Goal: Answer question/provide support: Share knowledge or assist other users

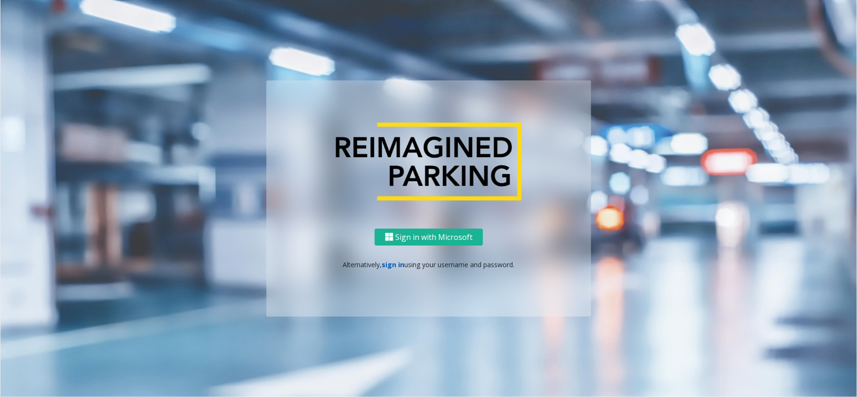
click at [396, 264] on link "sign in" at bounding box center [393, 264] width 23 height 9
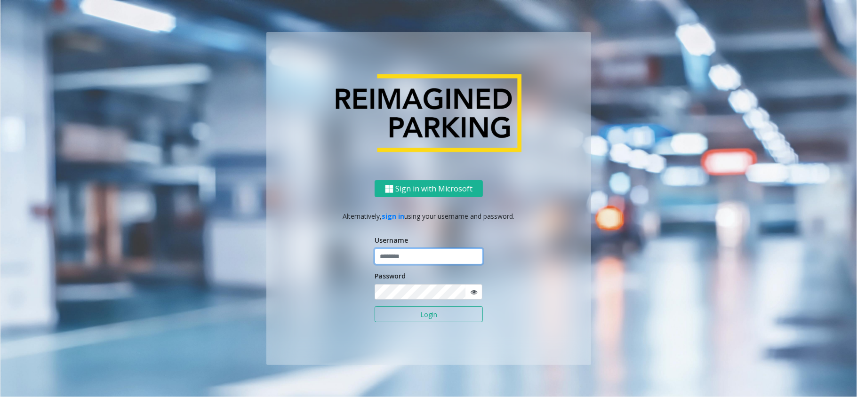
click at [396, 260] on input "text" at bounding box center [429, 257] width 108 height 16
type input "*****"
click at [375, 306] on button "Login" at bounding box center [429, 314] width 108 height 16
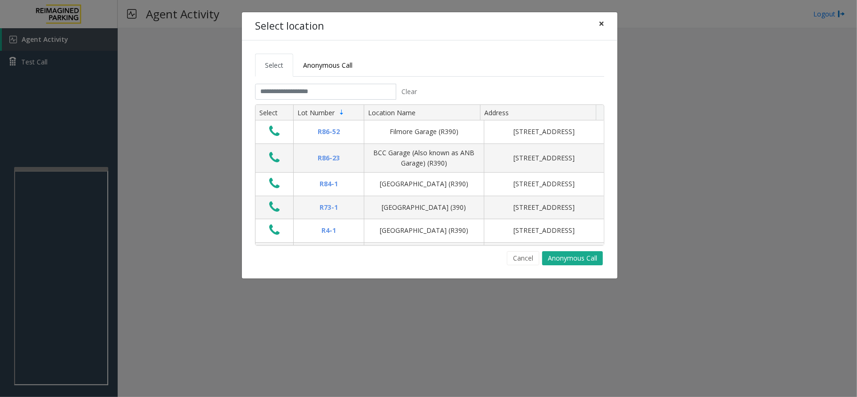
click at [602, 25] on span "×" at bounding box center [602, 23] width 6 height 13
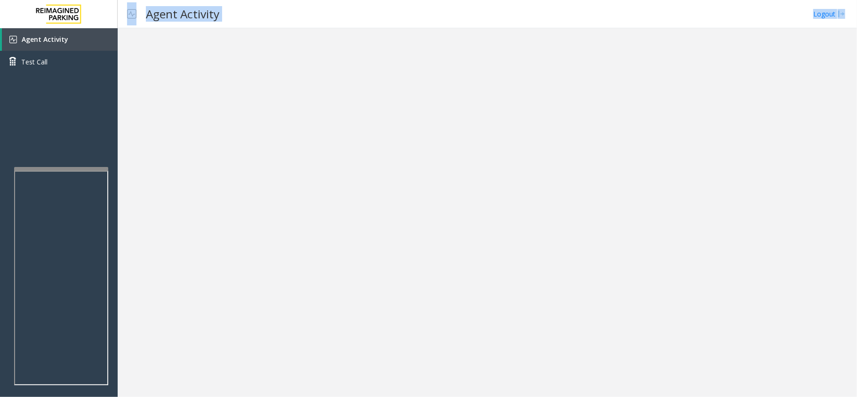
drag, startPoint x: 115, startPoint y: 144, endPoint x: 132, endPoint y: 140, distance: 17.8
click at [132, 140] on app-root "Agent Activity Test Call × Close Powered by Umojo © 2025 Agent Activity Logout ×" at bounding box center [428, 198] width 857 height 397
click at [132, 140] on div at bounding box center [488, 212] width 740 height 369
drag, startPoint x: 133, startPoint y: 140, endPoint x: 155, endPoint y: 145, distance: 23.3
click at [155, 145] on div at bounding box center [488, 212] width 740 height 369
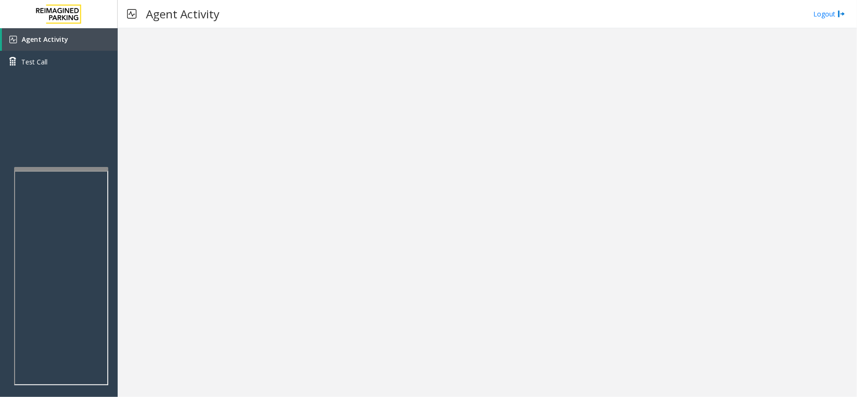
click at [172, 137] on div at bounding box center [488, 212] width 740 height 369
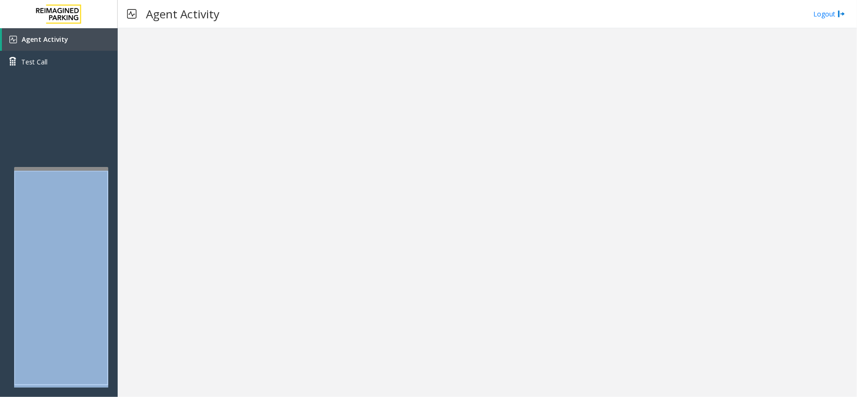
drag, startPoint x: 172, startPoint y: 137, endPoint x: 149, endPoint y: 146, distance: 24.9
click at [162, 141] on div at bounding box center [488, 212] width 740 height 369
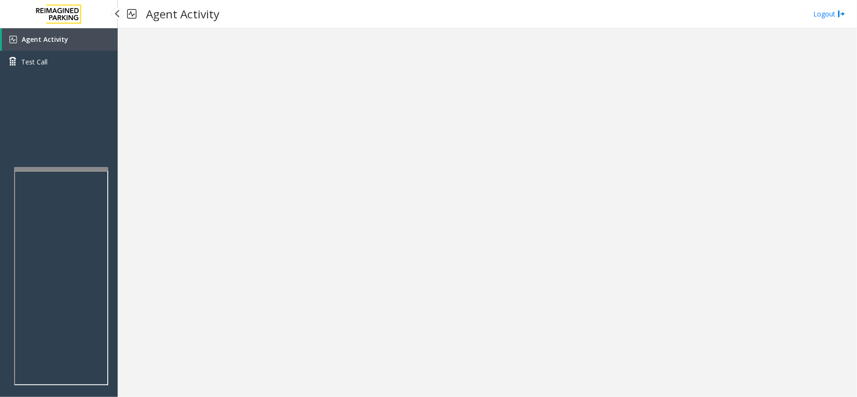
click at [111, 153] on div "Agent Activity Test Call" at bounding box center [59, 226] width 118 height 397
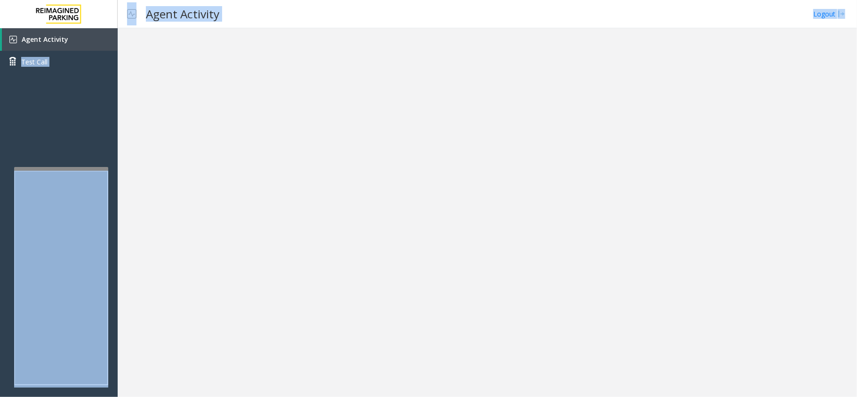
drag, startPoint x: 111, startPoint y: 153, endPoint x: 122, endPoint y: 152, distance: 11.5
click at [122, 152] on app-root "Agent Activity Test Call × Close Powered by Umojo © 2025 Agent Activity Logout ×" at bounding box center [428, 198] width 857 height 397
click at [127, 153] on div at bounding box center [488, 212] width 740 height 369
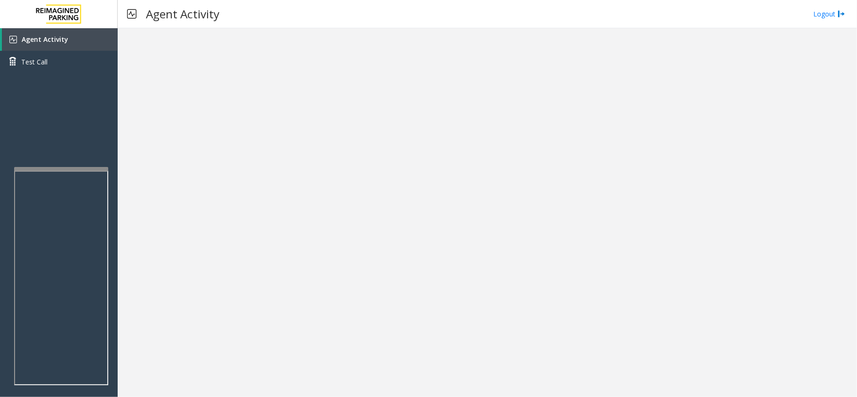
click at [326, 230] on div at bounding box center [488, 212] width 740 height 369
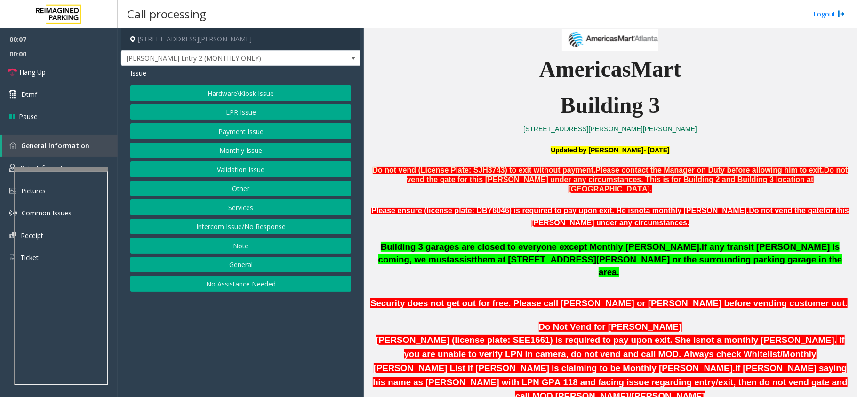
scroll to position [314, 0]
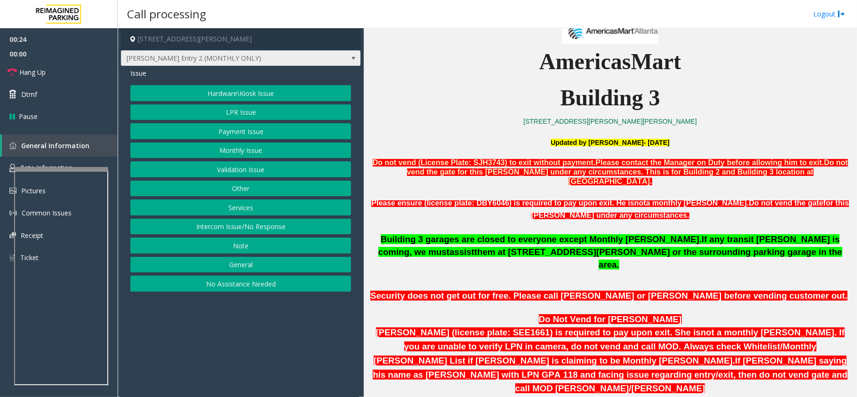
click at [290, 55] on span "J. Portman Entry 2 (MONTHLY ONLY)" at bounding box center [216, 58] width 191 height 15
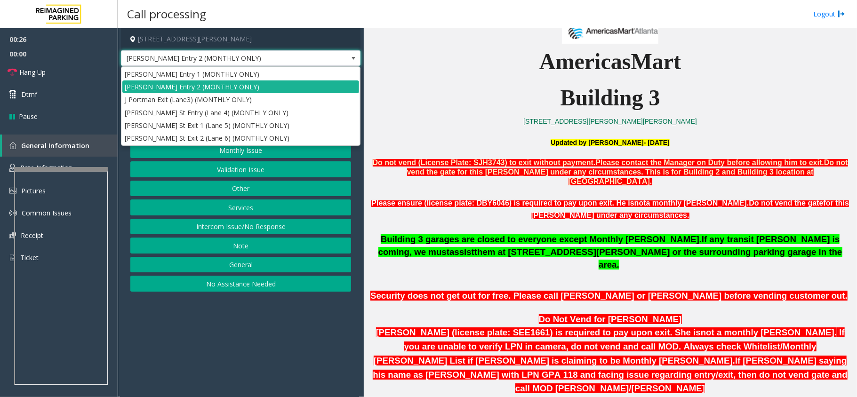
click at [424, 132] on p at bounding box center [610, 132] width 486 height 10
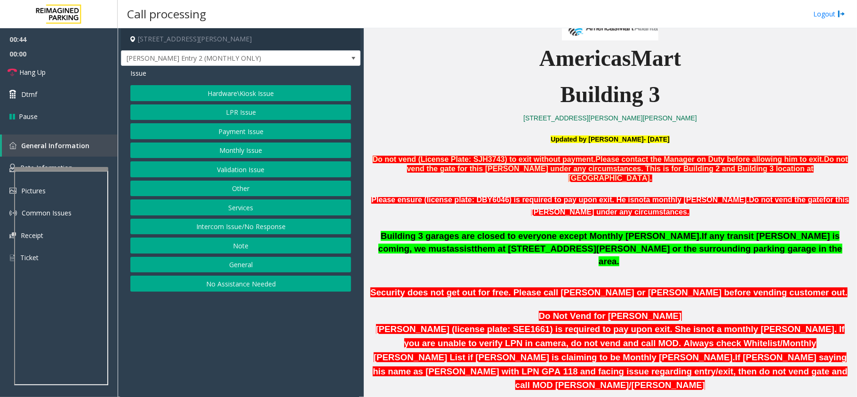
scroll to position [251, 0]
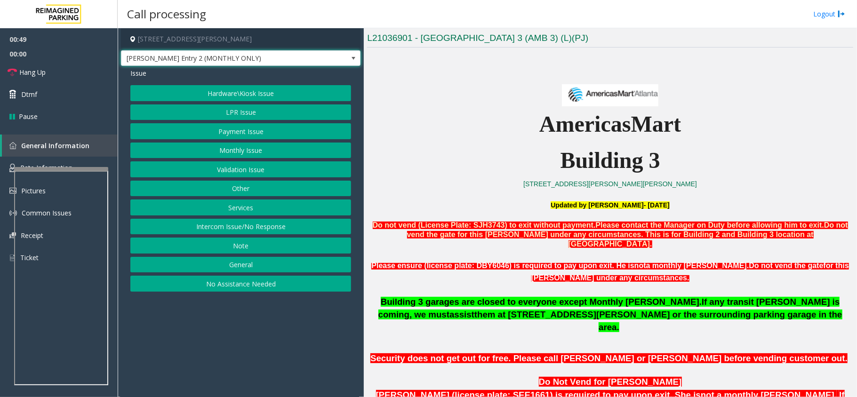
click at [313, 57] on span "J. Portman Entry 2 (MONTHLY ONLY)" at bounding box center [241, 58] width 240 height 16
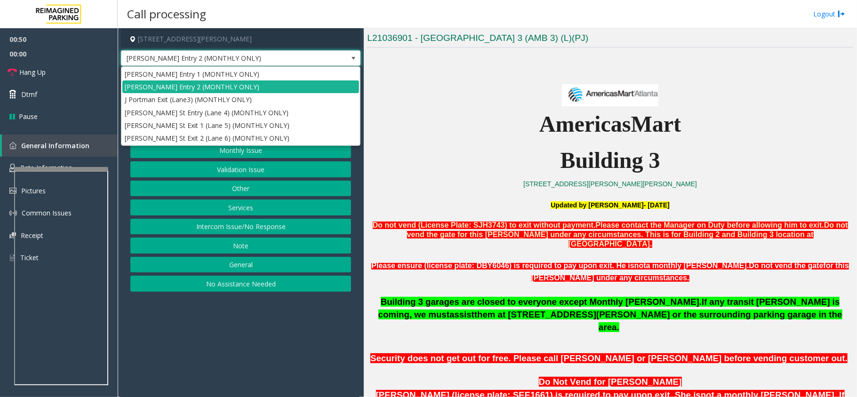
click at [437, 125] on p "AmericasMart" at bounding box center [610, 124] width 486 height 36
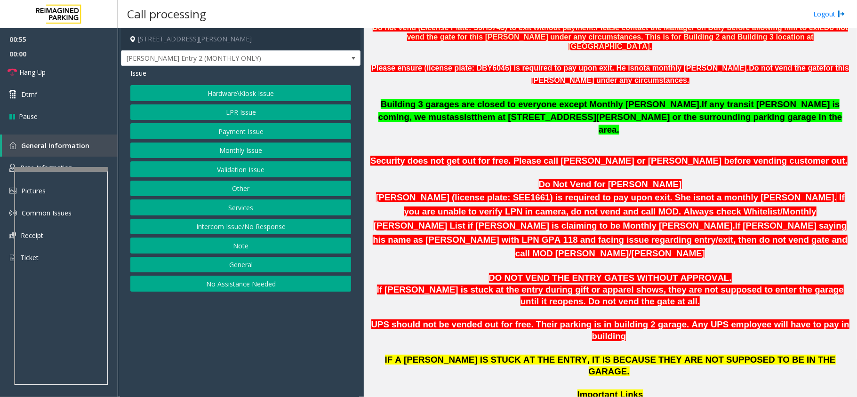
scroll to position [439, 0]
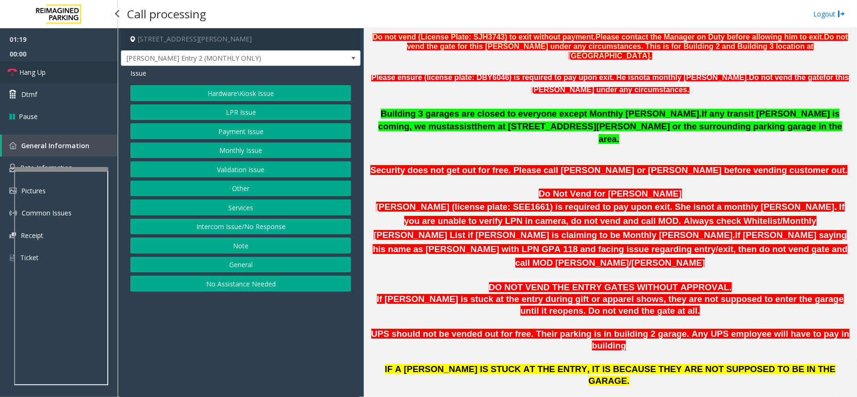
click at [33, 71] on span "Hang Up" at bounding box center [32, 72] width 26 height 10
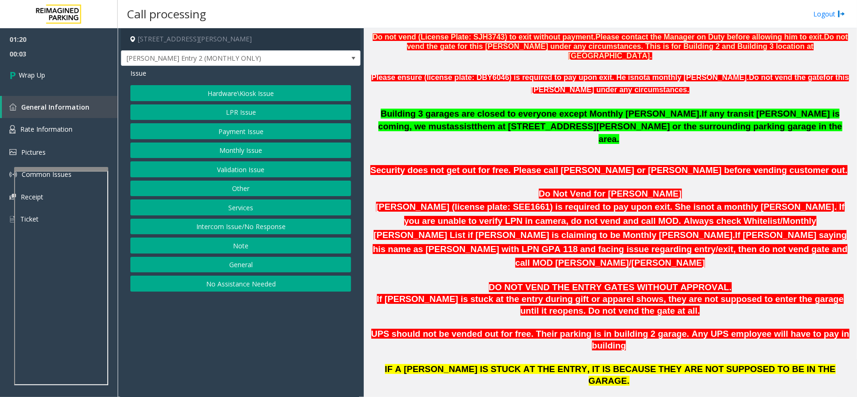
click at [223, 213] on button "Services" at bounding box center [240, 208] width 221 height 16
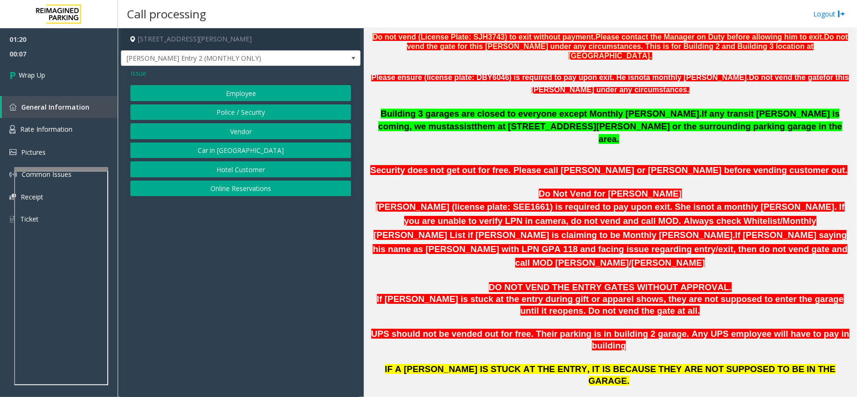
click at [137, 72] on span "Issue" at bounding box center [138, 73] width 16 height 10
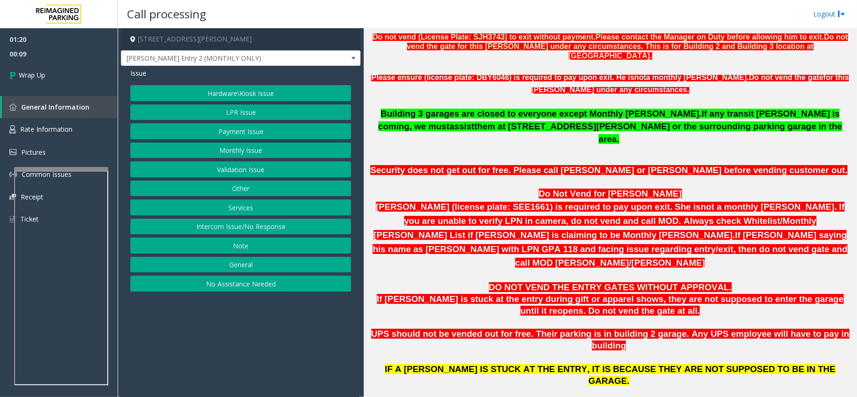
click at [197, 188] on button "Other" at bounding box center [240, 189] width 221 height 16
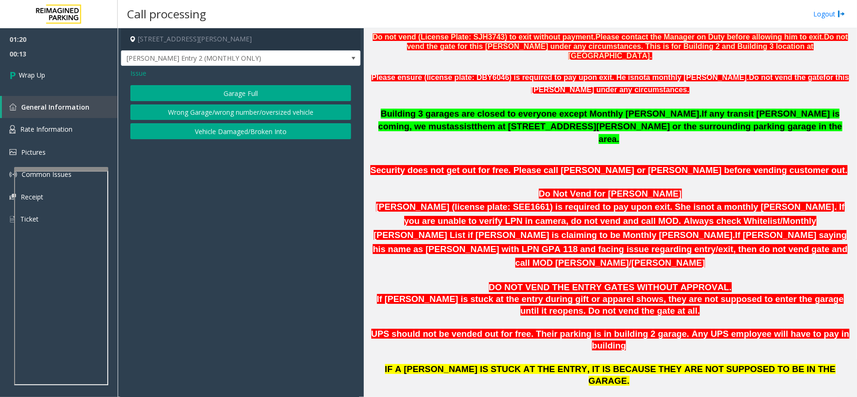
click at [155, 115] on button "Wrong Garage/wrong number/oversized vehicle" at bounding box center [240, 113] width 221 height 16
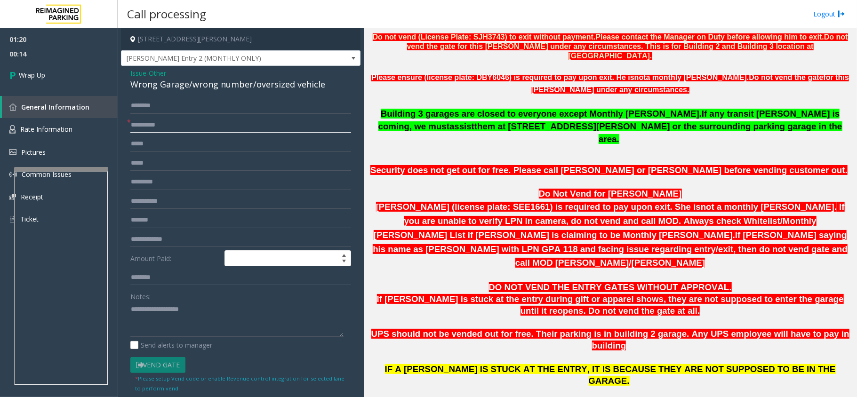
click at [151, 121] on input "text" at bounding box center [240, 125] width 221 height 16
type input "**"
drag, startPoint x: 186, startPoint y: 83, endPoint x: 125, endPoint y: 90, distance: 62.1
click at [125, 90] on div "Issue - Other Wrong Garage/wrong number/oversized vehicle * ** Amount Paid: Not…" at bounding box center [241, 271] width 240 height 410
click at [182, 320] on textarea at bounding box center [236, 319] width 213 height 35
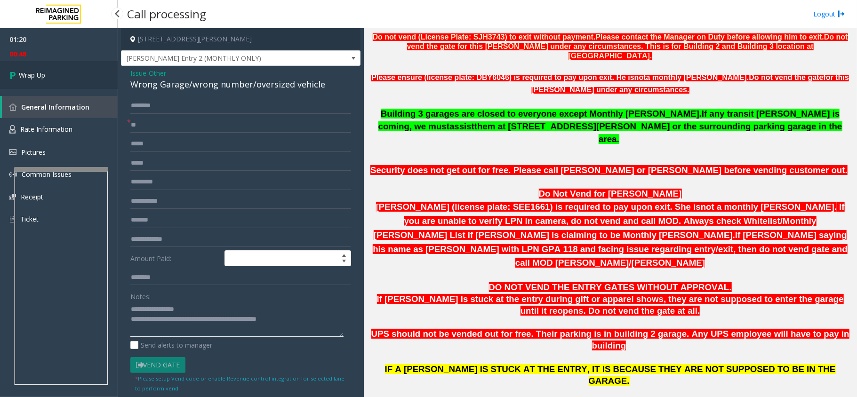
type textarea "**********"
click at [23, 69] on link "Wrap Up" at bounding box center [59, 75] width 118 height 28
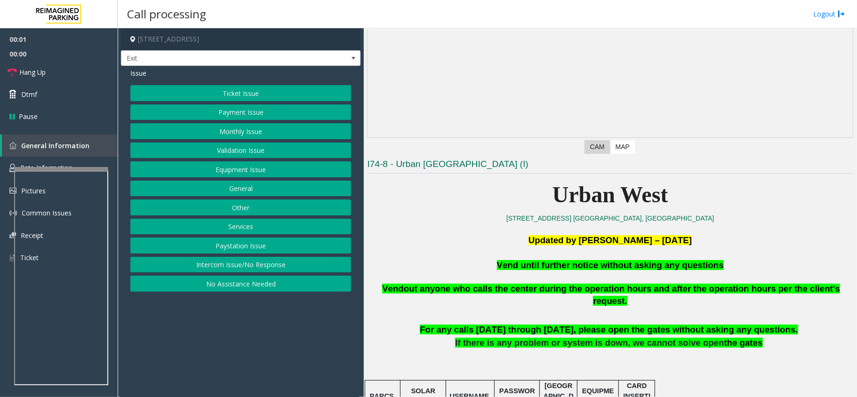
scroll to position [125, 0]
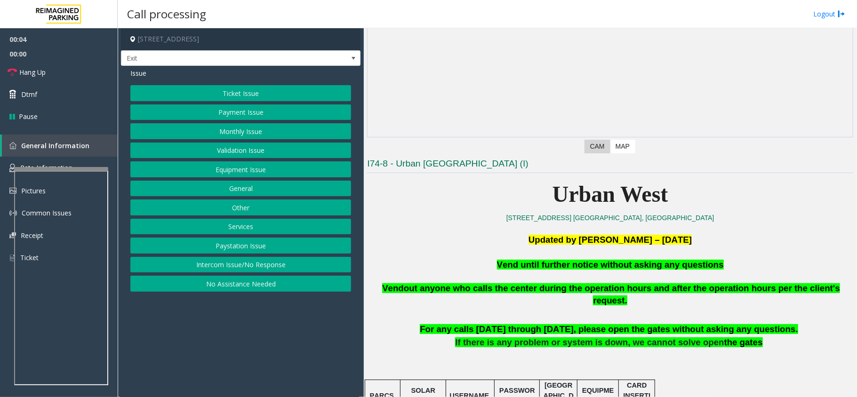
click at [246, 171] on button "Equipment Issue" at bounding box center [240, 169] width 221 height 16
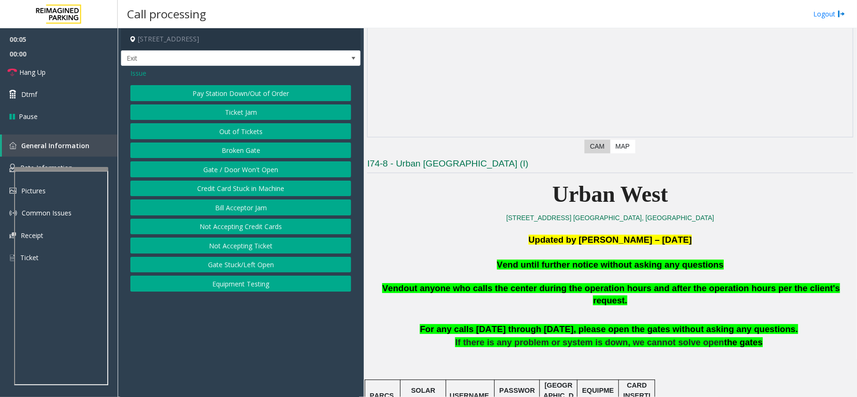
click at [247, 170] on button "Gate / Door Won't Open" at bounding box center [240, 169] width 221 height 16
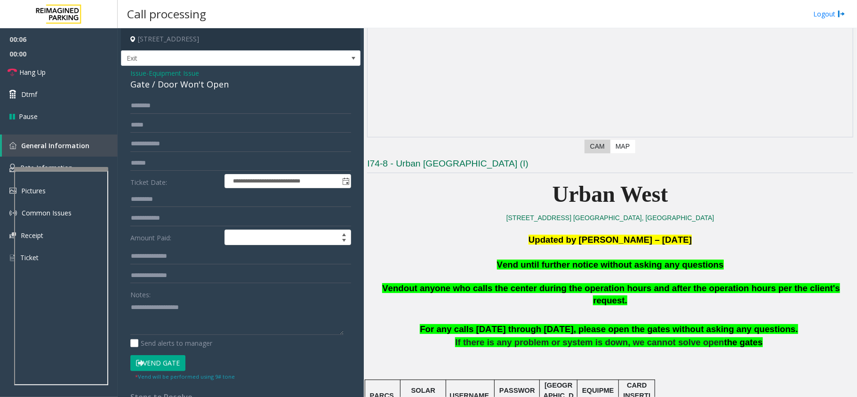
click at [560, 266] on span "Vend until further notice without asking any questions" at bounding box center [610, 265] width 227 height 10
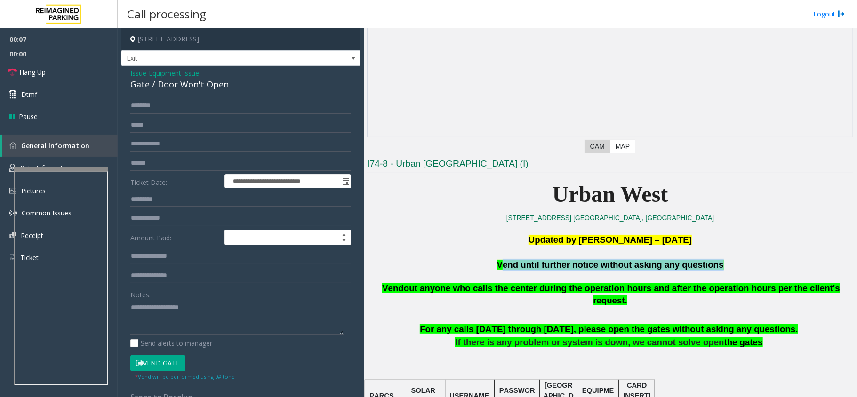
click at [560, 266] on span "Vend until further notice without asking any questions" at bounding box center [610, 265] width 227 height 10
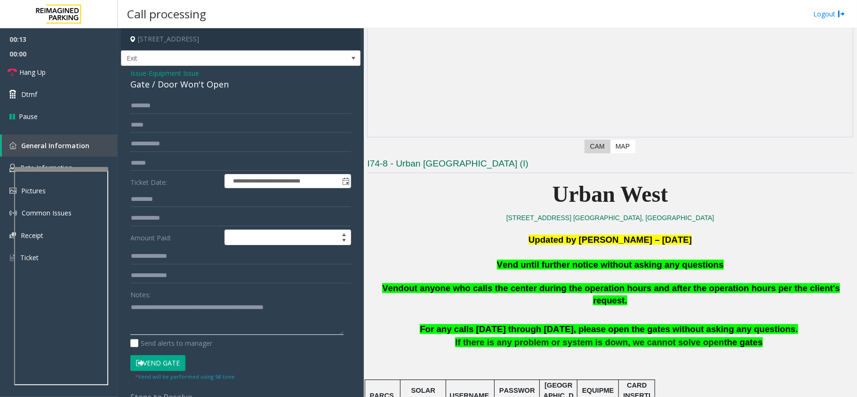
scroll to position [188, 0]
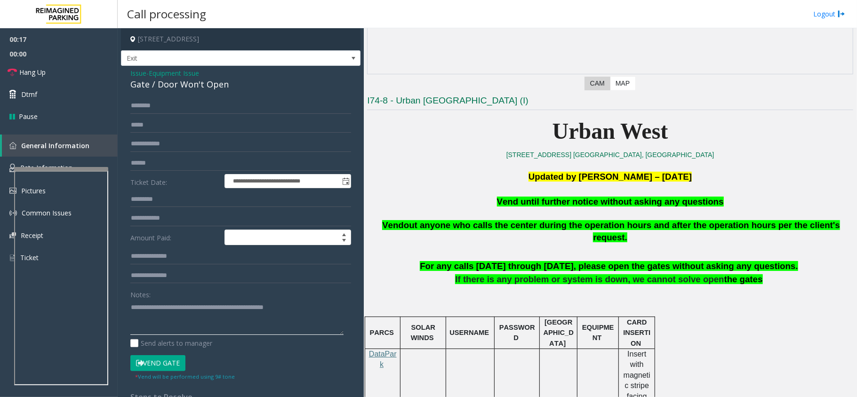
type textarea "**********"
click at [162, 366] on button "Vend Gate" at bounding box center [157, 363] width 55 height 16
click at [65, 66] on link "Hang Up" at bounding box center [59, 72] width 118 height 22
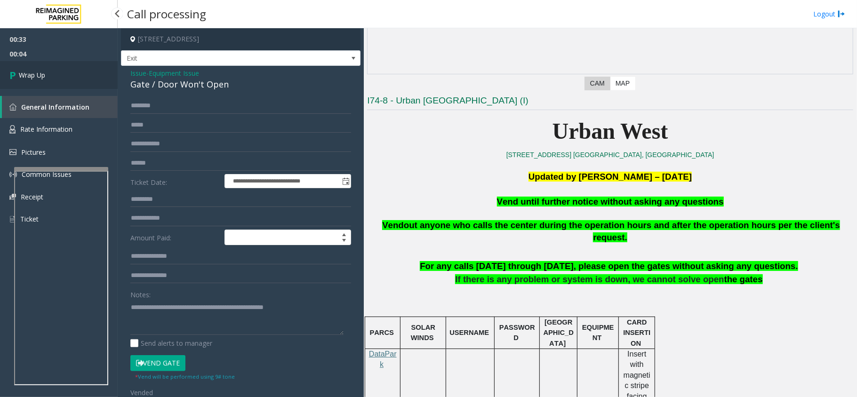
click at [61, 70] on link "Wrap Up" at bounding box center [59, 75] width 118 height 28
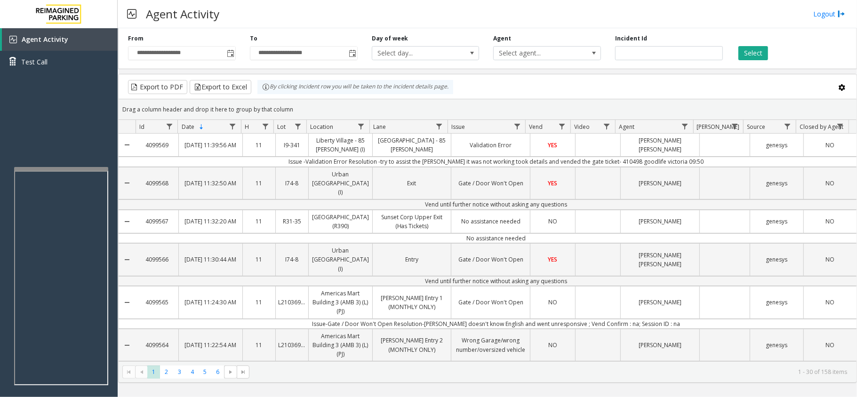
click at [435, 10] on div "Agent Activity Logout" at bounding box center [488, 14] width 740 height 28
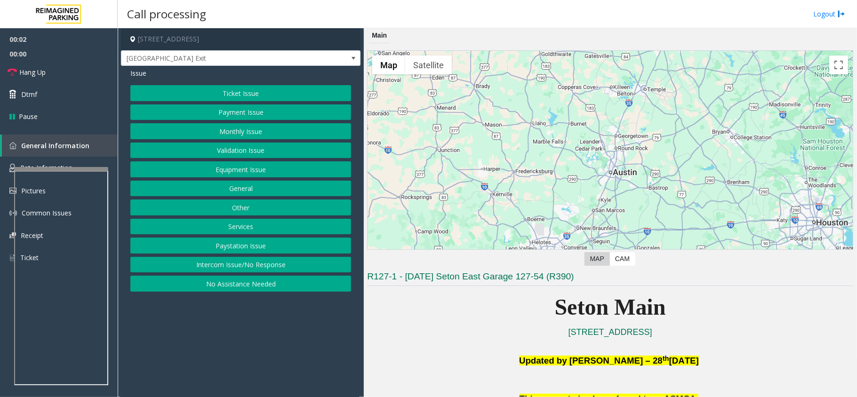
scroll to position [251, 0]
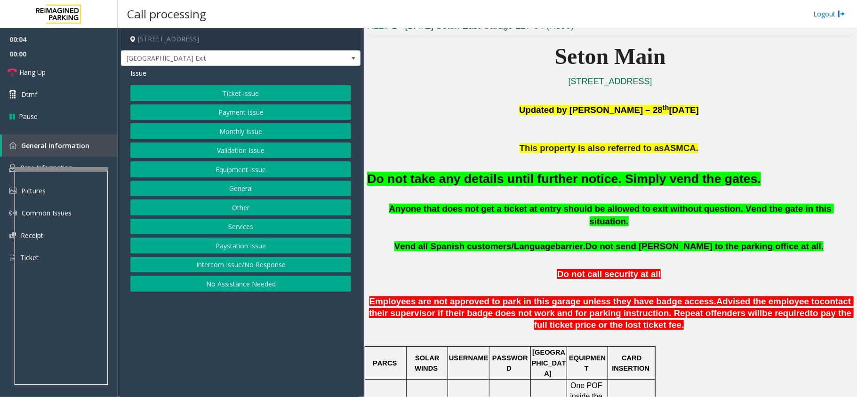
click at [249, 167] on button "Equipment Issue" at bounding box center [240, 169] width 221 height 16
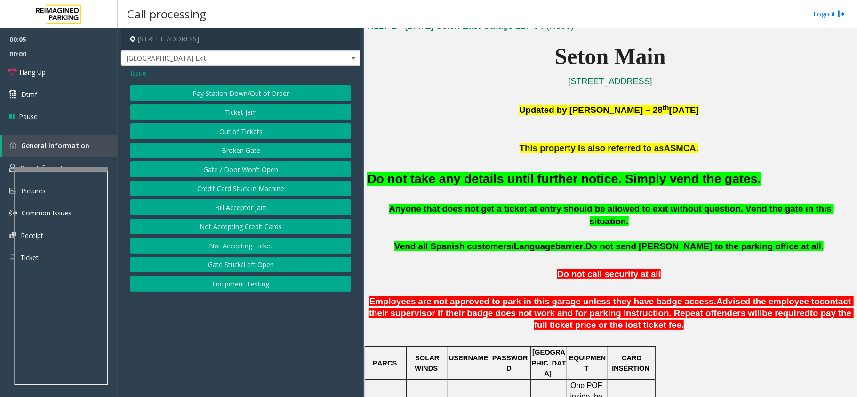
click at [233, 169] on button "Gate / Door Won't Open" at bounding box center [240, 169] width 221 height 16
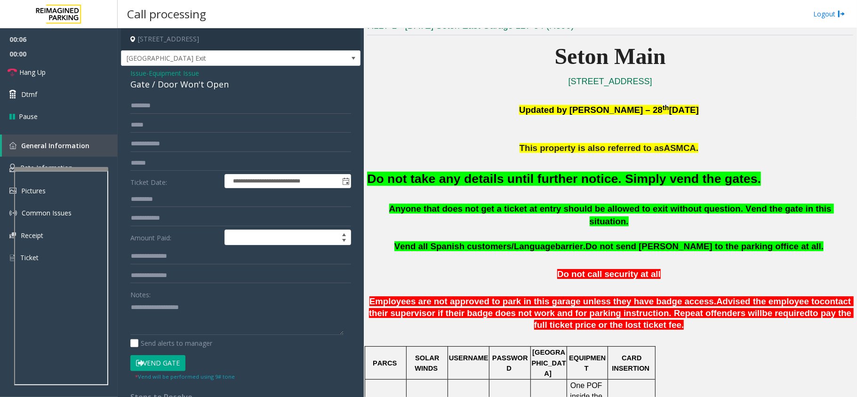
click at [405, 177] on font "Do not take any details until further notice. Simply vend the gates." at bounding box center [564, 179] width 394 height 14
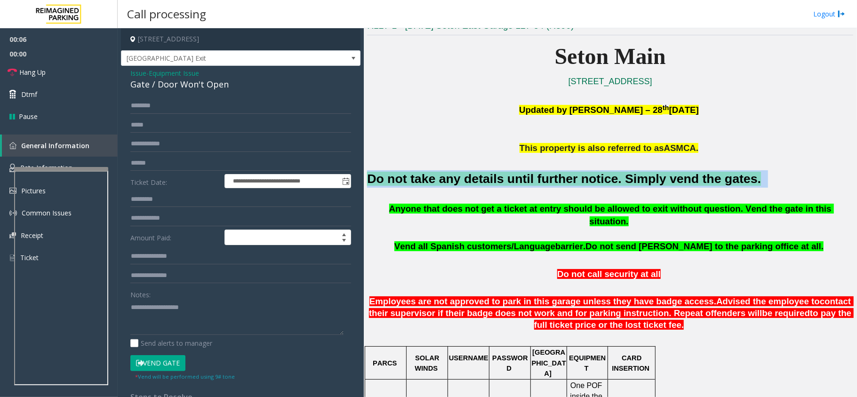
click at [405, 177] on font "Do not take any details until further notice. Simply vend the gates." at bounding box center [564, 179] width 394 height 14
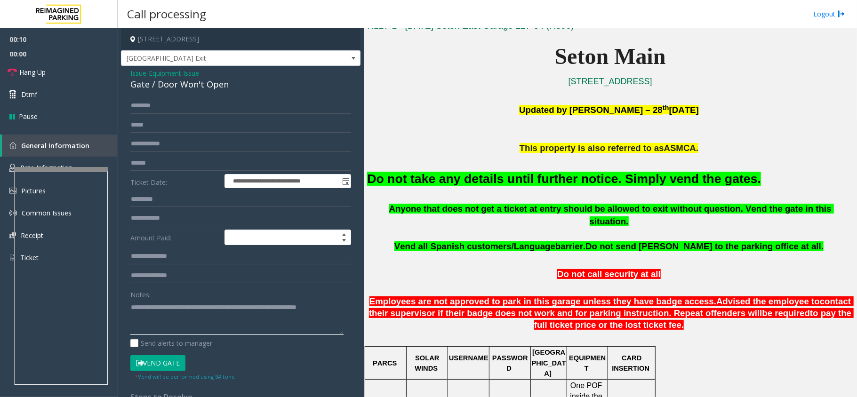
type textarea "**********"
click at [149, 370] on button "Vend Gate" at bounding box center [157, 363] width 55 height 16
click at [35, 73] on span "Hang Up" at bounding box center [32, 72] width 26 height 10
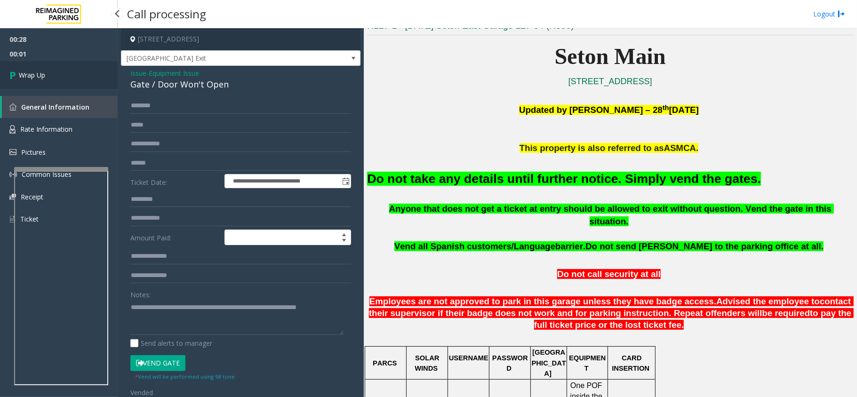
click at [35, 73] on span "Wrap Up" at bounding box center [32, 75] width 26 height 10
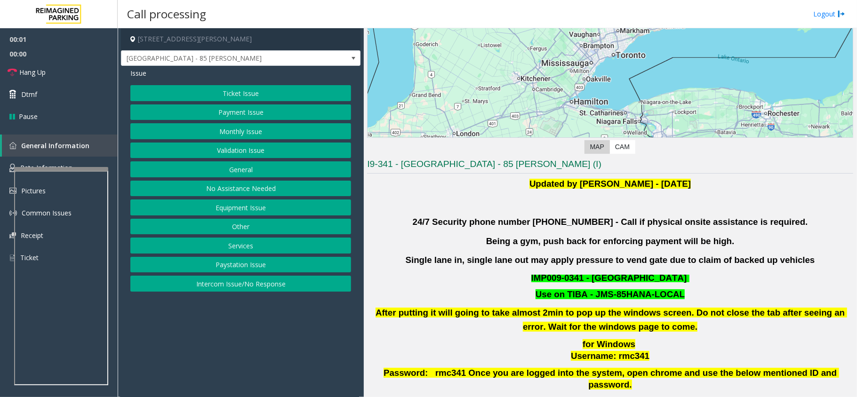
scroll to position [125, 0]
click at [272, 151] on button "Validation Issue" at bounding box center [240, 151] width 221 height 16
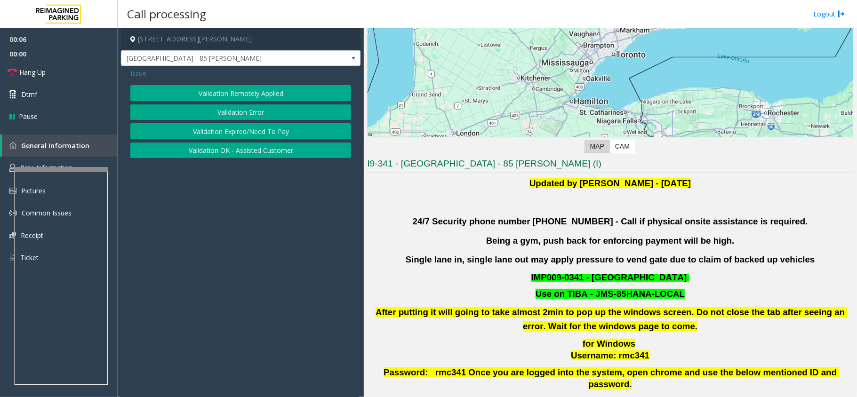
click at [232, 112] on button "Validation Error" at bounding box center [240, 113] width 221 height 16
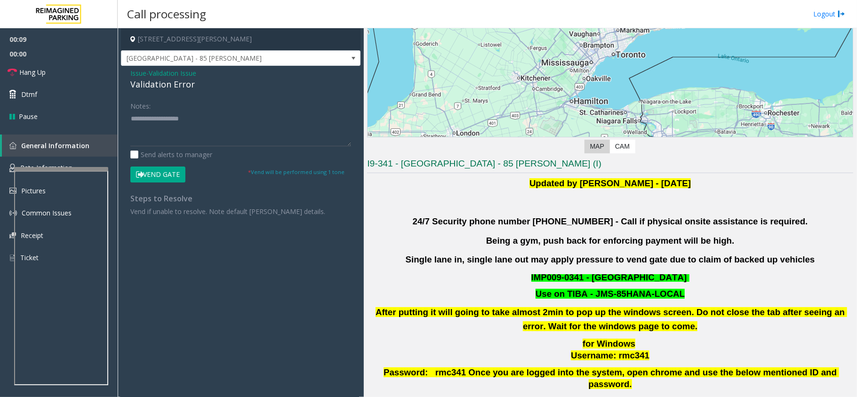
click at [150, 73] on span "- Validation Issue" at bounding box center [171, 73] width 50 height 9
click at [135, 72] on span "Issue" at bounding box center [138, 73] width 16 height 10
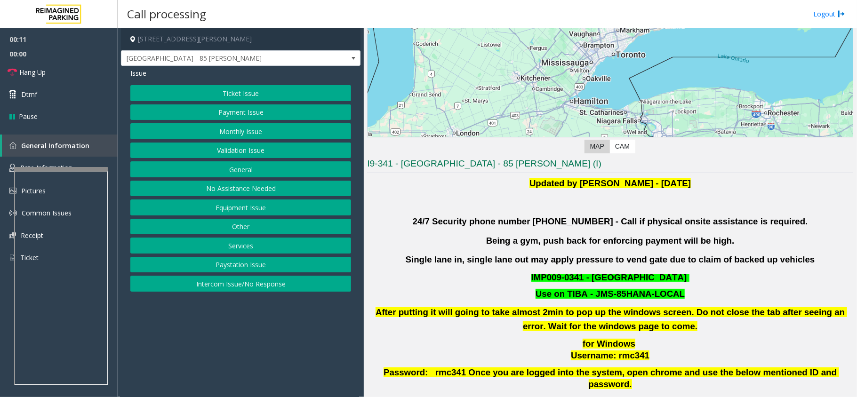
click at [205, 135] on button "Monthly Issue" at bounding box center [240, 131] width 221 height 16
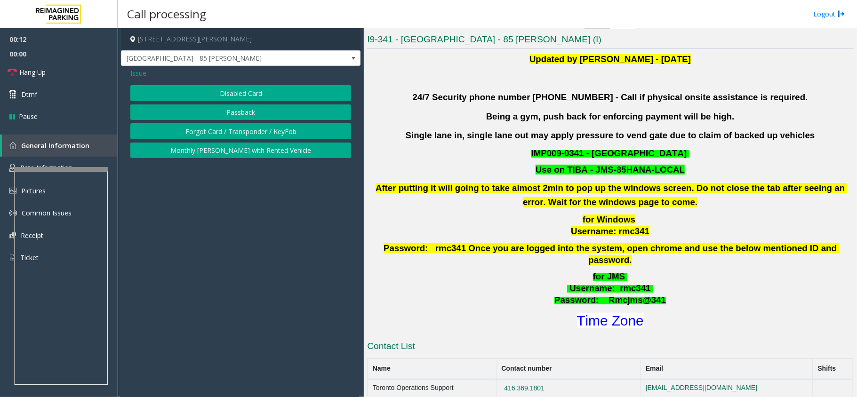
scroll to position [251, 0]
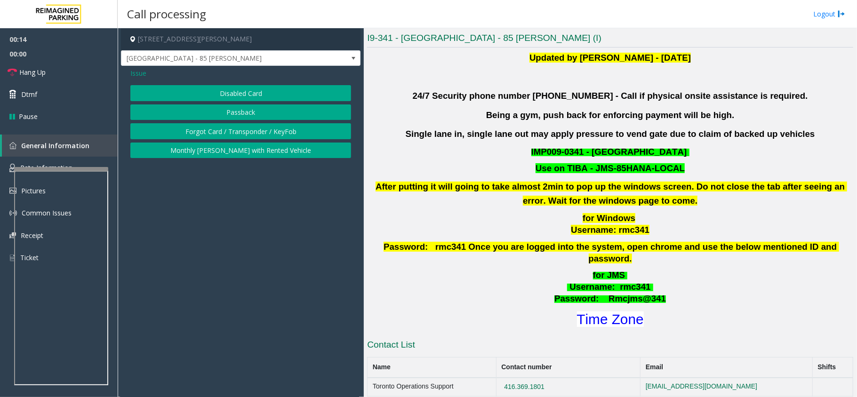
click at [196, 93] on button "Disabled Card" at bounding box center [240, 93] width 221 height 16
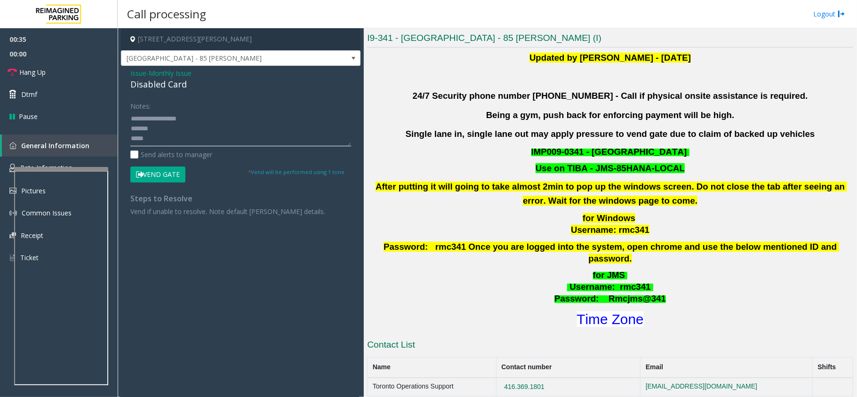
click at [162, 130] on textarea at bounding box center [240, 128] width 221 height 35
click at [151, 138] on textarea at bounding box center [240, 128] width 221 height 35
click at [605, 313] on font "Time Zone" at bounding box center [610, 320] width 67 height 16
click at [158, 136] on textarea at bounding box center [240, 128] width 221 height 35
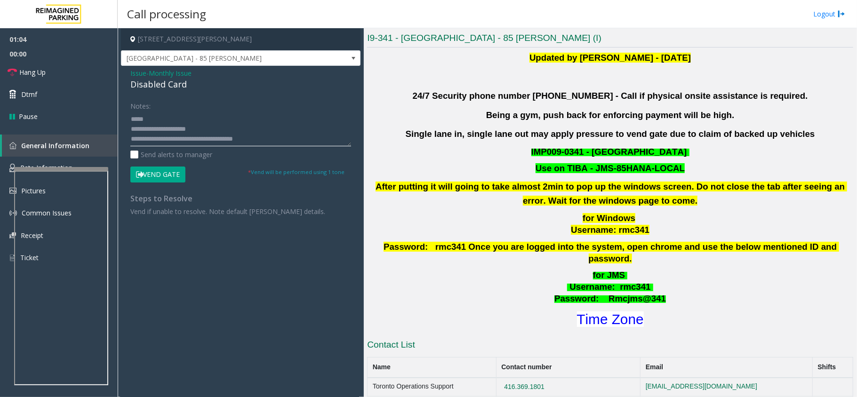
click at [168, 118] on textarea at bounding box center [240, 128] width 221 height 35
click at [171, 172] on button "Vend Gate" at bounding box center [157, 175] width 55 height 16
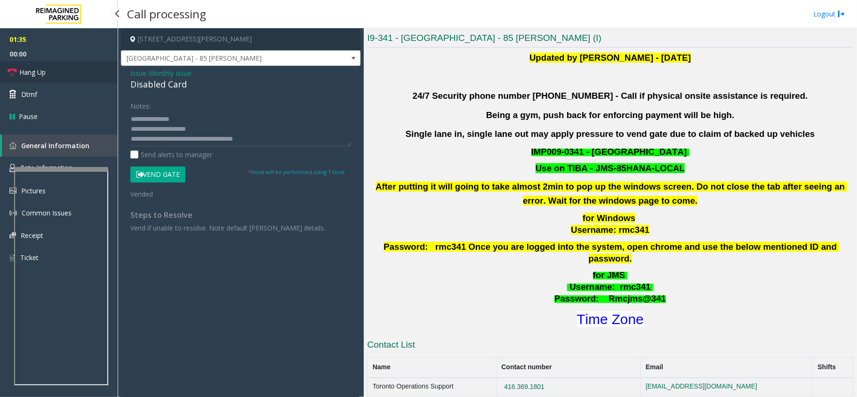
click at [46, 71] on link "Hang Up" at bounding box center [59, 72] width 118 height 22
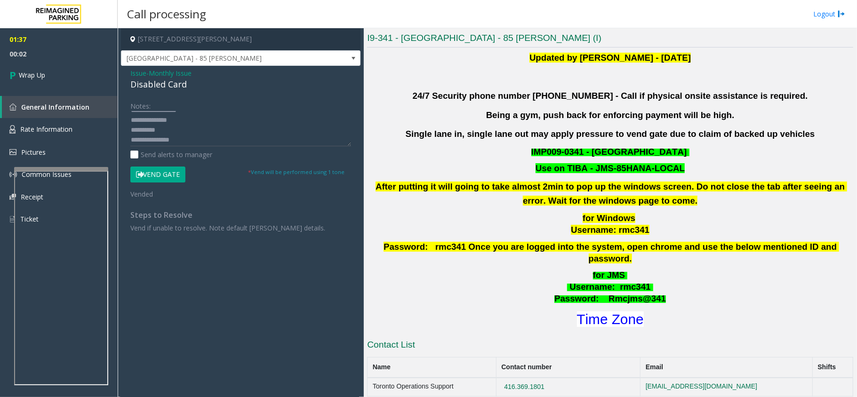
scroll to position [0, 0]
click at [182, 136] on textarea at bounding box center [240, 128] width 221 height 35
type textarea "**********"
click at [595, 312] on font "Time Zone" at bounding box center [610, 320] width 67 height 16
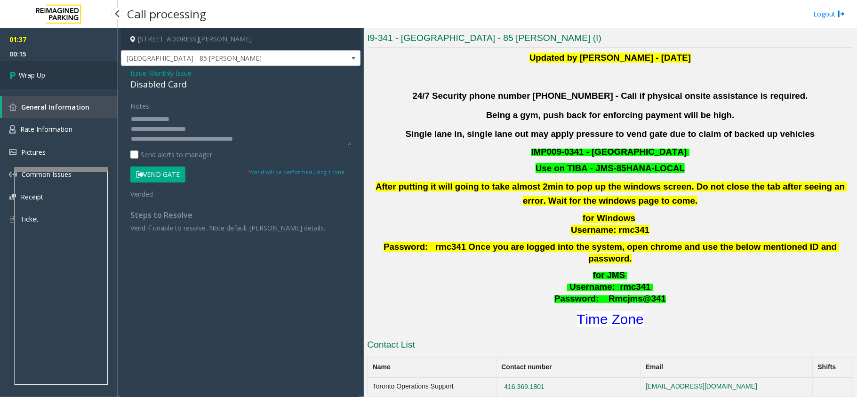
click at [51, 71] on link "Wrap Up" at bounding box center [59, 75] width 118 height 28
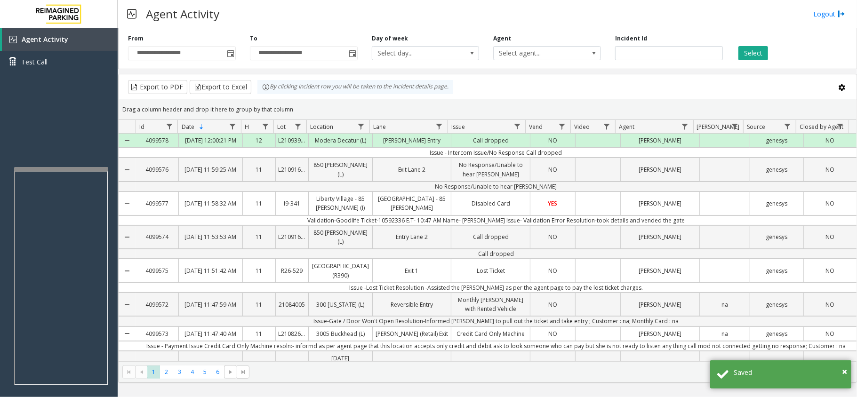
click at [714, 206] on link "Data table" at bounding box center [725, 203] width 50 height 5
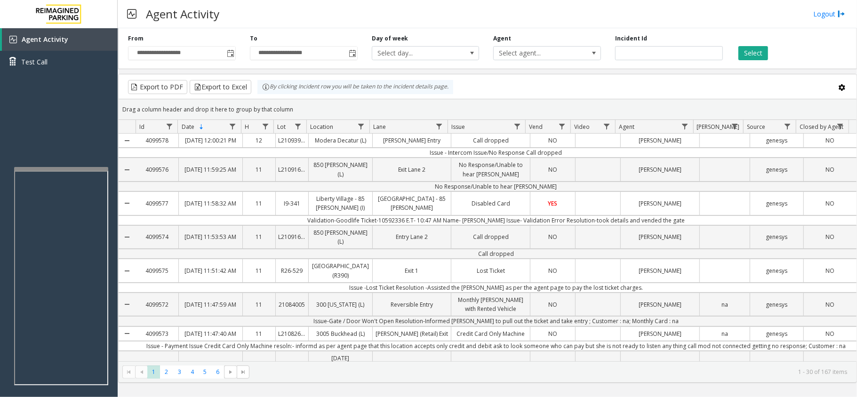
click at [718, 206] on link "Data table" at bounding box center [725, 203] width 50 height 5
click at [594, 215] on div "Data table" at bounding box center [598, 203] width 45 height 23
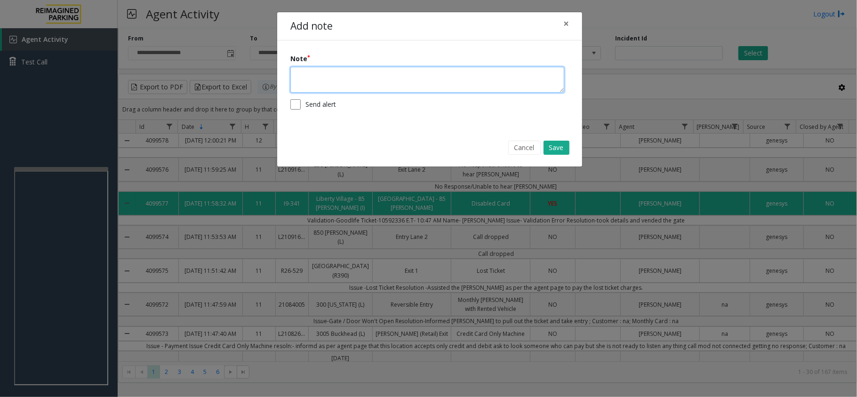
click at [330, 81] on textarea at bounding box center [427, 80] width 274 height 26
click at [336, 76] on textarea "*******" at bounding box center [427, 80] width 274 height 26
type textarea "**********"
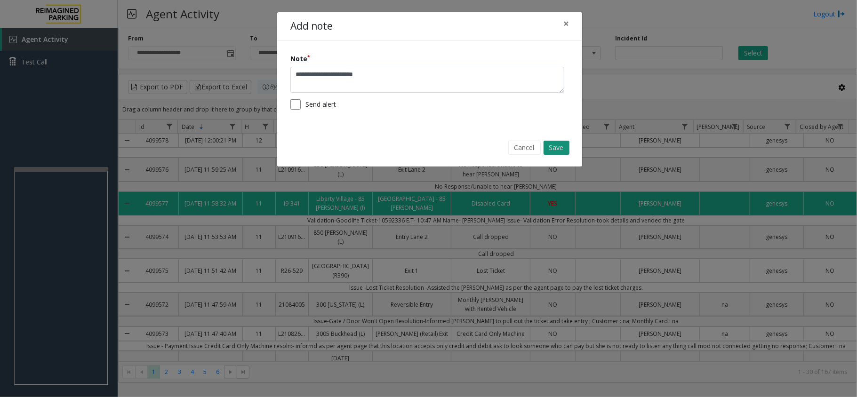
click at [560, 152] on button "Save" at bounding box center [557, 148] width 26 height 14
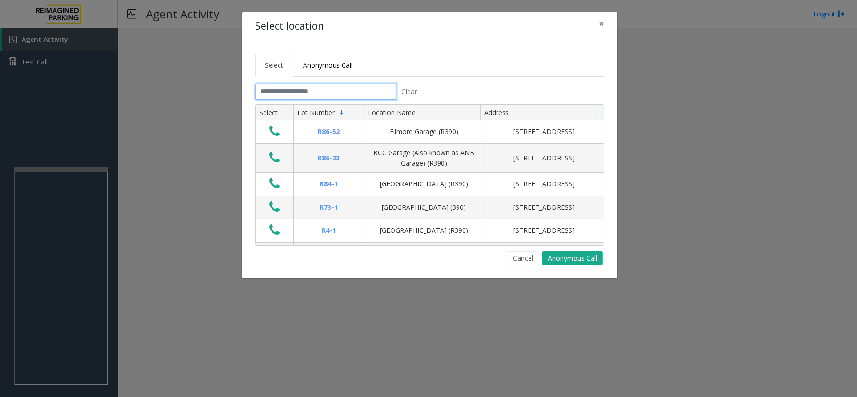
click at [297, 91] on input "text" at bounding box center [325, 92] width 141 height 16
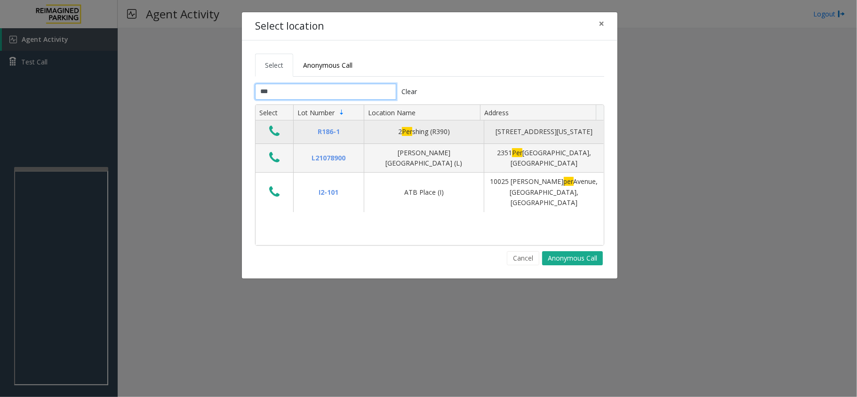
type input "***"
click at [280, 134] on icon "Data table" at bounding box center [274, 131] width 10 height 13
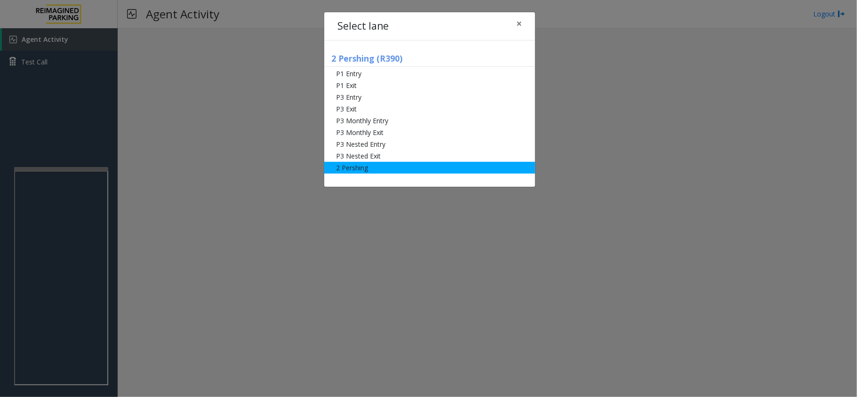
click at [356, 169] on li "2 Pershing" at bounding box center [429, 168] width 211 height 12
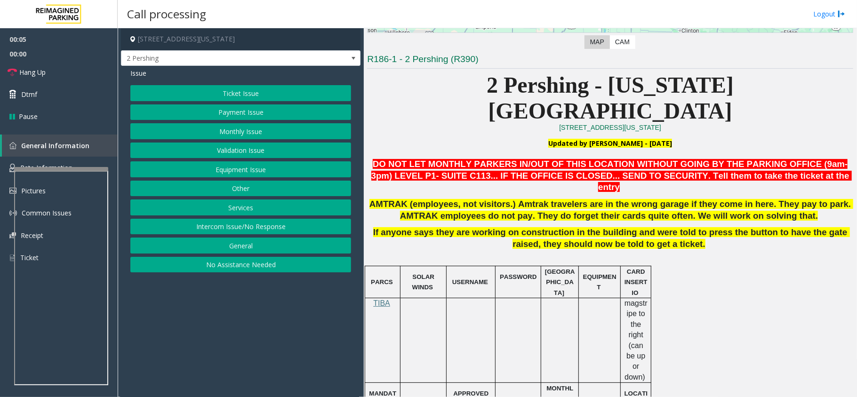
scroll to position [251, 0]
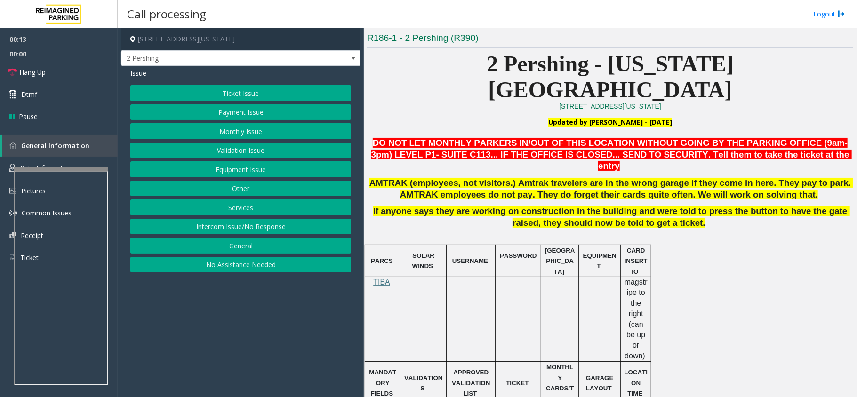
click at [224, 132] on button "Monthly Issue" at bounding box center [240, 131] width 221 height 16
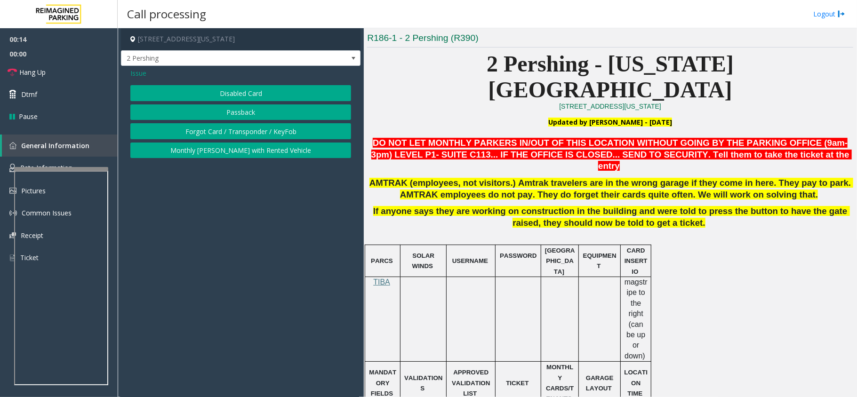
click at [214, 96] on button "Disabled Card" at bounding box center [240, 93] width 221 height 16
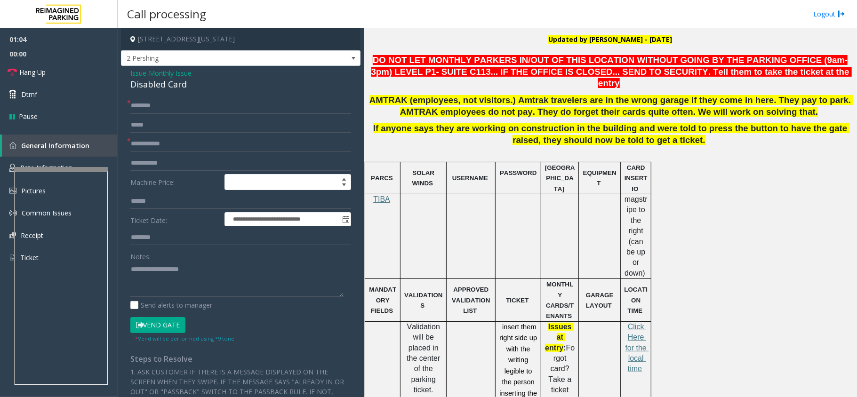
scroll to position [314, 0]
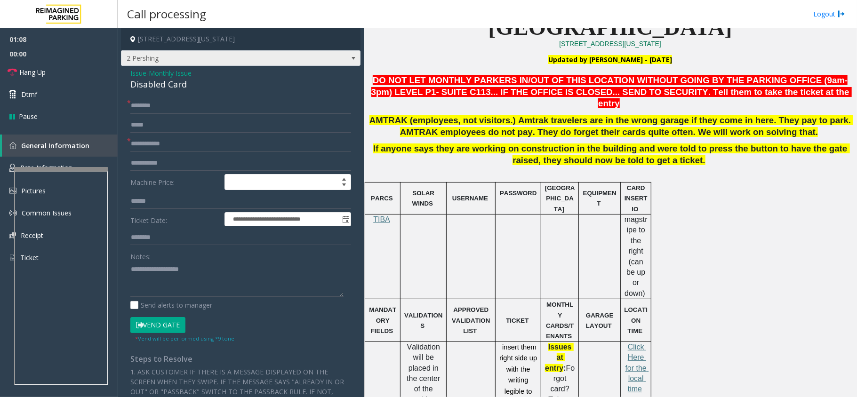
click at [158, 65] on span "2 Pershing" at bounding box center [216, 58] width 191 height 15
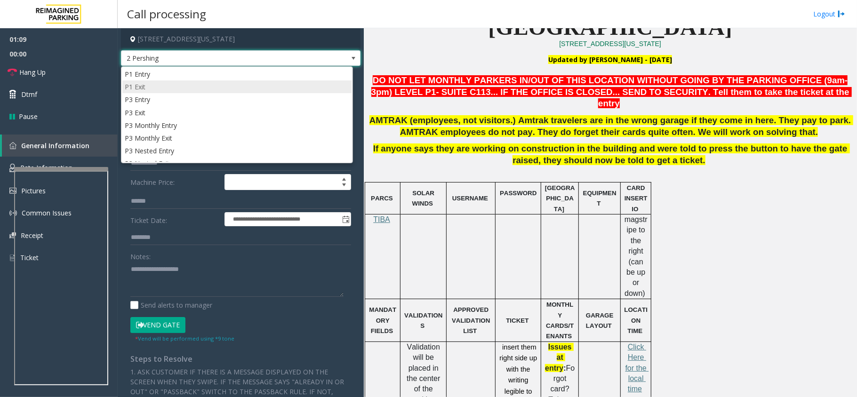
scroll to position [24, 0]
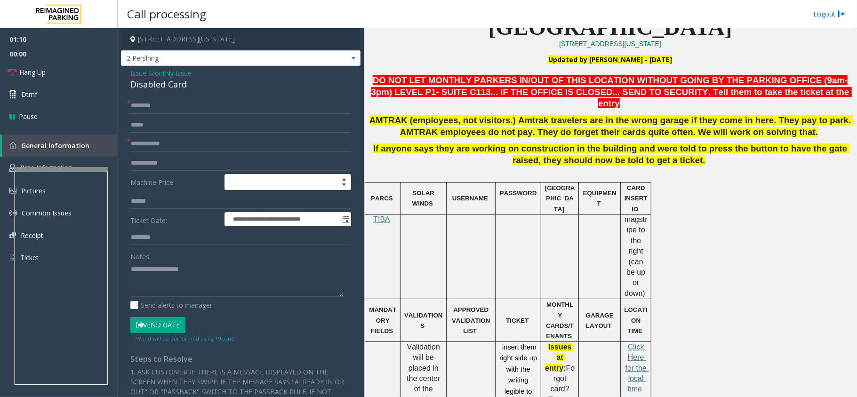
drag, startPoint x: 149, startPoint y: 189, endPoint x: 147, endPoint y: 122, distance: 66.4
click at [147, 189] on label "Machine Price:" at bounding box center [175, 182] width 94 height 16
click at [136, 69] on span "Issue" at bounding box center [138, 73] width 16 height 10
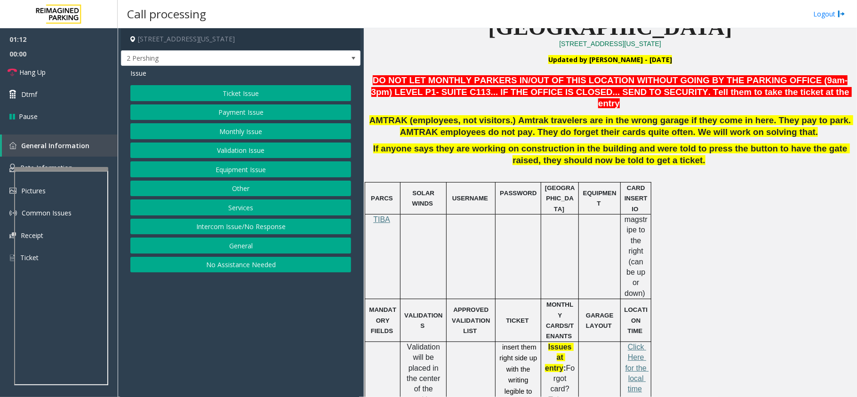
click at [172, 92] on button "Ticket Issue" at bounding box center [240, 93] width 221 height 16
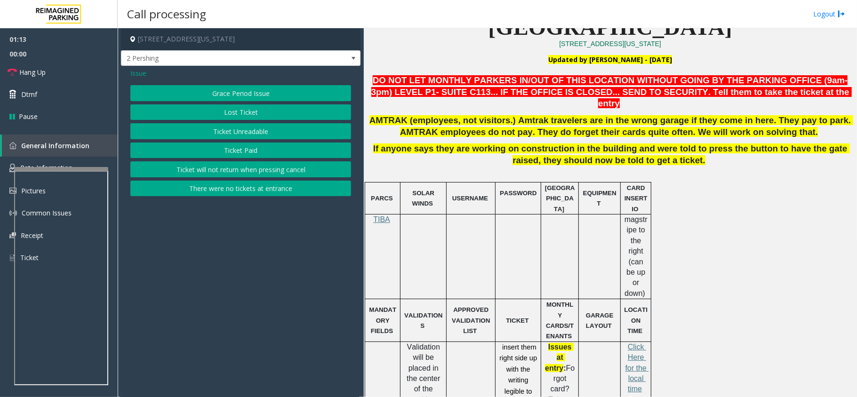
click at [234, 130] on button "Ticket Unreadable" at bounding box center [240, 131] width 221 height 16
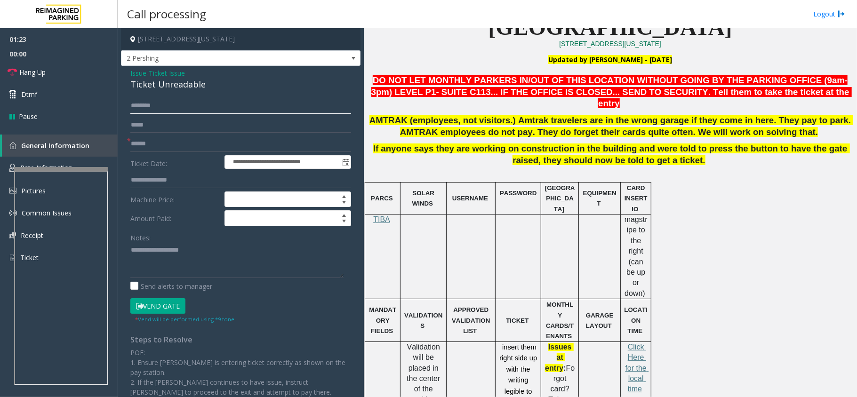
click at [179, 102] on input "text" at bounding box center [240, 106] width 221 height 16
type textarea "**********"
click at [162, 105] on input "text" at bounding box center [240, 106] width 221 height 16
click at [148, 105] on input "********" at bounding box center [240, 106] width 221 height 16
type input "*******"
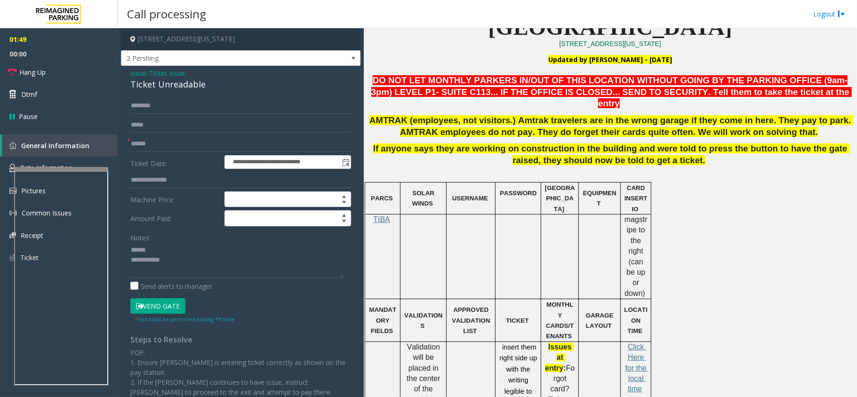
click at [170, 82] on div "Ticket Unreadable" at bounding box center [240, 84] width 221 height 13
click at [153, 144] on input "text" at bounding box center [240, 144] width 221 height 16
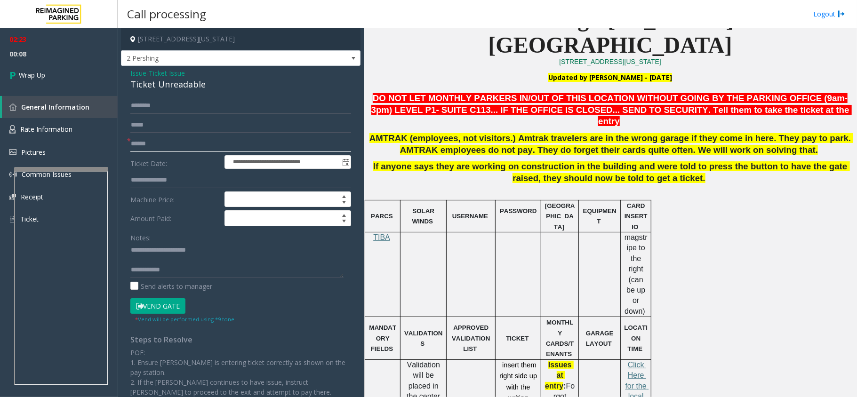
scroll to position [358, 0]
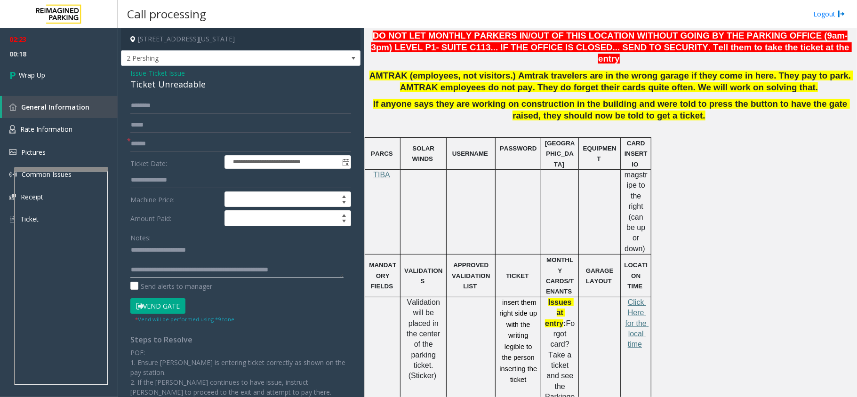
type textarea "**********"
click at [139, 142] on input "text" at bounding box center [240, 144] width 221 height 16
type input "**"
click at [66, 81] on link "Wrap Up" at bounding box center [59, 75] width 118 height 28
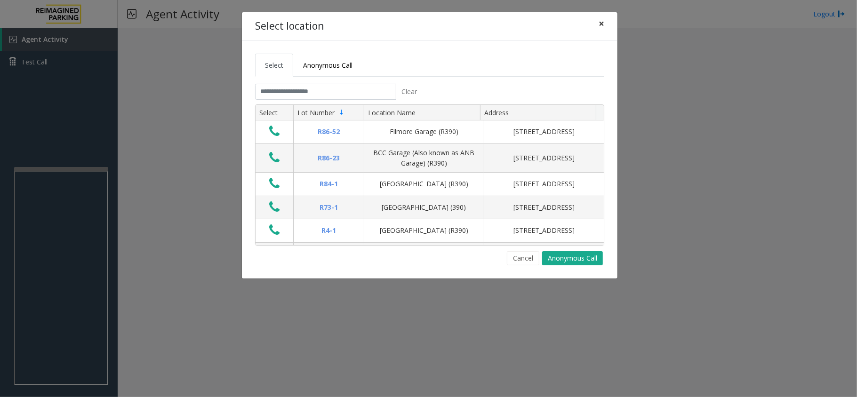
click at [601, 23] on span "×" at bounding box center [602, 23] width 6 height 13
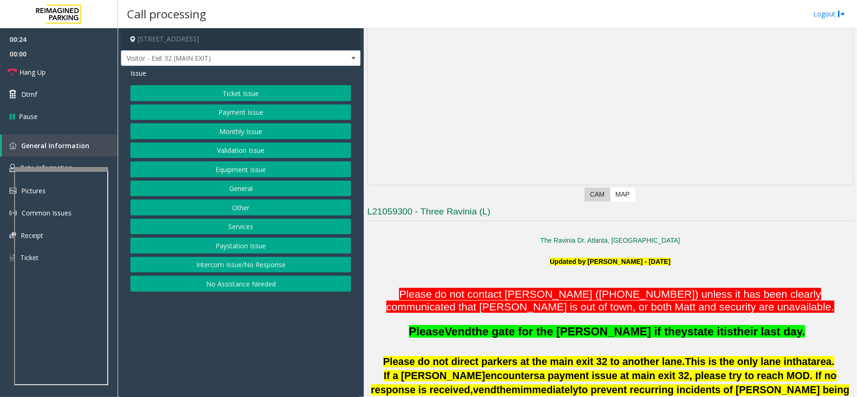
scroll to position [188, 0]
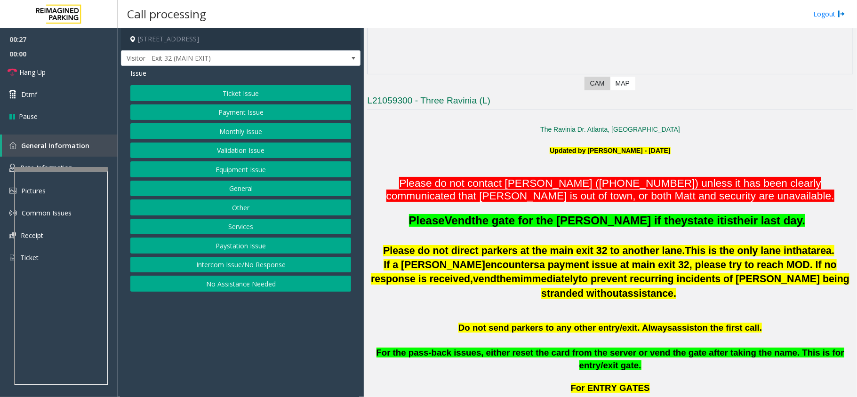
click at [266, 132] on button "Monthly Issue" at bounding box center [240, 131] width 221 height 16
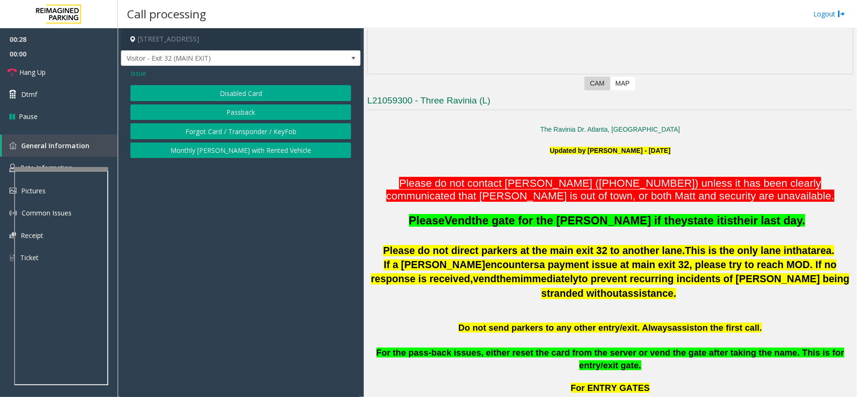
click at [135, 69] on span "Issue" at bounding box center [138, 73] width 16 height 10
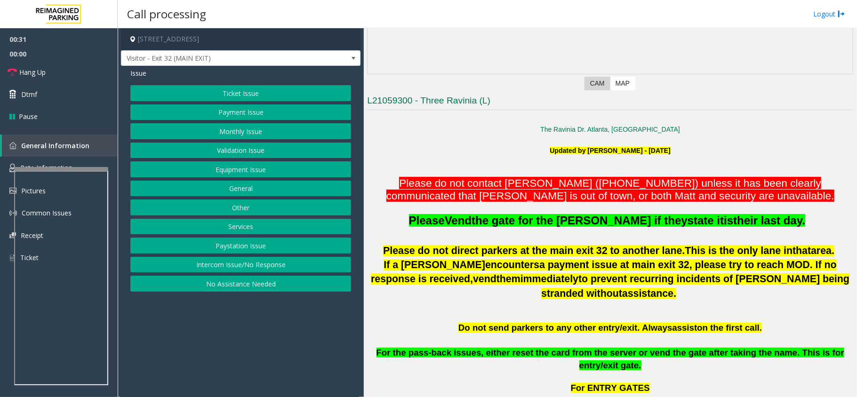
click at [242, 113] on button "Payment Issue" at bounding box center [240, 113] width 221 height 16
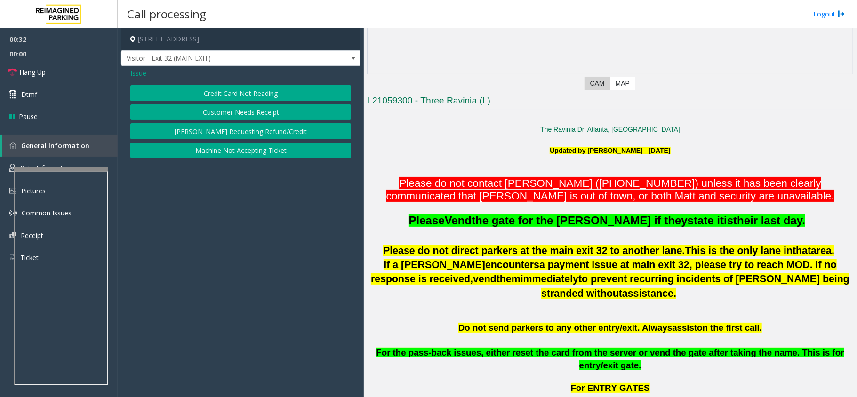
click at [253, 92] on button "Credit Card Not Reading" at bounding box center [240, 93] width 221 height 16
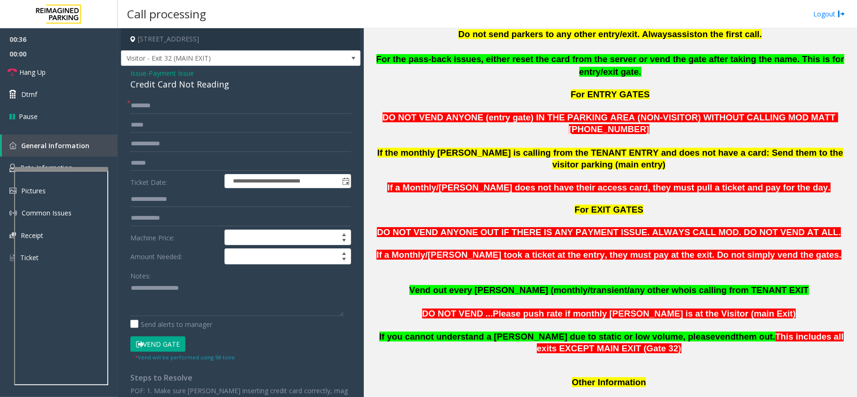
scroll to position [502, 0]
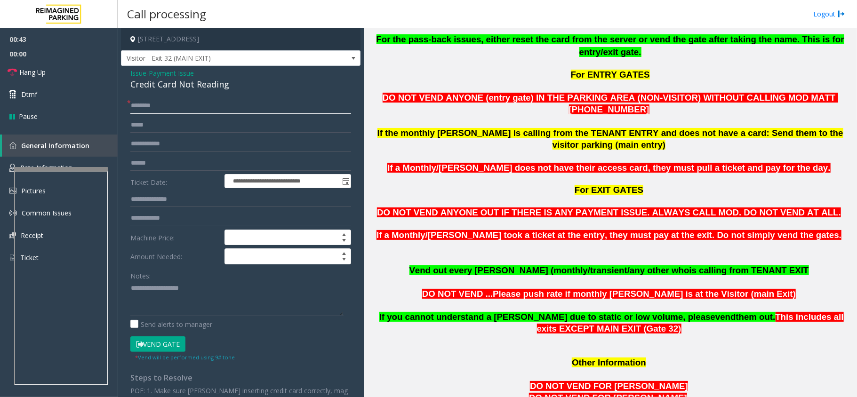
click at [177, 102] on input "text" at bounding box center [240, 106] width 221 height 16
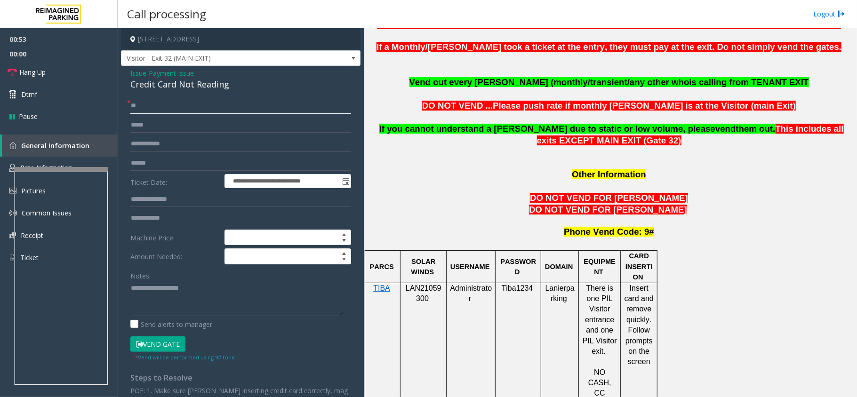
scroll to position [565, 0]
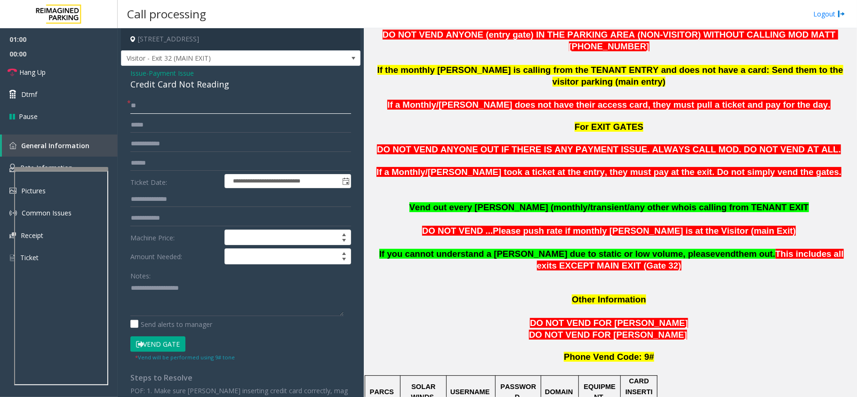
type input "**"
click at [148, 83] on div "Credit Card Not Reading" at bounding box center [240, 84] width 221 height 13
drag, startPoint x: 148, startPoint y: 83, endPoint x: 204, endPoint y: 82, distance: 56.0
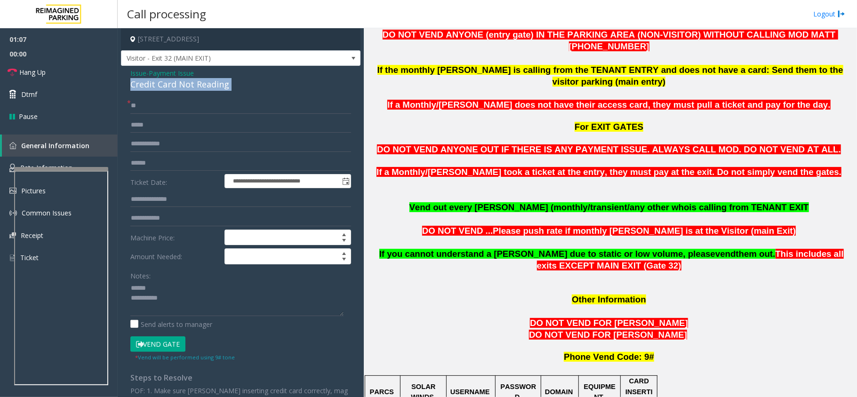
click at [204, 82] on div "Credit Card Not Reading" at bounding box center [240, 84] width 221 height 13
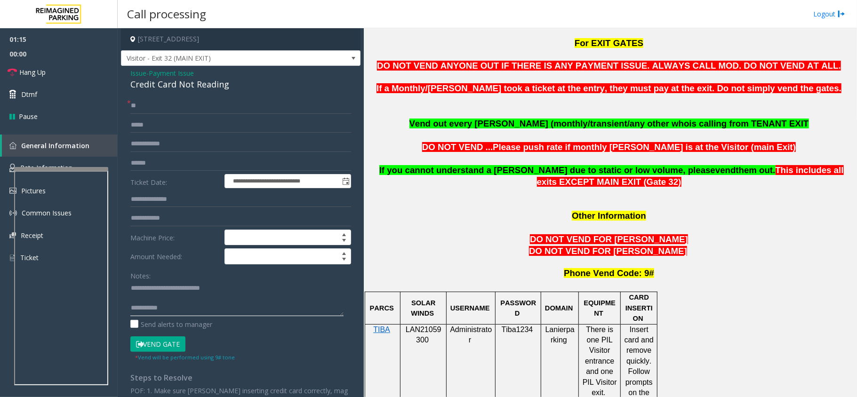
scroll to position [628, 0]
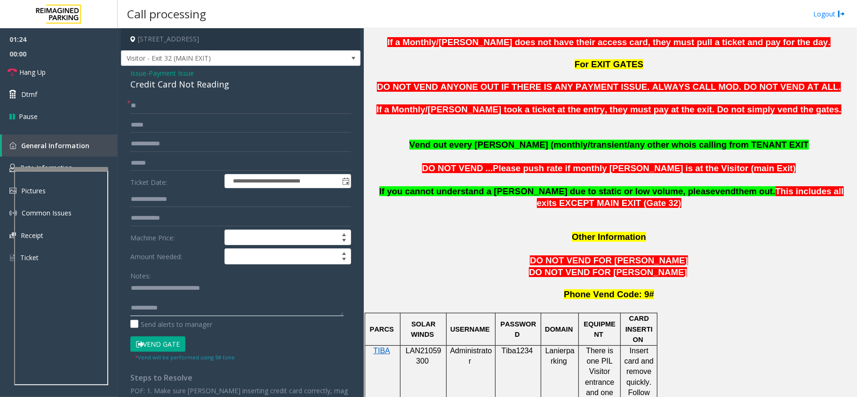
click at [183, 306] on textarea at bounding box center [236, 298] width 213 height 35
click at [58, 72] on link "Hang Up" at bounding box center [59, 72] width 118 height 22
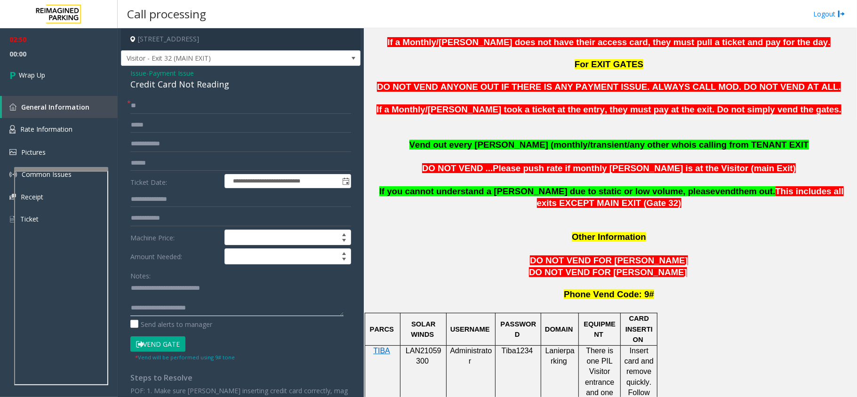
click at [210, 311] on textarea at bounding box center [236, 298] width 213 height 35
type textarea "**********"
click at [55, 79] on link "Wrap Up" at bounding box center [59, 75] width 118 height 28
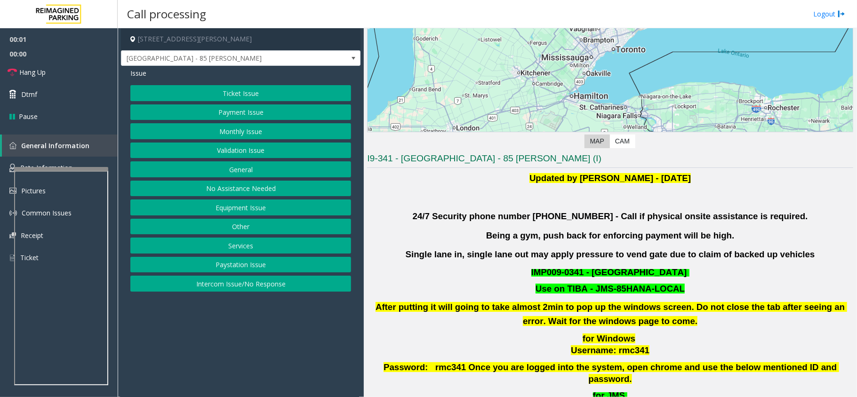
scroll to position [251, 0]
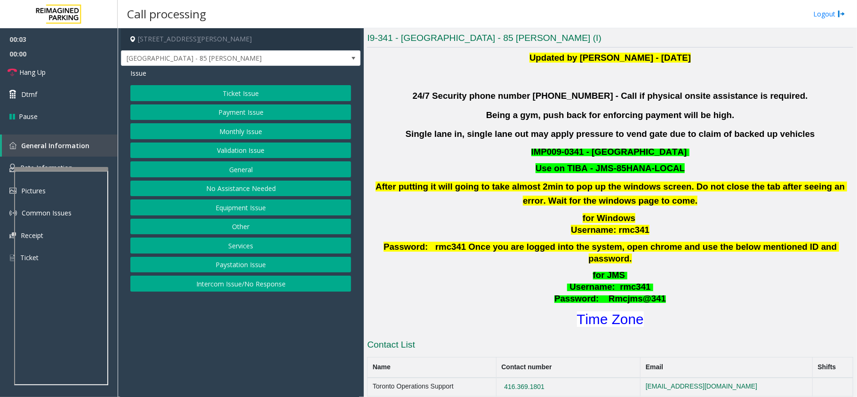
click at [222, 148] on button "Validation Issue" at bounding box center [240, 151] width 221 height 16
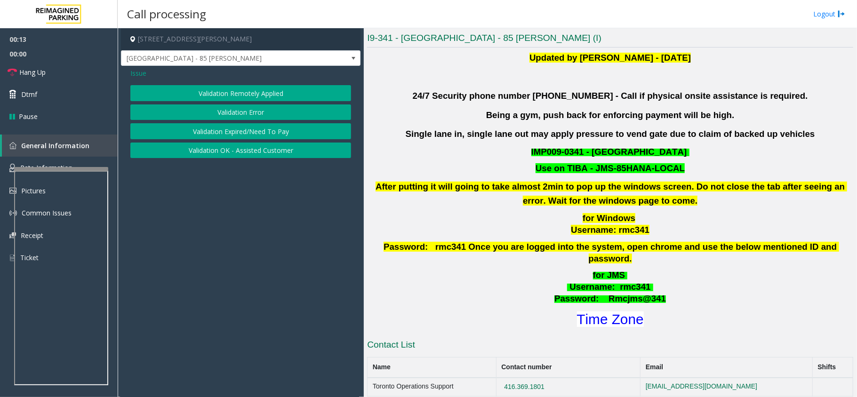
click at [224, 113] on button "Validation Error" at bounding box center [240, 113] width 221 height 16
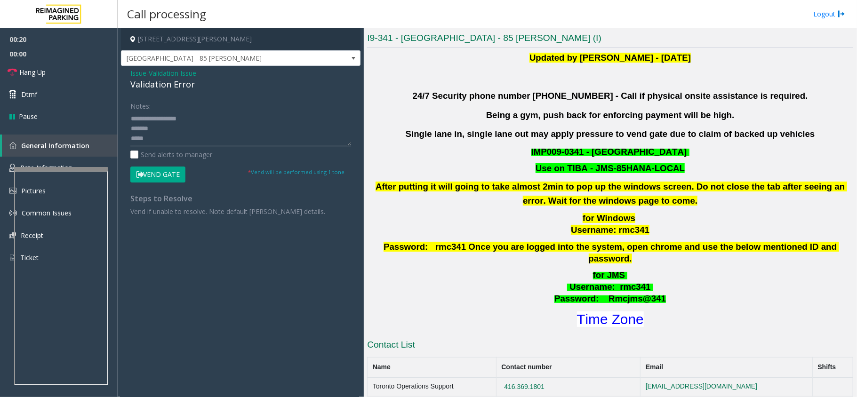
click at [179, 126] on textarea at bounding box center [240, 128] width 221 height 35
click at [153, 136] on textarea at bounding box center [240, 128] width 221 height 35
click at [589, 312] on font "Time Zone" at bounding box center [610, 320] width 67 height 16
click at [151, 135] on textarea at bounding box center [240, 128] width 221 height 35
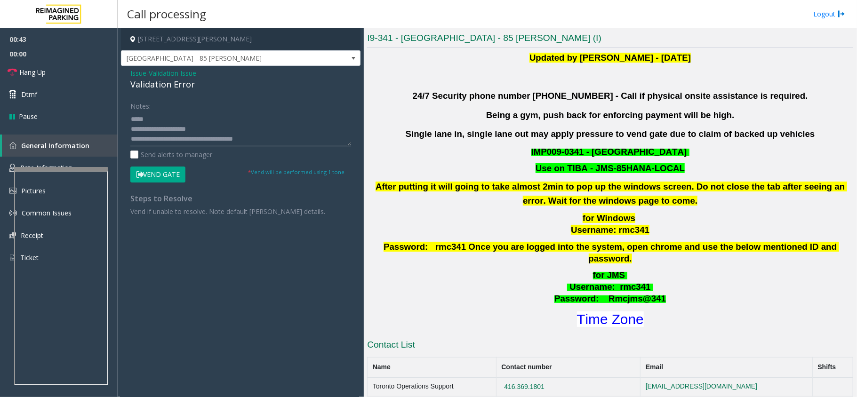
click at [166, 119] on textarea at bounding box center [240, 128] width 221 height 35
type textarea "**********"
click at [176, 176] on button "Vend Gate" at bounding box center [157, 175] width 55 height 16
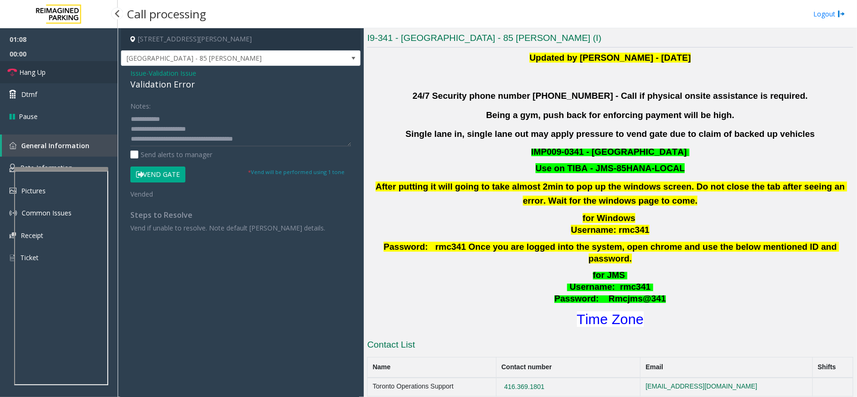
click at [33, 72] on span "Hang Up" at bounding box center [32, 72] width 26 height 10
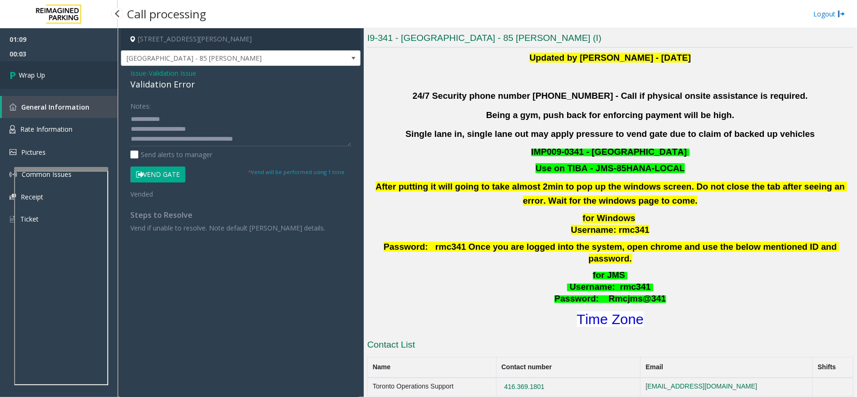
click at [33, 72] on span "Wrap Up" at bounding box center [32, 75] width 26 height 10
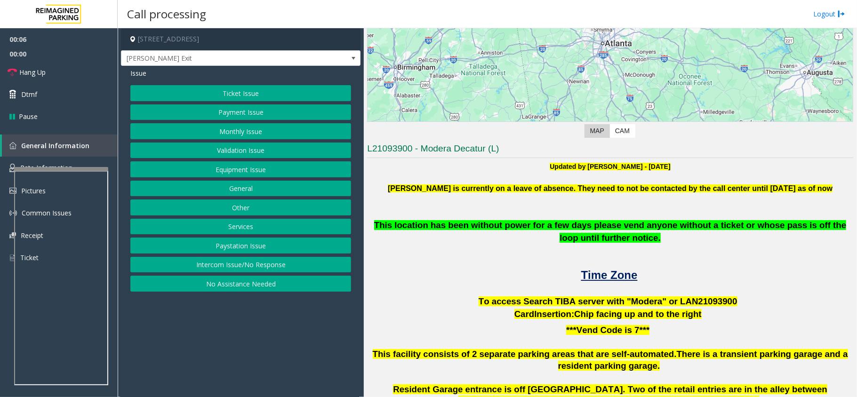
scroll to position [188, 0]
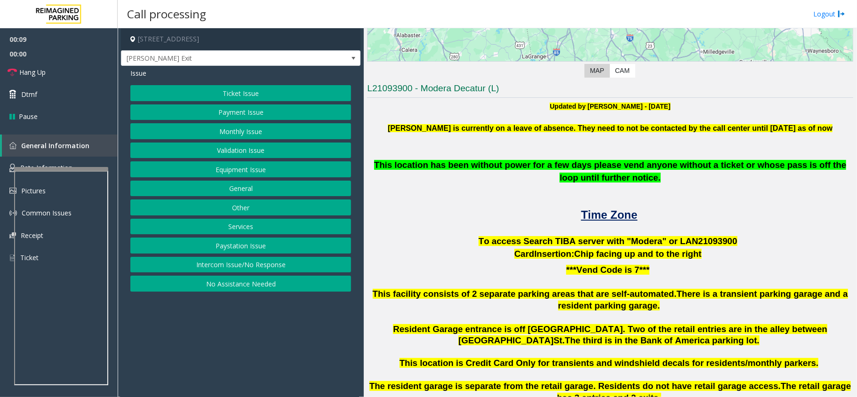
click at [246, 90] on button "Ticket Issue" at bounding box center [240, 93] width 221 height 16
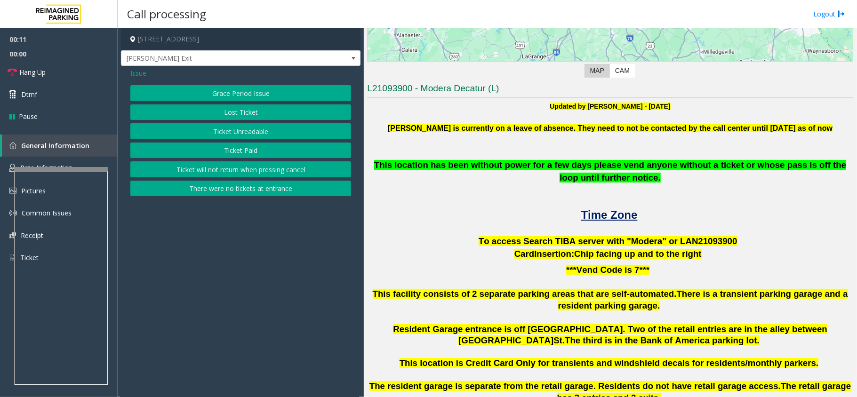
click at [211, 192] on button "There were no tickets at entrance" at bounding box center [240, 189] width 221 height 16
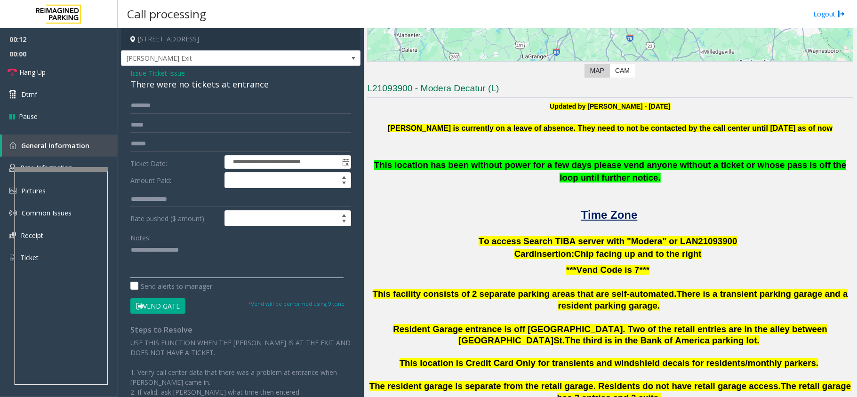
click at [170, 245] on textarea at bounding box center [236, 260] width 213 height 35
click at [439, 165] on b "This location has been without power for a few days please vend anyone without …" at bounding box center [610, 171] width 472 height 23
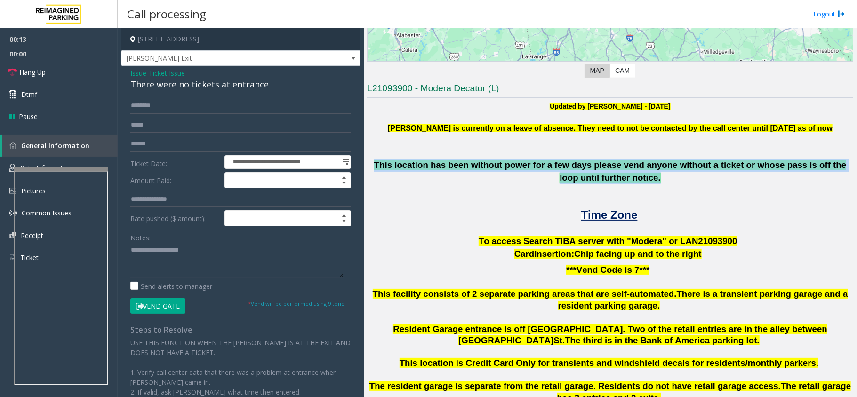
click at [439, 165] on b "This location has been without power for a few days please vend anyone without …" at bounding box center [610, 171] width 472 height 23
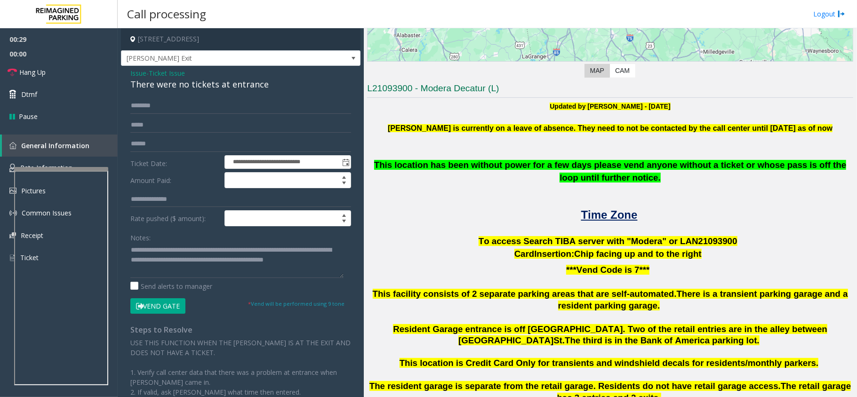
click at [687, 236] on span "To access Search TIBA server with "Modera" or LAN21093" at bounding box center [601, 241] width 244 height 10
copy p "LAN21093 900"
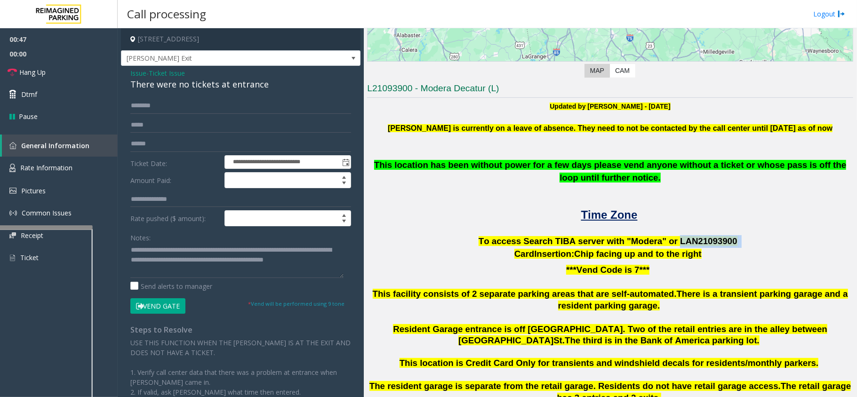
click at [61, 226] on div at bounding box center [46, 228] width 94 height 4
click at [74, 175] on link "Rate Information" at bounding box center [59, 168] width 118 height 23
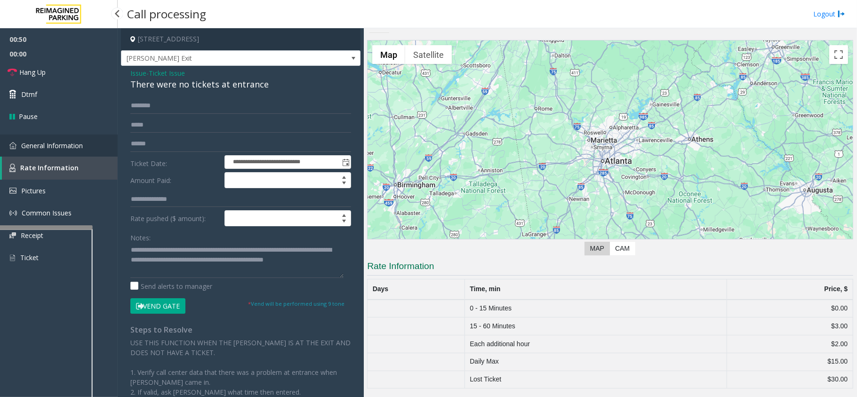
click at [82, 139] on link "General Information" at bounding box center [59, 146] width 118 height 22
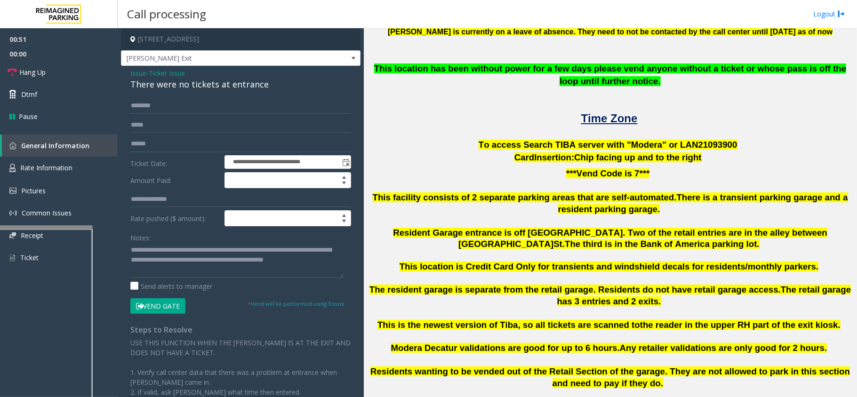
scroll to position [97, 0]
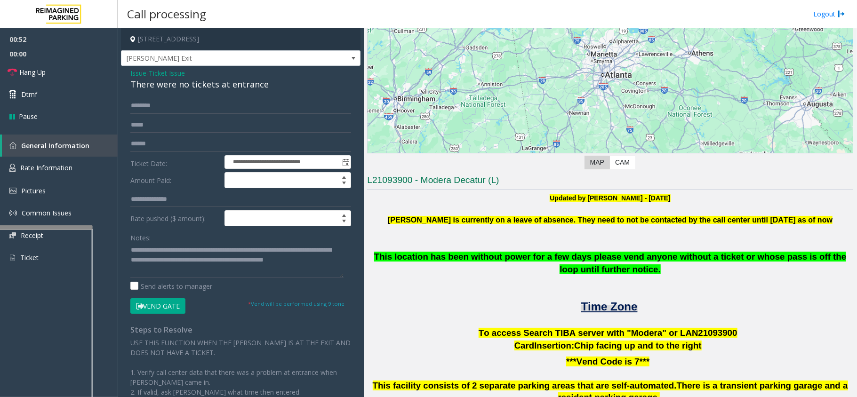
click at [608, 306] on span "Time Zone" at bounding box center [609, 306] width 56 height 13
click at [72, 180] on link "Pictures" at bounding box center [59, 191] width 118 height 22
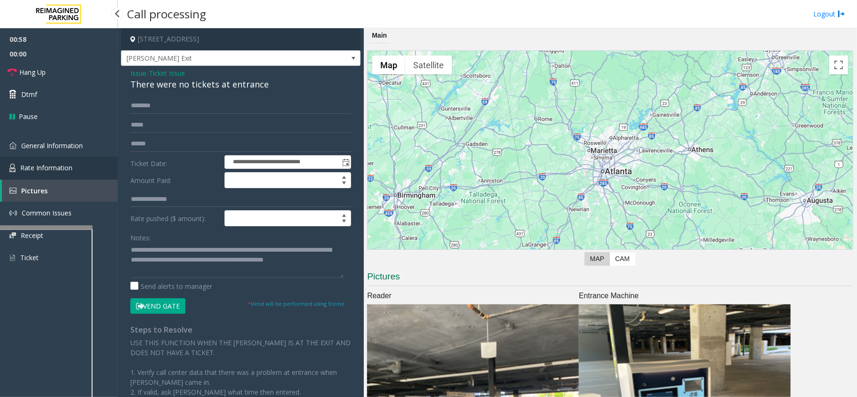
click at [73, 170] on link "Rate Information" at bounding box center [59, 168] width 118 height 23
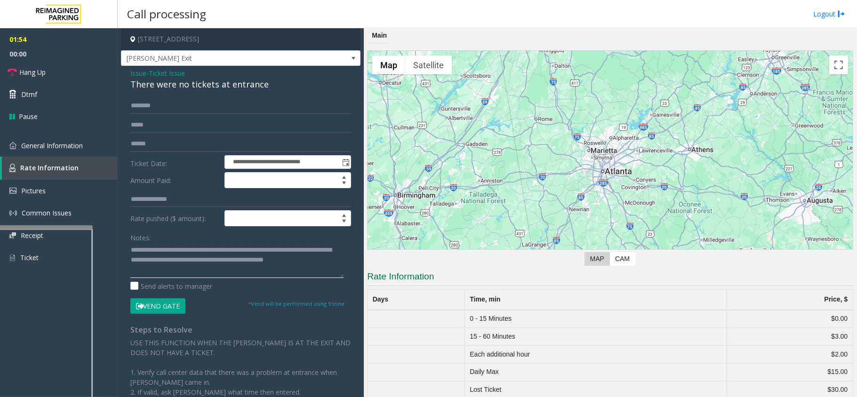
click at [191, 270] on textarea at bounding box center [236, 260] width 213 height 35
type textarea "*"
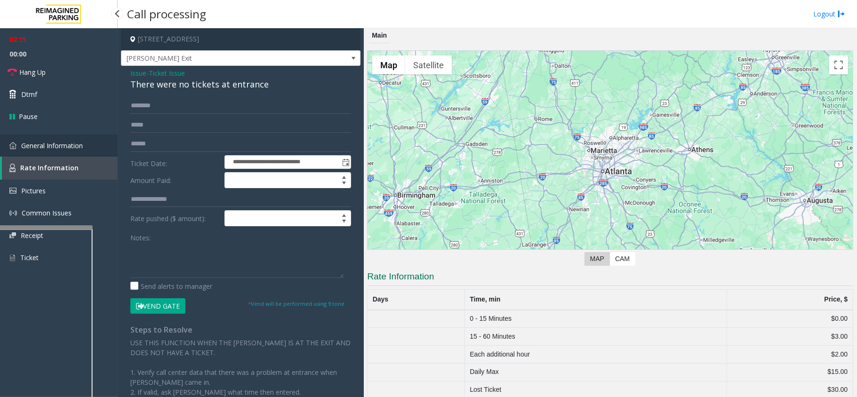
click at [70, 147] on span "General Information" at bounding box center [52, 145] width 62 height 9
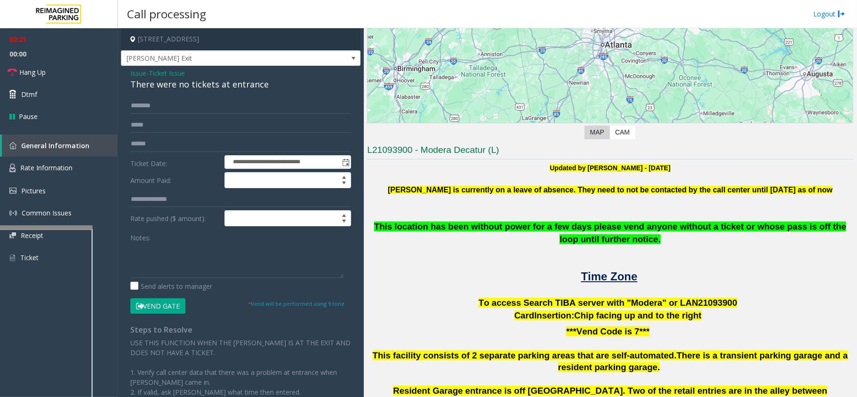
scroll to position [121, 0]
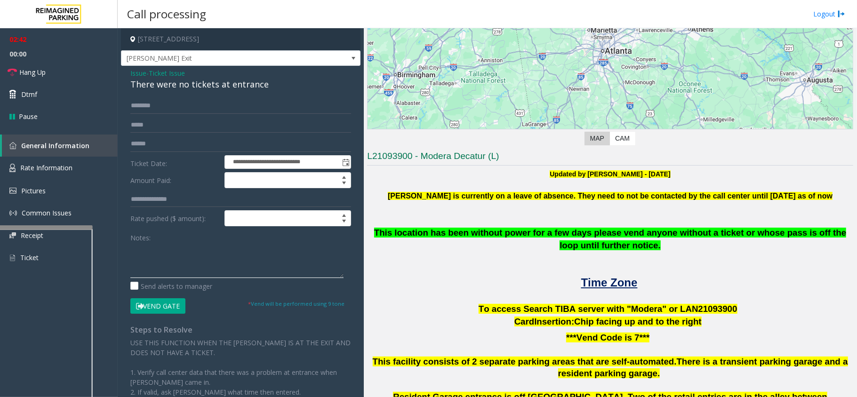
click at [252, 256] on textarea at bounding box center [236, 260] width 213 height 35
click at [63, 166] on span "Rate Information" at bounding box center [46, 167] width 52 height 9
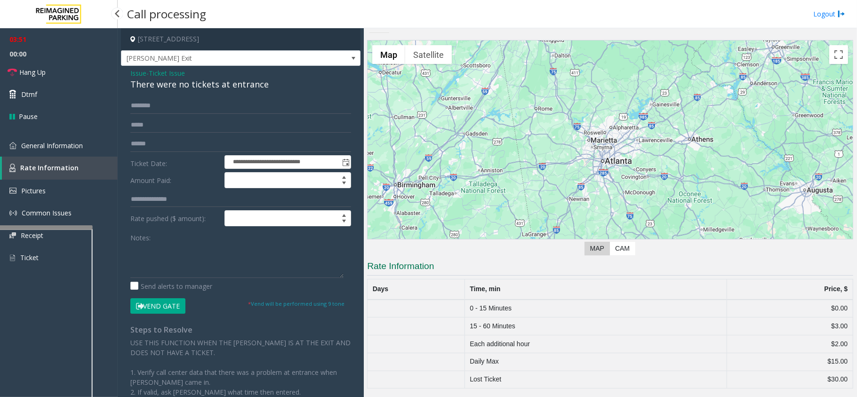
scroll to position [11, 0]
click at [76, 150] on link "General Information" at bounding box center [59, 146] width 118 height 22
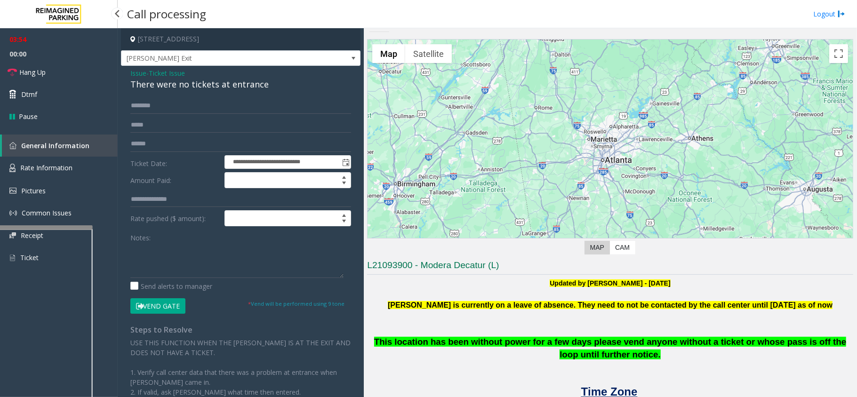
scroll to position [121, 0]
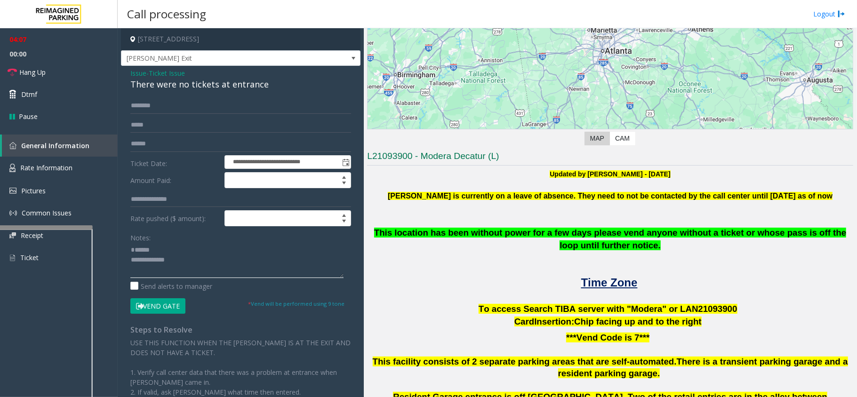
click at [148, 247] on textarea at bounding box center [236, 260] width 213 height 35
click at [161, 82] on div "There were no tickets at entrance" at bounding box center [240, 84] width 221 height 13
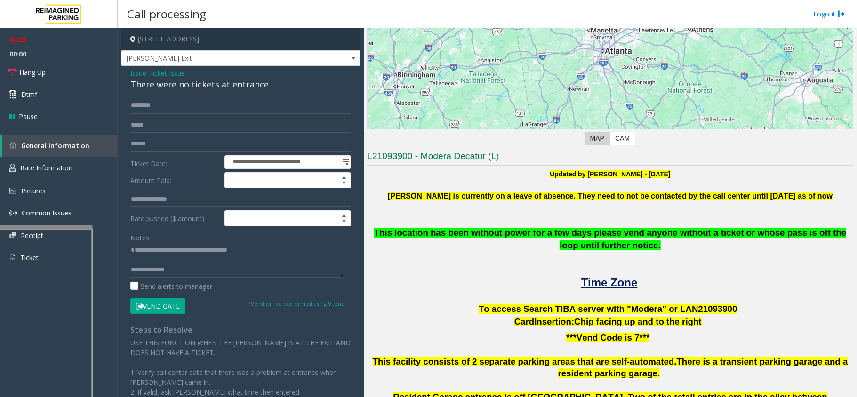
click at [216, 257] on textarea at bounding box center [236, 260] width 213 height 35
click at [184, 106] on input "text" at bounding box center [240, 106] width 221 height 16
click at [151, 270] on textarea at bounding box center [236, 260] width 213 height 35
click at [149, 243] on textarea at bounding box center [236, 260] width 213 height 35
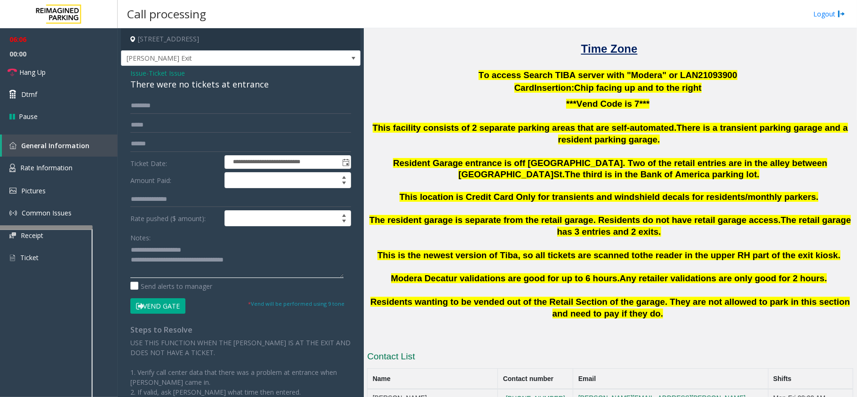
scroll to position [309, 0]
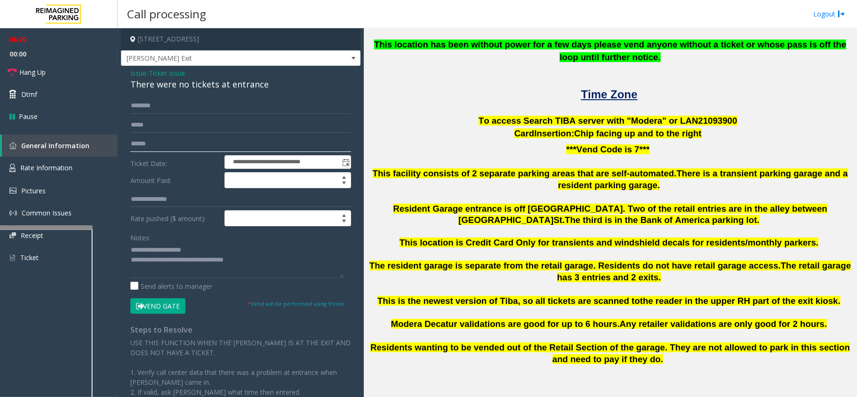
click at [169, 148] on input "text" at bounding box center [240, 144] width 221 height 16
click at [163, 310] on button "Vend Gate" at bounding box center [157, 306] width 55 height 16
click at [190, 262] on textarea at bounding box center [236, 260] width 213 height 35
click at [173, 302] on button "Vend Gate" at bounding box center [157, 306] width 55 height 16
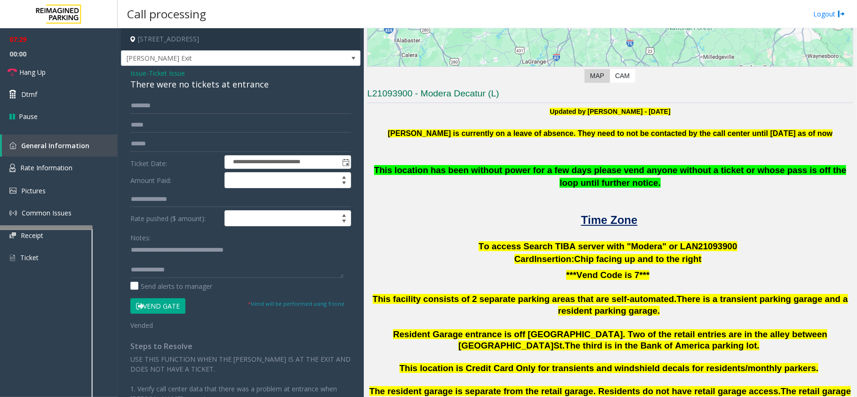
scroll to position [121, 0]
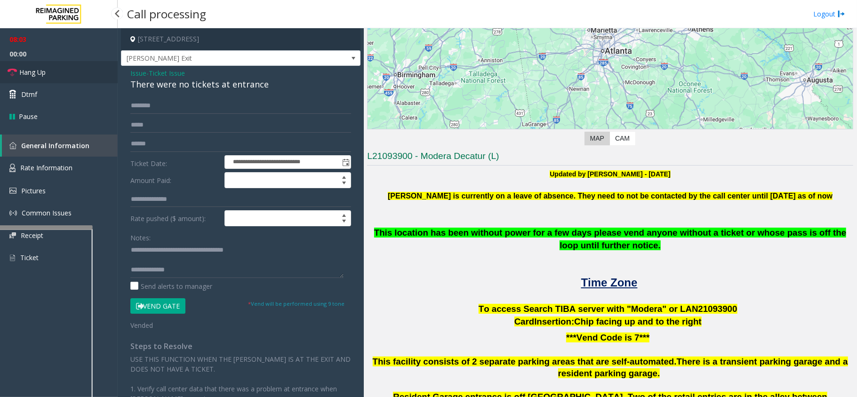
click at [65, 69] on link "Hang Up" at bounding box center [59, 72] width 118 height 22
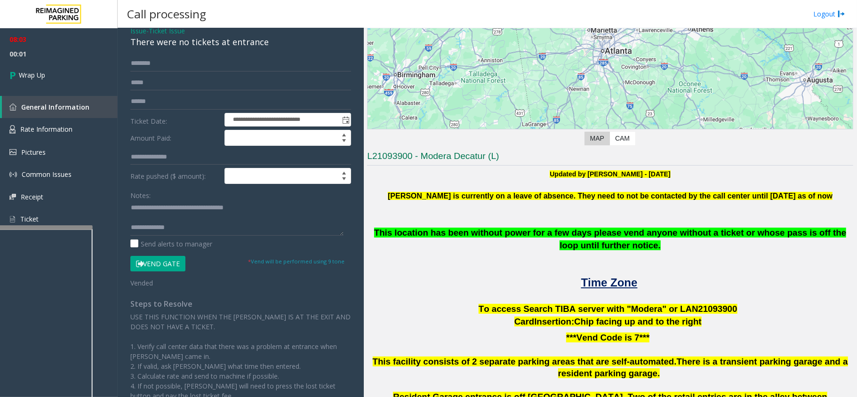
scroll to position [106, 0]
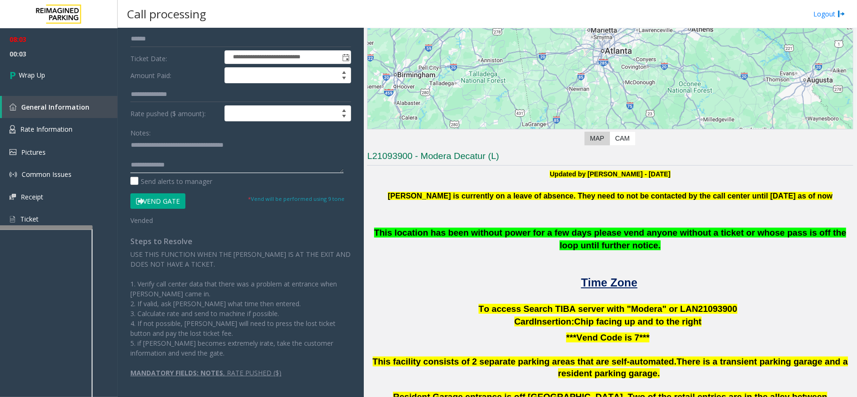
click at [175, 153] on textarea at bounding box center [236, 155] width 213 height 35
click at [187, 159] on textarea at bounding box center [236, 155] width 213 height 35
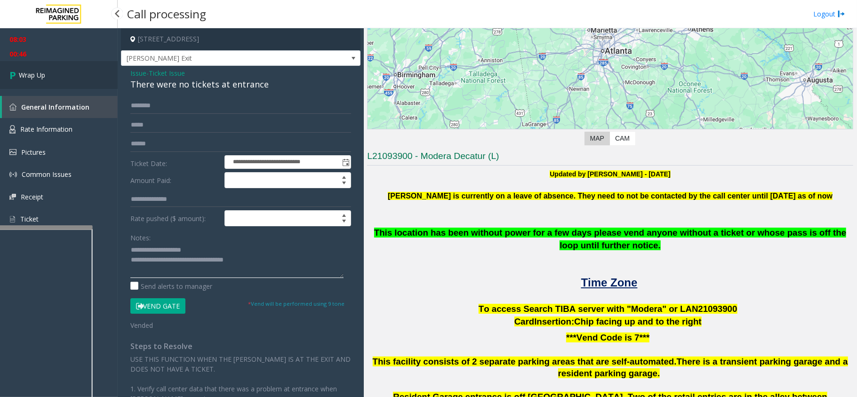
type textarea "**********"
click at [51, 68] on link "Wrap Up" at bounding box center [59, 75] width 118 height 28
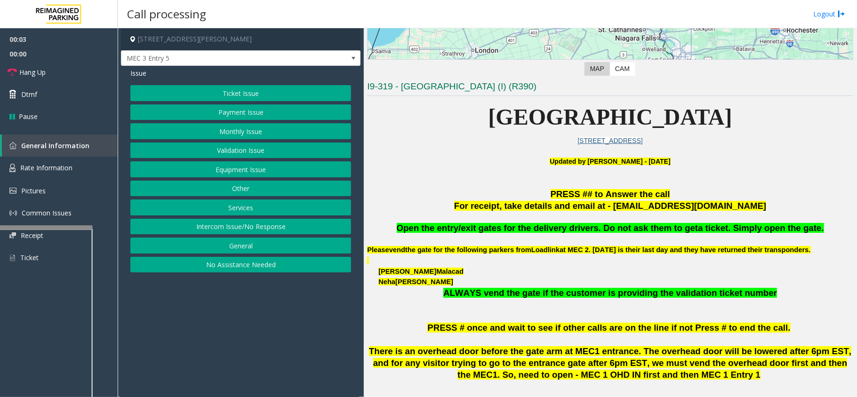
scroll to position [251, 0]
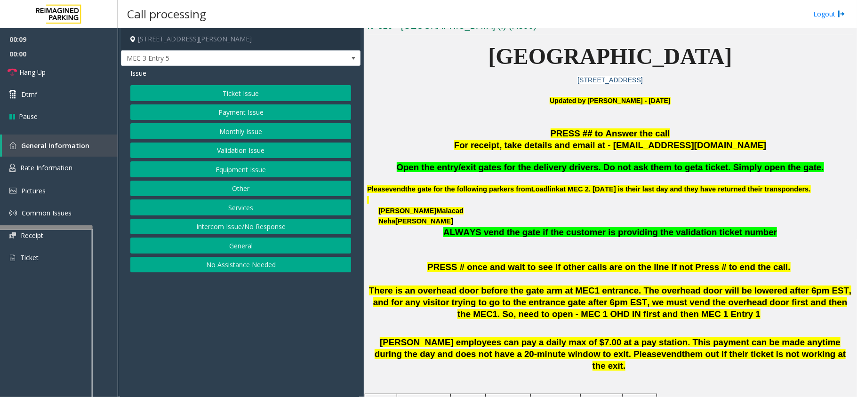
click at [220, 129] on button "Monthly Issue" at bounding box center [240, 131] width 221 height 16
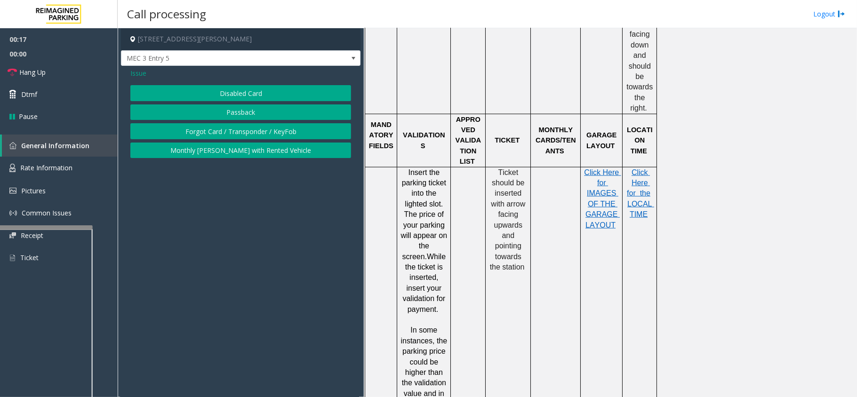
scroll to position [816, 0]
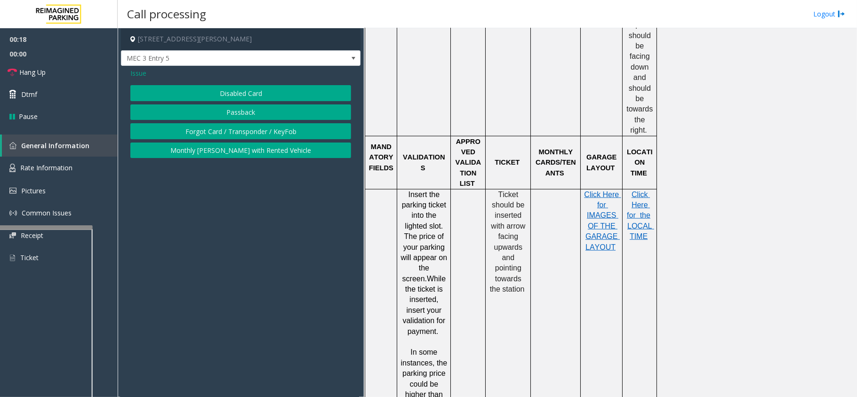
click at [250, 94] on button "Disabled Card" at bounding box center [240, 93] width 221 height 16
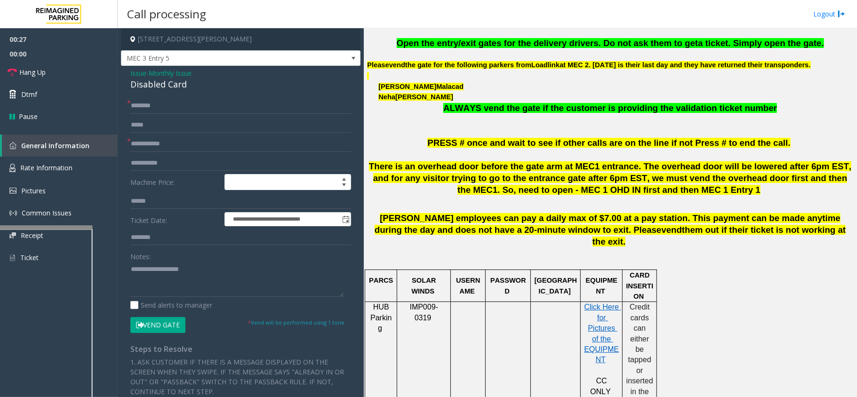
scroll to position [377, 0]
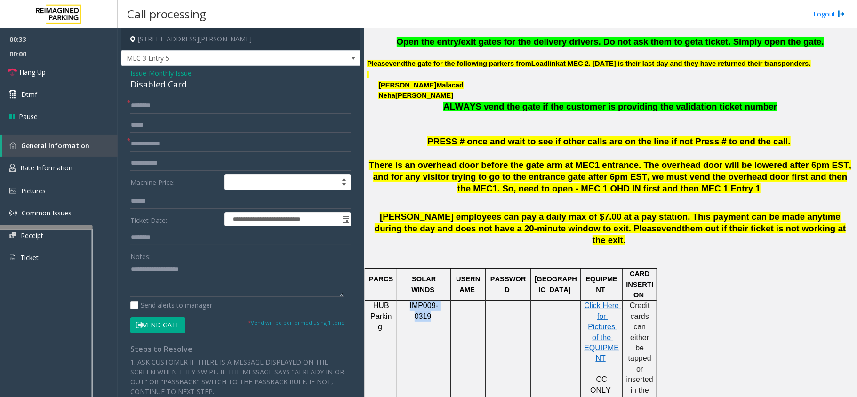
drag, startPoint x: 444, startPoint y: 298, endPoint x: 402, endPoint y: 297, distance: 42.9
click at [402, 301] on p "IMP009-0319" at bounding box center [424, 311] width 47 height 21
copy span "IMP009-0319"
drag, startPoint x: 851, startPoint y: 66, endPoint x: 162, endPoint y: 143, distance: 693.1
click at [162, 143] on input "text" at bounding box center [240, 144] width 221 height 16
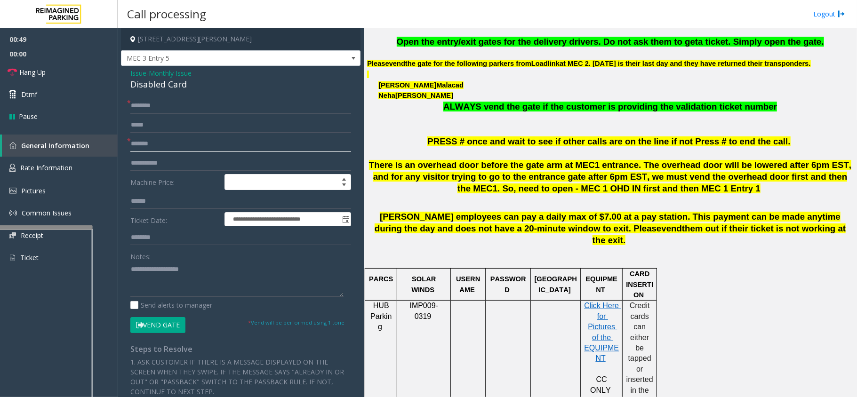
type input "*******"
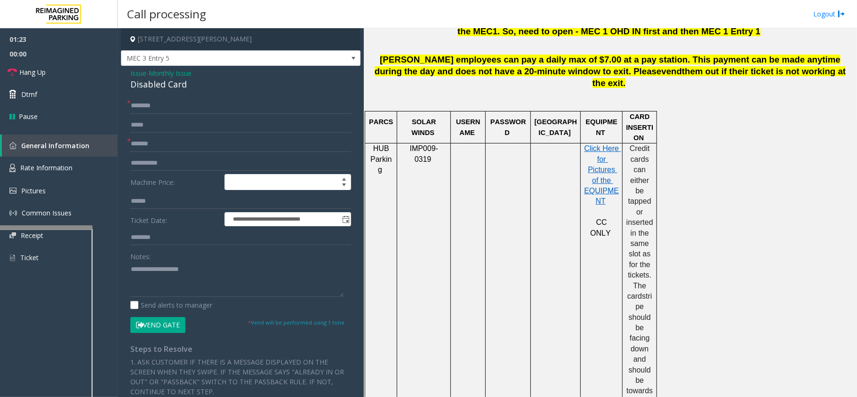
scroll to position [628, 0]
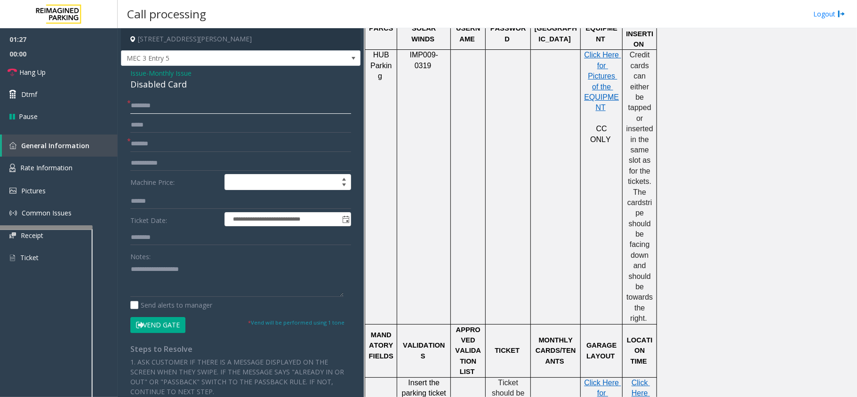
click at [153, 100] on input "text" at bounding box center [240, 106] width 221 height 16
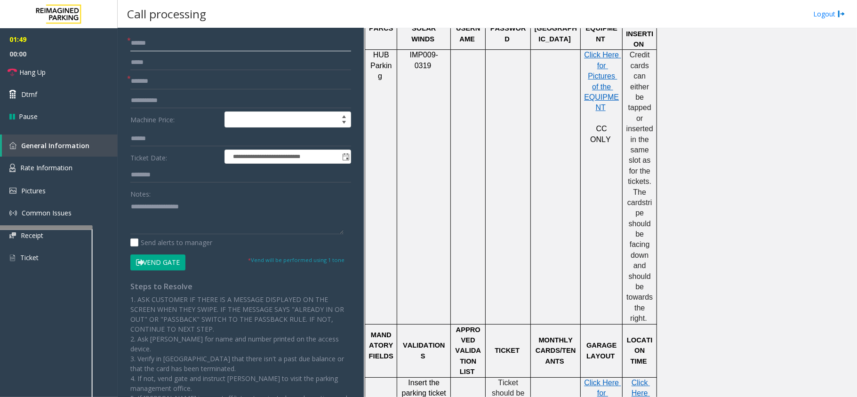
scroll to position [0, 0]
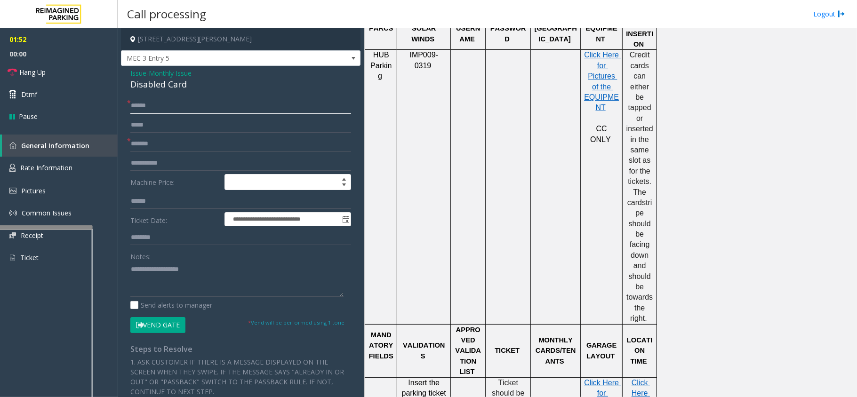
type input "******"
click at [164, 330] on button "Vend Gate" at bounding box center [157, 325] width 55 height 16
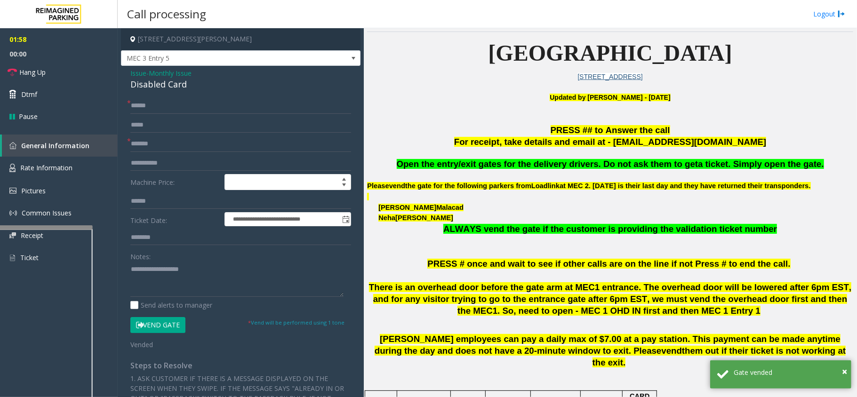
scroll to position [251, 0]
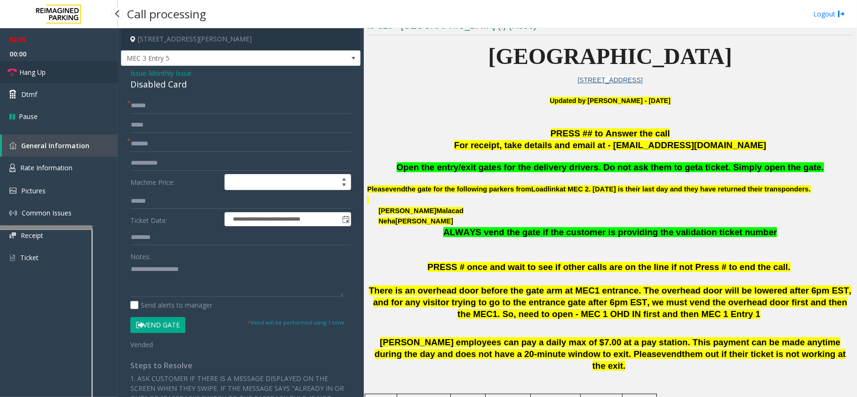
click at [23, 74] on span "Hang Up" at bounding box center [32, 72] width 26 height 10
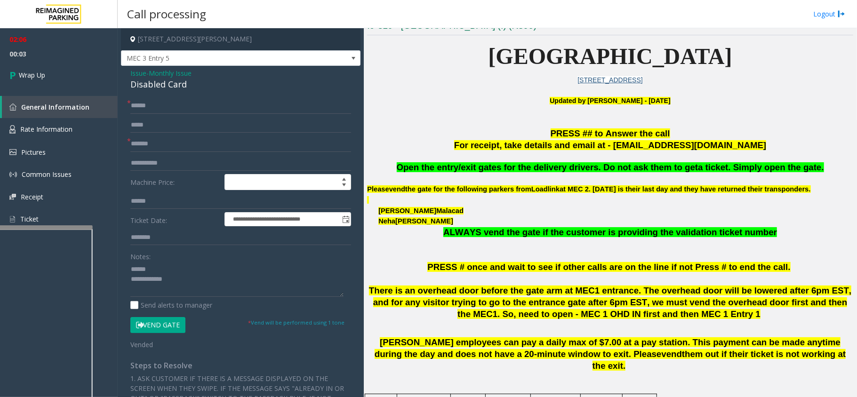
click at [162, 88] on div "Disabled Card" at bounding box center [240, 84] width 221 height 13
type textarea "**********"
click at [24, 71] on span "Wrap Up" at bounding box center [32, 75] width 26 height 10
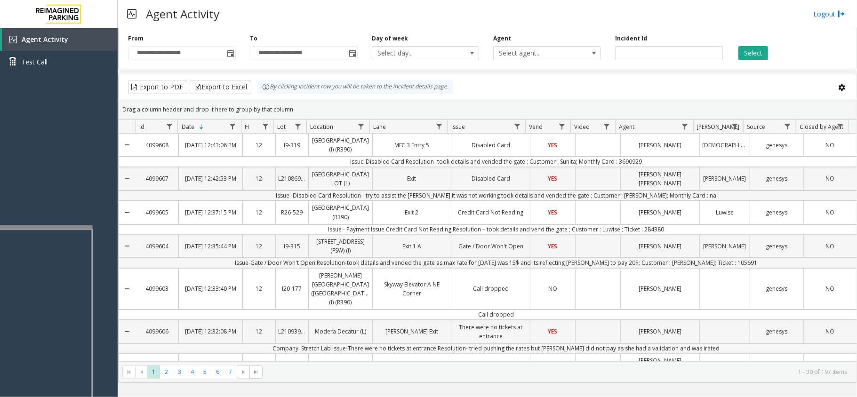
click at [484, 13] on div "Agent Activity Logout" at bounding box center [488, 14] width 740 height 28
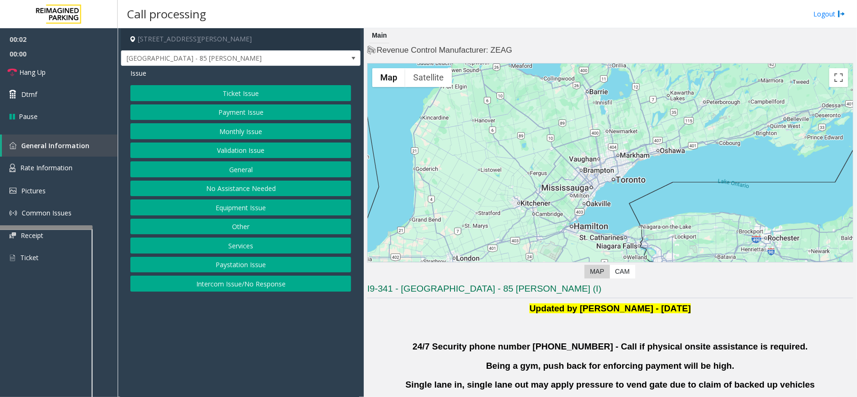
click at [236, 151] on button "Validation Issue" at bounding box center [240, 151] width 221 height 16
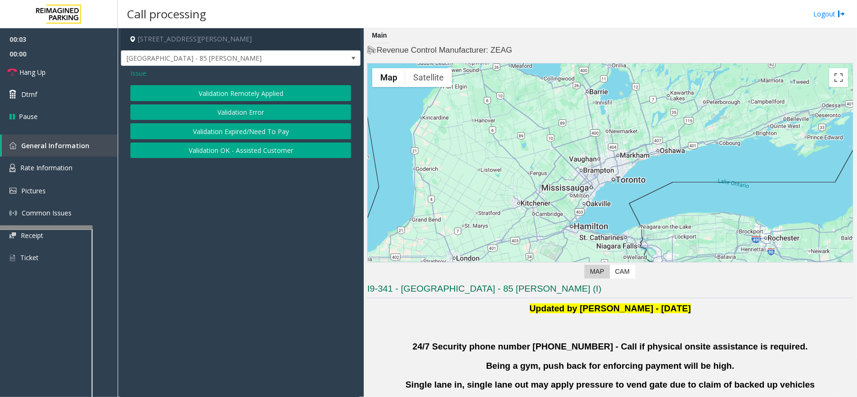
click at [226, 106] on button "Validation Error" at bounding box center [240, 113] width 221 height 16
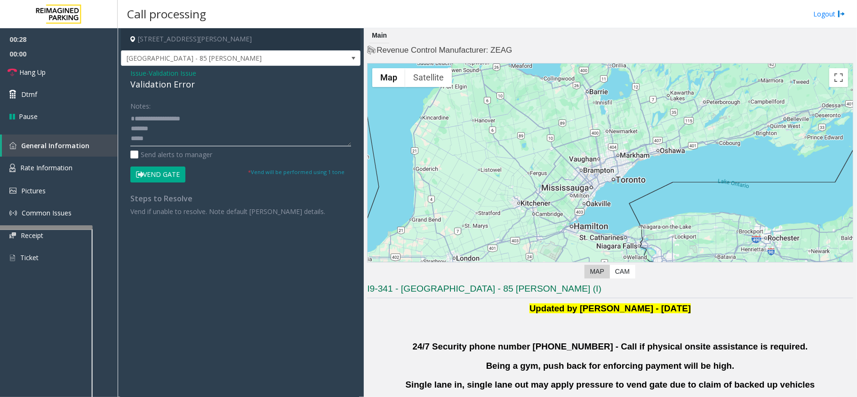
click at [153, 119] on textarea at bounding box center [240, 128] width 221 height 35
click at [153, 140] on textarea at bounding box center [240, 128] width 221 height 35
click at [149, 113] on textarea at bounding box center [240, 128] width 221 height 35
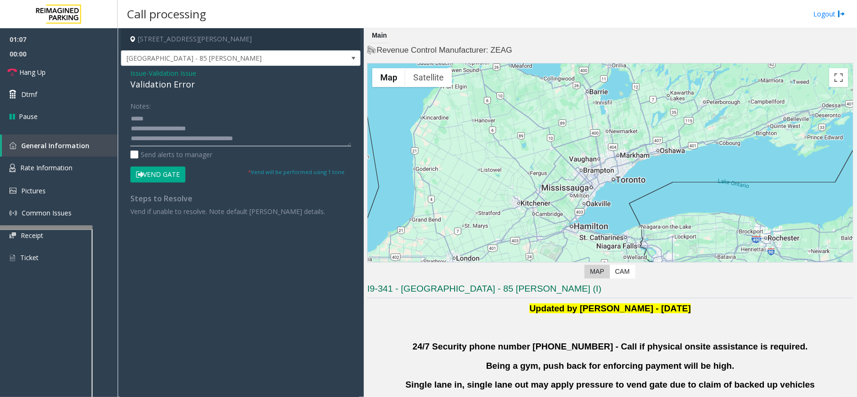
click at [161, 123] on textarea at bounding box center [240, 128] width 221 height 35
type textarea "**********"
click at [149, 172] on button "Vend Gate" at bounding box center [157, 175] width 55 height 16
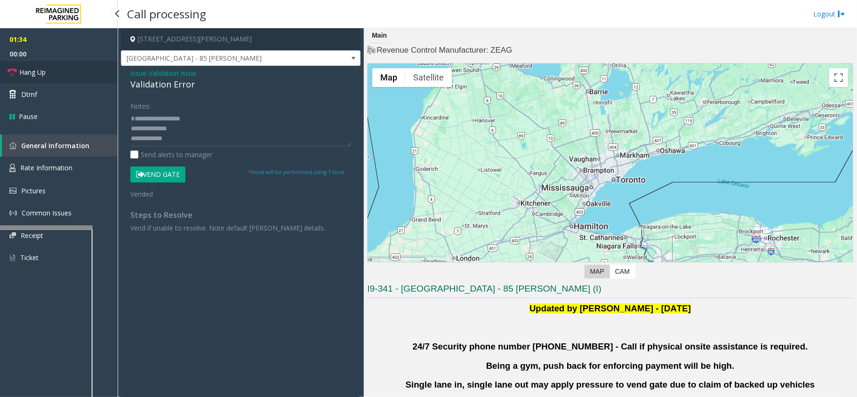
click at [71, 71] on link "Hang Up" at bounding box center [59, 72] width 118 height 22
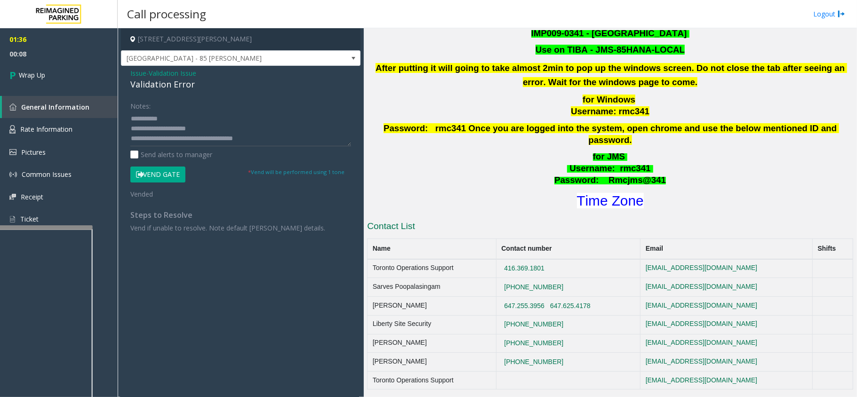
scroll to position [377, 0]
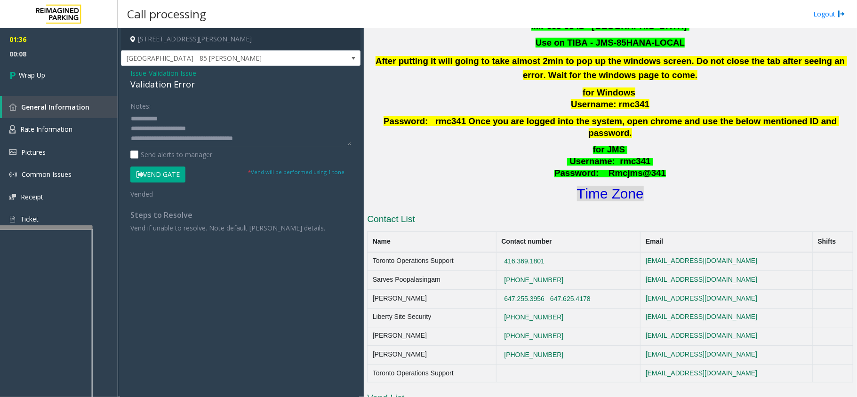
click at [605, 186] on font "Time Zone" at bounding box center [610, 194] width 67 height 16
click at [58, 72] on link "Wrap Up" at bounding box center [59, 75] width 118 height 28
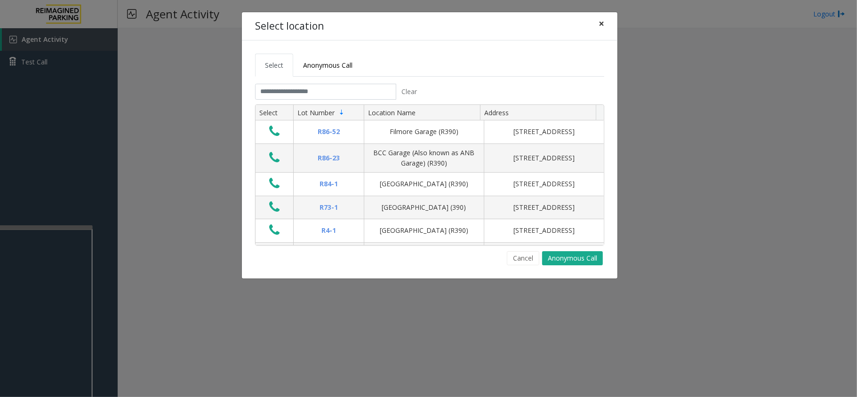
click at [600, 25] on span "×" at bounding box center [602, 23] width 6 height 13
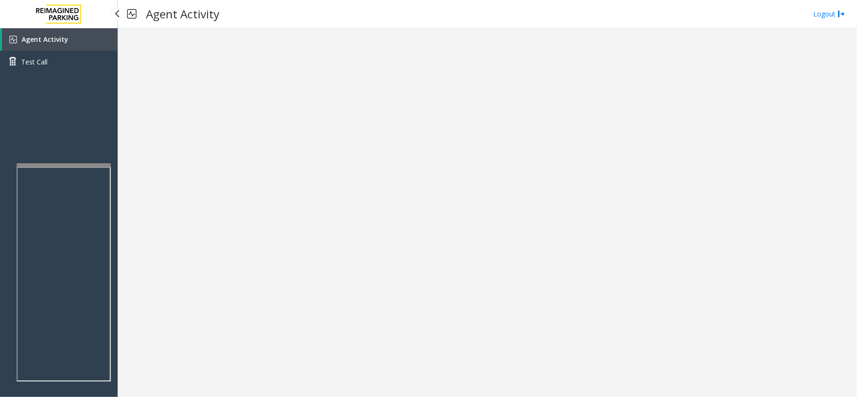
click at [69, 155] on app-root "Agent Activity Test Call × Close Powered by Umojo © 2025 Agent Activity Logout ×" at bounding box center [428, 198] width 857 height 397
drag, startPoint x: 73, startPoint y: 151, endPoint x: 66, endPoint y: 153, distance: 6.7
click at [71, 151] on div "Agent Activity Test Call" at bounding box center [59, 226] width 118 height 397
drag, startPoint x: 66, startPoint y: 153, endPoint x: 60, endPoint y: 153, distance: 5.7
click at [65, 153] on div "Agent Activity Test Call" at bounding box center [59, 226] width 118 height 397
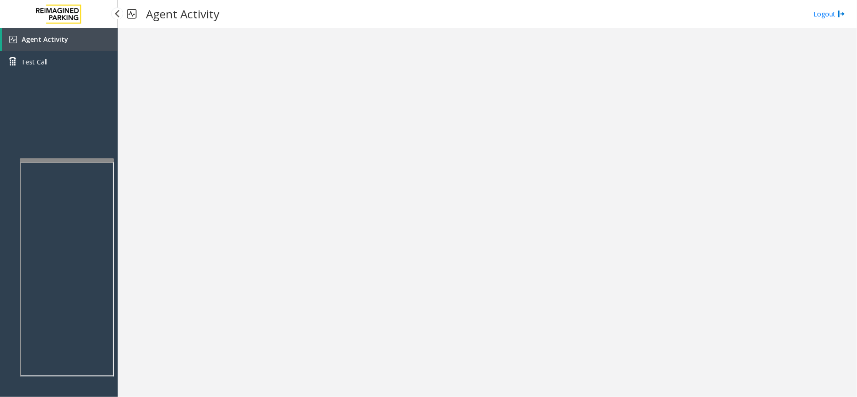
click at [60, 153] on div "Agent Activity Test Call" at bounding box center [59, 226] width 118 height 397
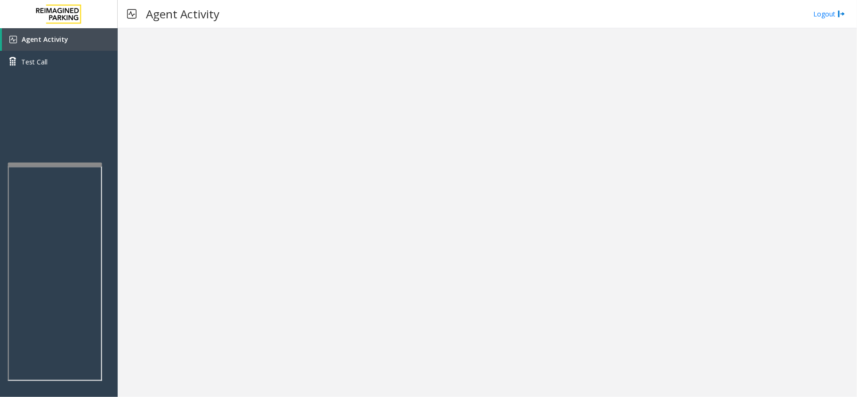
click at [59, 163] on div at bounding box center [55, 165] width 94 height 4
click at [56, 163] on div at bounding box center [55, 165] width 94 height 4
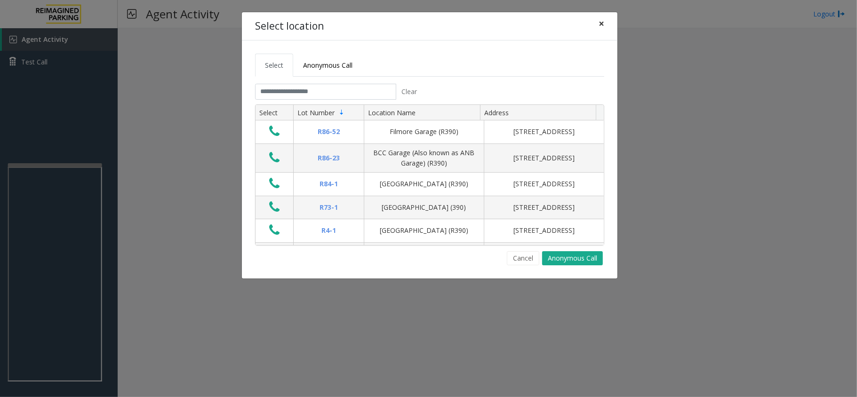
click at [603, 23] on span "×" at bounding box center [602, 23] width 6 height 13
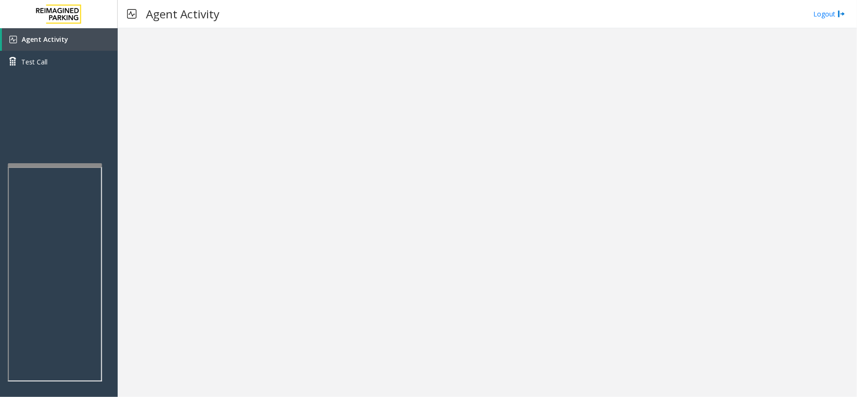
click at [392, 122] on div at bounding box center [488, 212] width 740 height 369
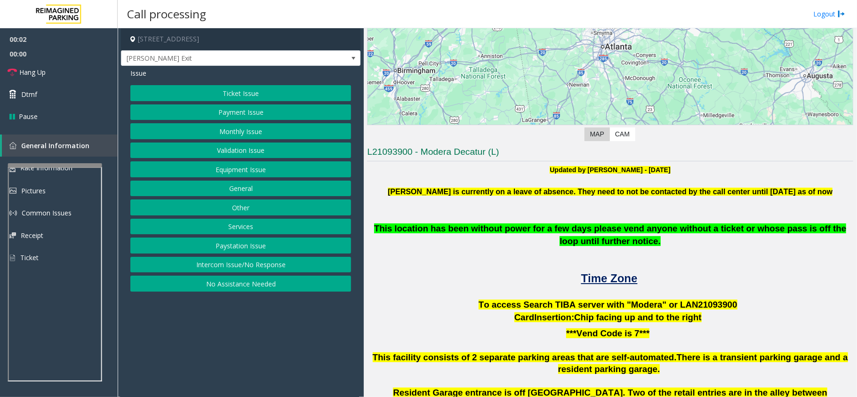
scroll to position [125, 0]
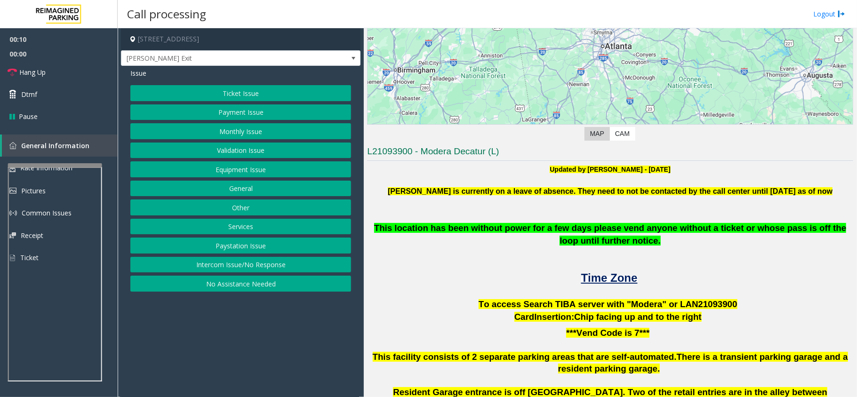
click at [249, 95] on button "Ticket Issue" at bounding box center [240, 93] width 221 height 16
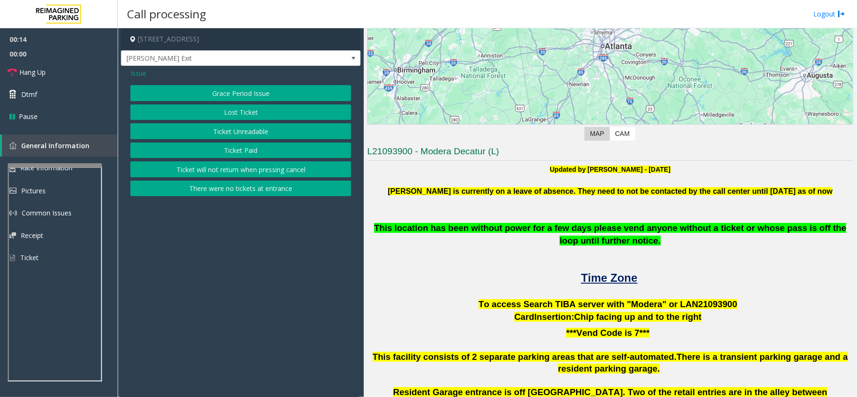
click at [239, 132] on button "Ticket Unreadable" at bounding box center [240, 131] width 221 height 16
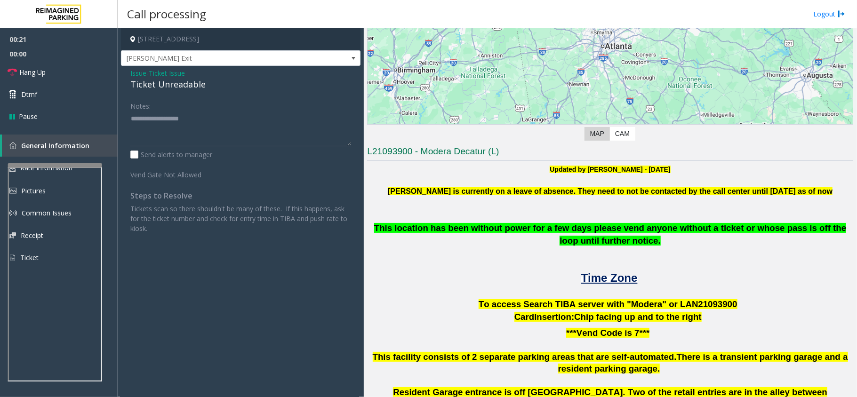
scroll to position [188, 0]
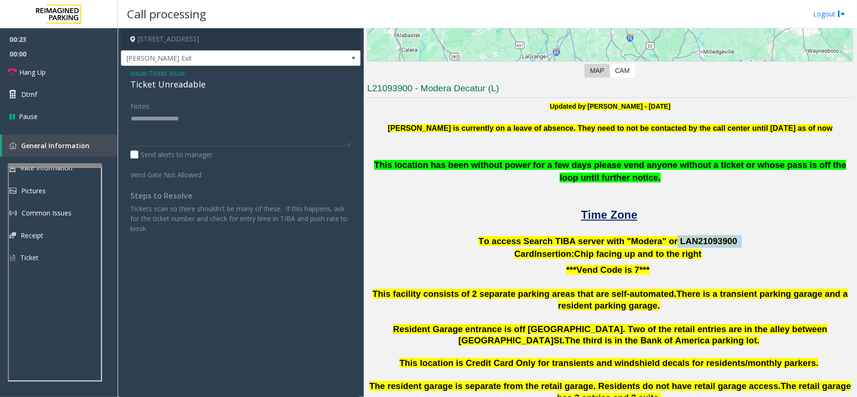
drag, startPoint x: 663, startPoint y: 240, endPoint x: 720, endPoint y: 239, distance: 56.5
click at [720, 239] on p "To access Search TIBA server with "Modera" or LAN21093 900" at bounding box center [610, 241] width 486 height 13
copy p "LAN21093 900"
click at [161, 120] on textarea at bounding box center [240, 128] width 221 height 35
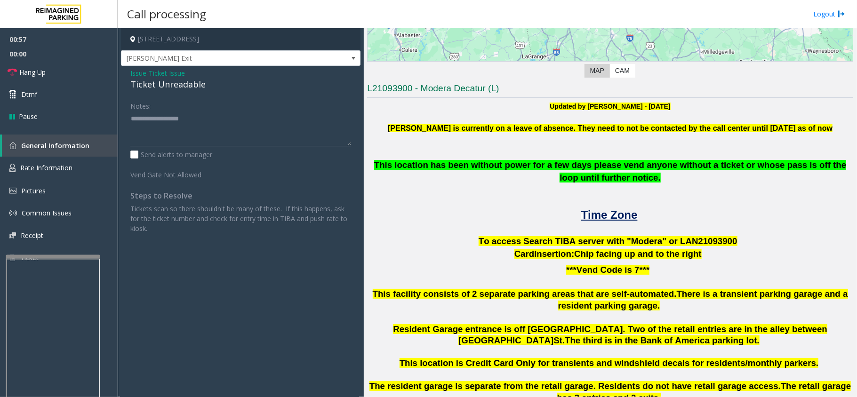
click at [47, 255] on div at bounding box center [53, 257] width 94 height 4
click at [140, 121] on textarea at bounding box center [240, 128] width 221 height 35
click at [145, 118] on textarea at bounding box center [240, 128] width 221 height 35
type textarea "**********"
click at [81, 163] on link "Rate Information" at bounding box center [59, 168] width 118 height 23
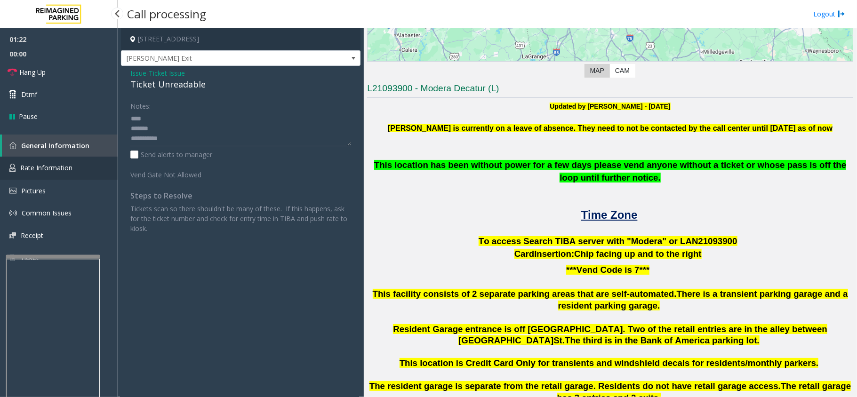
scroll to position [11, 0]
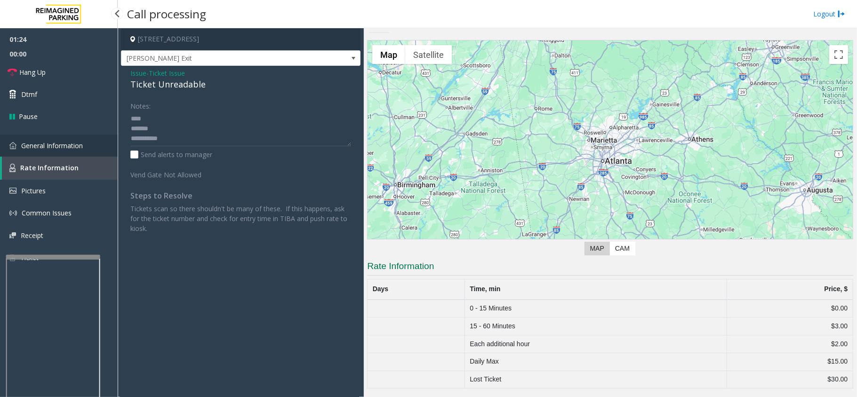
click at [70, 140] on link "General Information" at bounding box center [59, 146] width 118 height 22
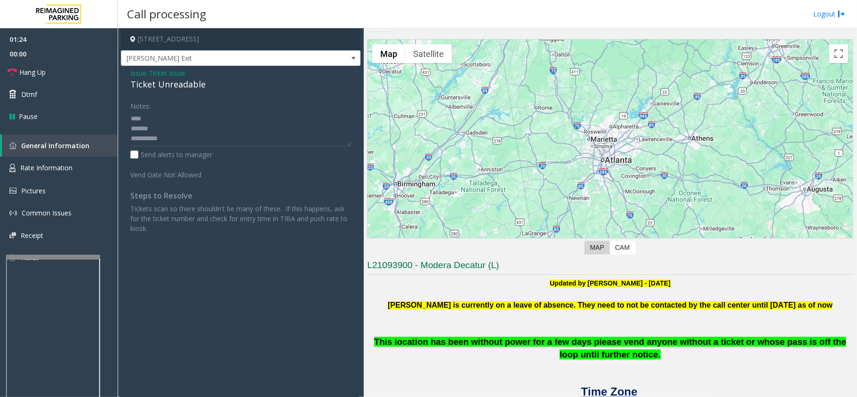
scroll to position [188, 0]
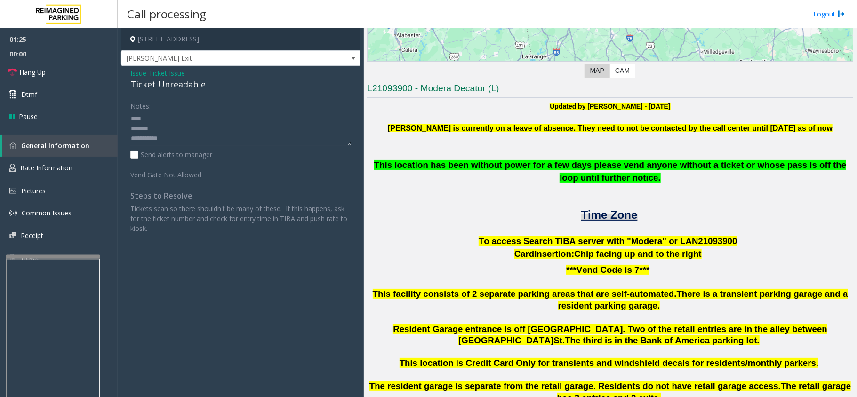
click at [590, 217] on span "Time Zone" at bounding box center [609, 215] width 56 height 13
click at [72, 165] on span "Rate Information" at bounding box center [46, 167] width 52 height 9
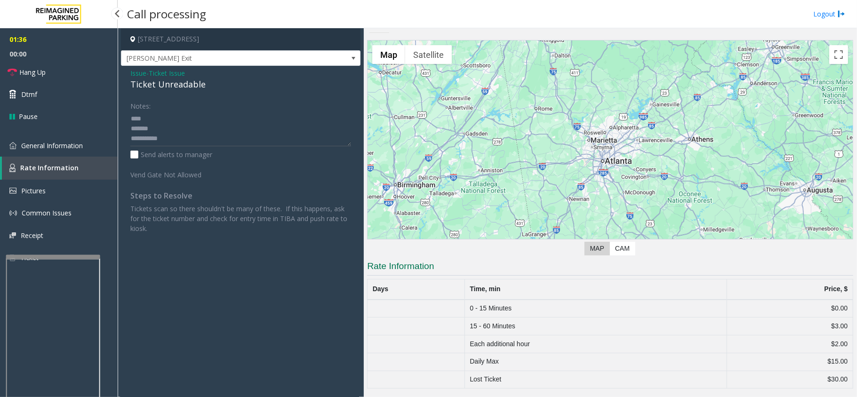
scroll to position [11, 0]
click at [87, 172] on link "Rate Information" at bounding box center [60, 168] width 116 height 23
click at [138, 72] on span "Issue" at bounding box center [138, 73] width 16 height 10
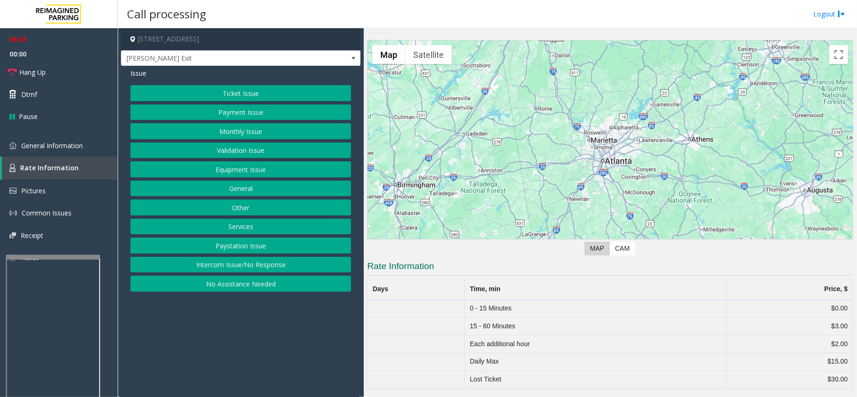
click at [211, 93] on button "Ticket Issue" at bounding box center [240, 93] width 221 height 16
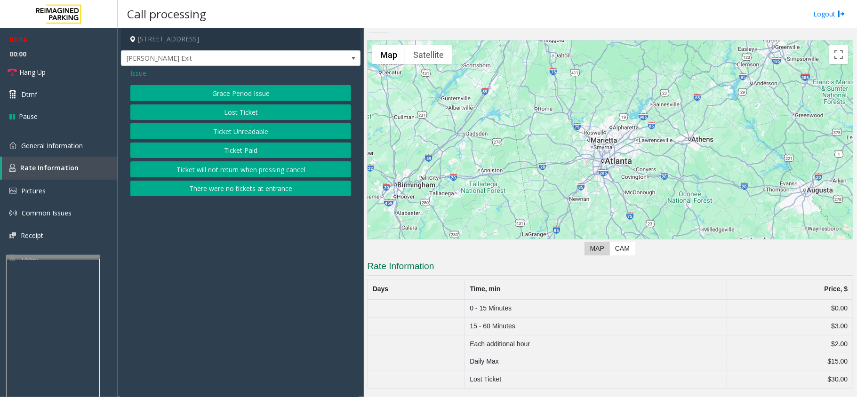
click at [206, 132] on button "Ticket Unreadable" at bounding box center [240, 131] width 221 height 16
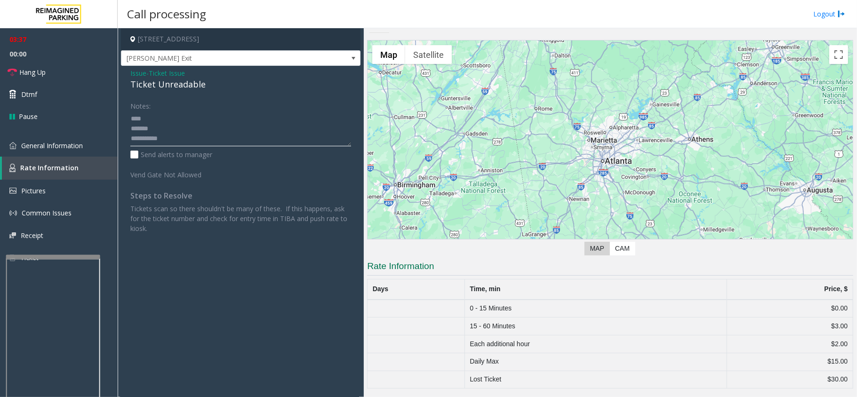
click at [140, 120] on textarea at bounding box center [240, 128] width 221 height 35
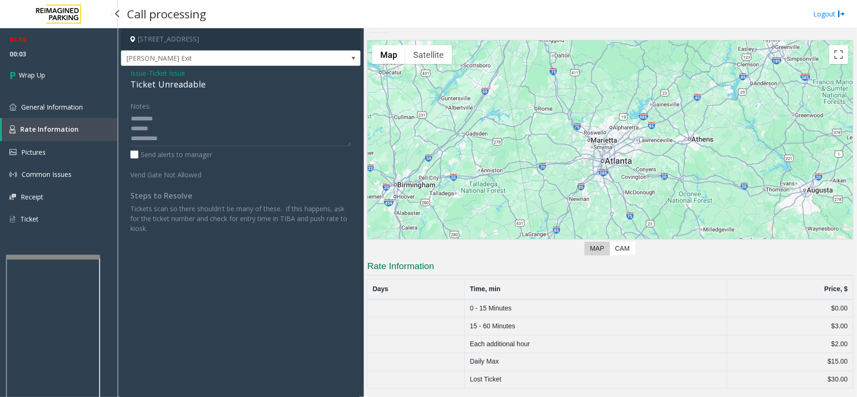
click at [66, 93] on div "03:50 00:03 Wrap Up General Information Rate Information Pictures Common Issues…" at bounding box center [59, 133] width 118 height 210
click at [66, 105] on span "General Information" at bounding box center [52, 107] width 62 height 9
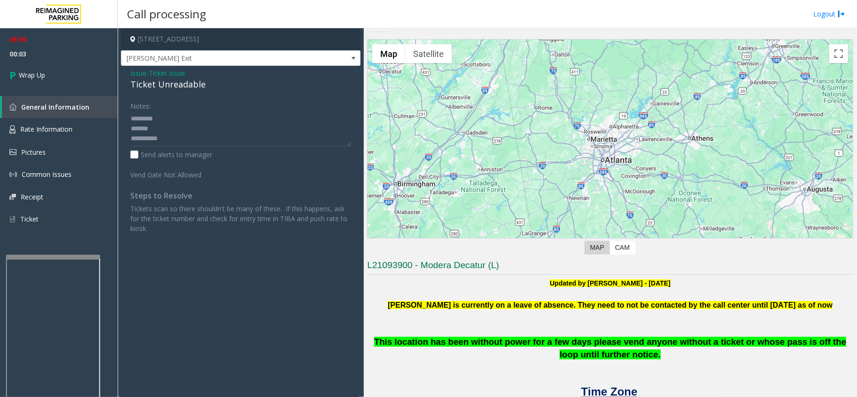
scroll to position [188, 0]
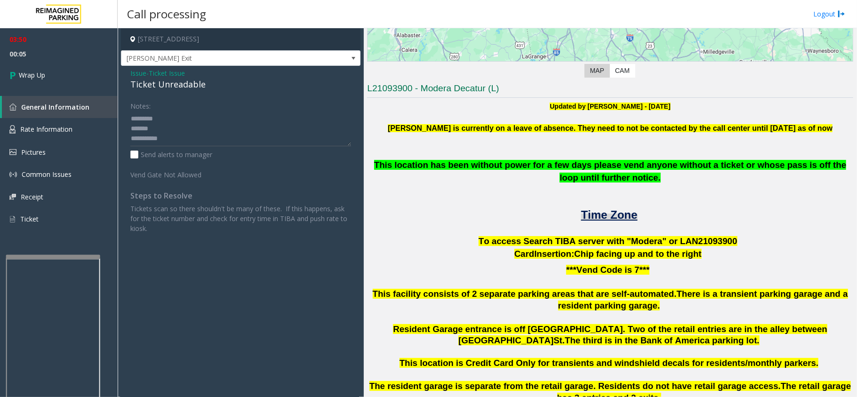
click at [611, 218] on span "Time Zone" at bounding box center [609, 215] width 56 height 13
click at [177, 117] on textarea at bounding box center [240, 128] width 221 height 35
click at [163, 81] on div "Ticket Unreadable" at bounding box center [240, 84] width 221 height 13
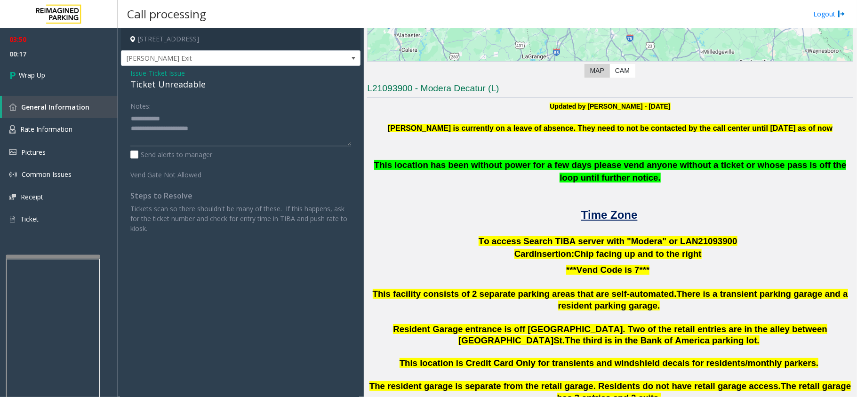
scroll to position [10, 0]
click at [194, 133] on textarea at bounding box center [240, 128] width 221 height 35
click at [337, 129] on textarea at bounding box center [240, 128] width 221 height 35
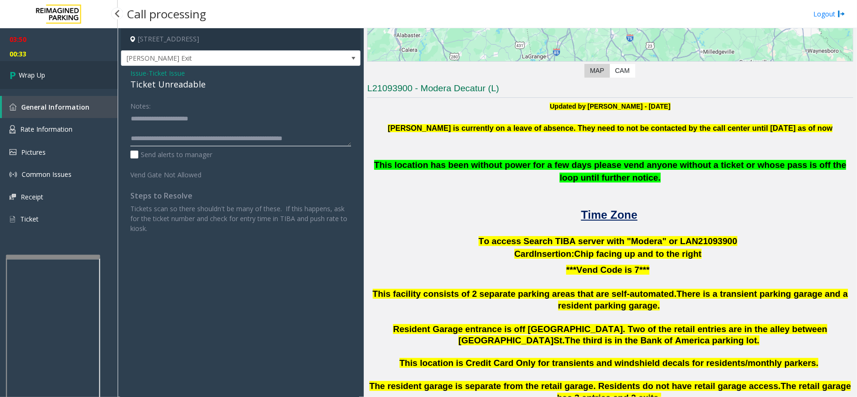
type textarea "**********"
click at [84, 65] on link "Wrap Up" at bounding box center [59, 75] width 118 height 28
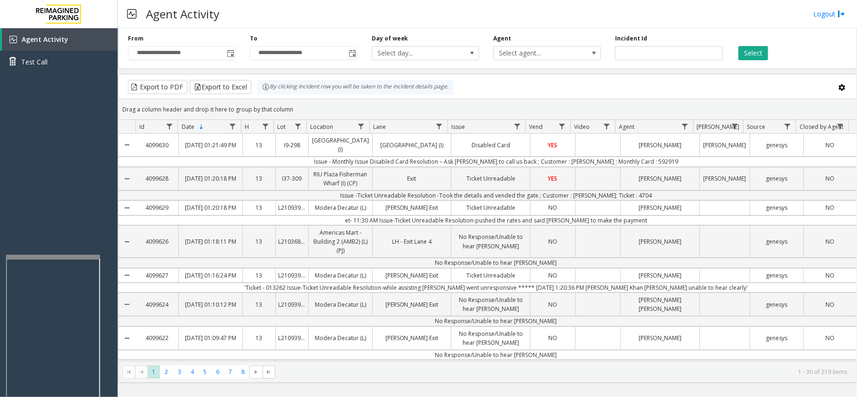
click at [415, 6] on div "Agent Activity Logout" at bounding box center [488, 14] width 740 height 28
click at [586, 215] on div "Data table" at bounding box center [598, 208] width 45 height 14
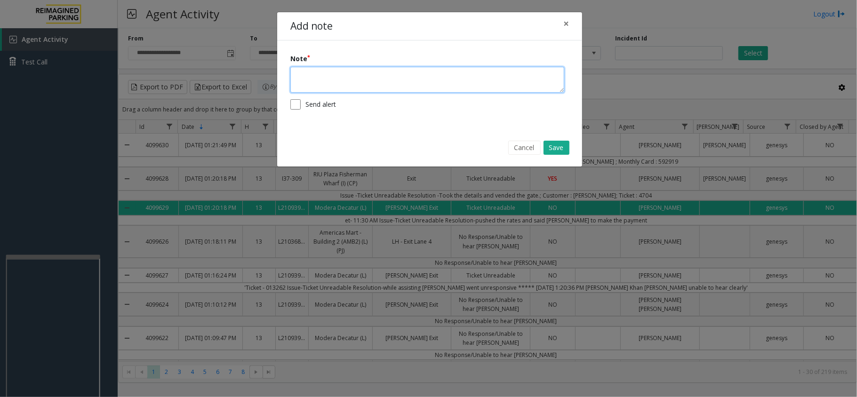
click at [306, 81] on textarea at bounding box center [427, 80] width 274 height 26
type textarea "**********"
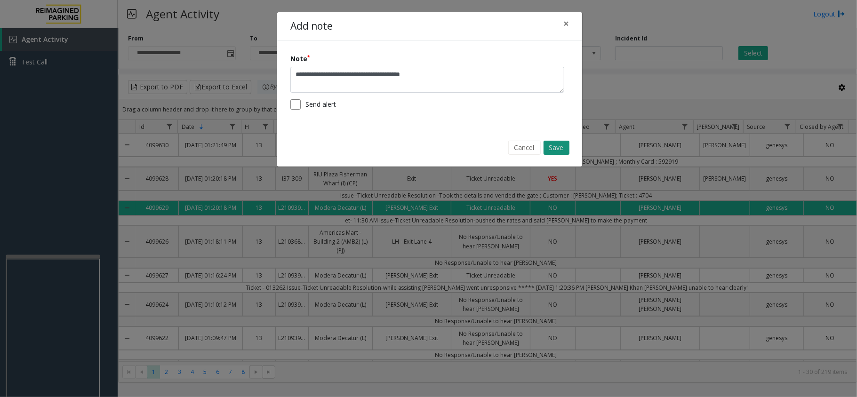
click at [547, 148] on button "Save" at bounding box center [557, 148] width 26 height 14
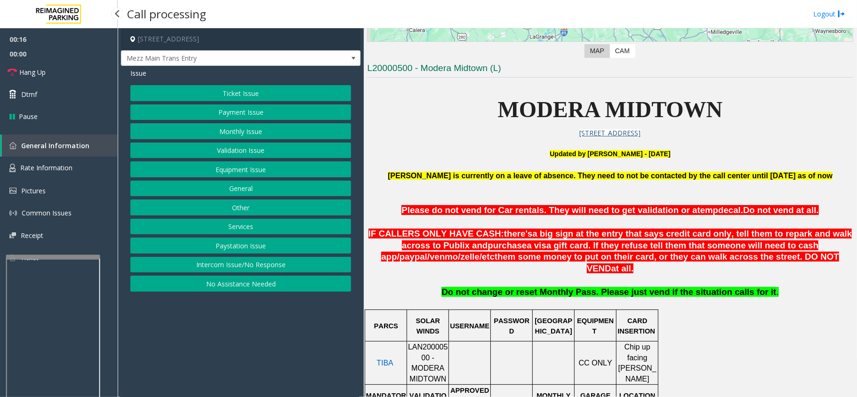
scroll to position [251, 0]
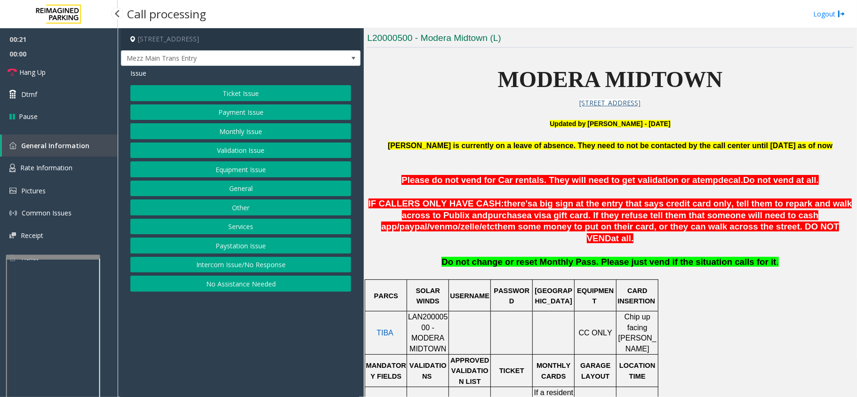
click at [221, 264] on button "Intercom Issue/No Response" at bounding box center [240, 265] width 221 height 16
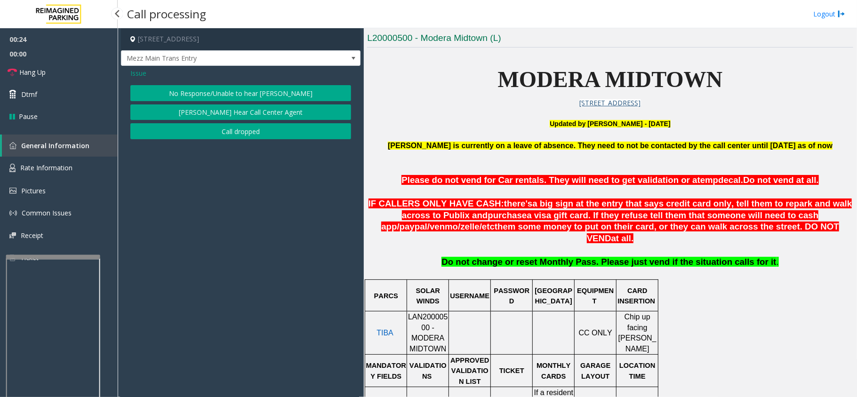
click at [186, 91] on button "No Response/Unable to hear [PERSON_NAME]" at bounding box center [240, 93] width 221 height 16
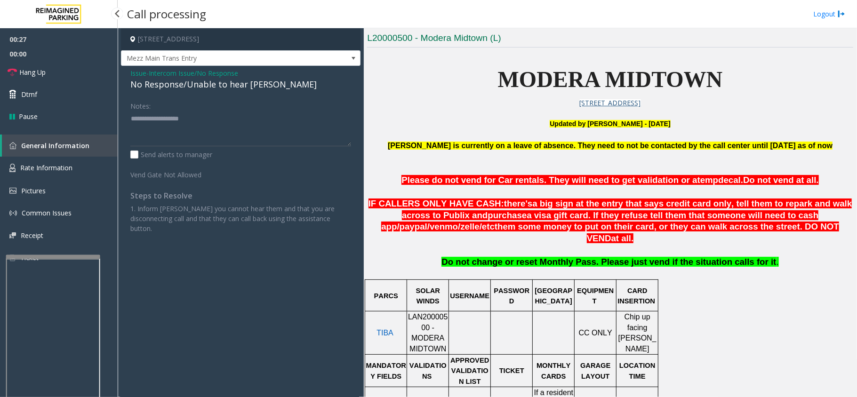
click at [156, 89] on div "No Response/Unable to hear [PERSON_NAME]" at bounding box center [240, 84] width 221 height 13
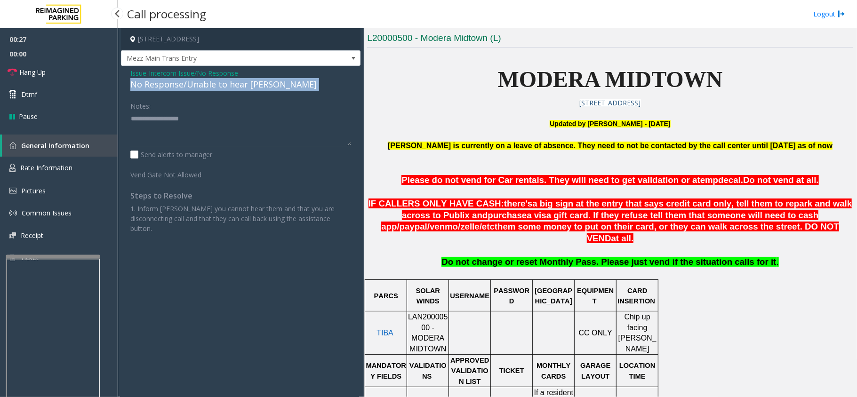
click at [156, 89] on div "No Response/Unable to hear [PERSON_NAME]" at bounding box center [240, 84] width 221 height 13
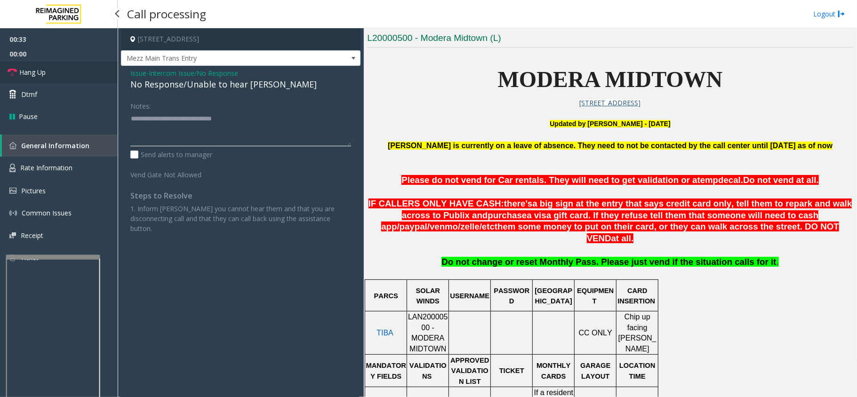
type textarea "**********"
click at [5, 69] on link "Hang Up" at bounding box center [59, 72] width 118 height 22
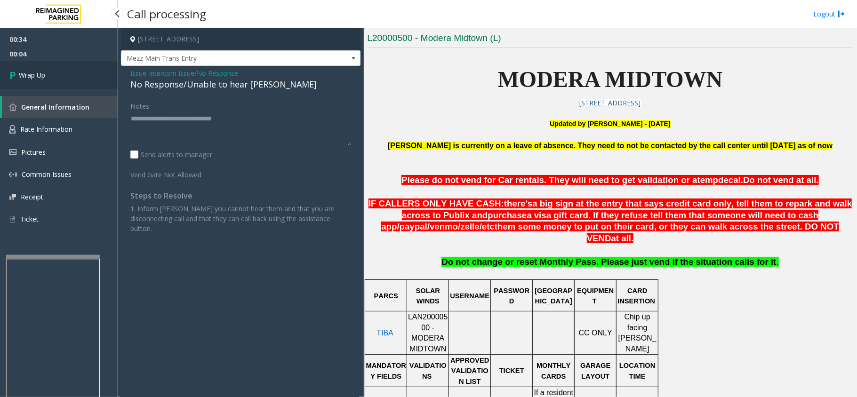
click at [34, 73] on span "Wrap Up" at bounding box center [32, 75] width 26 height 10
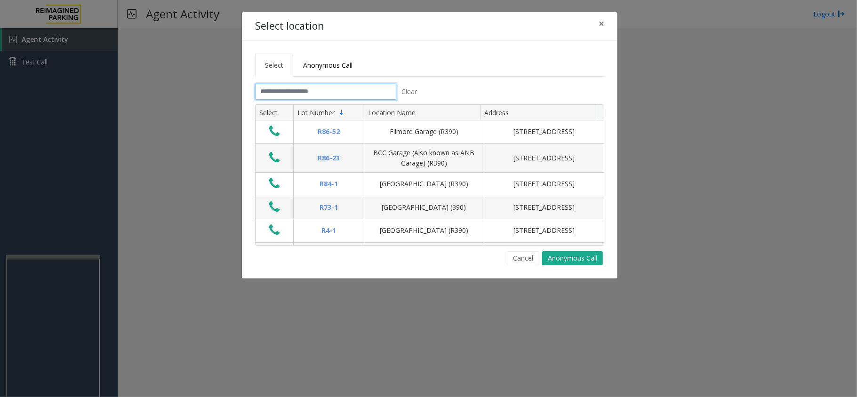
click at [294, 87] on input "text" at bounding box center [325, 92] width 141 height 16
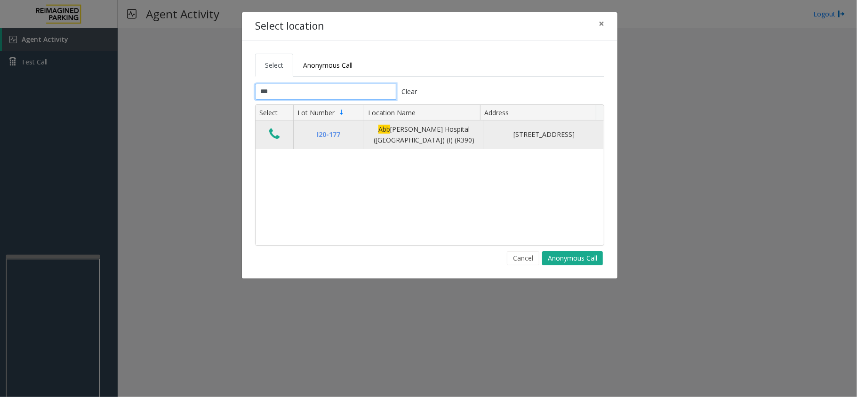
type input "***"
click at [274, 141] on icon "Data table" at bounding box center [274, 134] width 10 height 13
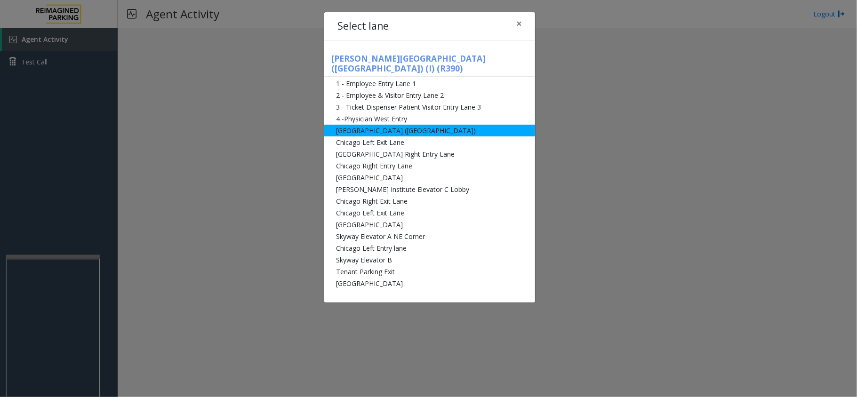
click at [396, 125] on li "[GEOGRAPHIC_DATA] ([GEOGRAPHIC_DATA])" at bounding box center [429, 131] width 211 height 12
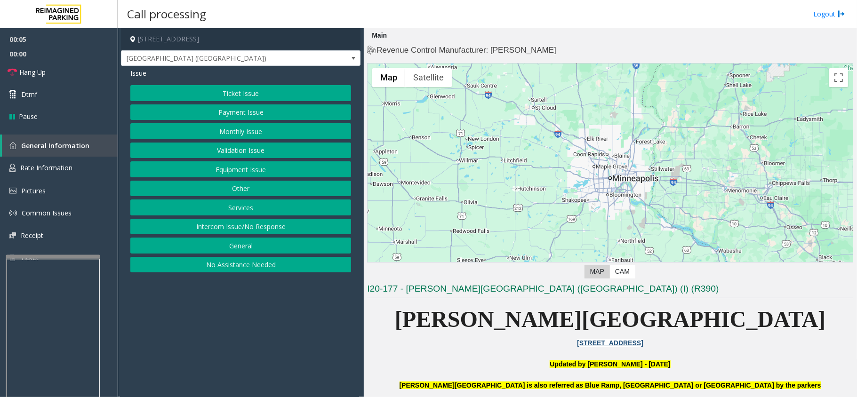
click at [310, 166] on button "Equipment Issue" at bounding box center [240, 169] width 221 height 16
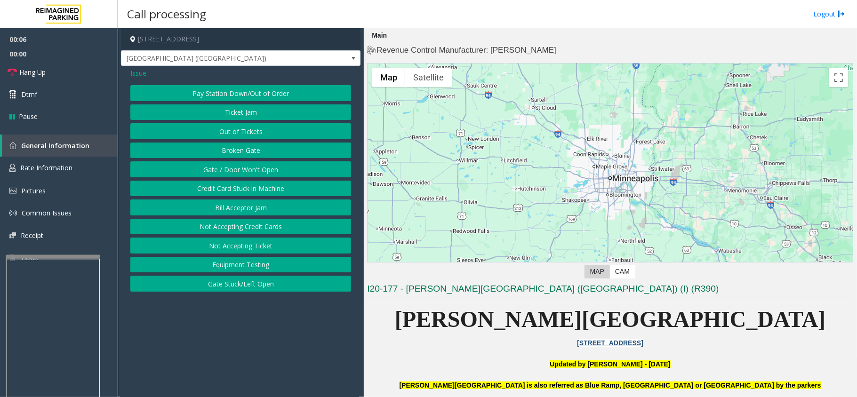
click at [281, 168] on button "Gate / Door Won't Open" at bounding box center [240, 169] width 221 height 16
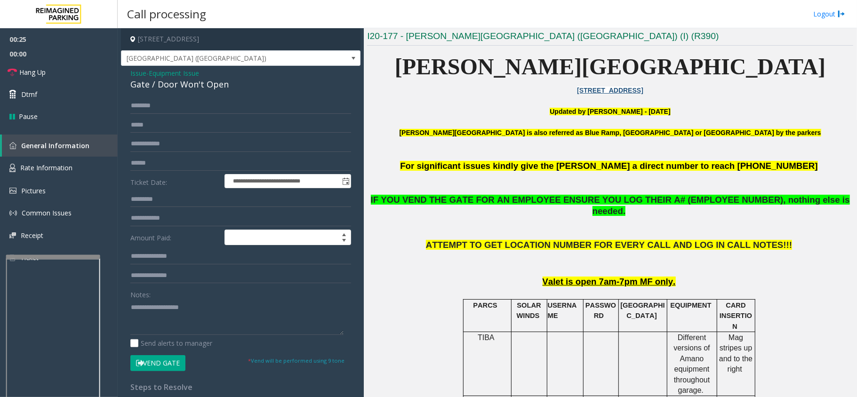
scroll to position [251, 0]
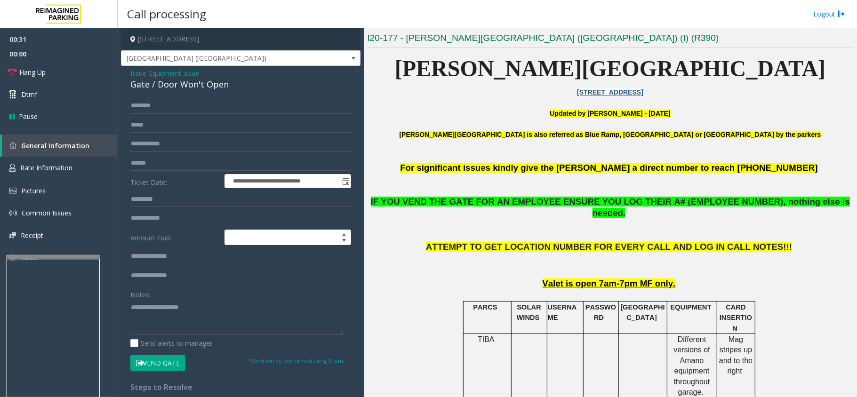
click at [185, 72] on span "Equipment Issue" at bounding box center [174, 73] width 50 height 10
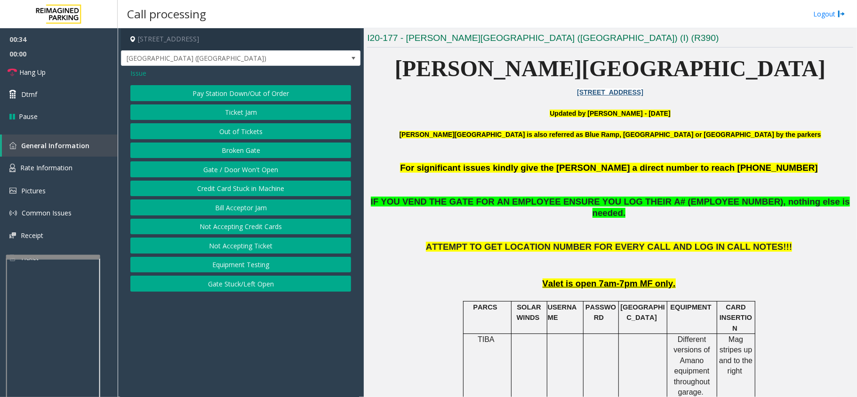
click at [136, 73] on span "Issue" at bounding box center [138, 73] width 16 height 10
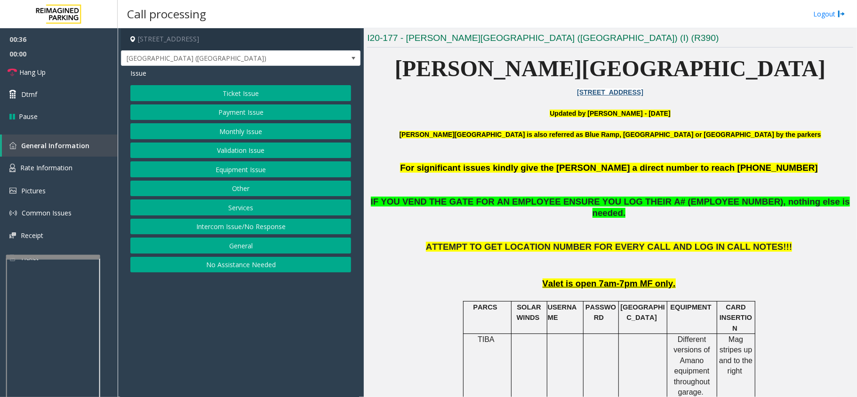
click at [211, 128] on button "Monthly Issue" at bounding box center [240, 131] width 221 height 16
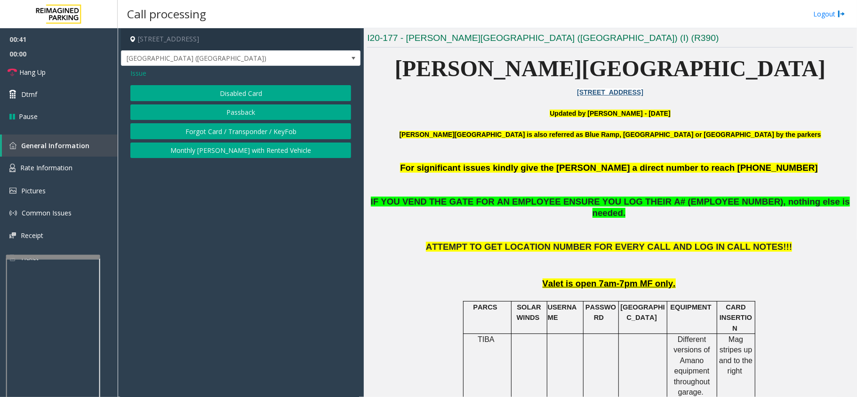
click at [230, 94] on button "Disabled Card" at bounding box center [240, 93] width 221 height 16
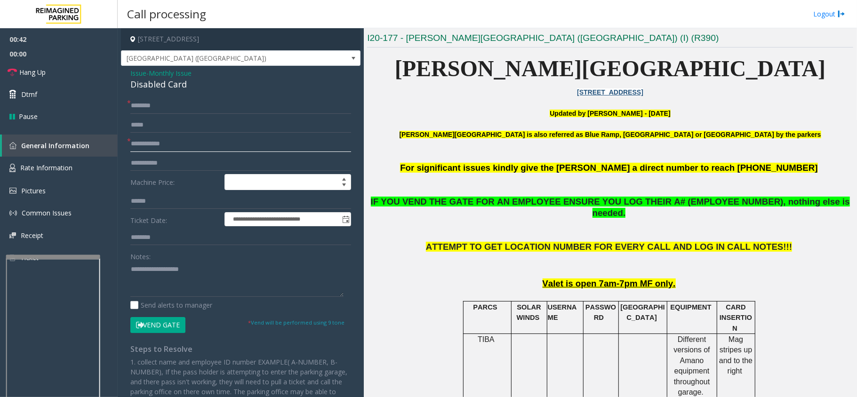
click at [218, 144] on input "text" at bounding box center [240, 144] width 221 height 16
click at [184, 106] on input "text" at bounding box center [240, 106] width 221 height 16
type input "**"
click at [164, 149] on input "text" at bounding box center [240, 144] width 221 height 16
click at [140, 145] on input "*****" at bounding box center [240, 144] width 221 height 16
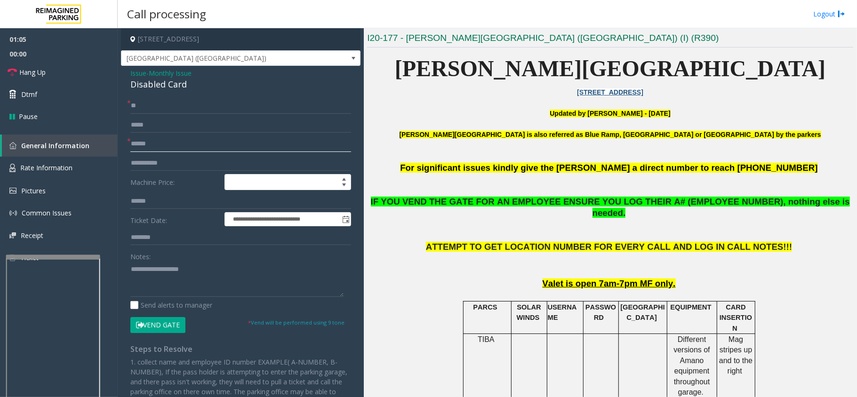
type input "******"
click at [150, 325] on button "Vend Gate" at bounding box center [157, 325] width 55 height 16
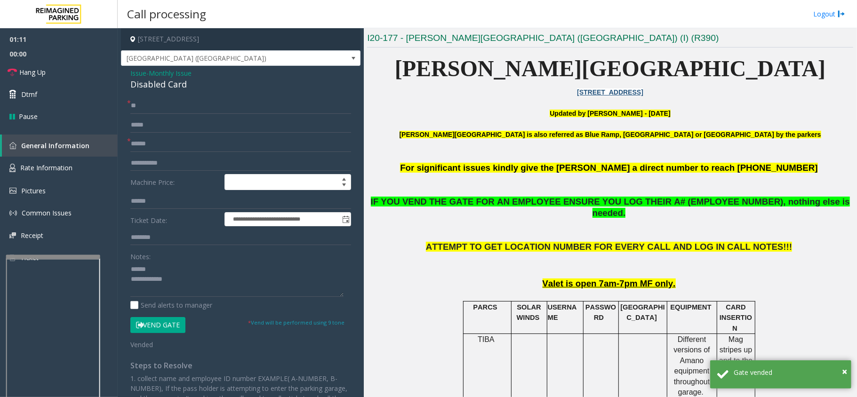
click at [164, 260] on div "Notes:" at bounding box center [240, 273] width 221 height 48
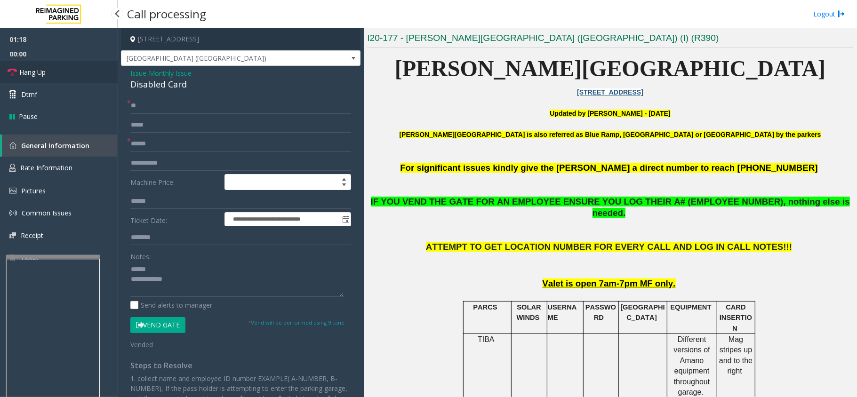
click at [46, 72] on span "Hang Up" at bounding box center [32, 72] width 26 height 10
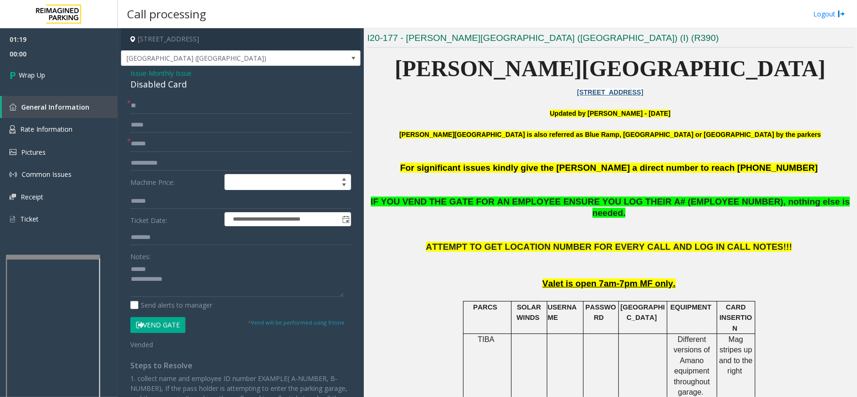
click at [155, 87] on div "Disabled Card" at bounding box center [240, 84] width 221 height 13
click at [154, 86] on div "Disabled Card" at bounding box center [240, 84] width 221 height 13
click at [204, 290] on textarea at bounding box center [236, 279] width 213 height 35
type textarea "**********"
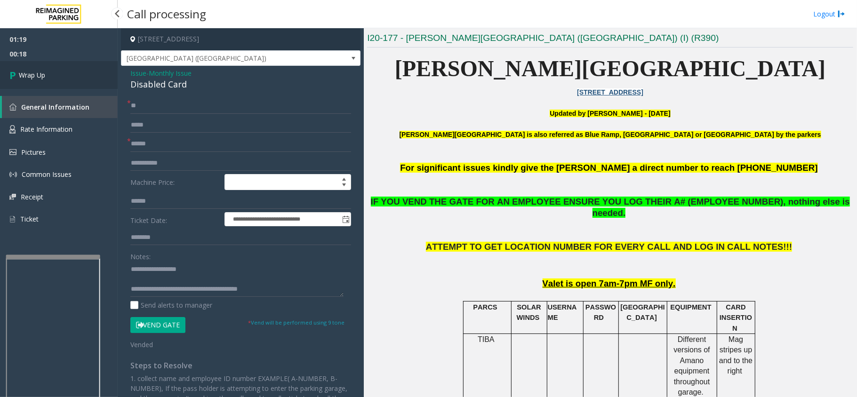
click at [18, 81] on icon at bounding box center [13, 75] width 9 height 16
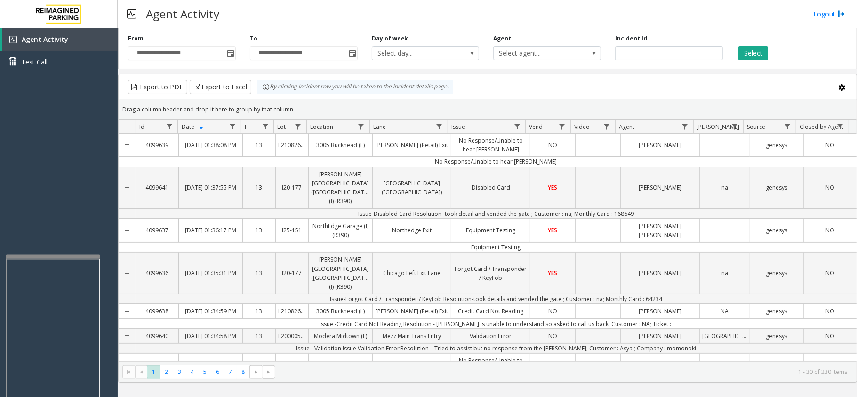
click at [376, 5] on div "Agent Activity Logout" at bounding box center [488, 14] width 740 height 28
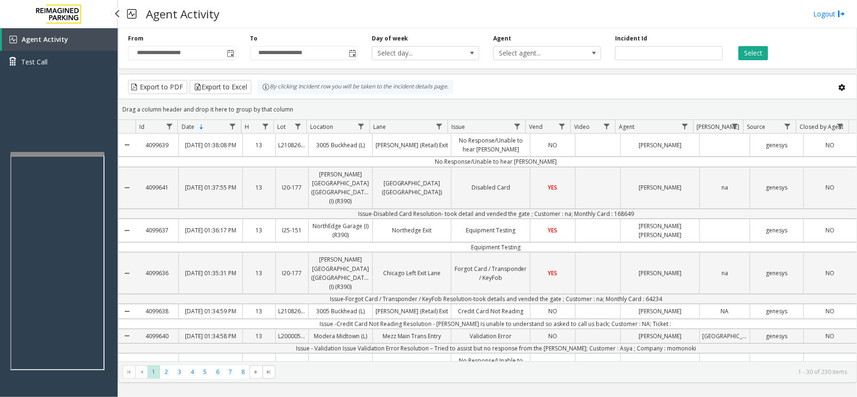
click at [60, 150] on app-root "**********" at bounding box center [428, 198] width 857 height 397
click at [344, 10] on div "Agent Activity Logout" at bounding box center [488, 14] width 740 height 28
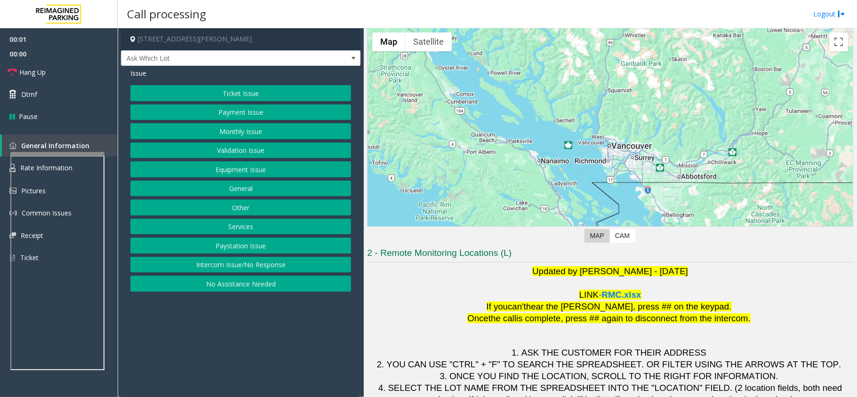
scroll to position [66, 0]
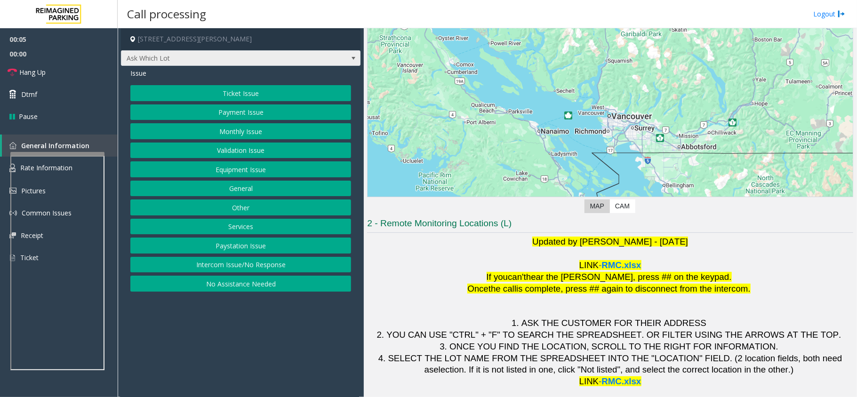
click at [283, 59] on span "Ask Which Lot" at bounding box center [216, 58] width 191 height 15
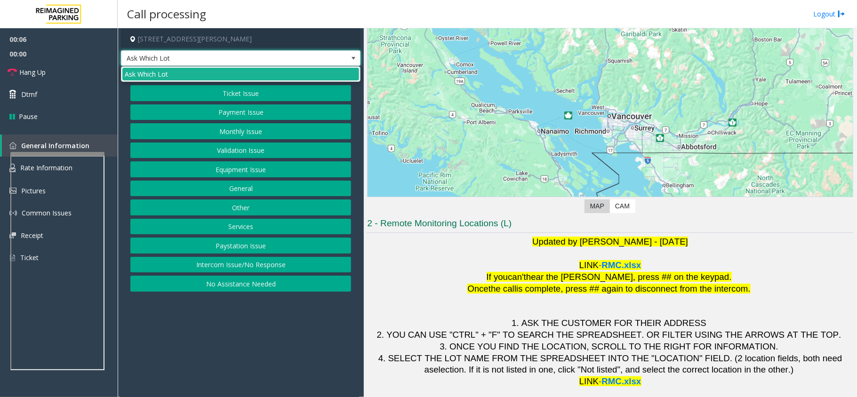
click at [430, 270] on p "LINK - RMC.xlsx" at bounding box center [610, 266] width 486 height 12
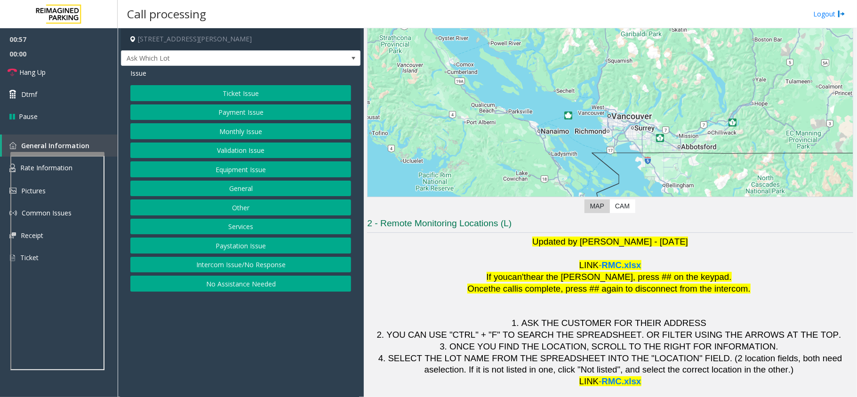
click at [235, 112] on button "Payment Issue" at bounding box center [240, 113] width 221 height 16
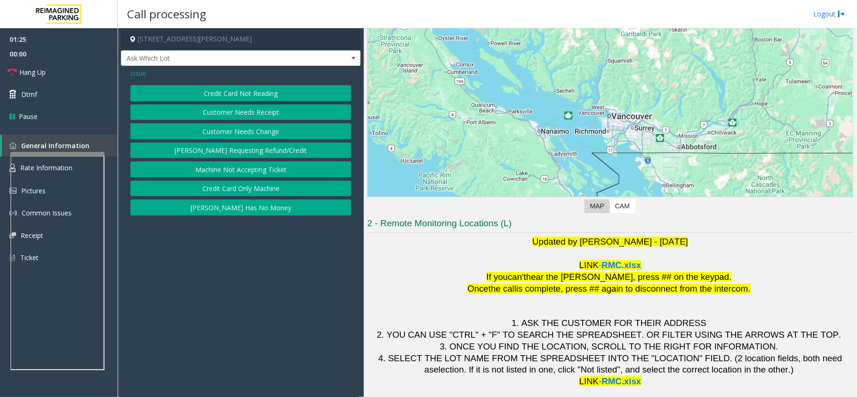
click at [217, 96] on button "Credit Card Not Reading" at bounding box center [240, 93] width 221 height 16
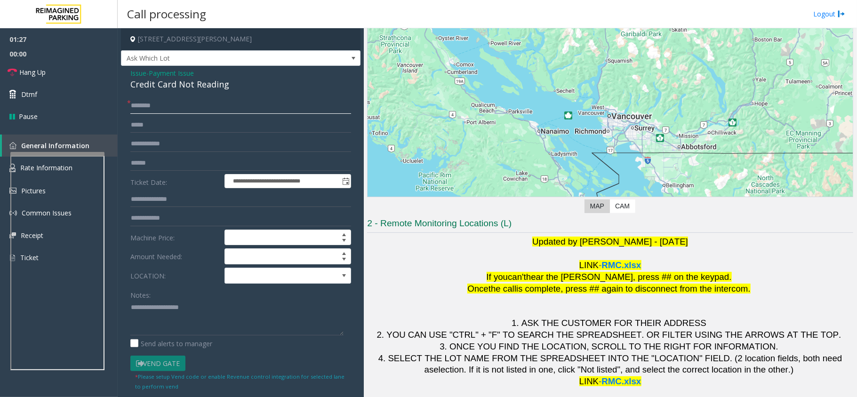
click at [155, 105] on input "text" at bounding box center [240, 106] width 221 height 16
click at [142, 106] on input "text" at bounding box center [240, 106] width 221 height 16
type input "******"
click at [168, 82] on div "Credit Card Not Reading" at bounding box center [240, 84] width 221 height 13
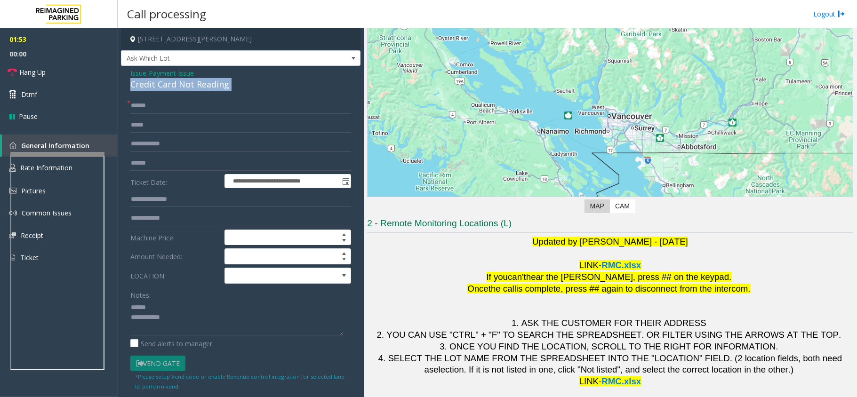
click at [168, 82] on div "Credit Card Not Reading" at bounding box center [240, 84] width 221 height 13
type textarea "**********"
click at [158, 164] on input "text" at bounding box center [240, 163] width 221 height 16
click at [202, 166] on input "text" at bounding box center [240, 163] width 221 height 16
type input "******"
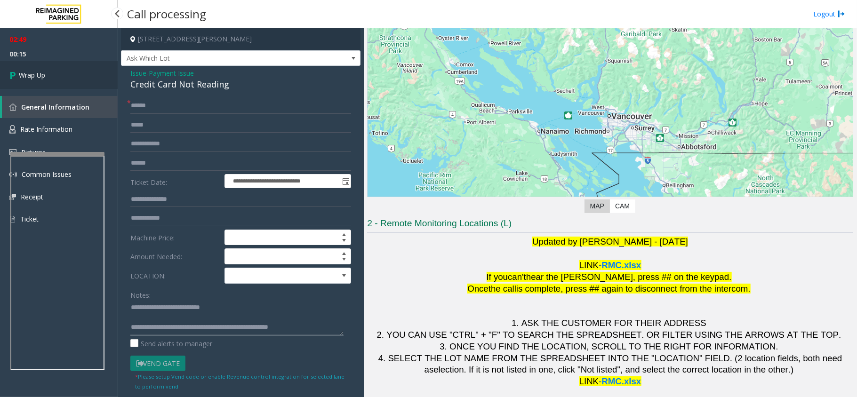
type textarea "**********"
click at [48, 73] on link "Wrap Up" at bounding box center [59, 75] width 118 height 28
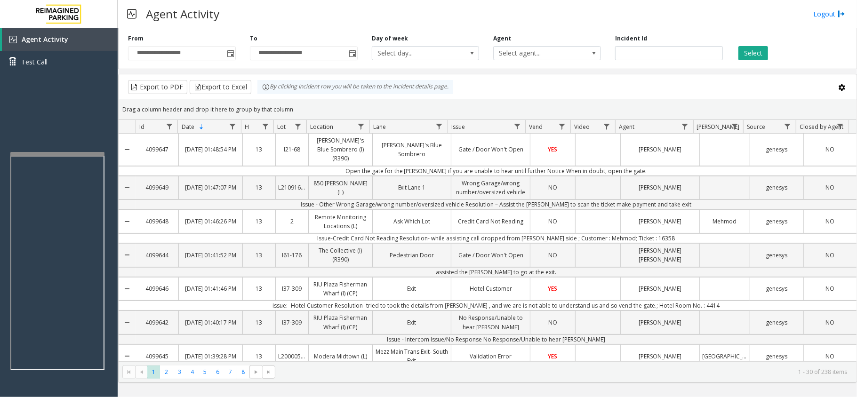
click at [415, 6] on div "Agent Activity Logout" at bounding box center [488, 14] width 740 height 28
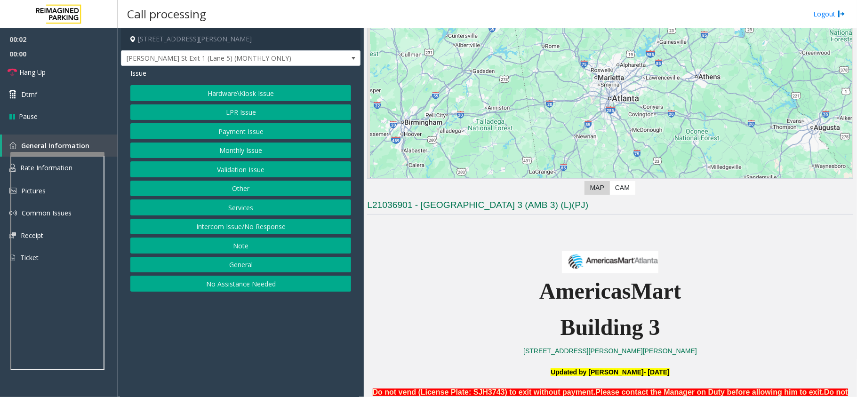
scroll to position [188, 0]
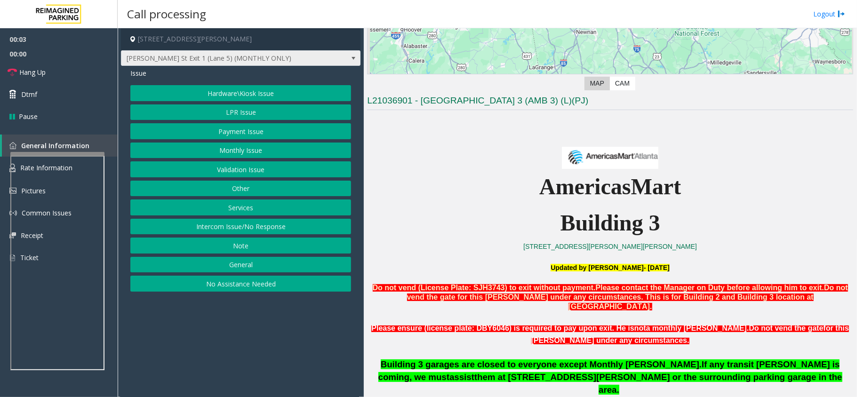
click at [294, 53] on span "Baker St Exit 1 (Lane 5) (MONTHLY ONLY)" at bounding box center [216, 58] width 191 height 15
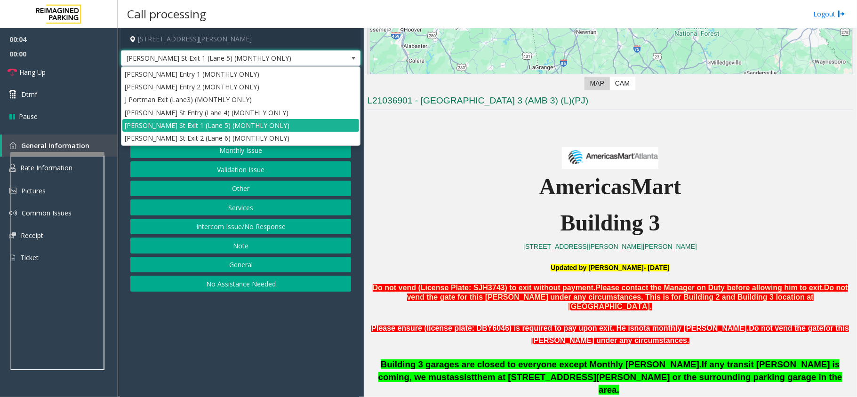
click at [460, 147] on p at bounding box center [610, 153] width 486 height 32
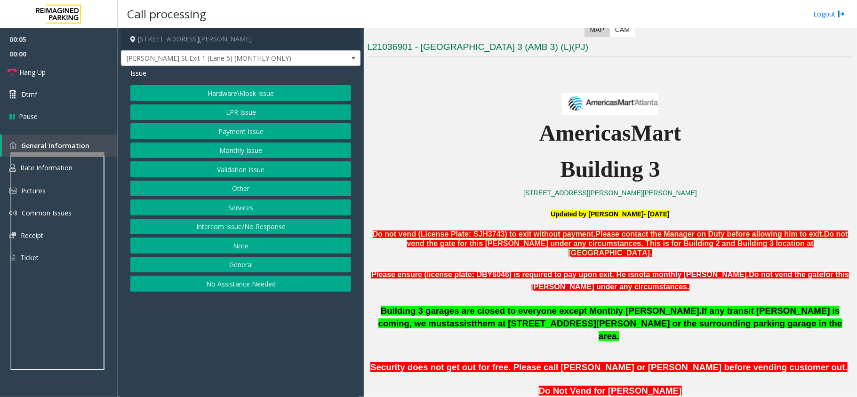
scroll to position [314, 0]
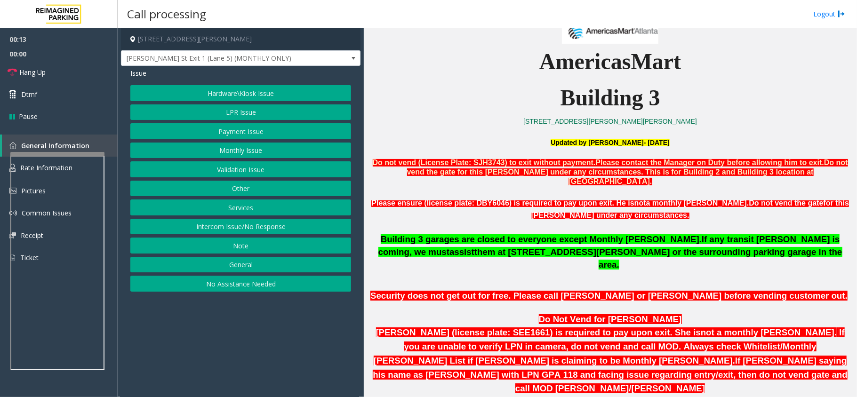
click at [207, 110] on button "LPR Issue" at bounding box center [240, 113] width 221 height 16
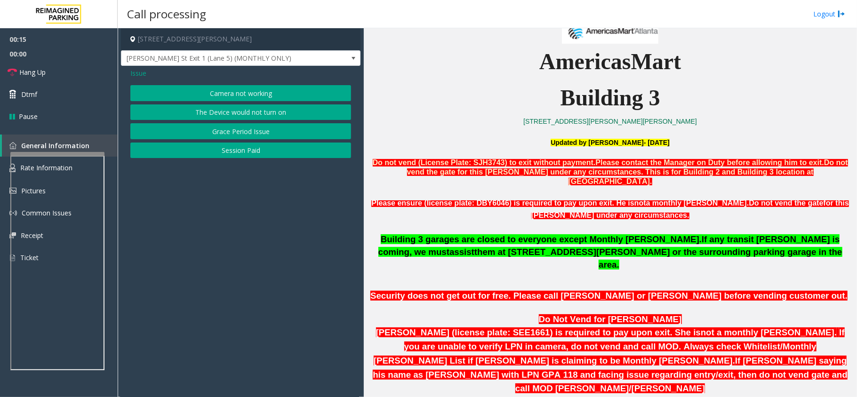
click at [135, 74] on span "Issue" at bounding box center [138, 73] width 16 height 10
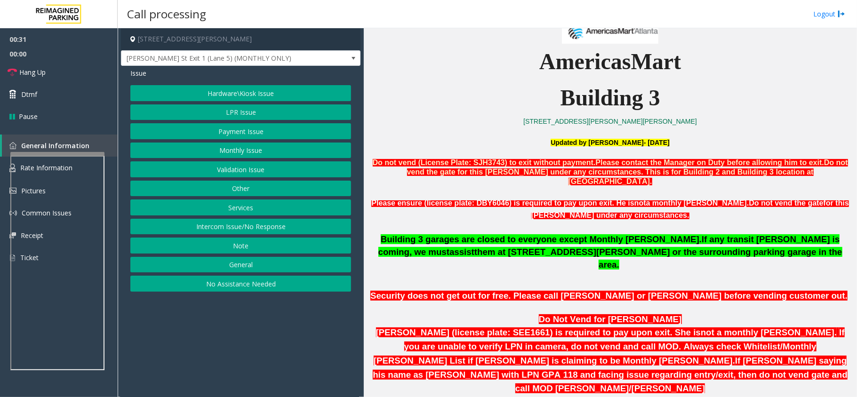
click at [266, 230] on button "Intercom Issue/No Response" at bounding box center [240, 227] width 221 height 16
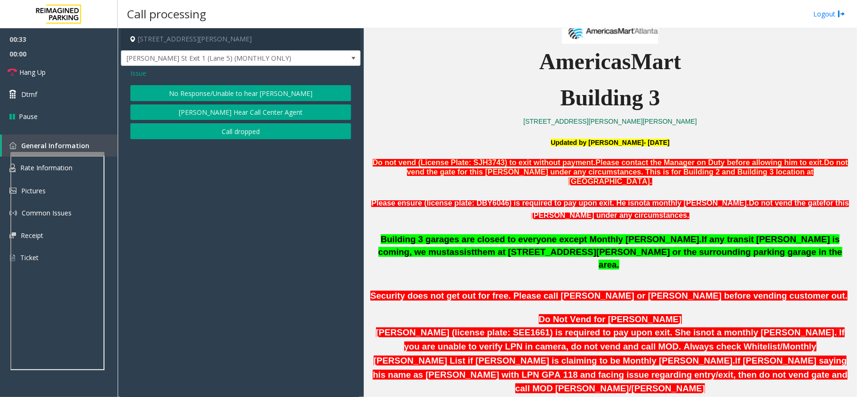
click at [233, 91] on button "No Response/Unable to hear [PERSON_NAME]" at bounding box center [240, 93] width 221 height 16
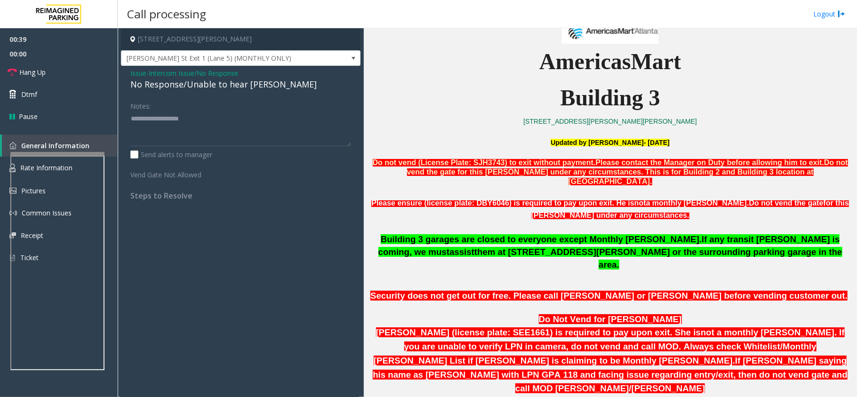
click at [227, 82] on div "No Response/Unable to hear [PERSON_NAME]" at bounding box center [240, 84] width 221 height 13
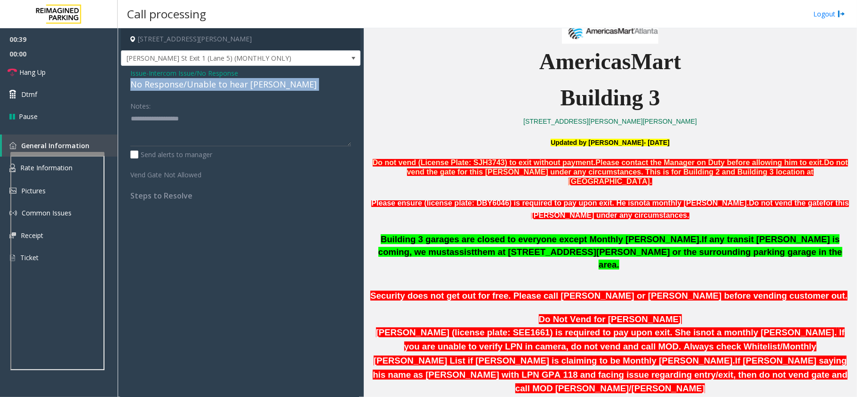
click at [227, 82] on div "No Response/Unable to hear [PERSON_NAME]" at bounding box center [240, 84] width 221 height 13
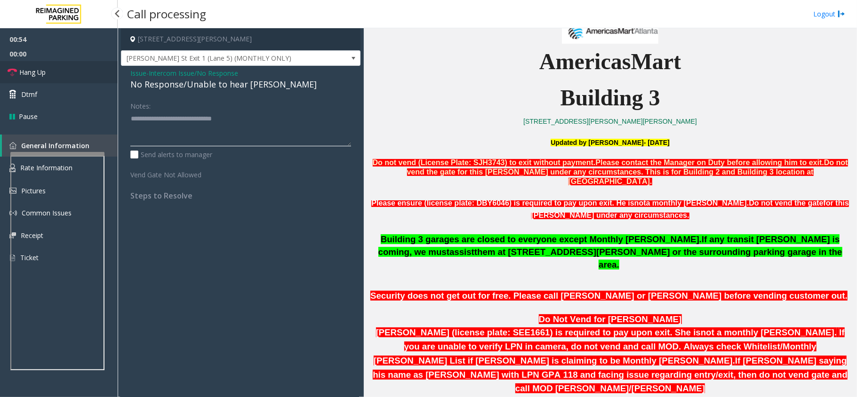
type textarea "**********"
click at [44, 72] on span "Hang Up" at bounding box center [32, 72] width 26 height 10
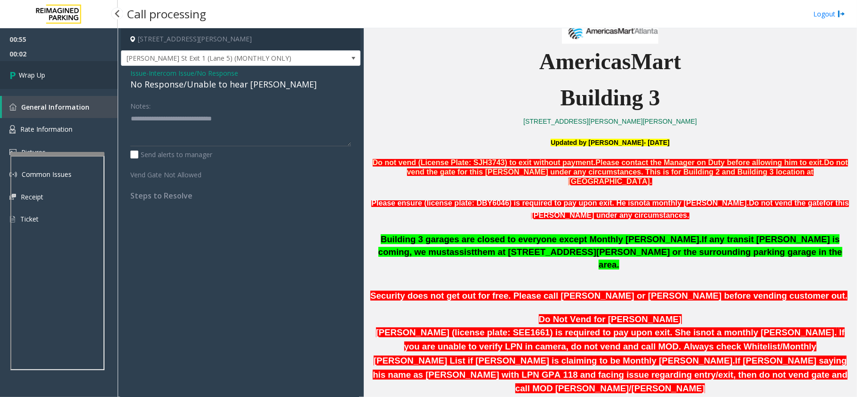
click at [44, 72] on span "Wrap Up" at bounding box center [32, 75] width 26 height 10
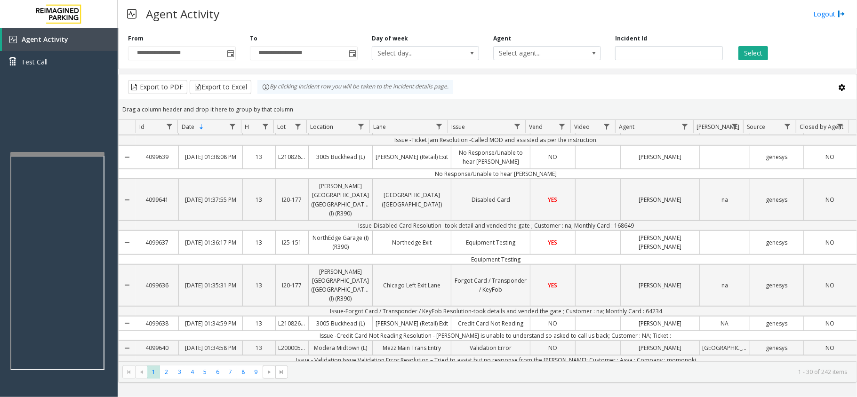
scroll to position [439, 0]
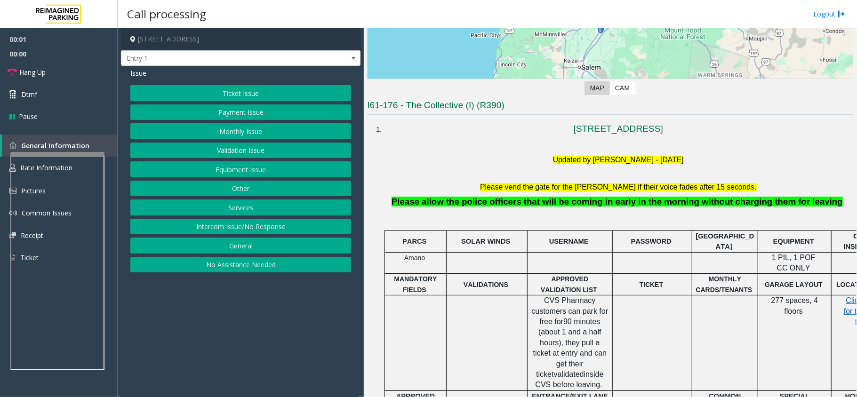
scroll to position [188, 0]
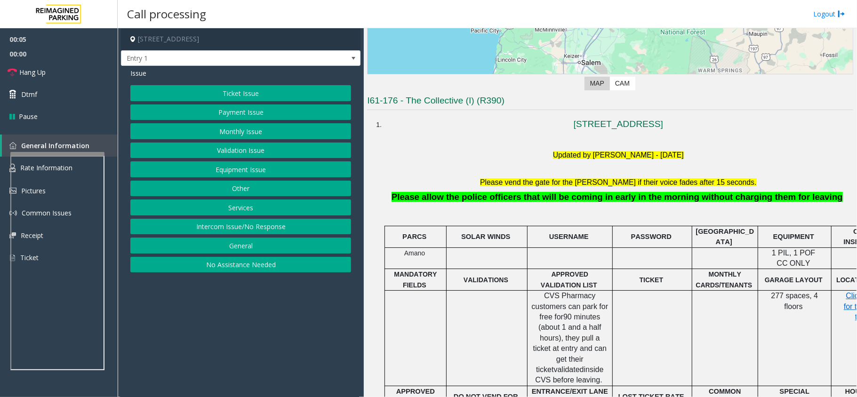
click at [249, 187] on button "Other" at bounding box center [240, 189] width 221 height 16
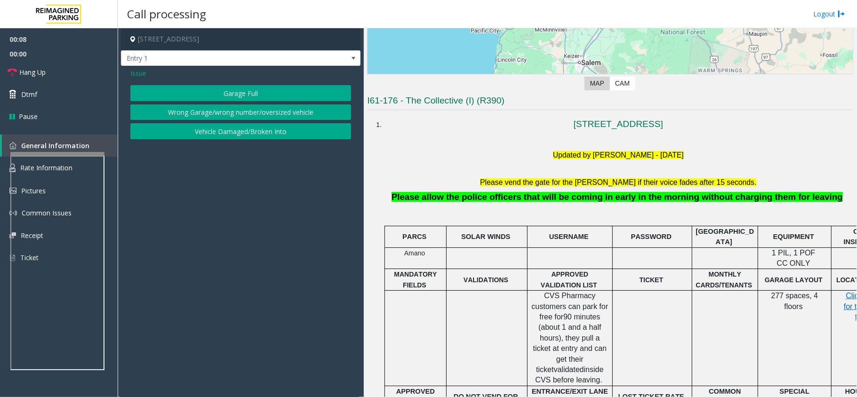
click at [136, 73] on span "Issue" at bounding box center [138, 73] width 16 height 10
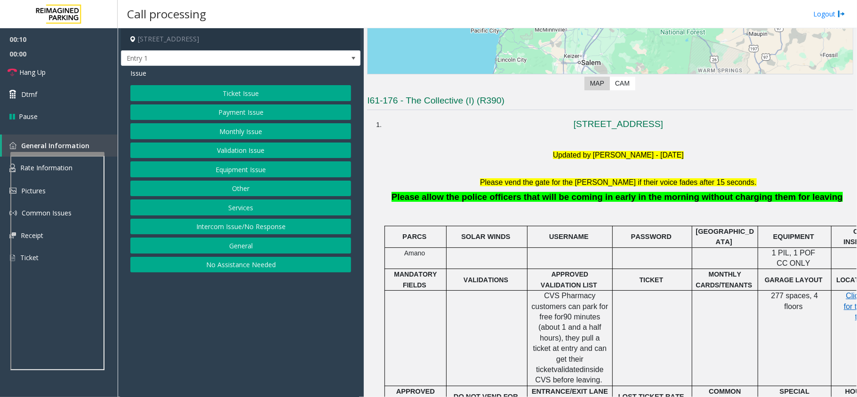
click at [230, 204] on button "Services" at bounding box center [240, 208] width 221 height 16
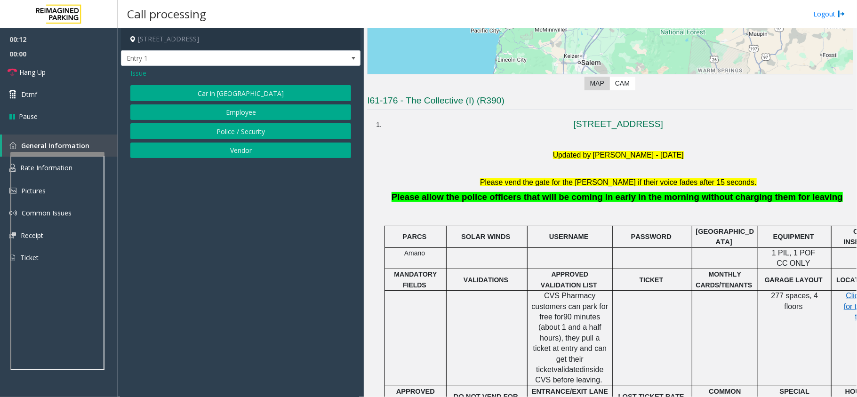
click at [264, 134] on button "Police / Security" at bounding box center [240, 131] width 221 height 16
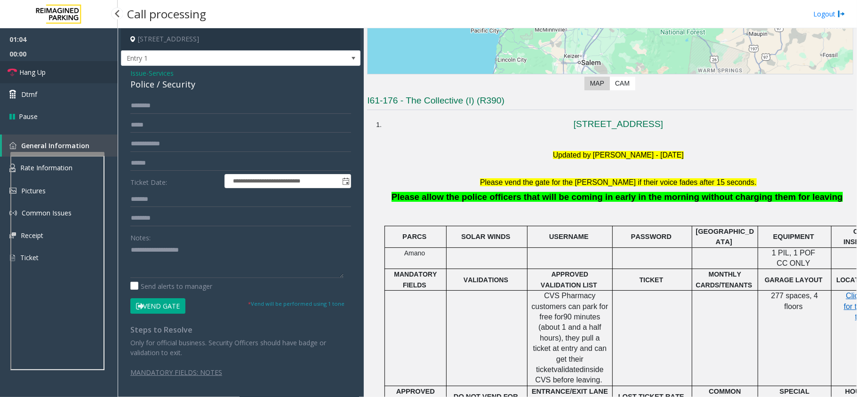
click at [48, 74] on link "Hang Up" at bounding box center [59, 72] width 118 height 22
click at [158, 70] on span "Services" at bounding box center [161, 73] width 25 height 10
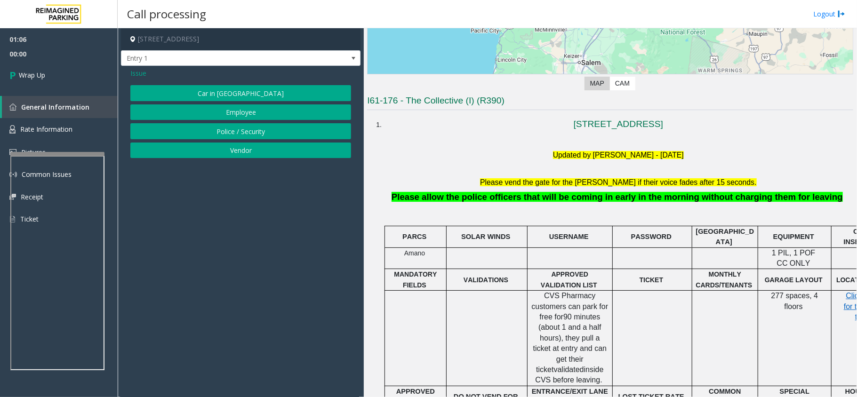
click at [141, 73] on span "Issue" at bounding box center [138, 73] width 16 height 10
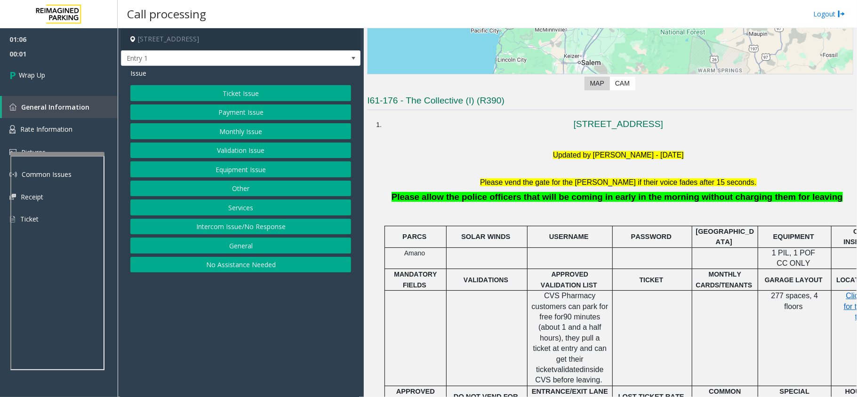
click at [223, 231] on button "Intercom Issue/No Response" at bounding box center [240, 227] width 221 height 16
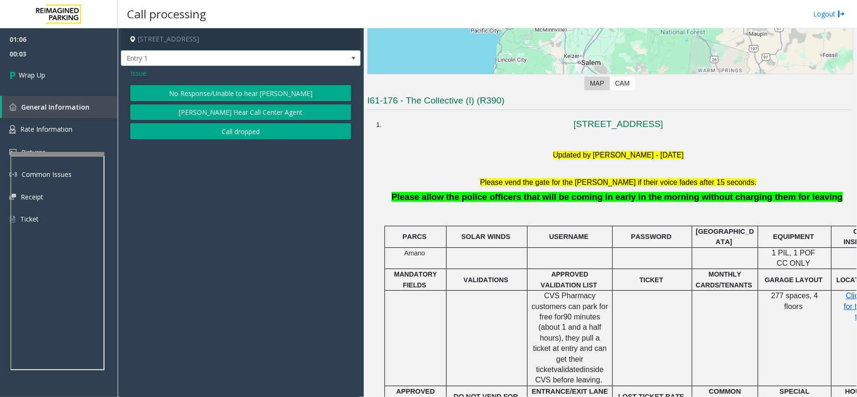
click at [206, 89] on button "No Response/Unable to hear [PERSON_NAME]" at bounding box center [240, 93] width 221 height 16
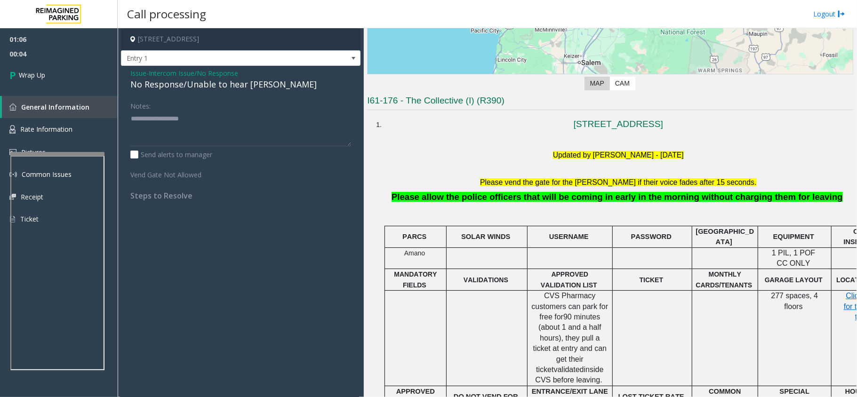
click at [203, 81] on div "No Response/Unable to hear [PERSON_NAME]" at bounding box center [240, 84] width 221 height 13
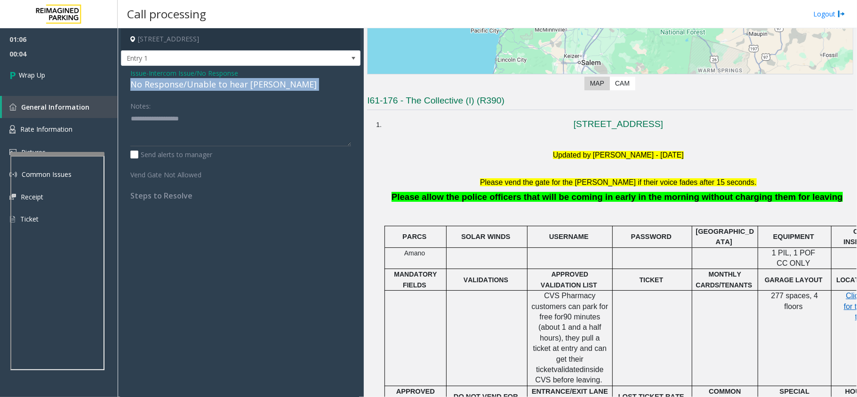
click at [203, 81] on div "No Response/Unable to hear [PERSON_NAME]" at bounding box center [240, 84] width 221 height 13
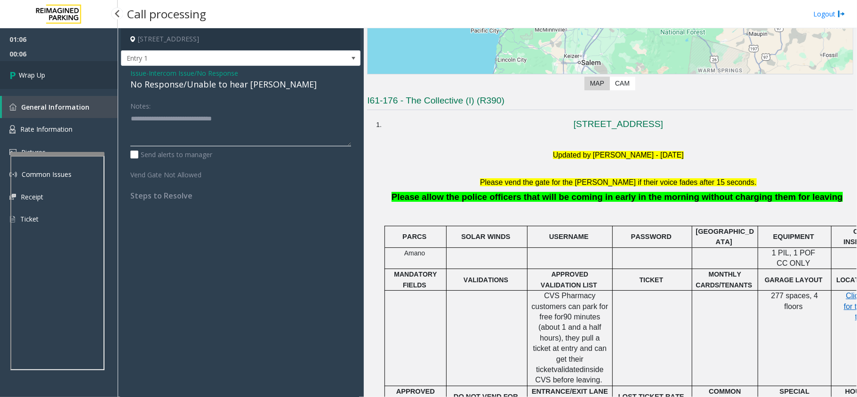
type textarea "**********"
click at [34, 68] on link "Wrap Up" at bounding box center [59, 75] width 118 height 28
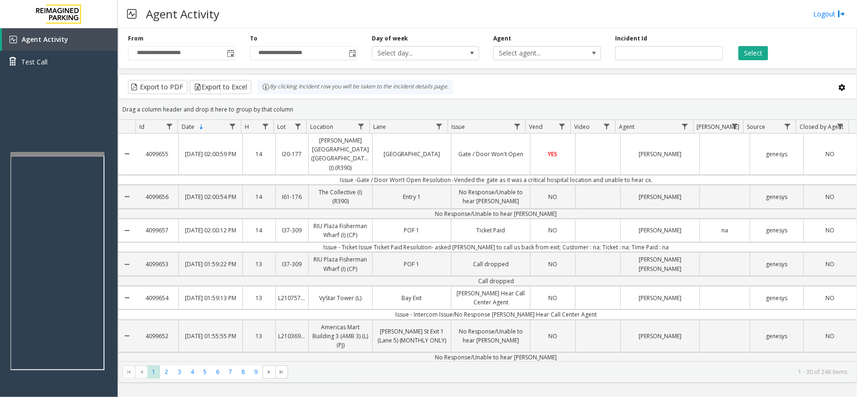
click at [385, 8] on div "Agent Activity Logout" at bounding box center [488, 14] width 740 height 28
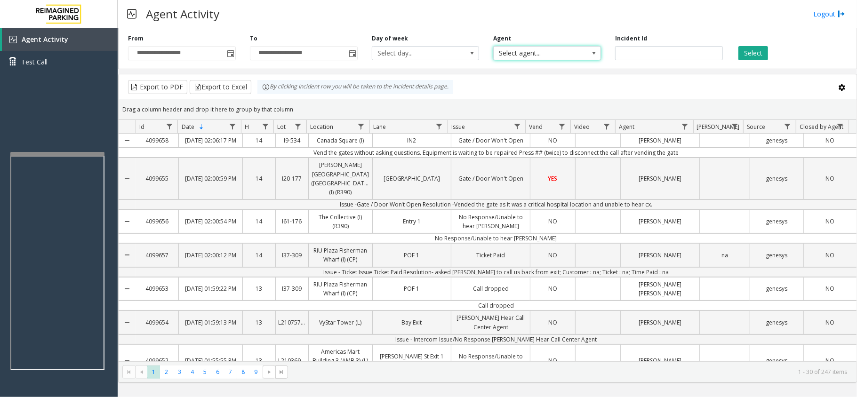
click at [529, 46] on span "Select agent..." at bounding box center [547, 53] width 108 height 14
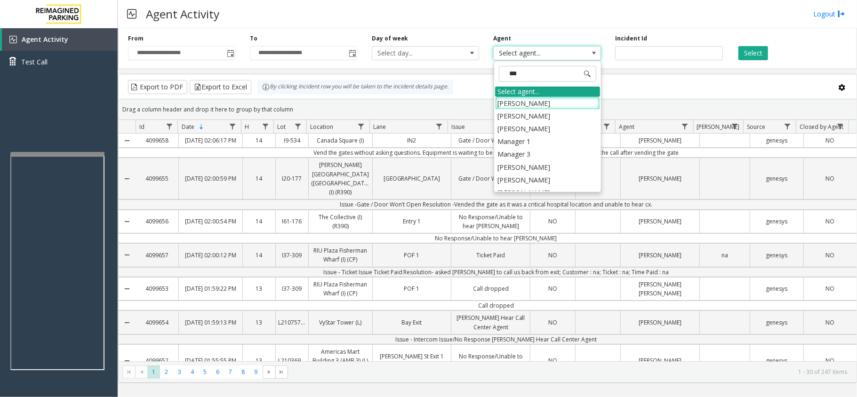
type input "****"
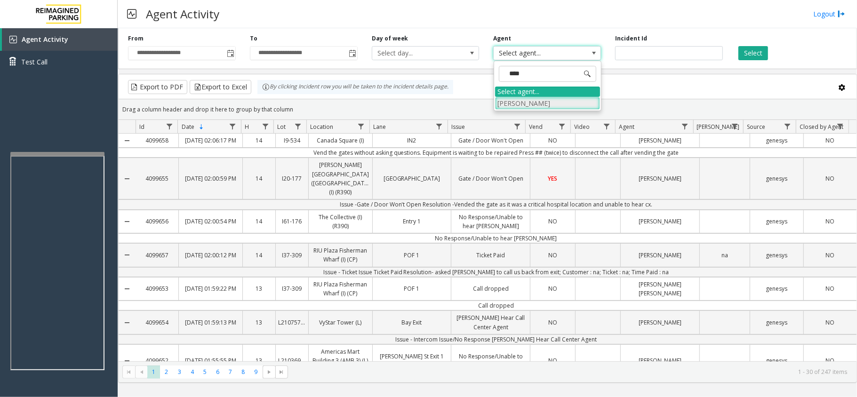
click at [513, 100] on li "[PERSON_NAME]" at bounding box center [547, 103] width 105 height 13
click at [230, 56] on span "Toggle popup" at bounding box center [231, 54] width 8 height 8
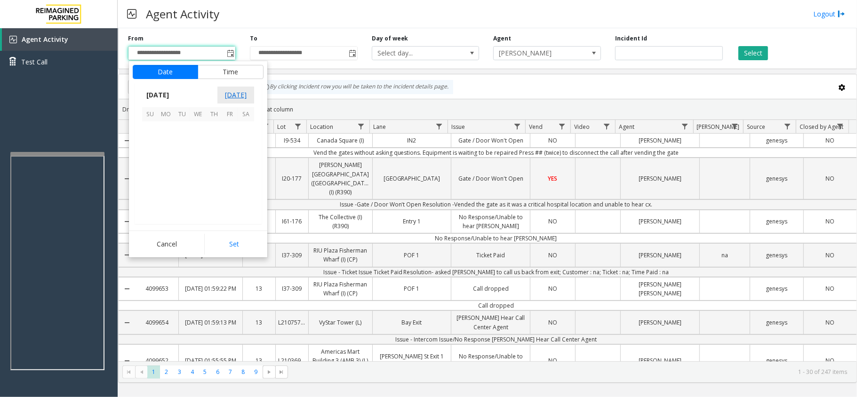
scroll to position [169086, 0]
click at [173, 99] on span "[DATE]" at bounding box center [157, 95] width 31 height 14
click at [159, 161] on span "Sep" at bounding box center [153, 160] width 23 height 23
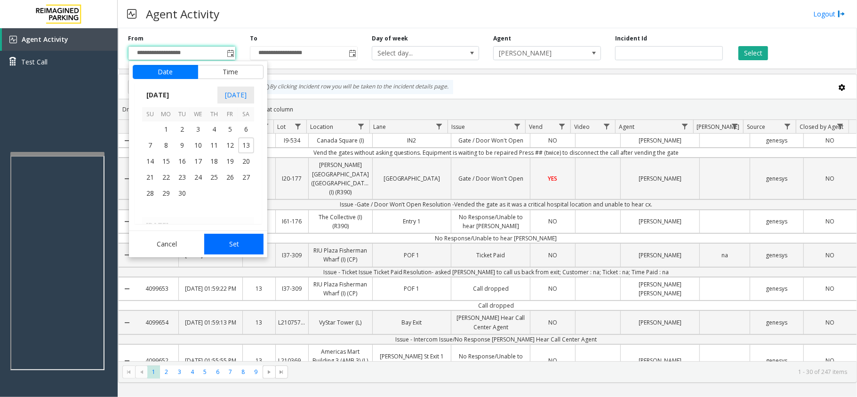
click at [236, 250] on button "Set" at bounding box center [233, 244] width 59 height 21
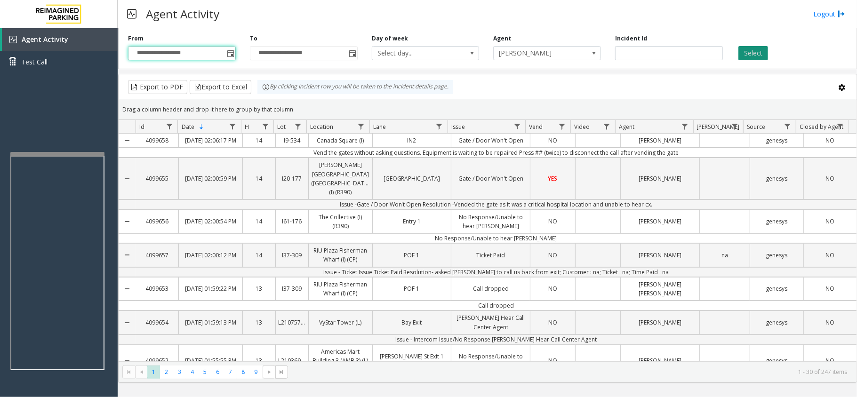
click at [755, 56] on button "Select" at bounding box center [754, 53] width 30 height 14
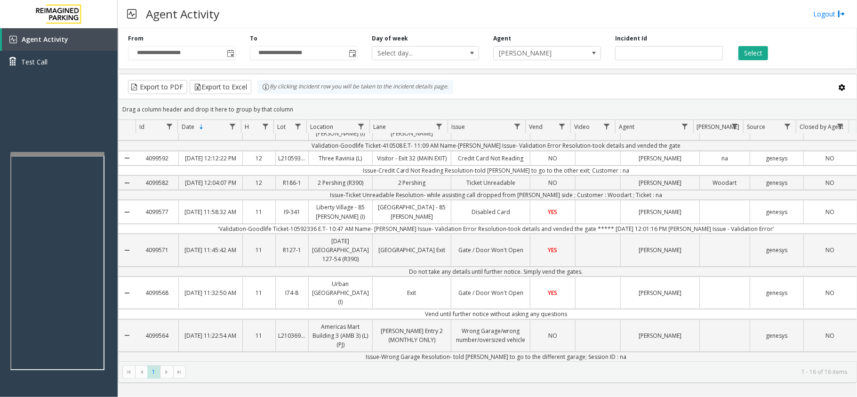
scroll to position [339, 0]
click at [170, 375] on kendo-pager-next-buttons at bounding box center [172, 372] width 25 height 13
click at [230, 56] on span "Toggle popup" at bounding box center [231, 54] width 8 height 8
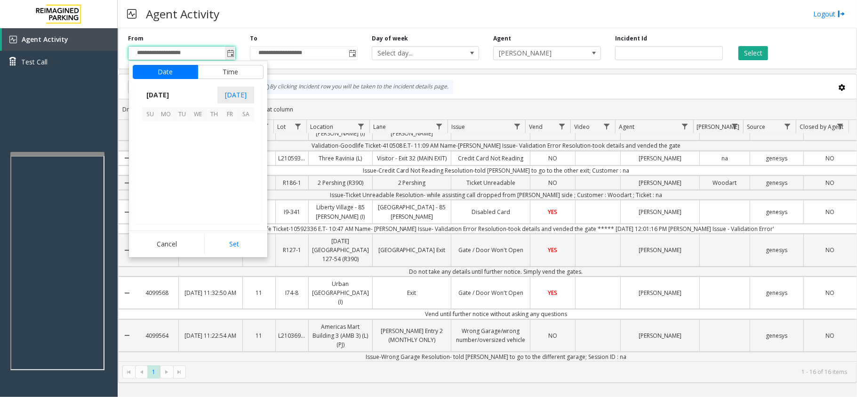
scroll to position [169086, 0]
click at [172, 96] on span "[DATE]" at bounding box center [157, 95] width 31 height 14
click at [151, 161] on span "Sep" at bounding box center [153, 160] width 23 height 23
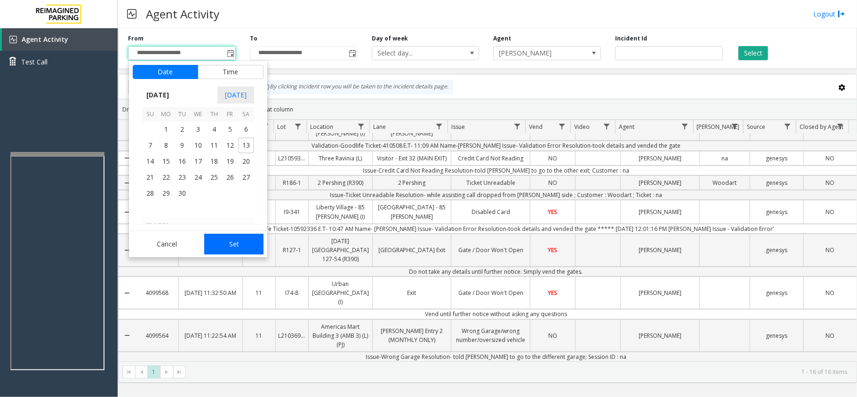
click at [220, 238] on button "Set" at bounding box center [233, 244] width 59 height 21
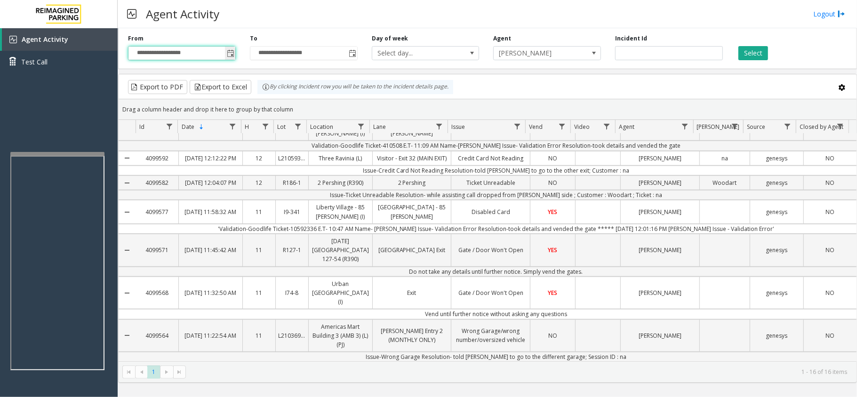
click at [231, 54] on span "Toggle popup" at bounding box center [231, 54] width 8 height 8
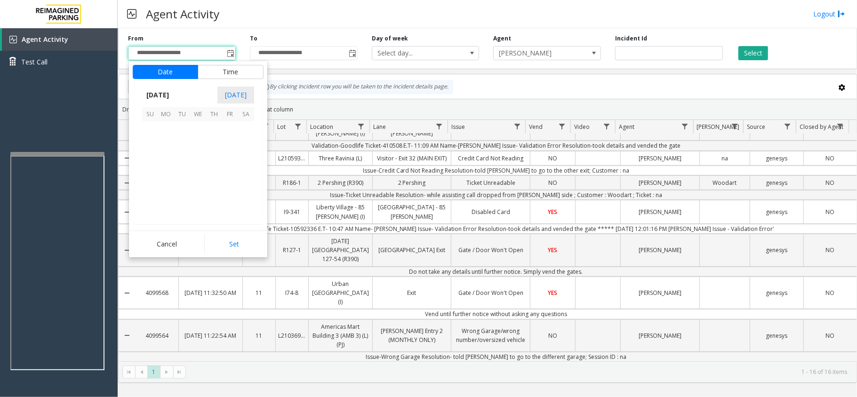
scroll to position [169086, 0]
click at [173, 96] on span "[DATE]" at bounding box center [157, 95] width 31 height 14
click at [155, 163] on span "Sep" at bounding box center [153, 160] width 23 height 23
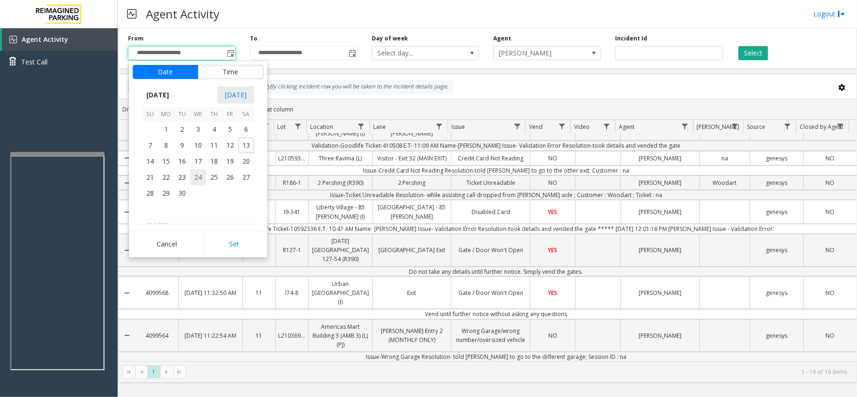
click at [200, 177] on span "24" at bounding box center [198, 177] width 16 height 16
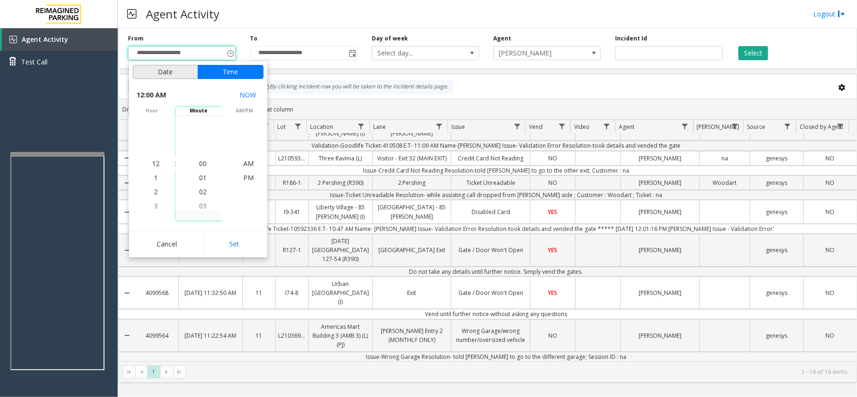
click at [173, 70] on button "Date" at bounding box center [165, 72] width 65 height 14
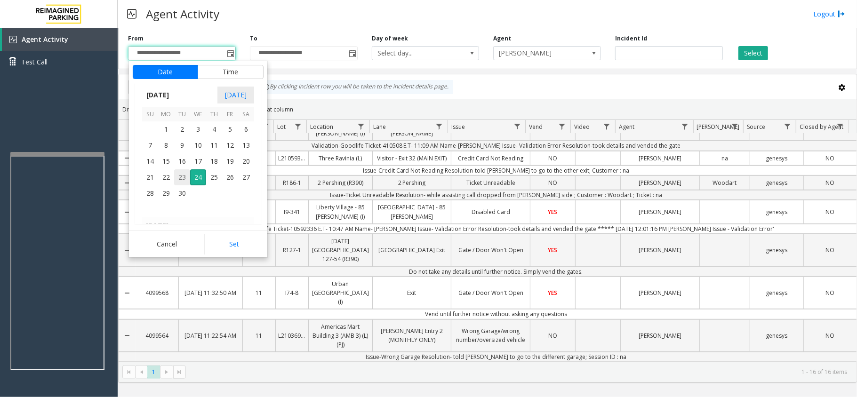
click at [181, 179] on span "23" at bounding box center [182, 177] width 16 height 16
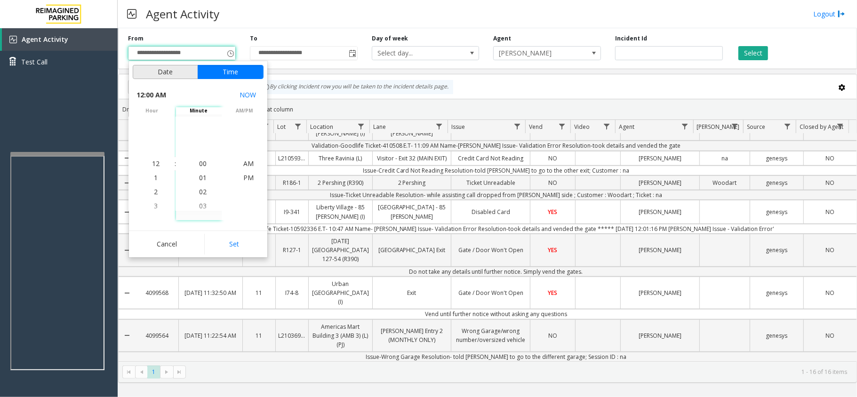
click at [179, 71] on button "Date" at bounding box center [165, 72] width 65 height 14
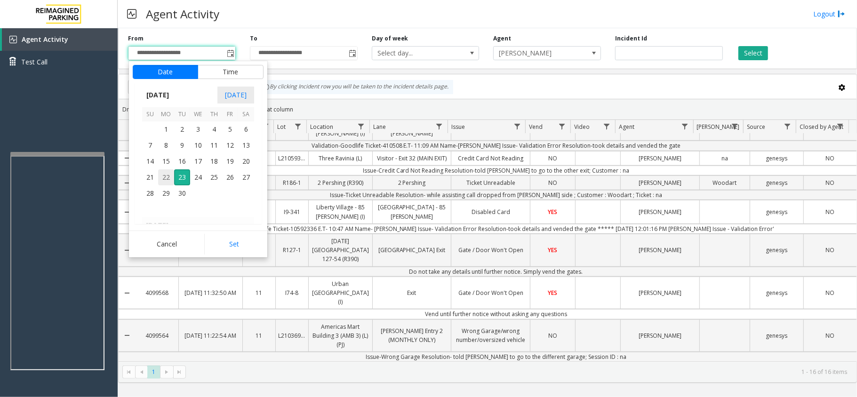
click at [168, 172] on span "22" at bounding box center [166, 177] width 16 height 16
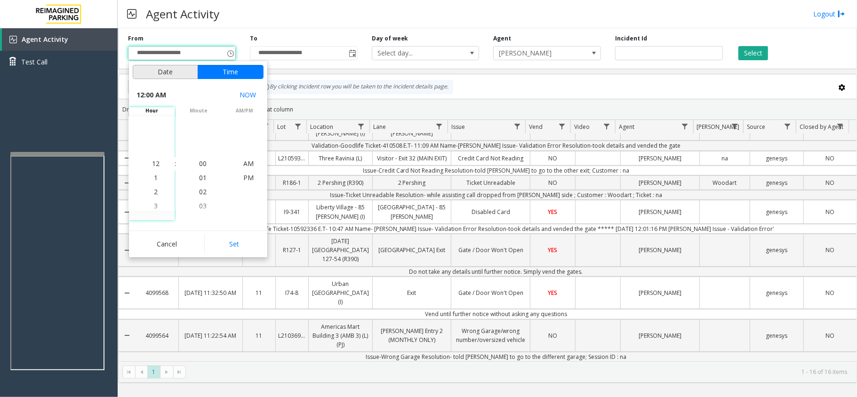
click at [170, 72] on button "Date" at bounding box center [165, 72] width 65 height 14
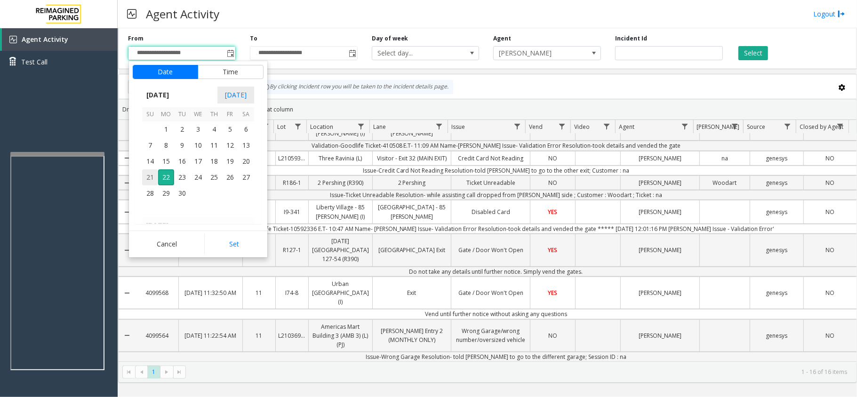
click at [148, 172] on span "21" at bounding box center [150, 177] width 16 height 16
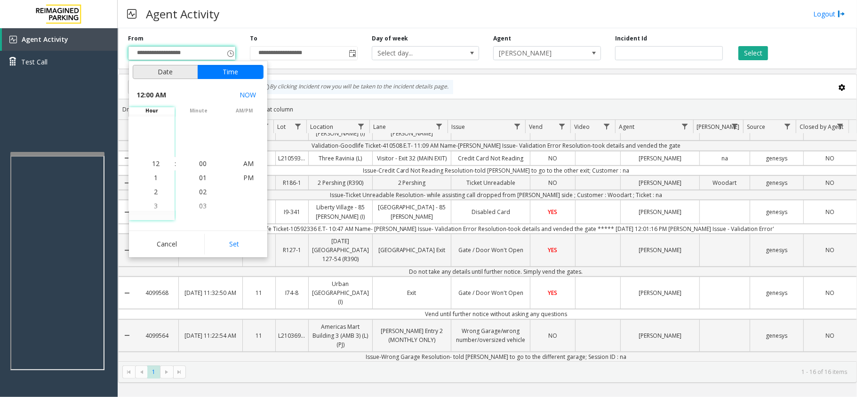
click at [179, 71] on button "Date" at bounding box center [165, 72] width 65 height 14
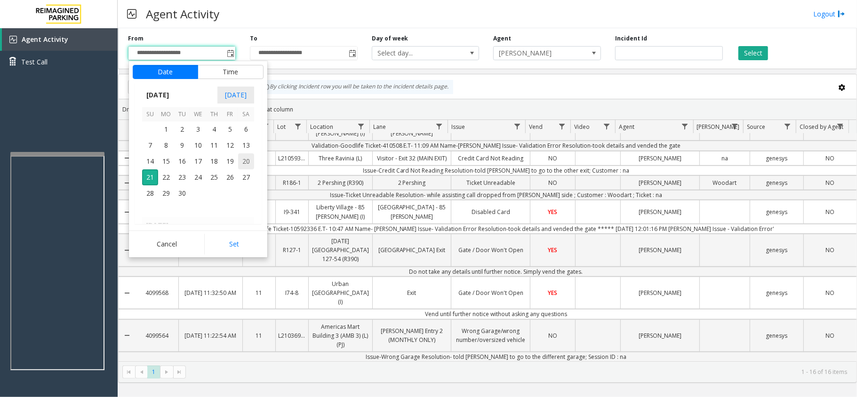
click at [238, 166] on span "20" at bounding box center [246, 161] width 16 height 16
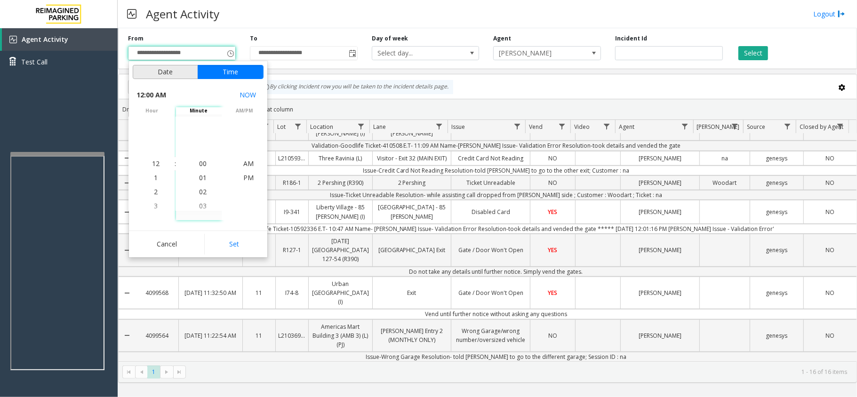
click at [176, 70] on button "Date" at bounding box center [165, 72] width 65 height 14
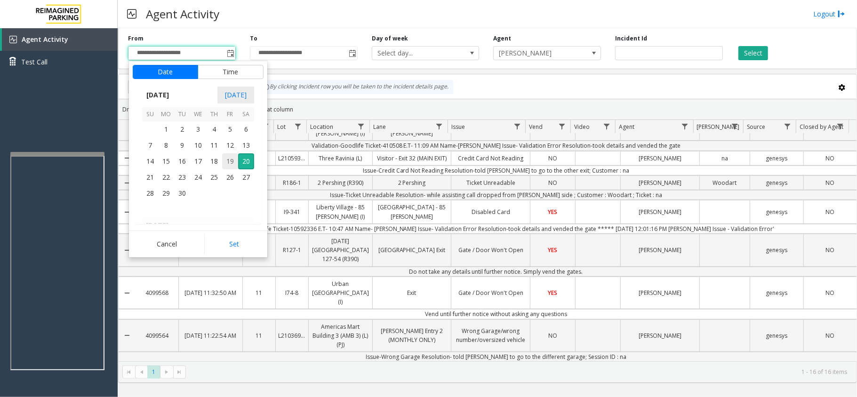
click at [226, 168] on span "19" at bounding box center [230, 161] width 16 height 16
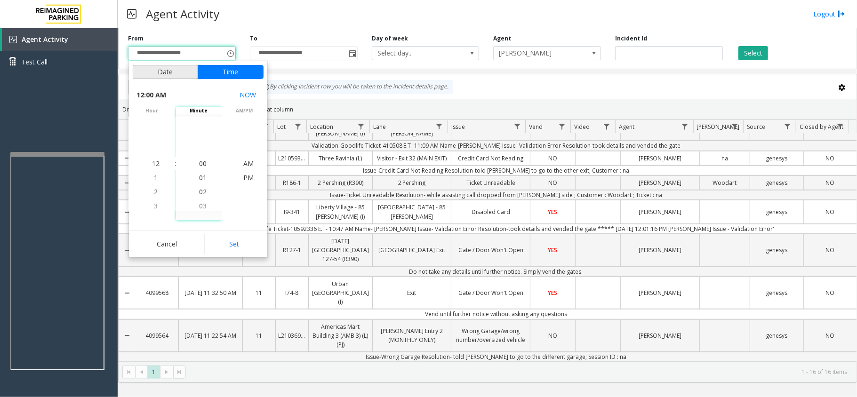
click at [169, 65] on button "Date" at bounding box center [165, 72] width 65 height 14
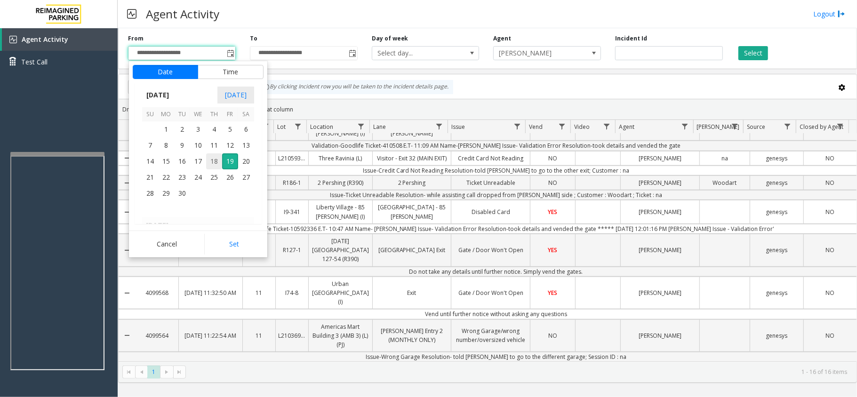
click at [219, 162] on span "18" at bounding box center [214, 161] width 16 height 16
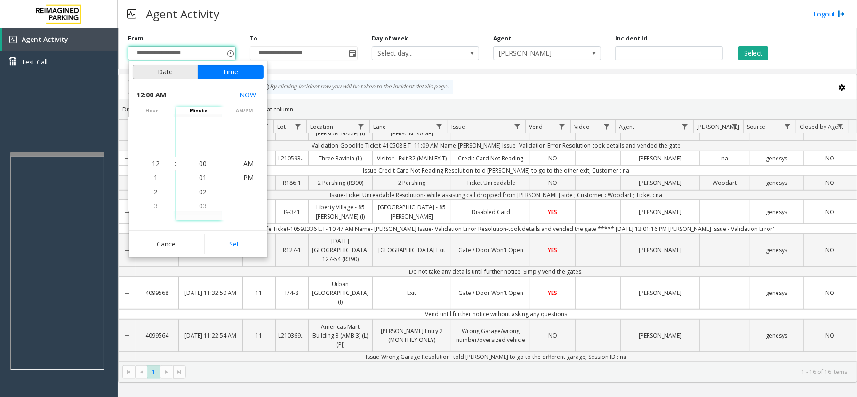
click at [164, 74] on button "Date" at bounding box center [165, 72] width 65 height 14
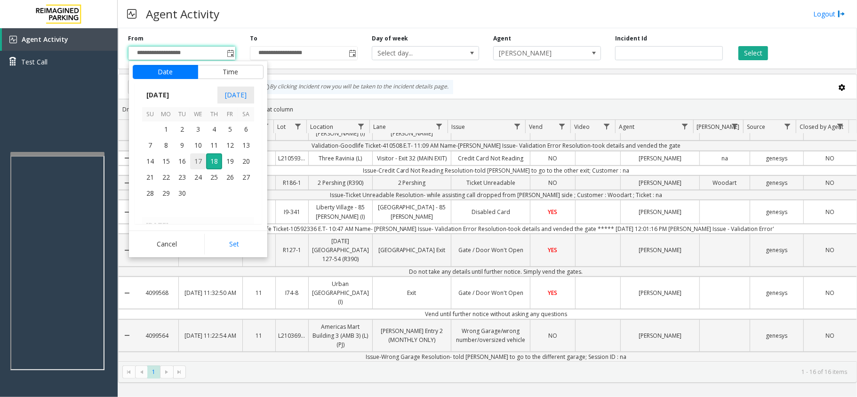
click at [200, 164] on span "17" at bounding box center [198, 161] width 16 height 16
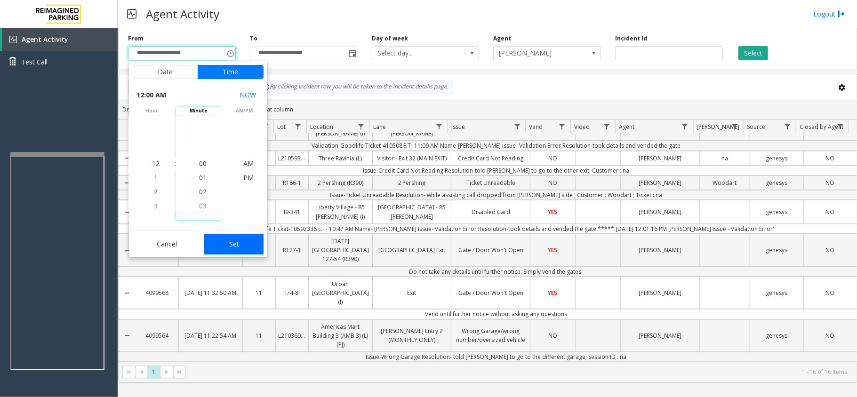
click at [217, 236] on button "Set" at bounding box center [233, 244] width 59 height 21
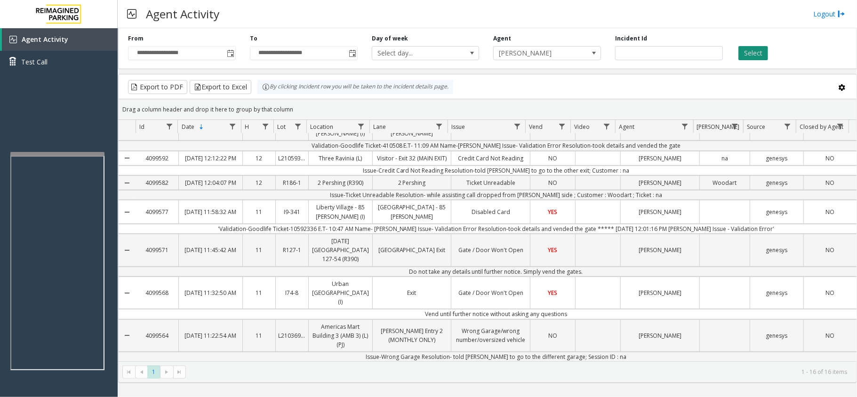
click at [748, 59] on button "Select" at bounding box center [754, 53] width 30 height 14
click at [751, 55] on button "Select" at bounding box center [754, 53] width 30 height 14
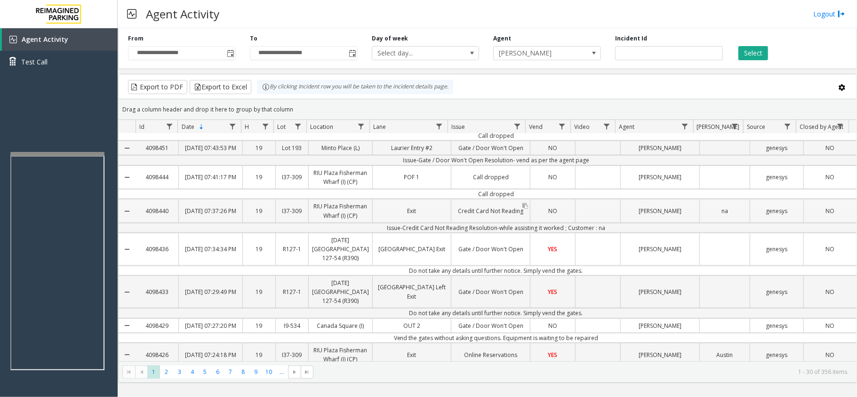
scroll to position [820, 0]
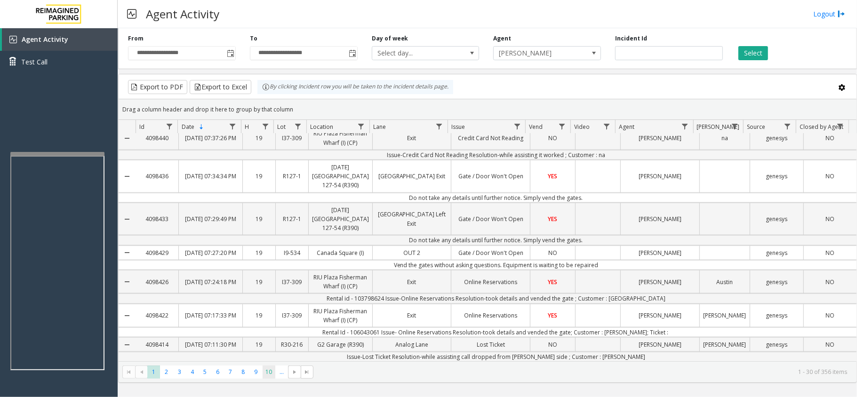
click at [274, 372] on span "10" at bounding box center [269, 372] width 13 height 13
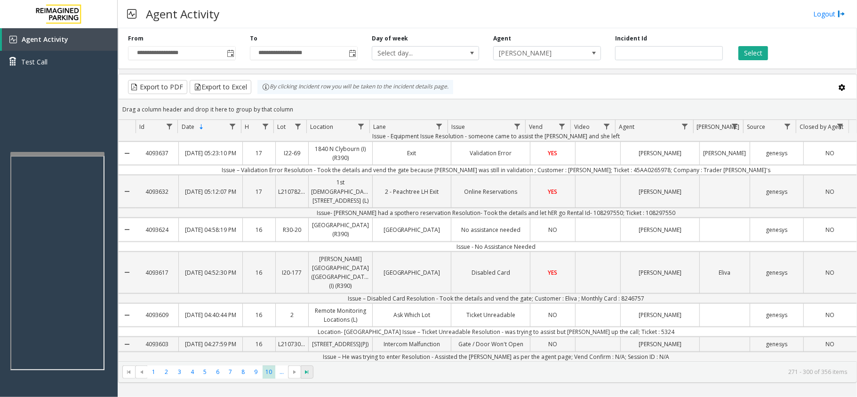
click at [306, 374] on span "Go to the last page" at bounding box center [308, 373] width 8 height 8
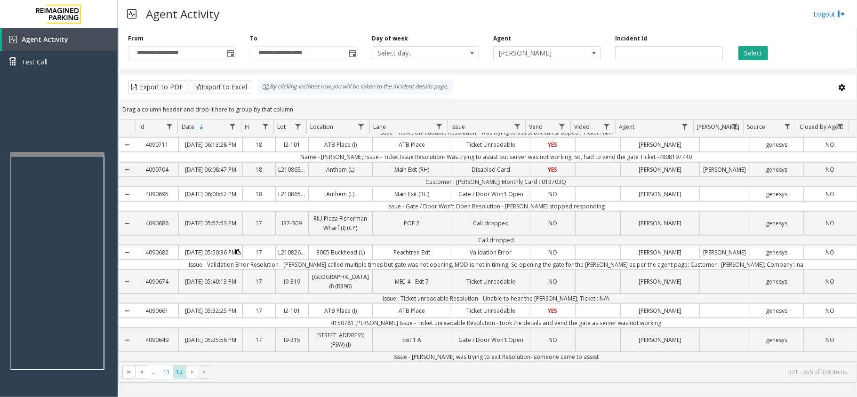
scroll to position [674, 0]
click at [230, 59] on span "Toggle popup" at bounding box center [230, 53] width 10 height 15
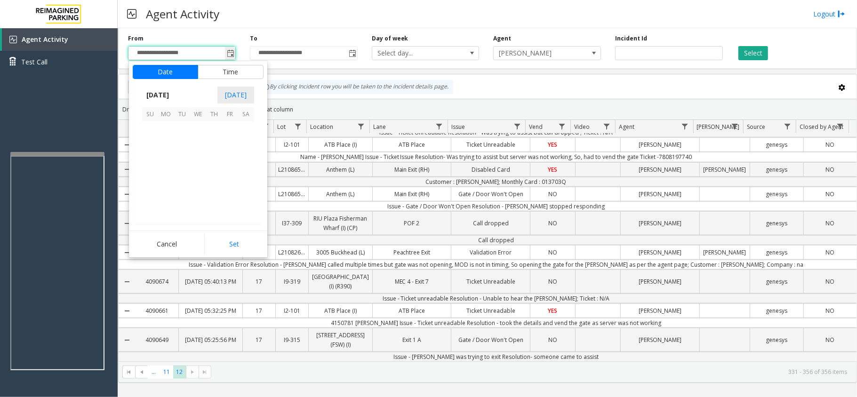
scroll to position [169086, 0]
click at [173, 99] on span "[DATE]" at bounding box center [157, 95] width 31 height 14
click at [152, 157] on span "Sep" at bounding box center [153, 160] width 23 height 23
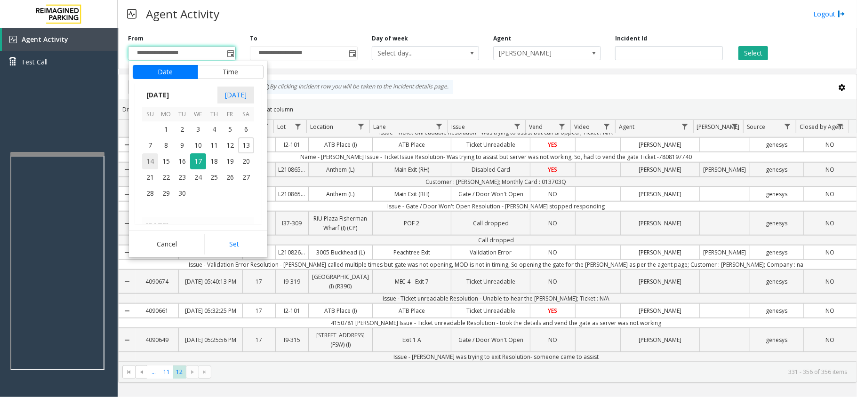
click at [153, 164] on span "14" at bounding box center [150, 161] width 16 height 16
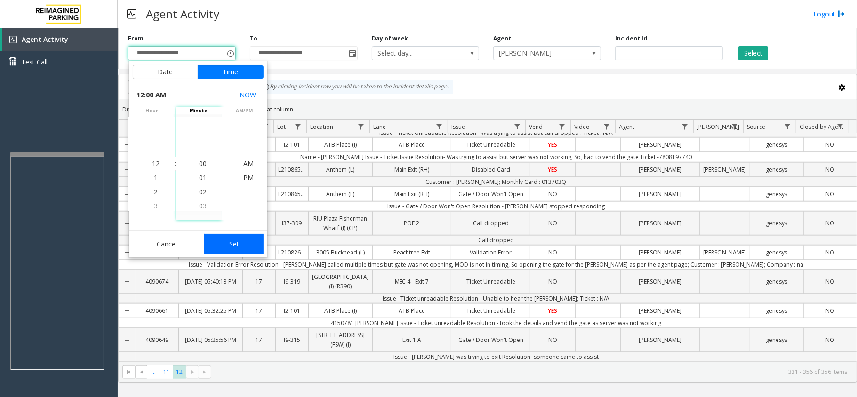
click at [217, 240] on button "Set" at bounding box center [233, 244] width 59 height 21
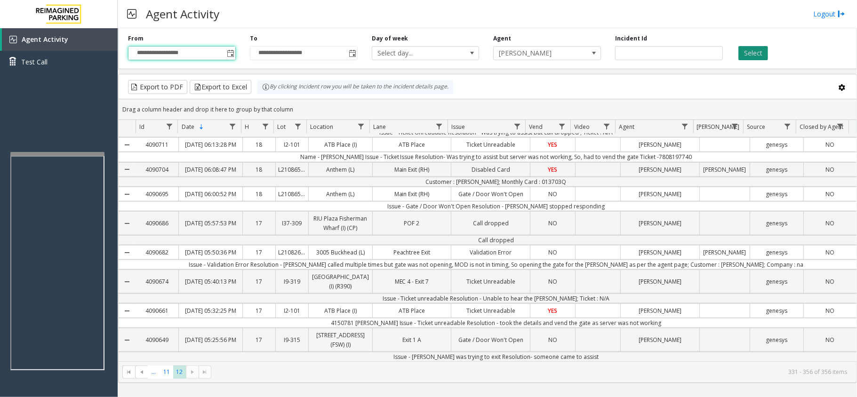
click at [752, 54] on button "Select" at bounding box center [754, 53] width 30 height 14
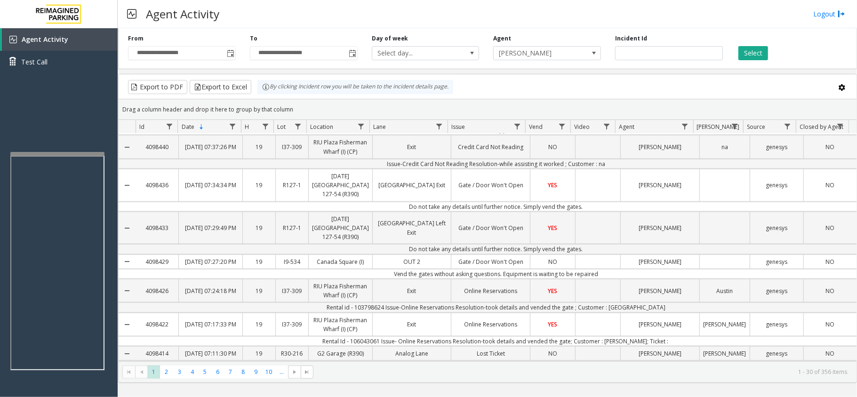
scroll to position [820, 0]
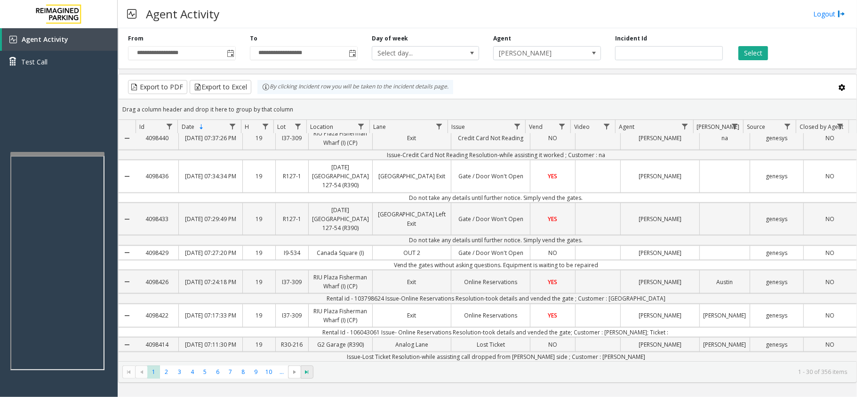
click at [307, 373] on span "Go to the last page" at bounding box center [308, 373] width 8 height 8
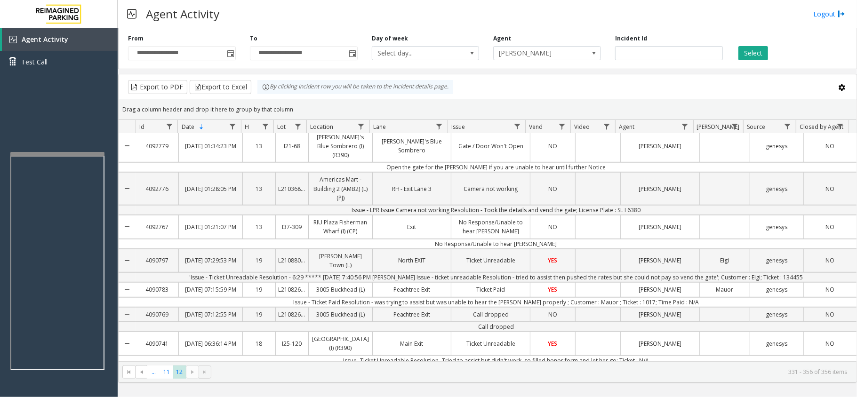
scroll to position [674, 0]
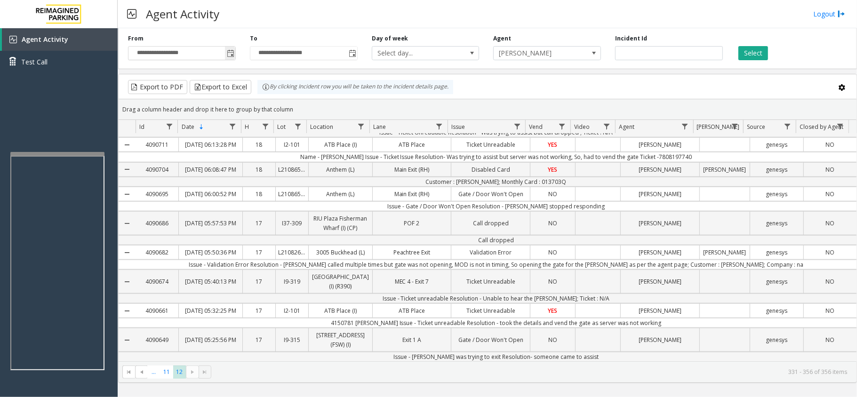
click at [230, 55] on span "Toggle popup" at bounding box center [231, 54] width 8 height 8
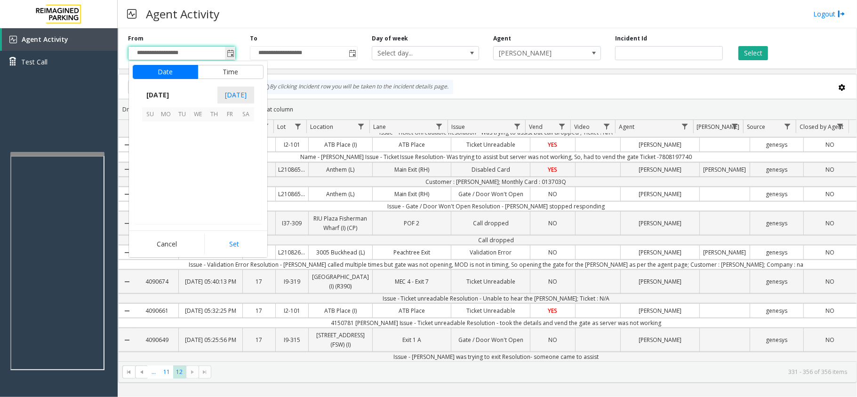
scroll to position [169086, 0]
click at [230, 144] on span "10" at bounding box center [230, 145] width 16 height 16
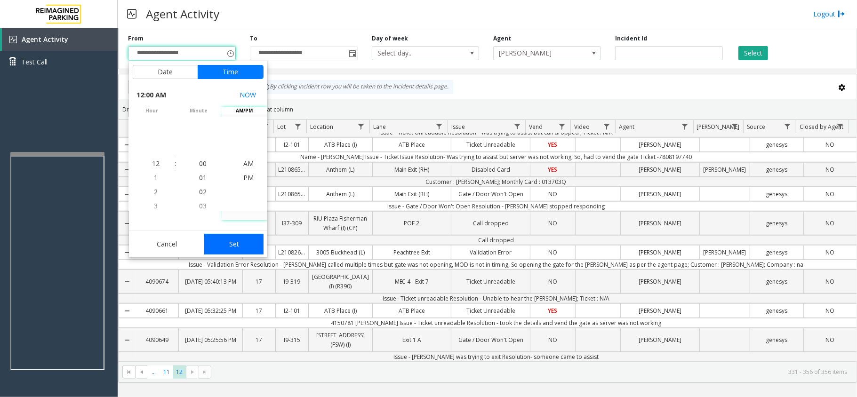
click at [242, 236] on button "Set" at bounding box center [233, 244] width 59 height 21
type input "**********"
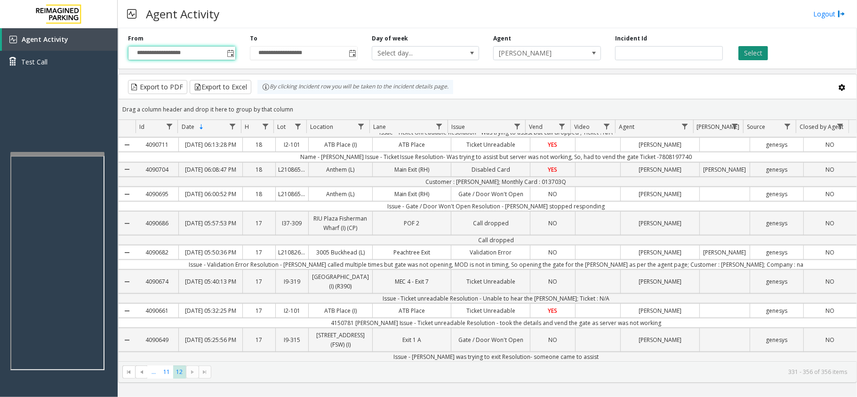
click at [741, 56] on button "Select" at bounding box center [754, 53] width 30 height 14
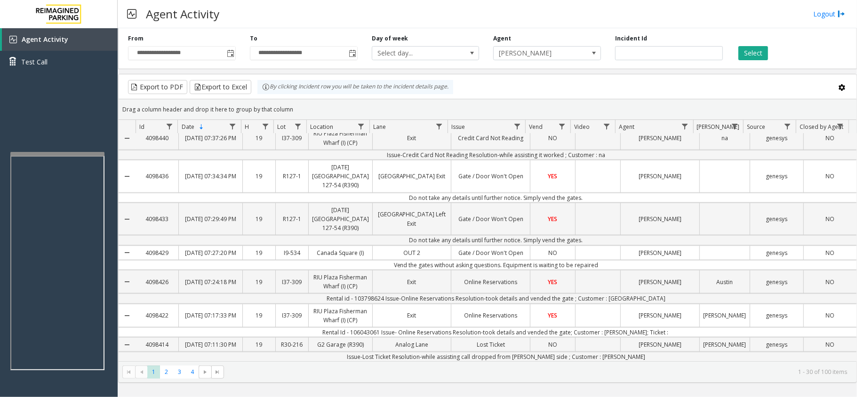
scroll to position [820, 0]
click at [222, 370] on span at bounding box center [217, 372] width 13 height 13
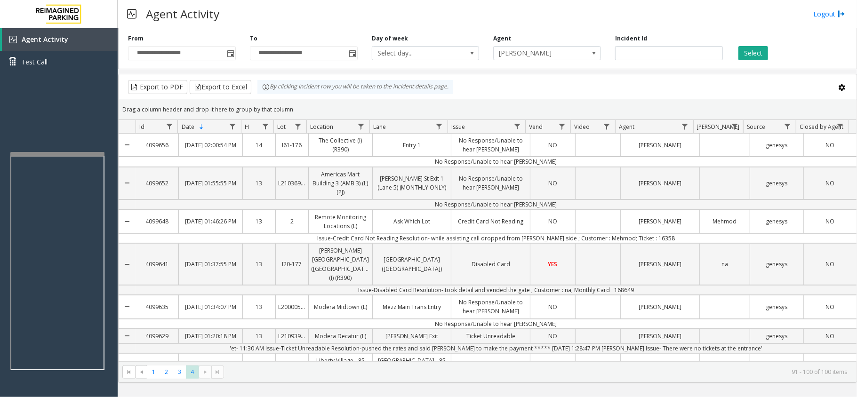
click at [222, 370] on kendo-pager-next-buttons at bounding box center [211, 372] width 25 height 13
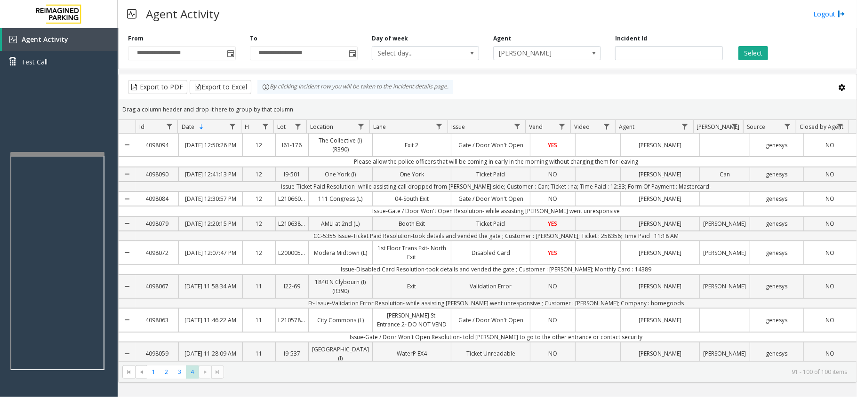
click at [213, 373] on kendo-pager-next-buttons at bounding box center [211, 372] width 25 height 13
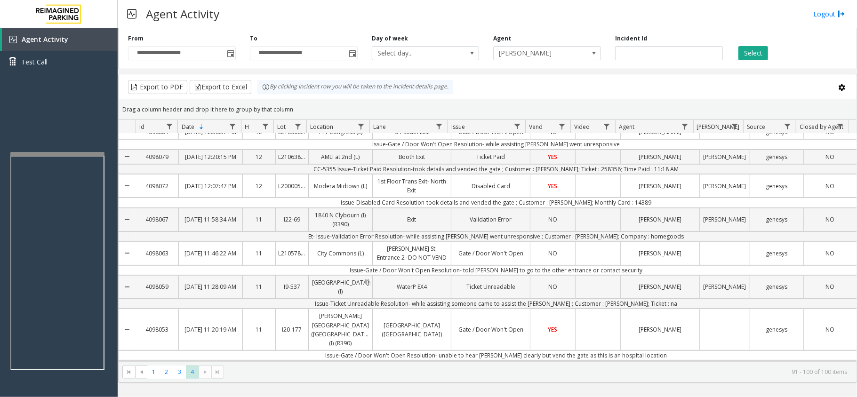
scroll to position [115, 0]
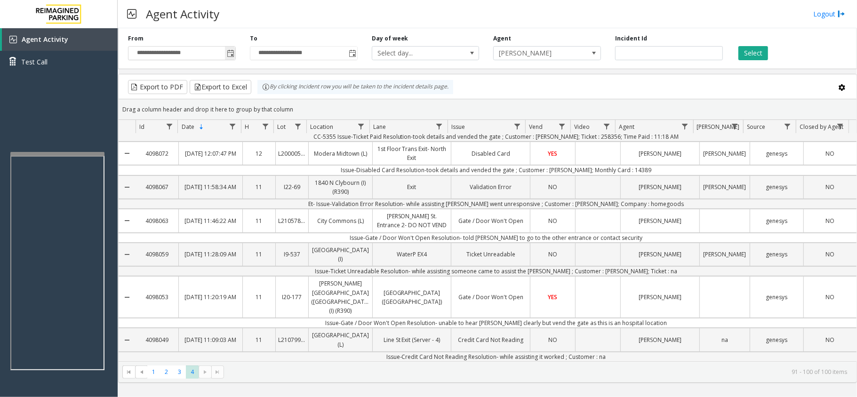
click at [228, 53] on span "Toggle popup" at bounding box center [231, 54] width 8 height 8
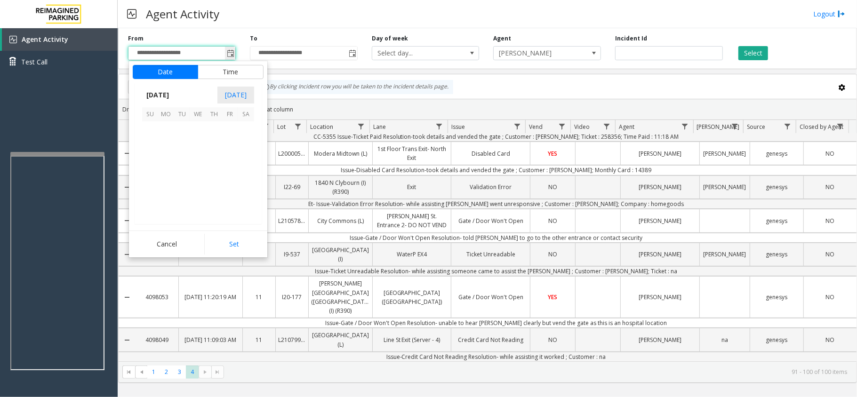
scroll to position [169086, 0]
click at [173, 98] on span "[DATE]" at bounding box center [157, 95] width 31 height 14
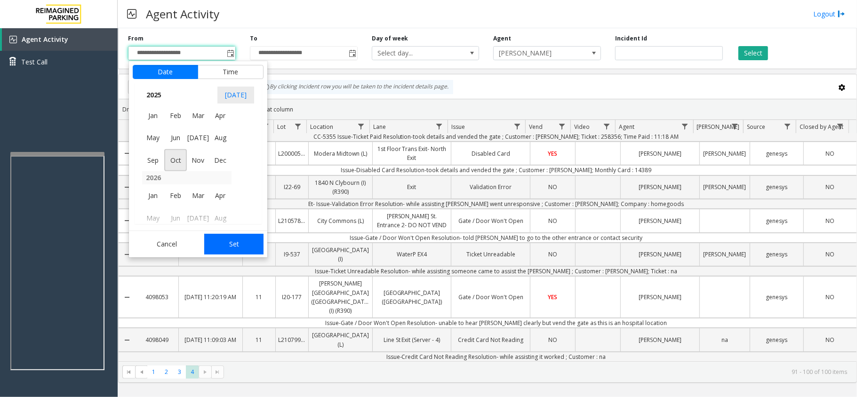
click at [240, 242] on button "Set" at bounding box center [233, 244] width 59 height 21
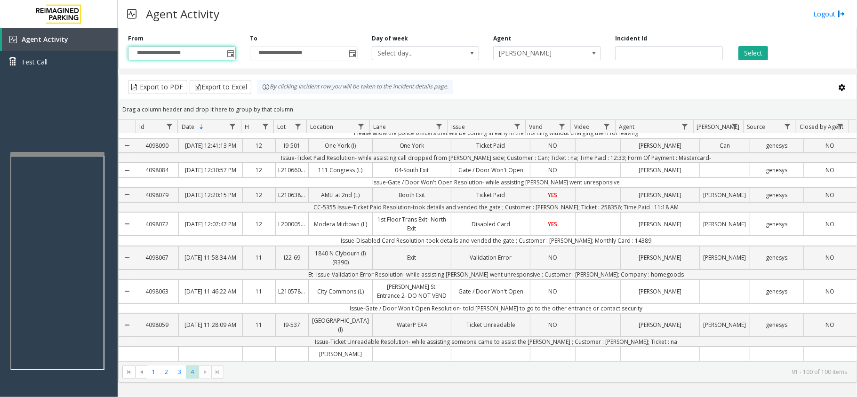
scroll to position [0, 0]
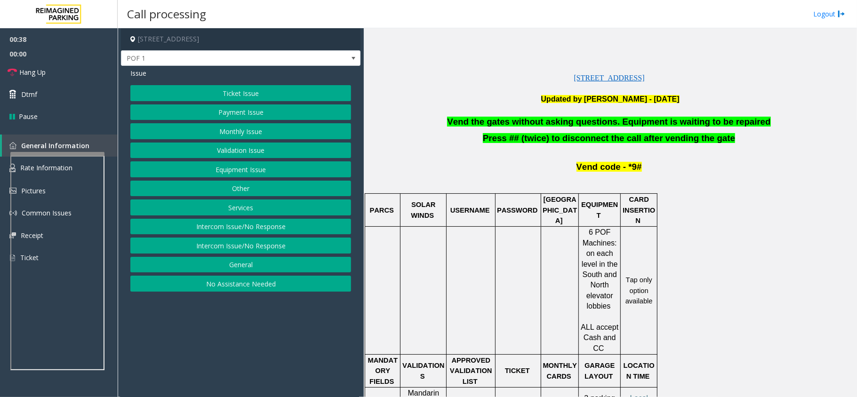
scroll to position [265, 0]
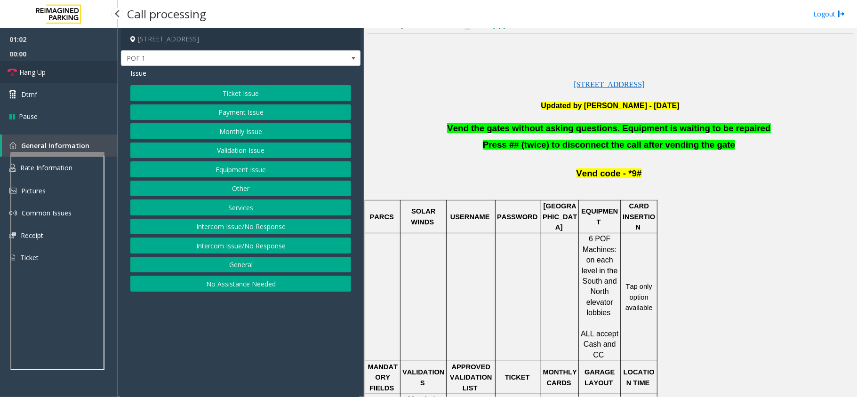
click at [42, 75] on span "Hang Up" at bounding box center [32, 72] width 26 height 10
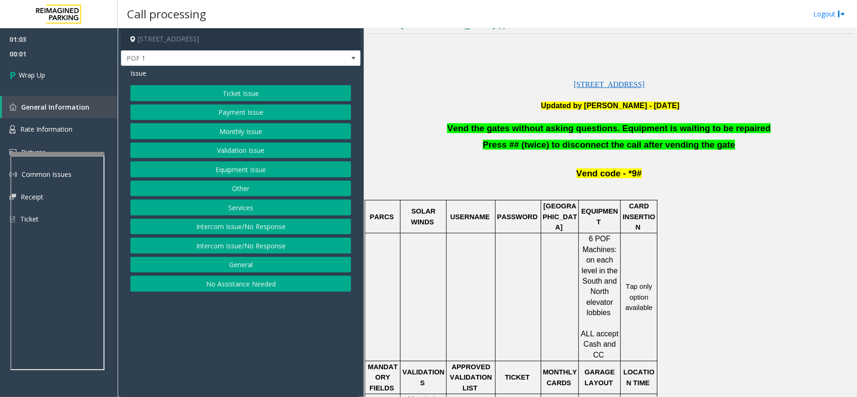
click at [231, 165] on button "Equipment Issue" at bounding box center [240, 169] width 221 height 16
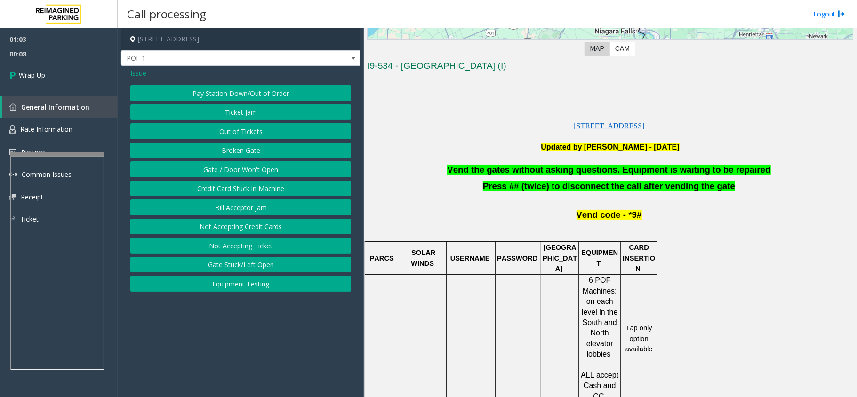
scroll to position [202, 0]
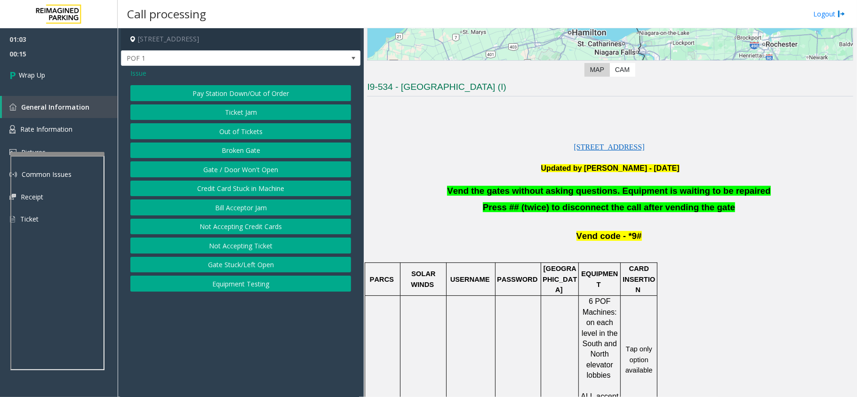
click at [225, 170] on button "Gate / Door Won't Open" at bounding box center [240, 169] width 221 height 16
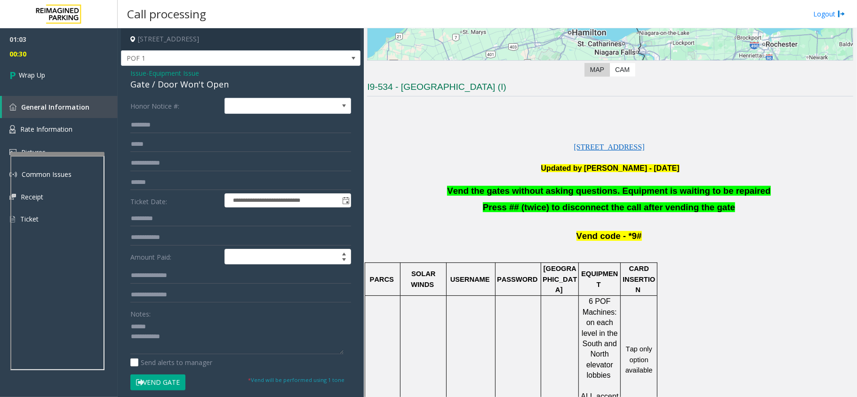
click at [177, 84] on div "Gate / Door Won't Open" at bounding box center [240, 84] width 221 height 13
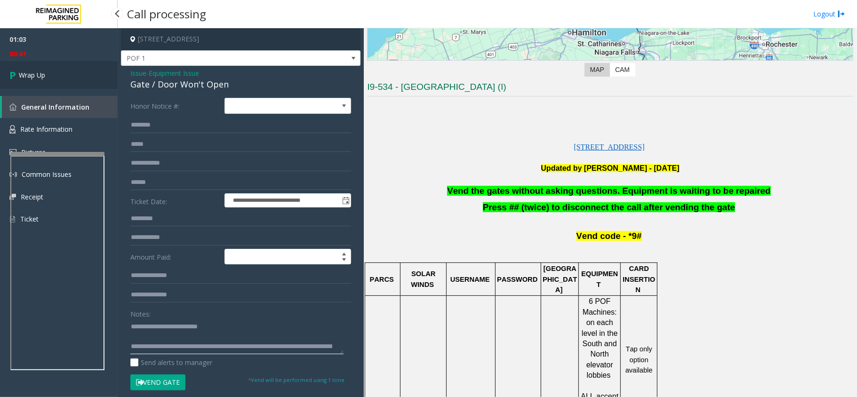
type textarea "**********"
click at [10, 65] on link "Wrap Up" at bounding box center [59, 75] width 118 height 28
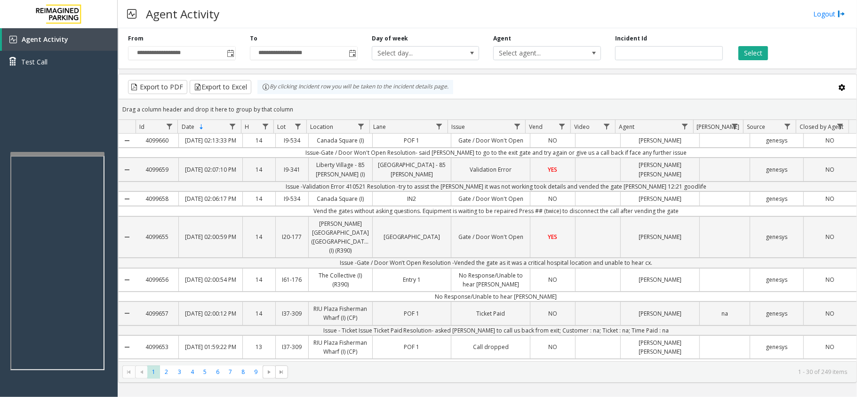
click at [434, 7] on div "Agent Activity Logout" at bounding box center [488, 14] width 740 height 28
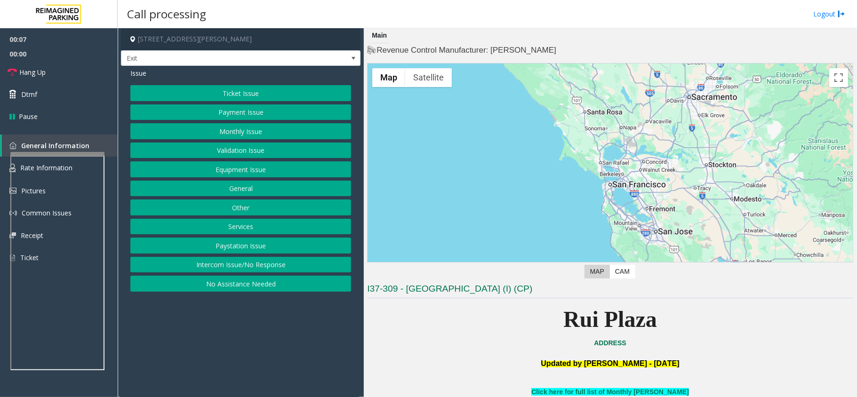
click at [253, 191] on button "General" at bounding box center [240, 189] width 221 height 16
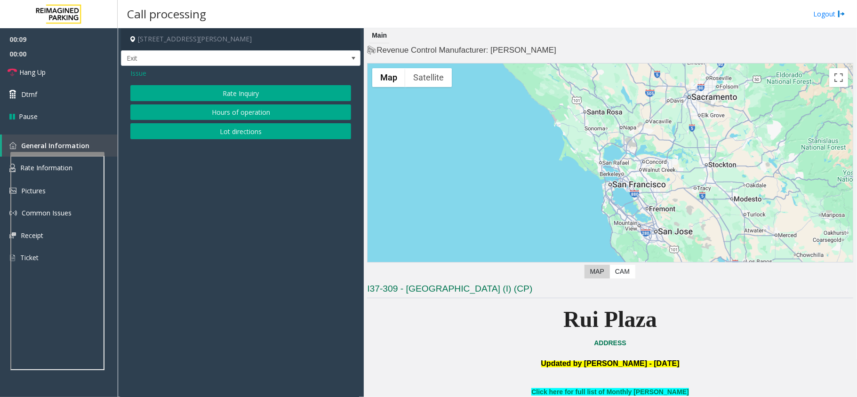
click at [140, 73] on span "Issue" at bounding box center [138, 73] width 16 height 10
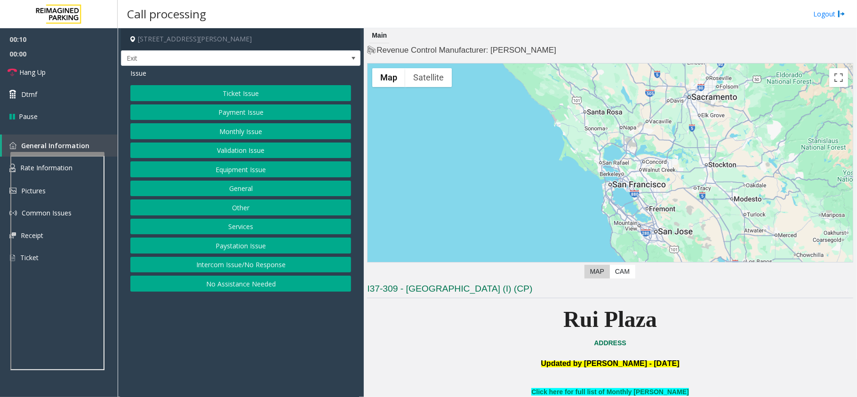
click at [197, 208] on button "Other" at bounding box center [240, 208] width 221 height 16
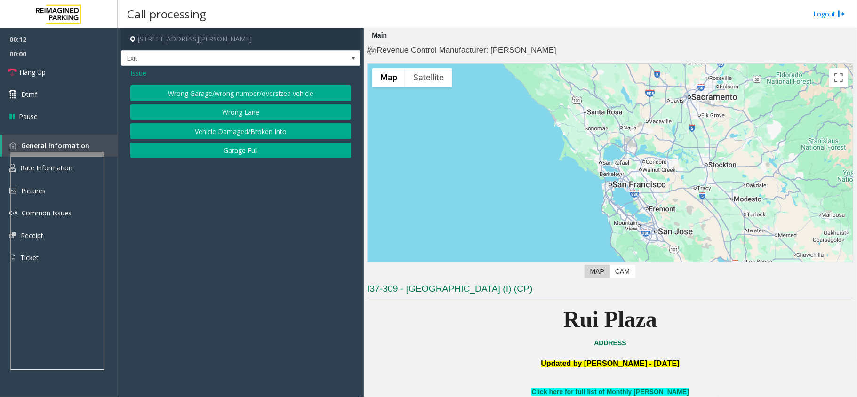
click at [137, 73] on span "Issue" at bounding box center [138, 73] width 16 height 10
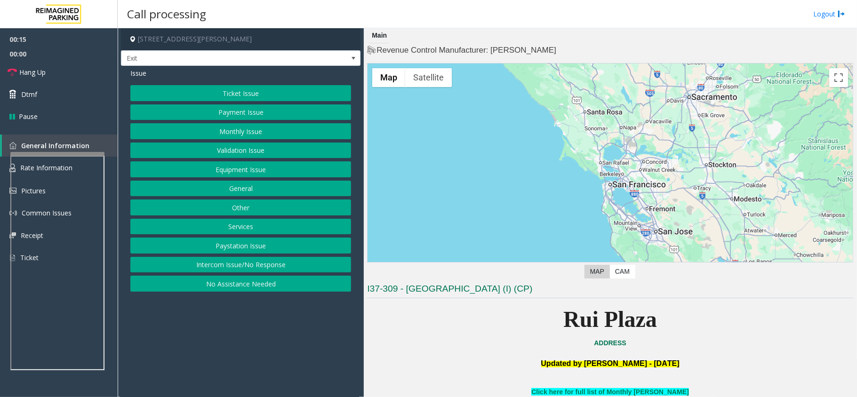
click at [232, 232] on button "Services" at bounding box center [240, 227] width 221 height 16
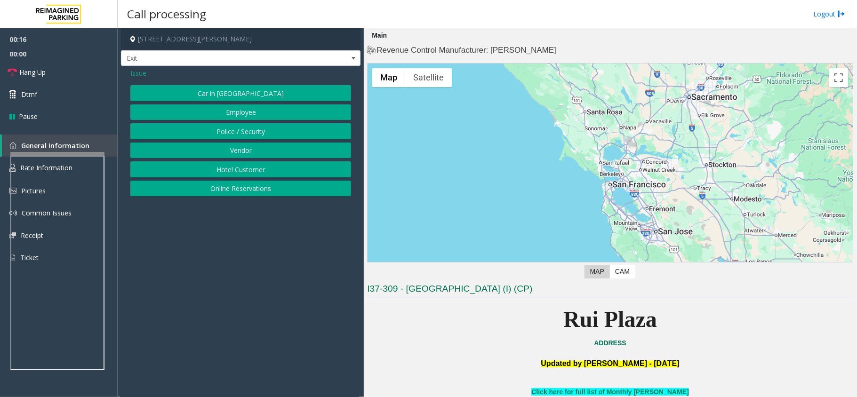
click at [225, 187] on button "Online Reservations" at bounding box center [240, 189] width 221 height 16
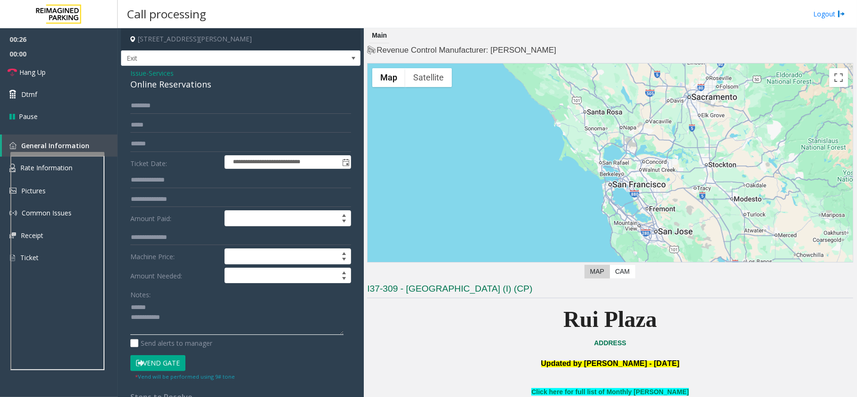
type textarea "**********"
click at [157, 108] on input "text" at bounding box center [240, 106] width 221 height 16
type input "*"
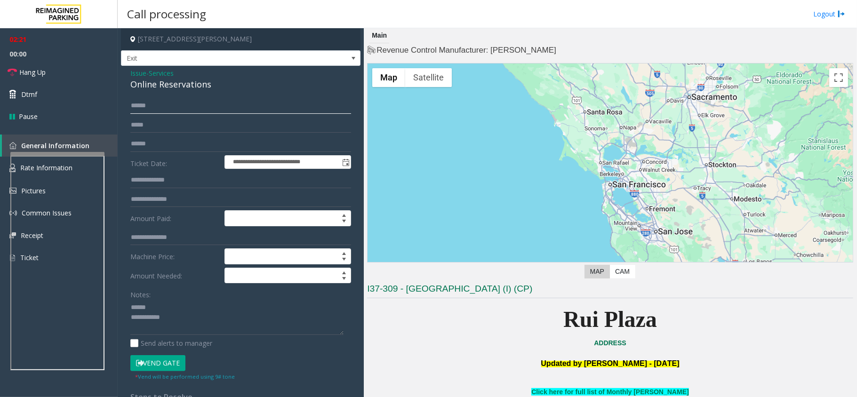
type input "******"
click at [130, 307] on textarea at bounding box center [236, 317] width 213 height 35
click at [172, 307] on textarea at bounding box center [236, 317] width 213 height 35
click at [130, 310] on div "**********" at bounding box center [240, 350] width 235 height 505
click at [130, 306] on textarea at bounding box center [236, 317] width 213 height 35
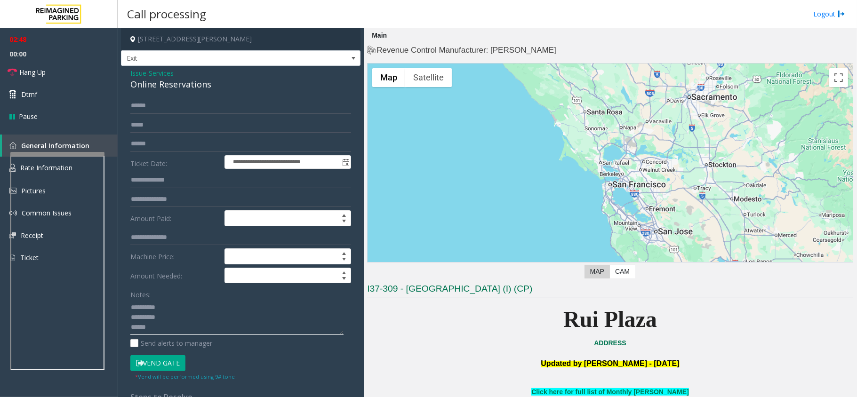
click at [172, 304] on textarea at bounding box center [236, 317] width 213 height 35
click at [146, 308] on textarea at bounding box center [236, 317] width 213 height 35
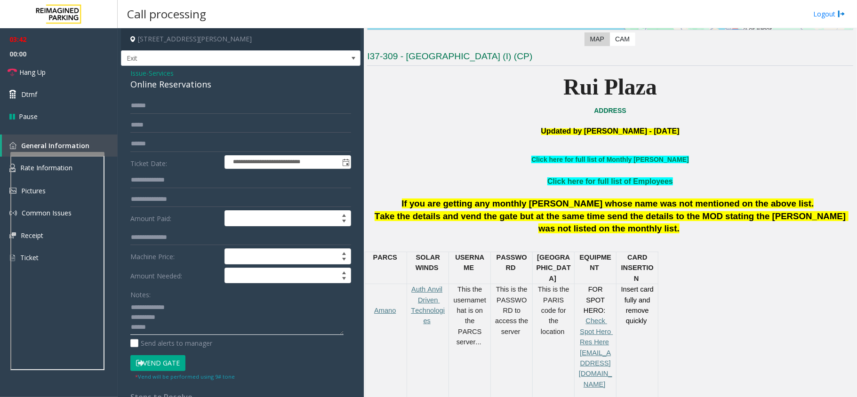
scroll to position [170, 0]
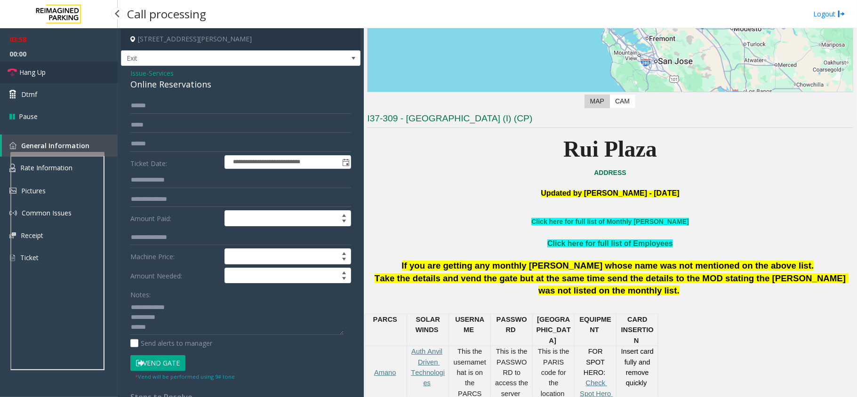
click at [38, 73] on span "Hang Up" at bounding box center [32, 72] width 26 height 10
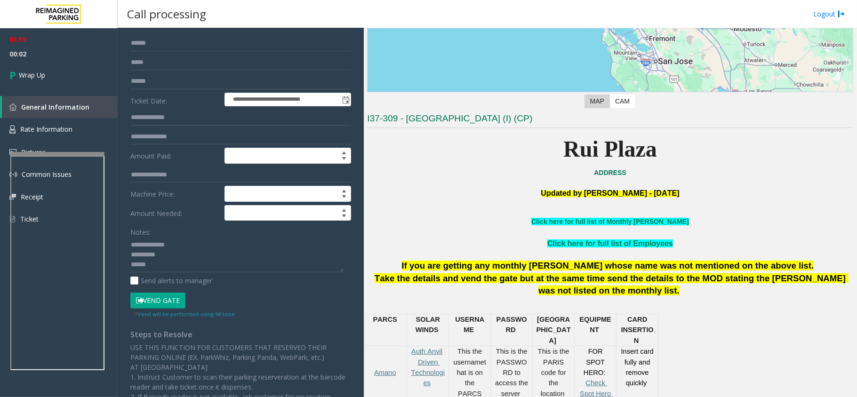
scroll to position [0, 0]
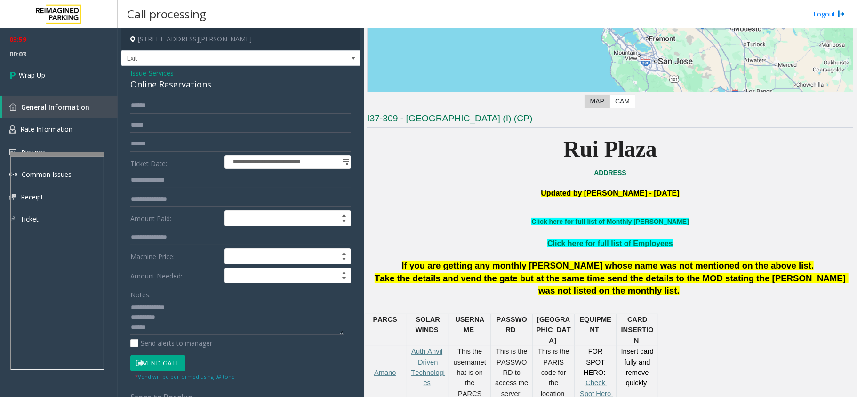
click at [145, 87] on div "Online Reservations" at bounding box center [240, 84] width 221 height 13
click at [172, 311] on textarea at bounding box center [236, 317] width 213 height 35
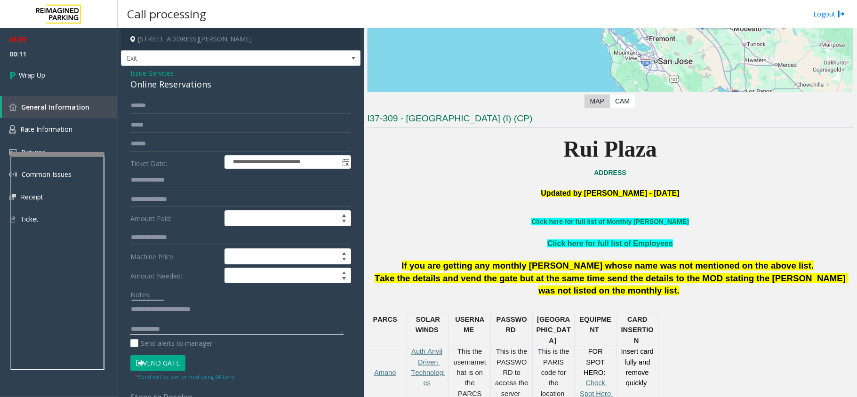
scroll to position [9, 0]
click at [203, 324] on textarea at bounding box center [236, 317] width 213 height 35
drag, startPoint x: 215, startPoint y: 325, endPoint x: 209, endPoint y: 327, distance: 6.0
click at [213, 327] on textarea at bounding box center [236, 317] width 213 height 35
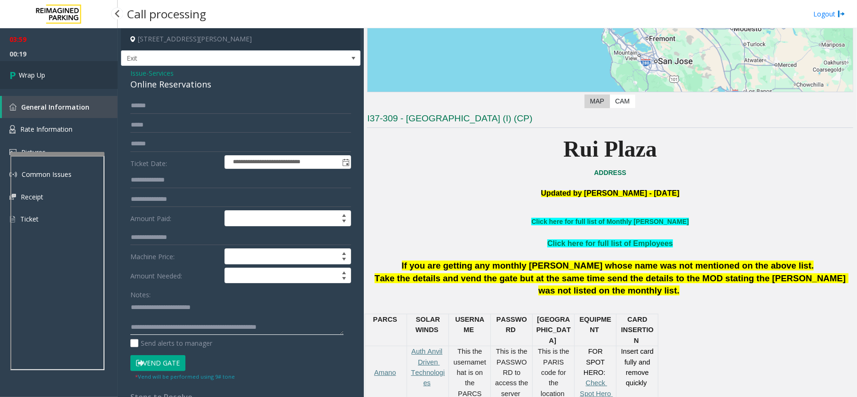
type textarea "**********"
click at [51, 76] on link "Wrap Up" at bounding box center [59, 75] width 118 height 28
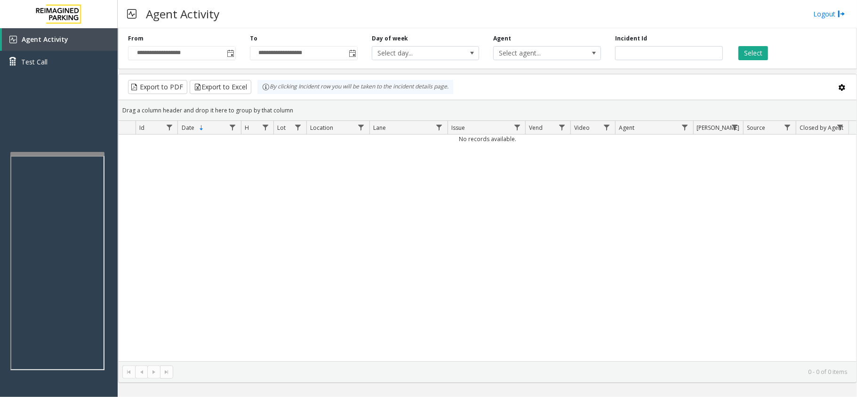
click at [366, 10] on div "Agent Activity Logout" at bounding box center [488, 14] width 740 height 28
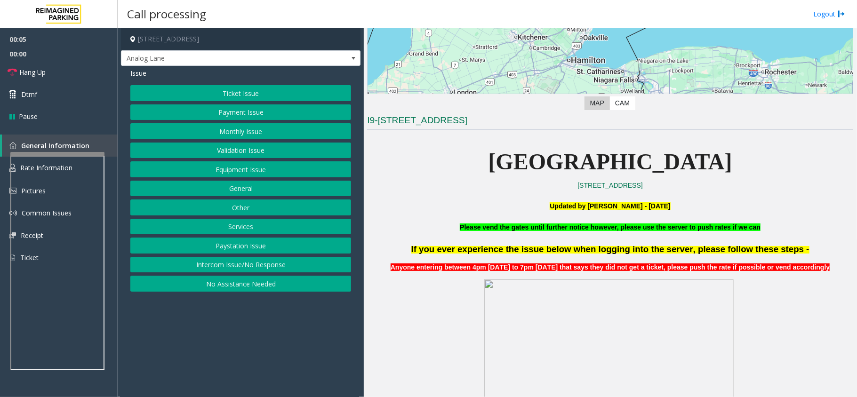
scroll to position [188, 0]
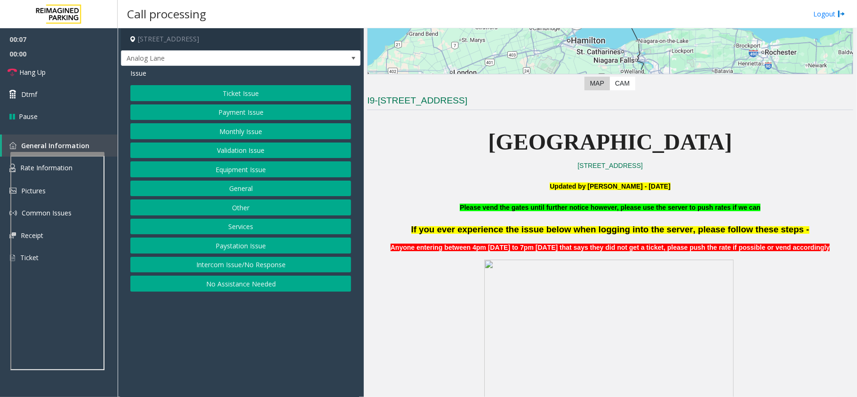
click at [317, 283] on button "No Assistance Needed" at bounding box center [240, 284] width 221 height 16
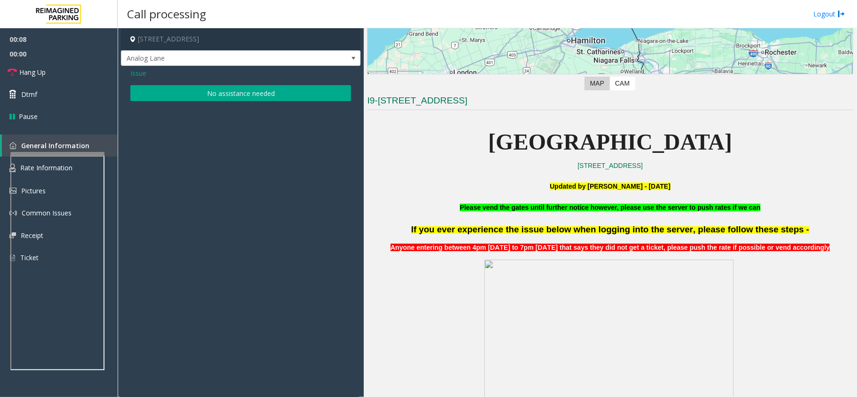
click at [260, 96] on button "No assistance needed" at bounding box center [240, 93] width 221 height 16
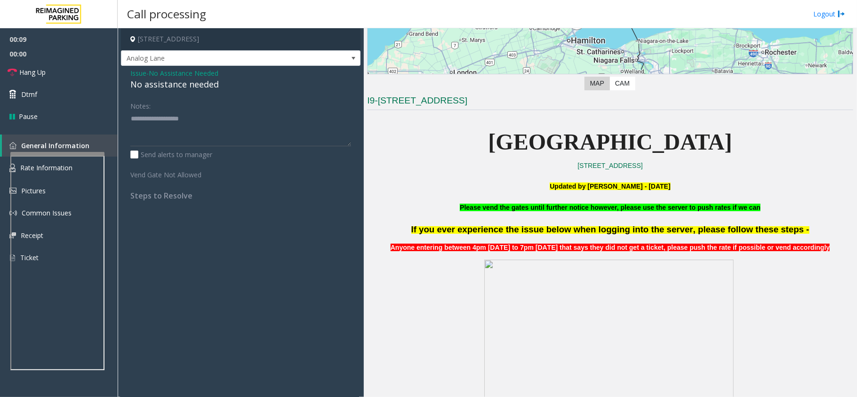
click at [211, 83] on div "No assistance needed" at bounding box center [240, 84] width 221 height 13
type textarea "**********"
click at [55, 77] on link "Hang Up" at bounding box center [59, 72] width 118 height 22
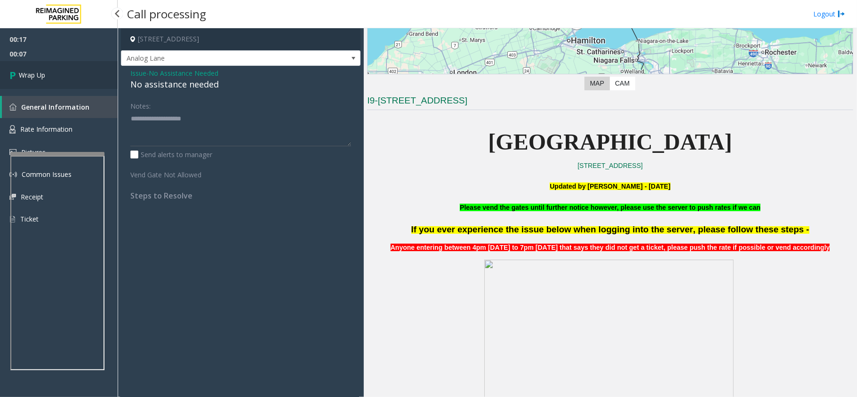
click at [55, 77] on link "Wrap Up" at bounding box center [59, 75] width 118 height 28
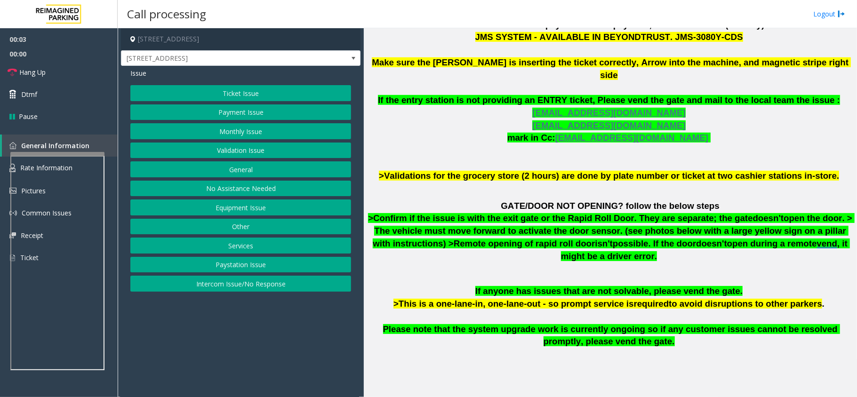
scroll to position [439, 0]
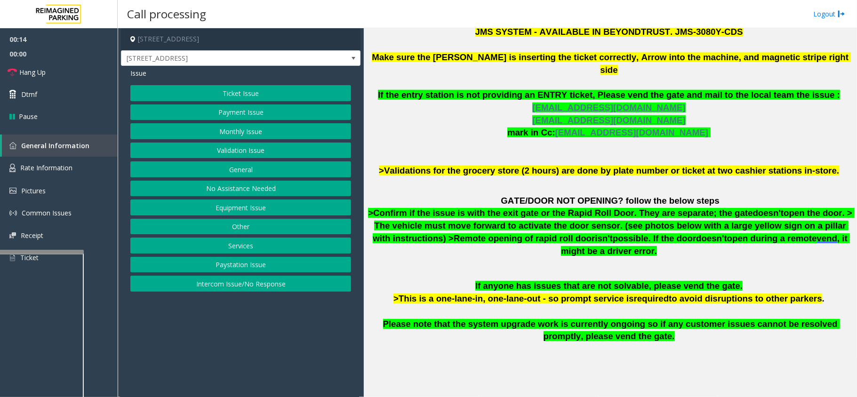
click at [48, 254] on div at bounding box center [37, 252] width 94 height 4
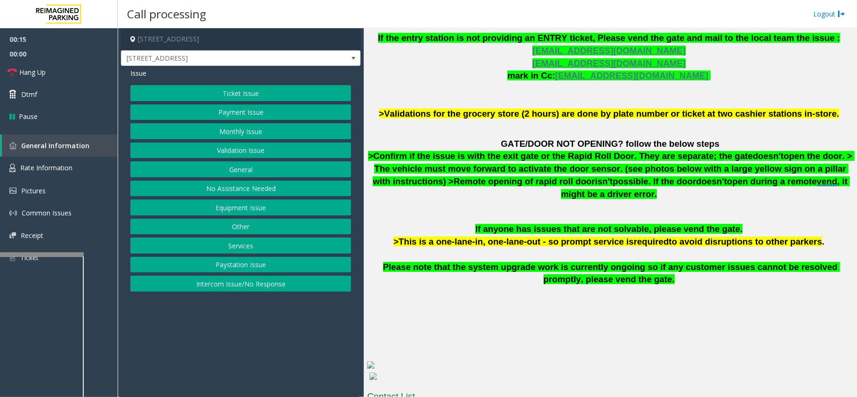
scroll to position [553, 0]
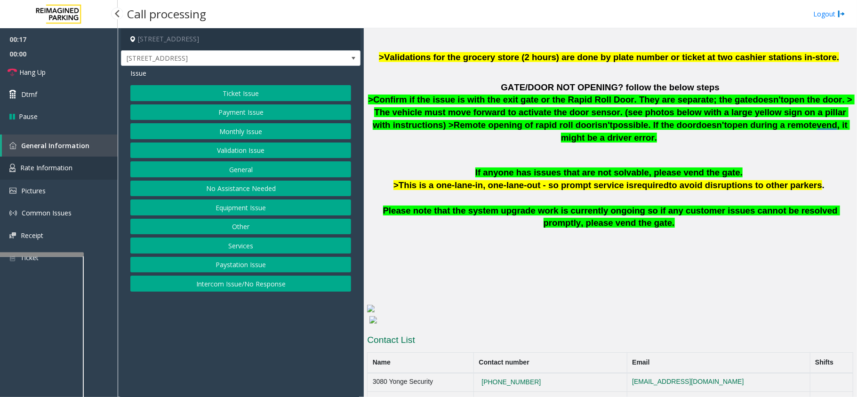
click at [47, 172] on link "Rate Information" at bounding box center [59, 168] width 118 height 23
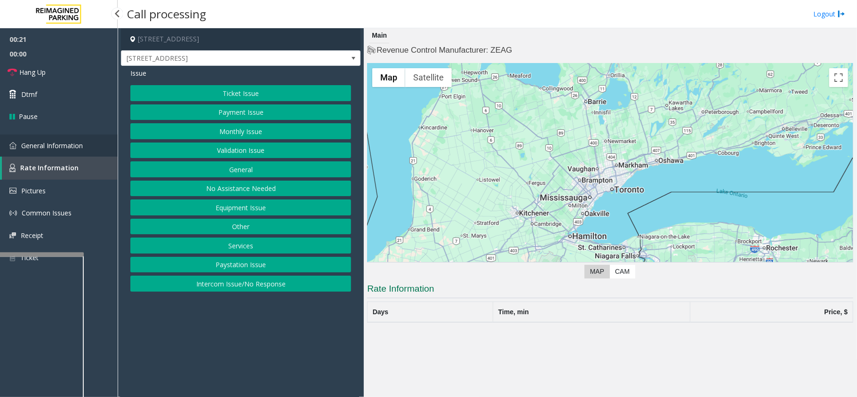
click at [38, 151] on link "General Information" at bounding box center [59, 146] width 118 height 22
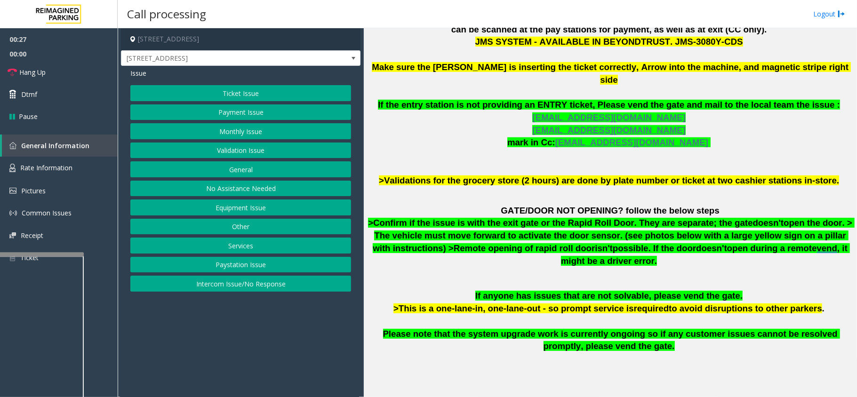
scroll to position [439, 0]
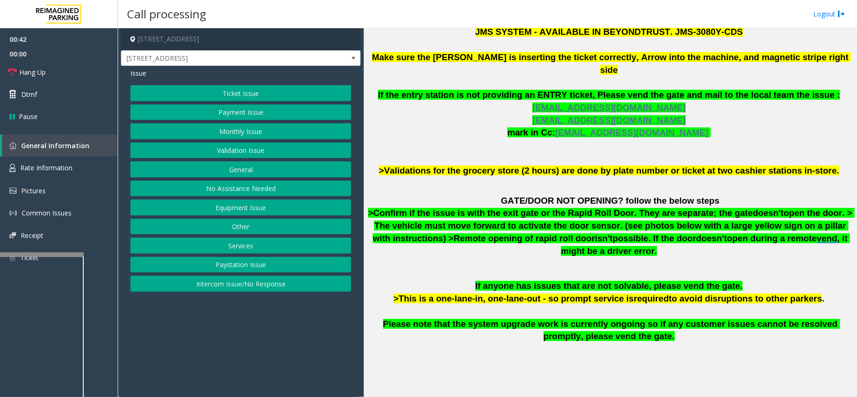
click at [445, 263] on p at bounding box center [610, 269] width 486 height 13
click at [280, 89] on button "Ticket Issue" at bounding box center [240, 93] width 221 height 16
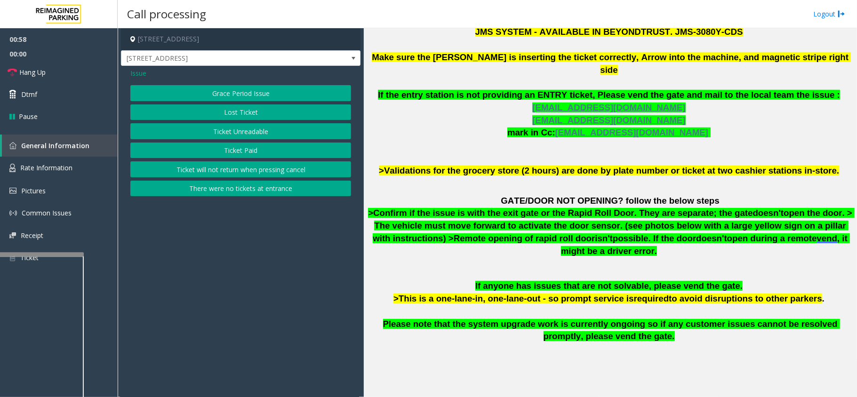
click at [245, 173] on button "Ticket will not return when pressing cancel" at bounding box center [240, 169] width 221 height 16
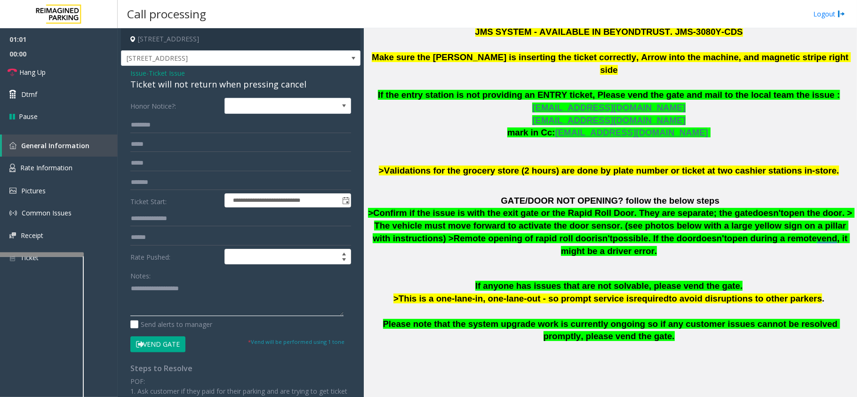
click at [171, 282] on textarea at bounding box center [236, 298] width 213 height 35
paste textarea "**********"
click at [169, 86] on div "Ticket will not return when pressing cancel" at bounding box center [240, 84] width 221 height 13
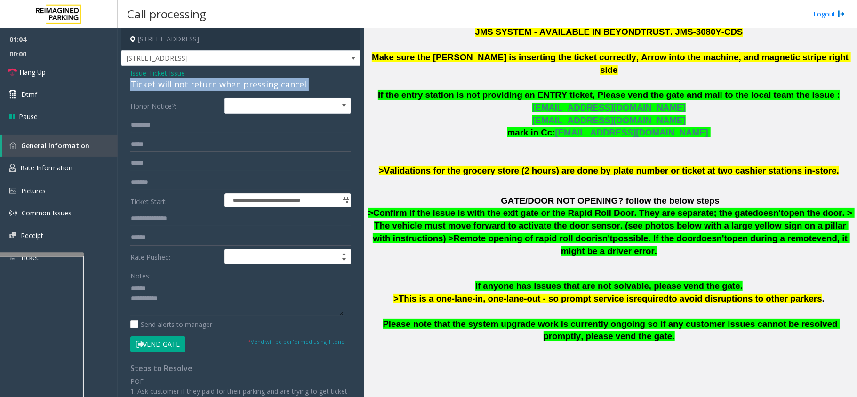
click at [169, 86] on div "Ticket will not return when pressing cancel" at bounding box center [240, 84] width 221 height 13
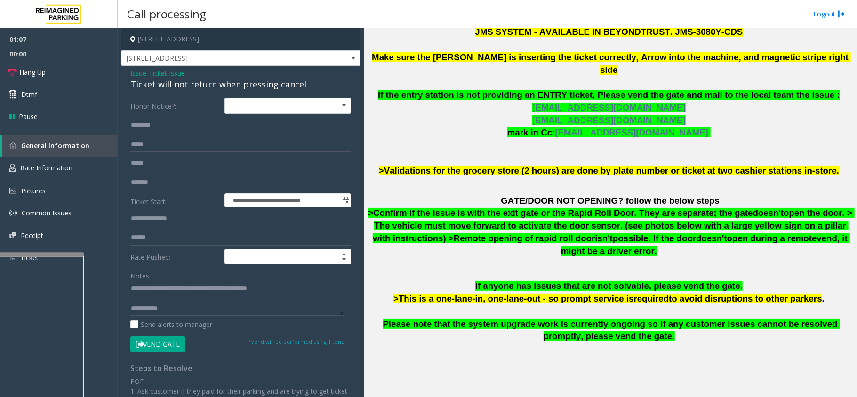
click at [208, 306] on textarea at bounding box center [236, 298] width 213 height 35
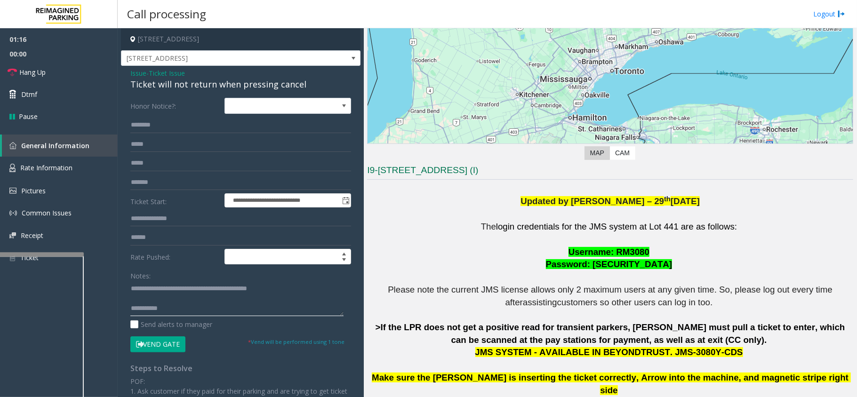
scroll to position [113, 0]
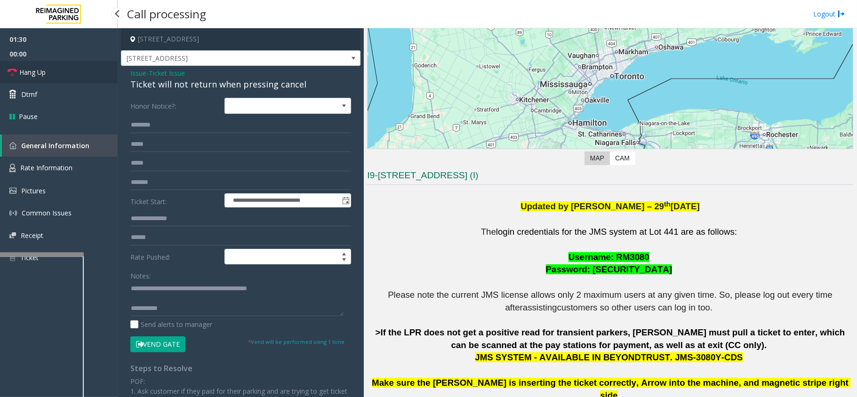
click at [65, 66] on link "Hang Up" at bounding box center [59, 72] width 118 height 22
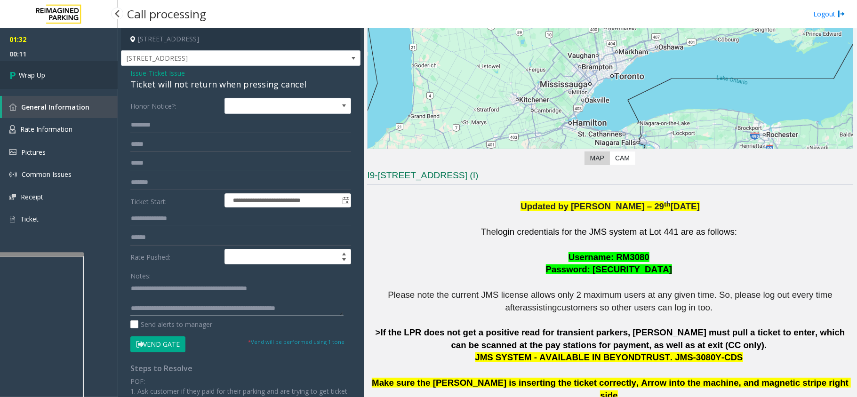
type textarea "**********"
click at [58, 74] on link "Wrap Up" at bounding box center [59, 75] width 118 height 28
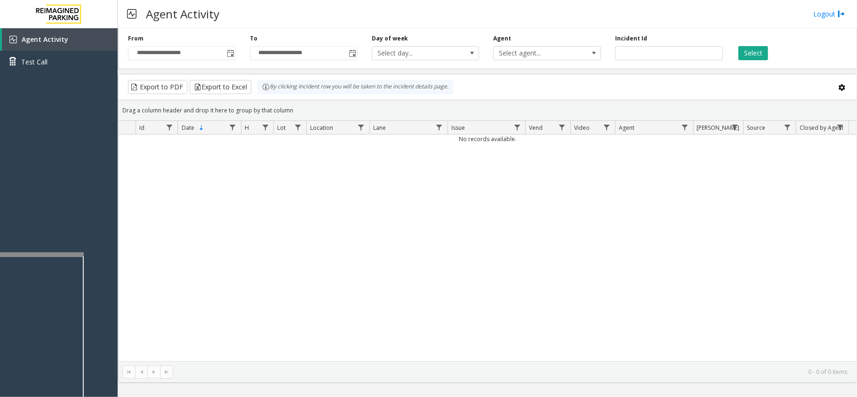
click at [460, 14] on div "Agent Activity Logout" at bounding box center [488, 14] width 740 height 28
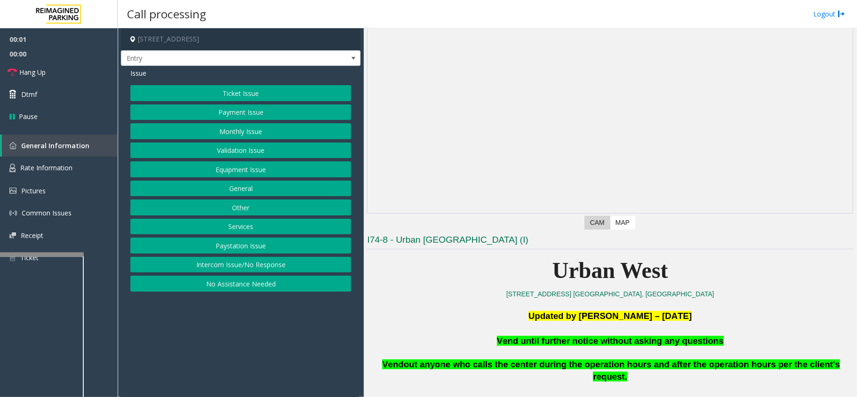
scroll to position [125, 0]
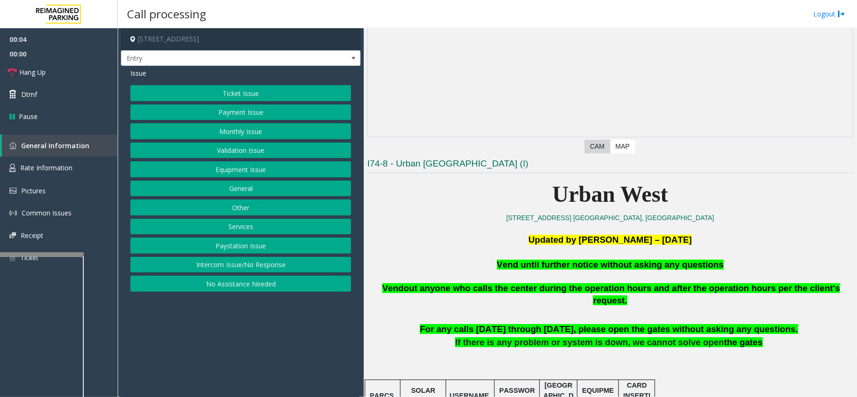
click at [236, 169] on button "Equipment Issue" at bounding box center [240, 169] width 221 height 16
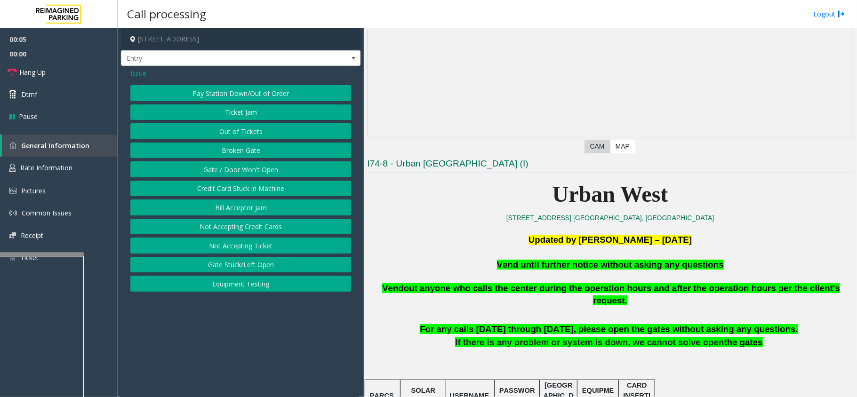
click at [239, 173] on button "Gate / Door Won't Open" at bounding box center [240, 169] width 221 height 16
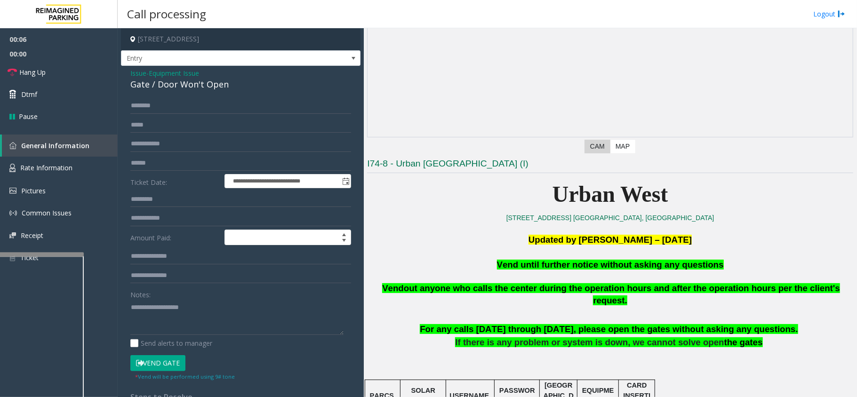
click at [605, 264] on span "Vend until further notice without asking any questions" at bounding box center [610, 265] width 227 height 10
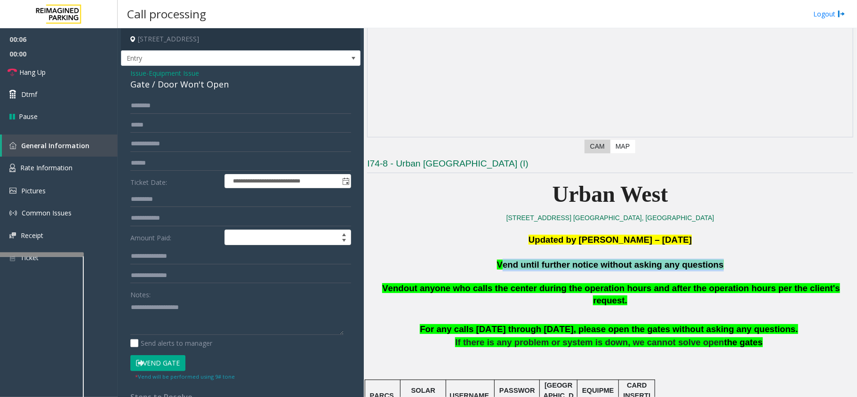
click at [605, 264] on span "Vend until further notice without asking any questions" at bounding box center [610, 265] width 227 height 10
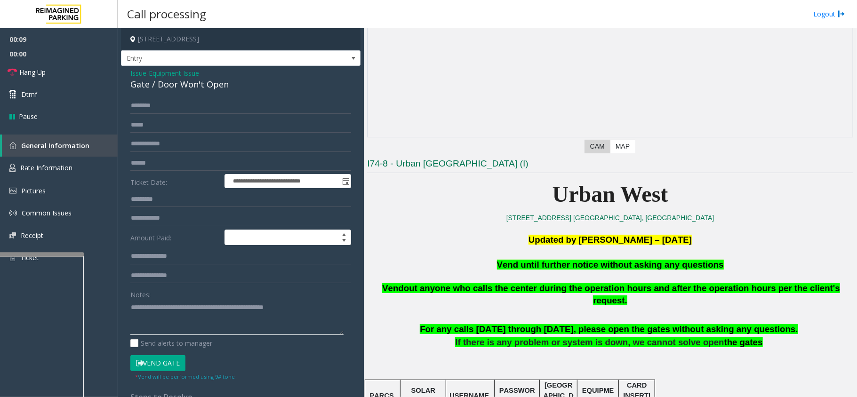
type textarea "**********"
click at [165, 364] on button "Vend Gate" at bounding box center [157, 363] width 55 height 16
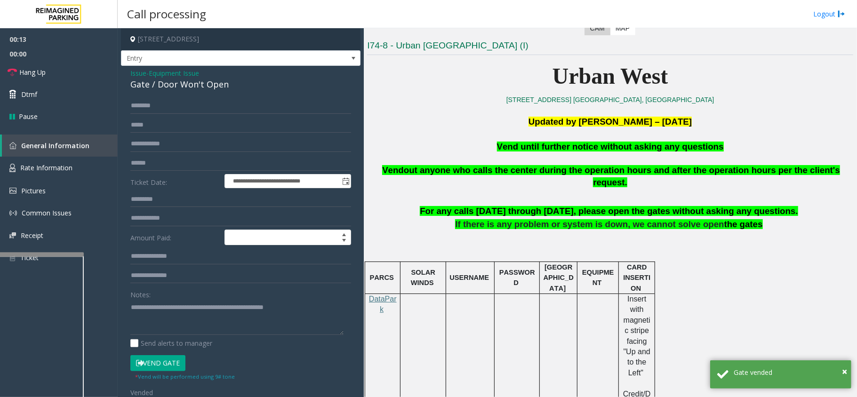
scroll to position [251, 0]
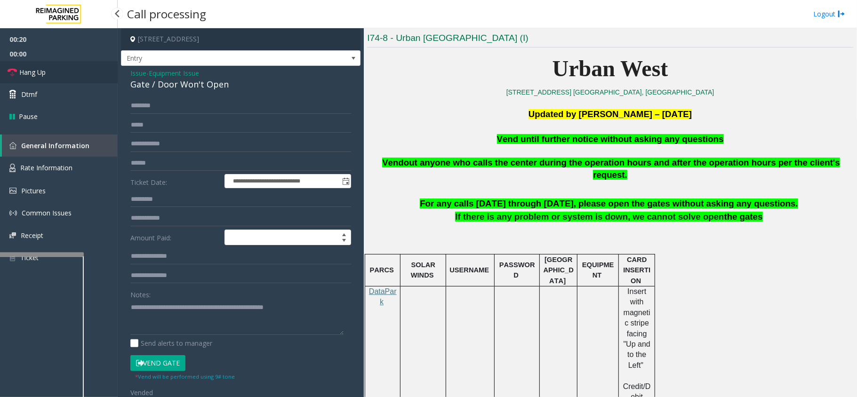
click at [87, 66] on link "Hang Up" at bounding box center [59, 72] width 118 height 22
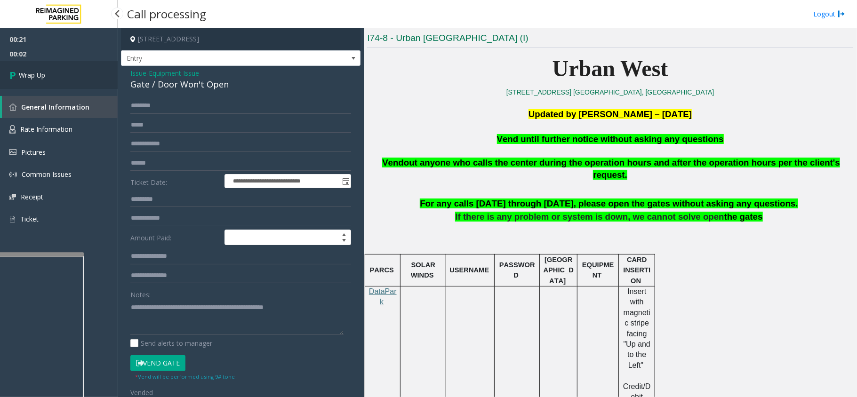
click at [87, 66] on link "Wrap Up" at bounding box center [59, 75] width 118 height 28
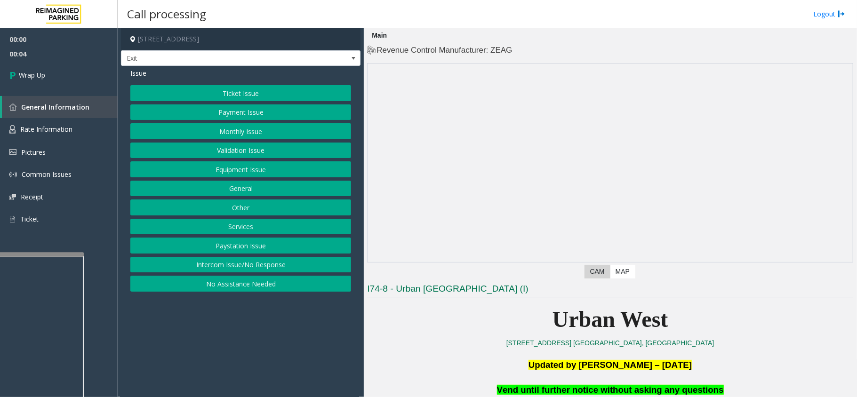
click at [234, 266] on button "Intercom Issue/No Response" at bounding box center [240, 265] width 221 height 16
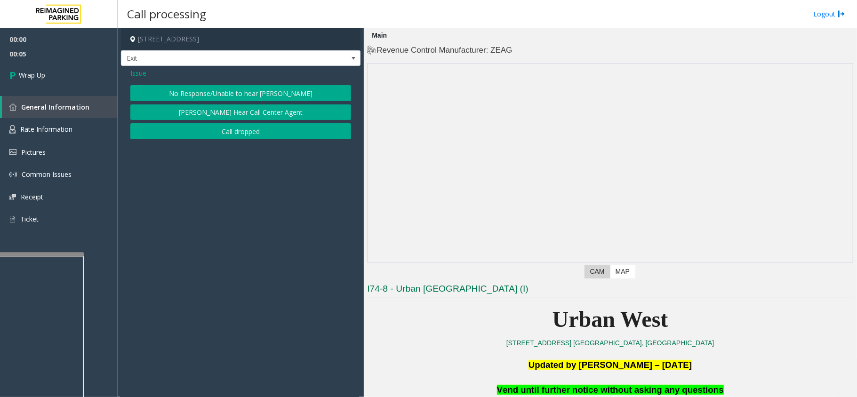
click at [290, 125] on button "Call dropped" at bounding box center [240, 131] width 221 height 16
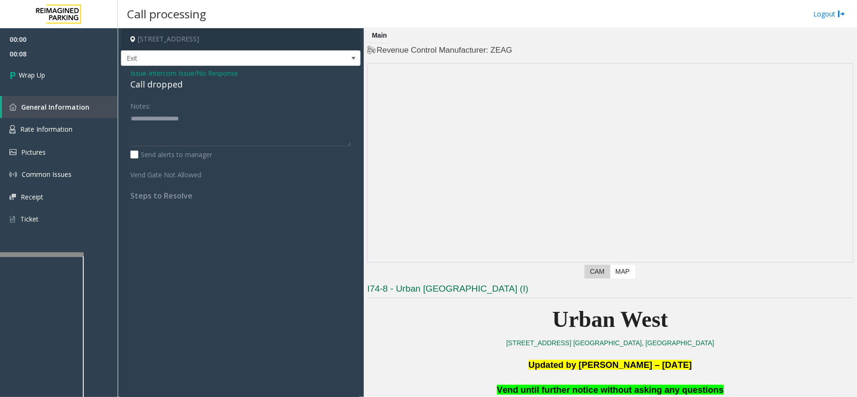
click at [168, 85] on div "Call dropped" at bounding box center [240, 84] width 221 height 13
type textarea "**********"
click at [78, 76] on link "Wrap Up" at bounding box center [59, 75] width 118 height 28
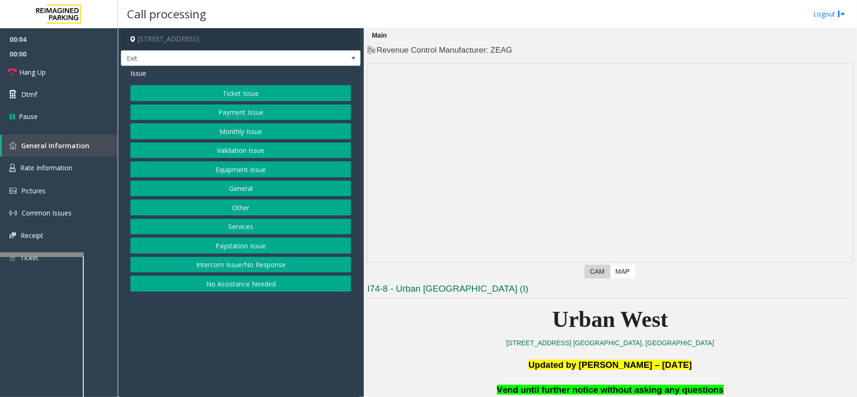
click at [263, 169] on button "Equipment Issue" at bounding box center [240, 169] width 221 height 16
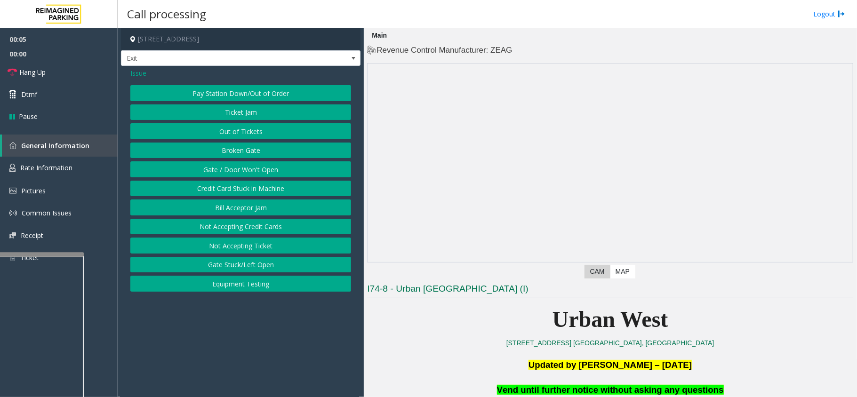
click at [228, 172] on button "Gate / Door Won't Open" at bounding box center [240, 169] width 221 height 16
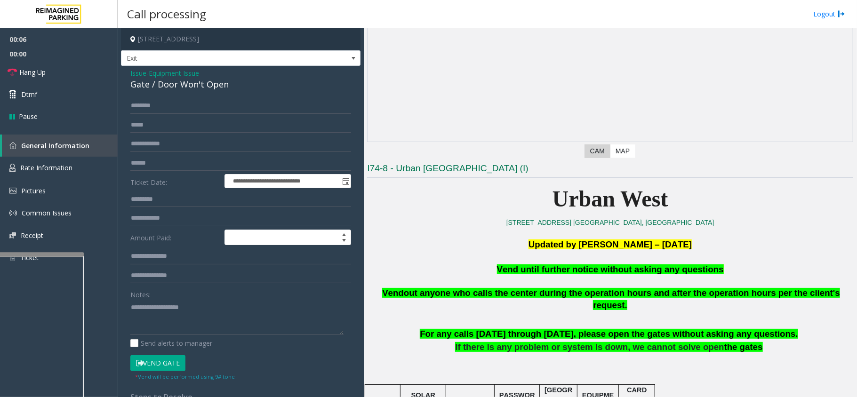
scroll to position [125, 0]
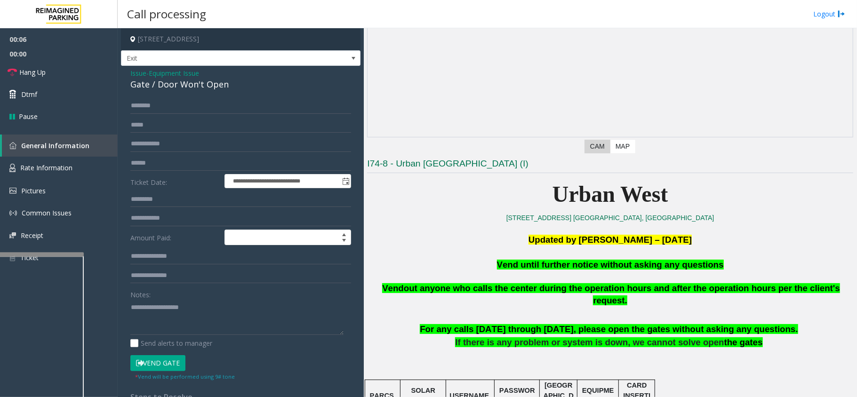
click at [541, 259] on p "Vend until further notice without asking any questions" at bounding box center [610, 265] width 486 height 13
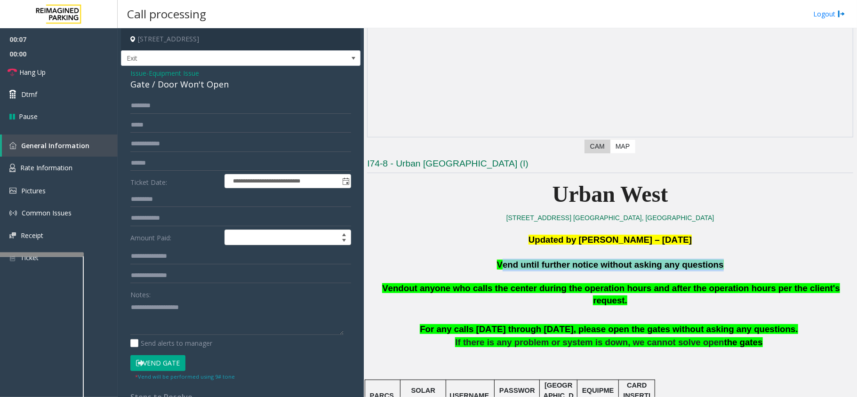
click at [541, 260] on p "Vend until further notice without asking any questions" at bounding box center [610, 265] width 486 height 13
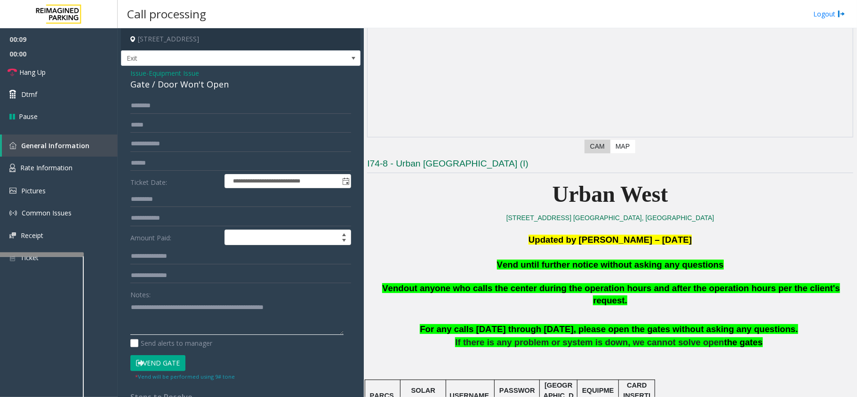
type textarea "**********"
click at [157, 362] on button "Vend Gate" at bounding box center [157, 363] width 55 height 16
click at [53, 72] on link "Hang Up" at bounding box center [59, 72] width 118 height 22
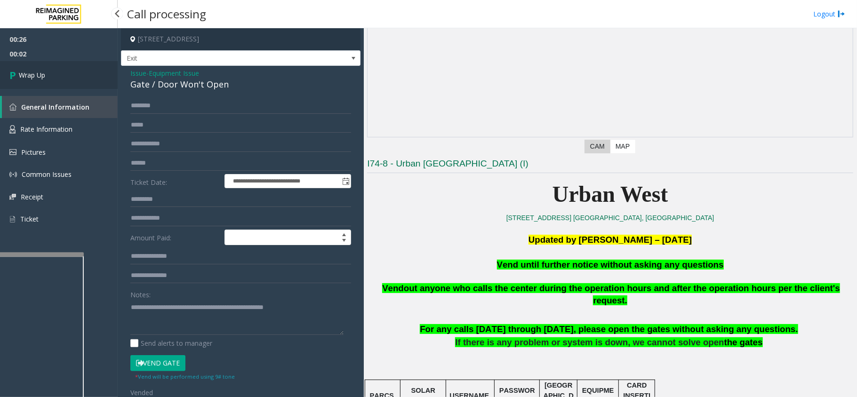
click at [53, 72] on link "Wrap Up" at bounding box center [59, 75] width 118 height 28
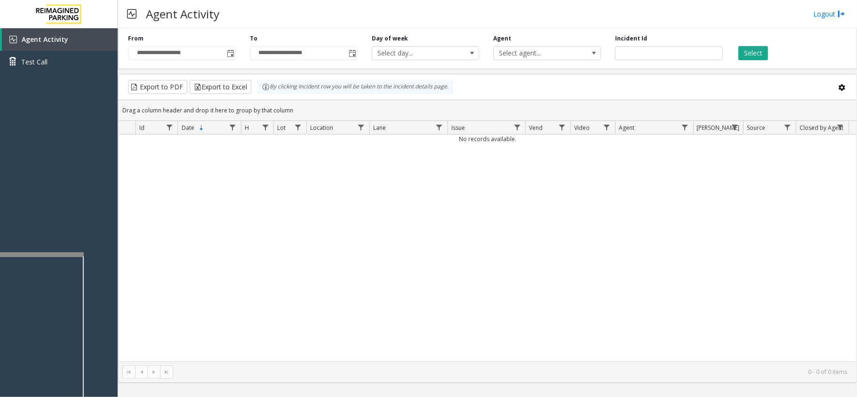
click at [393, 215] on div "No records available." at bounding box center [488, 248] width 738 height 227
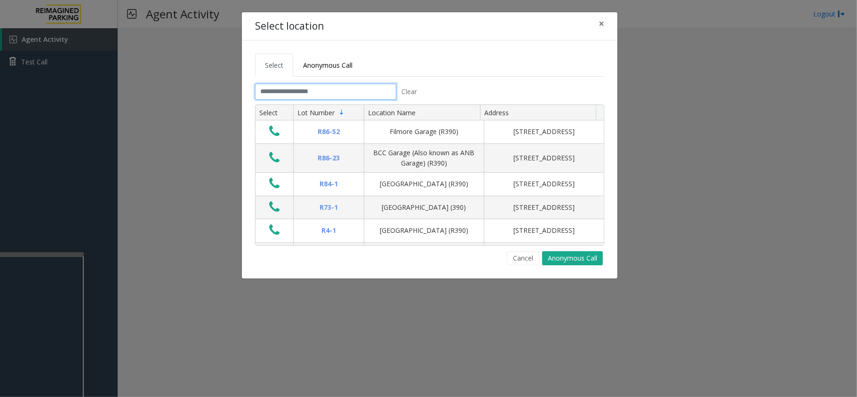
click at [317, 91] on input "text" at bounding box center [325, 92] width 141 height 16
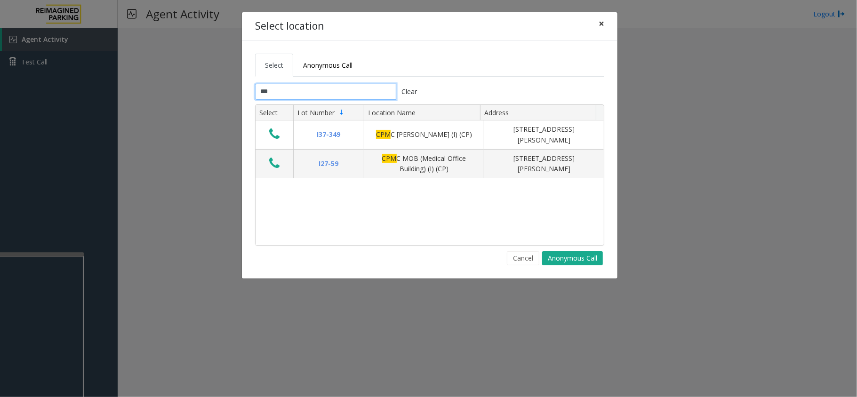
type input "***"
click at [605, 25] on button "×" at bounding box center [601, 23] width 19 height 23
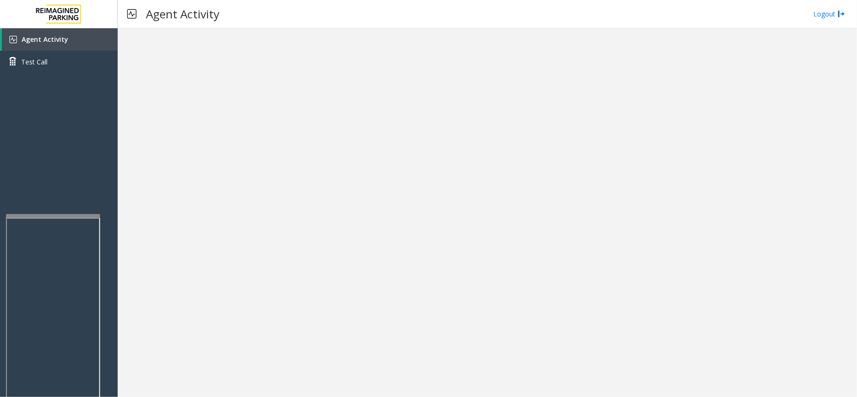
click at [55, 215] on div at bounding box center [53, 216] width 94 height 4
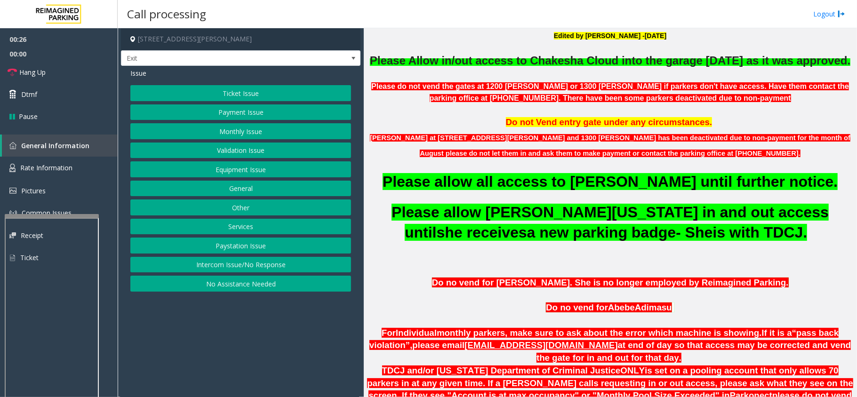
scroll to position [314, 0]
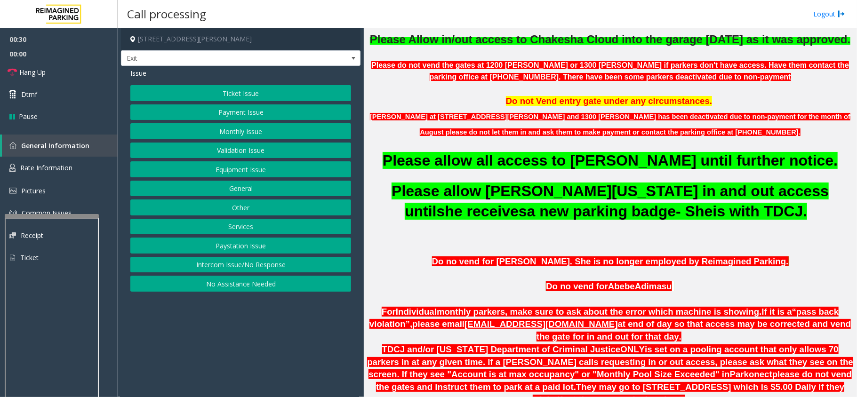
click at [503, 83] on p "Please do not vend the gates at 1200 [PERSON_NAME] or 1300 [PERSON_NAME] if par…" at bounding box center [610, 71] width 486 height 24
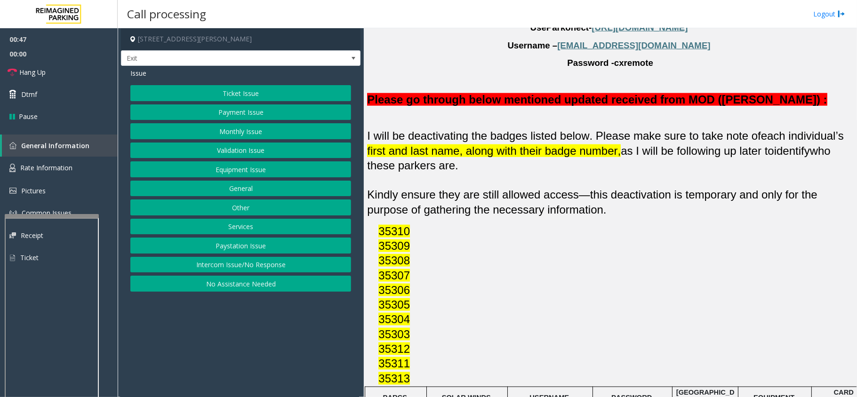
scroll to position [831, 0]
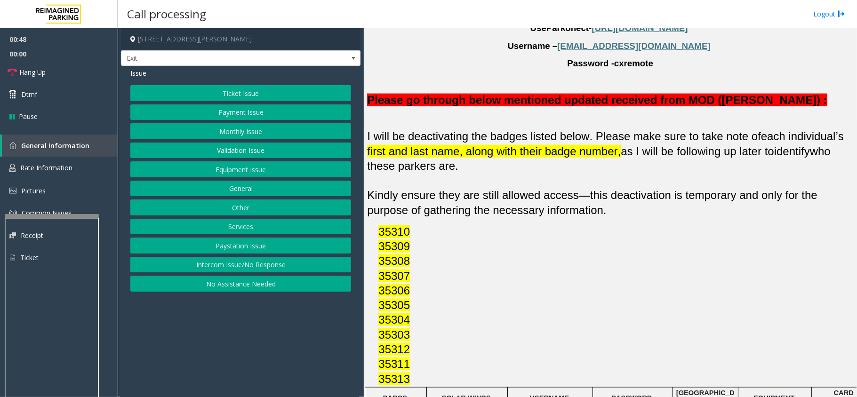
click at [245, 133] on button "Monthly Issue" at bounding box center [240, 131] width 221 height 16
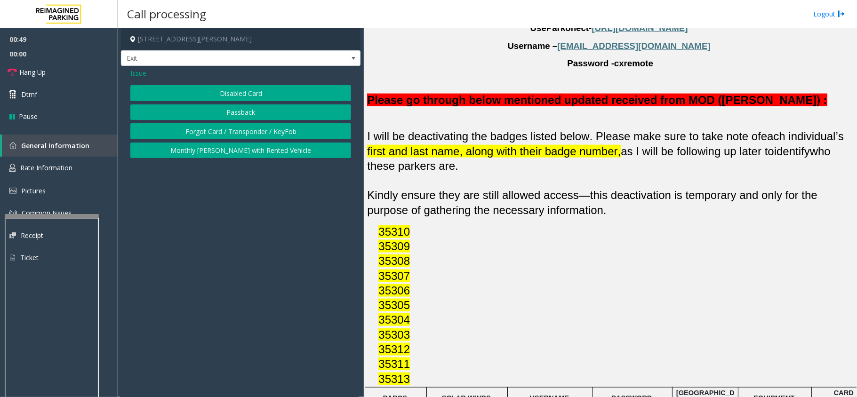
click at [220, 95] on button "Disabled Card" at bounding box center [240, 93] width 221 height 16
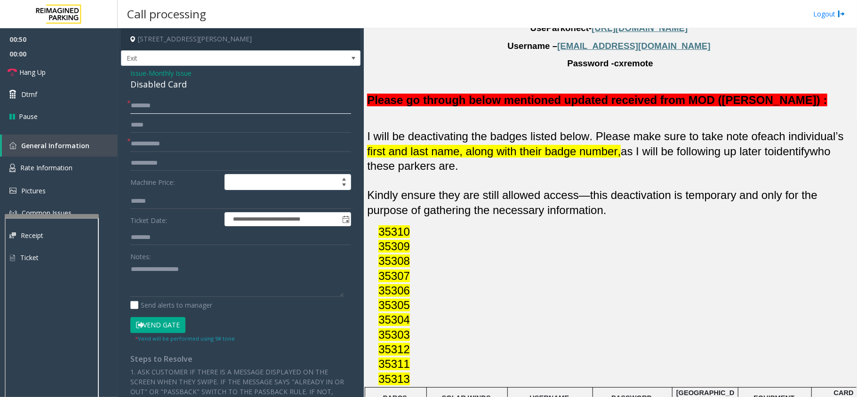
click at [169, 101] on input "text" at bounding box center [240, 106] width 221 height 16
type input "*"
click at [134, 106] on input "*********" at bounding box center [240, 106] width 221 height 16
click at [148, 105] on input "*********" at bounding box center [240, 106] width 221 height 16
type input "**********"
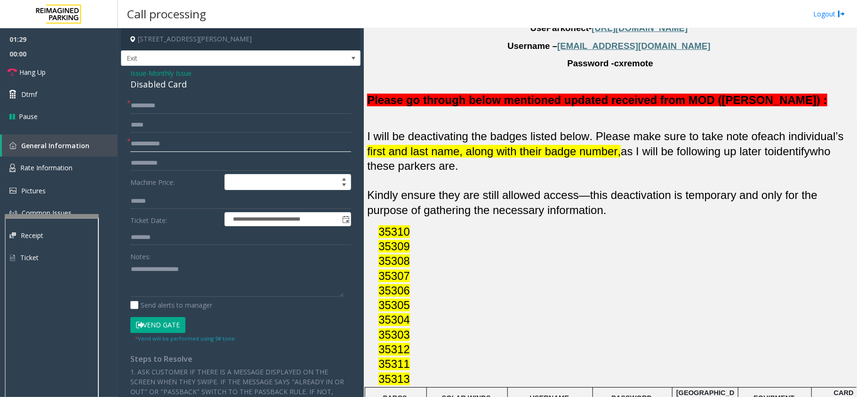
click at [199, 145] on input "text" at bounding box center [240, 144] width 221 height 16
type textarea "**********"
click at [177, 138] on input "text" at bounding box center [240, 144] width 221 height 16
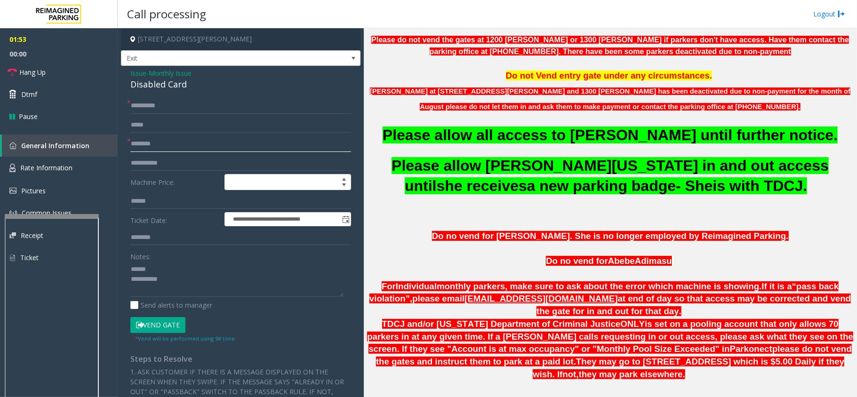
scroll to position [328, 0]
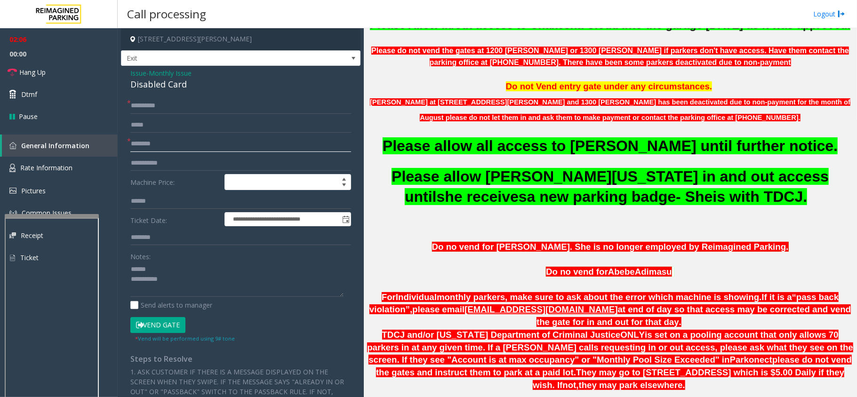
type input "********"
click at [159, 328] on button "Vend Gate" at bounding box center [157, 325] width 55 height 16
click at [44, 76] on span "Hang Up" at bounding box center [32, 72] width 26 height 10
click at [145, 87] on div "Disabled Card" at bounding box center [240, 84] width 221 height 13
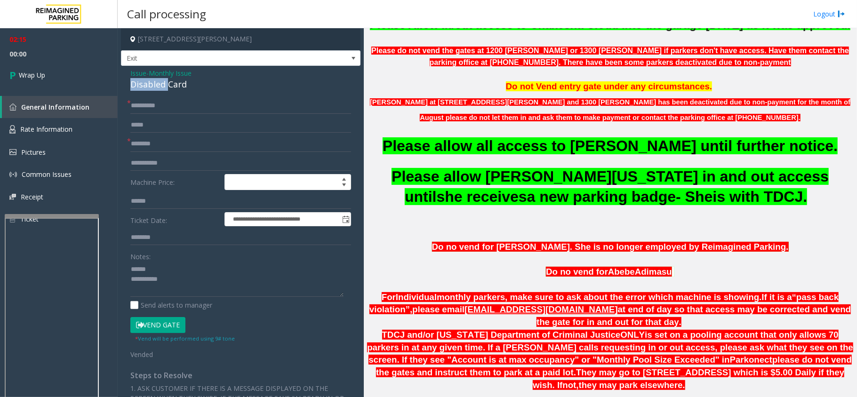
click at [145, 87] on div "Disabled Card" at bounding box center [240, 84] width 221 height 13
drag, startPoint x: 157, startPoint y: 87, endPoint x: 192, endPoint y: 89, distance: 35.0
click at [192, 89] on div "Disabled Card" at bounding box center [240, 84] width 221 height 13
click at [275, 265] on textarea at bounding box center [236, 279] width 213 height 35
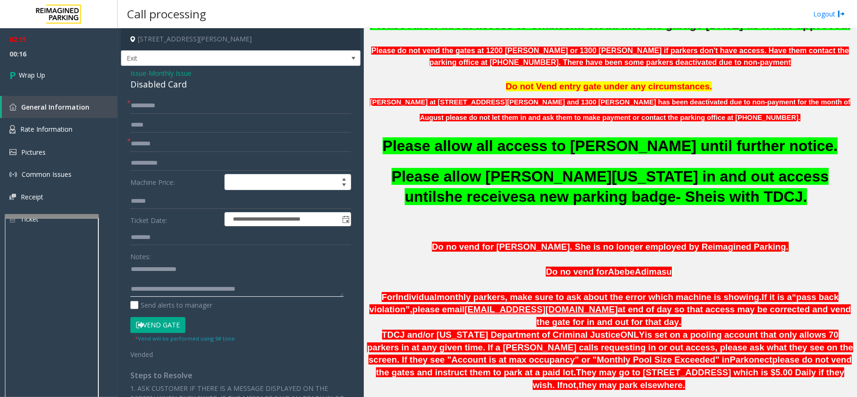
type textarea "**********"
click at [418, 228] on p at bounding box center [610, 223] width 486 height 10
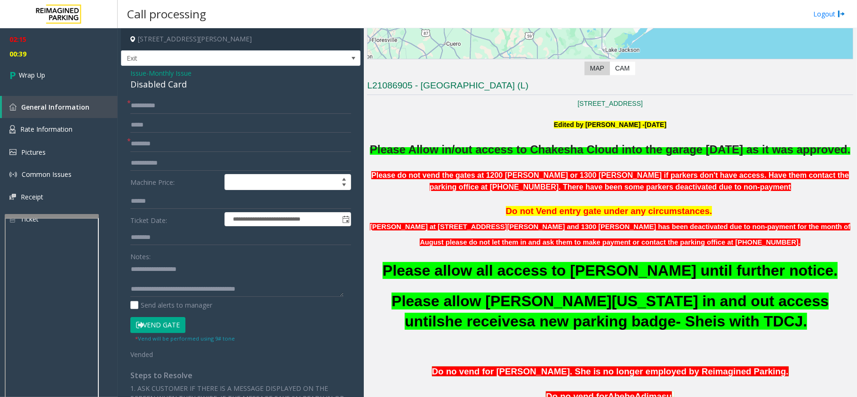
scroll to position [202, 0]
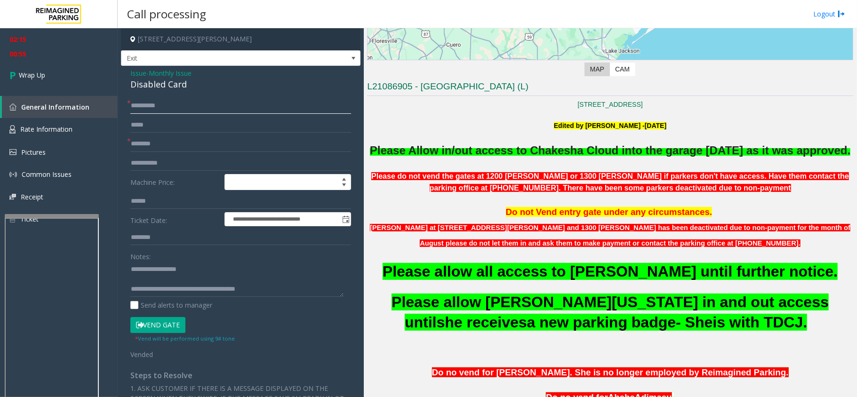
click at [145, 106] on input "**********" at bounding box center [240, 106] width 221 height 16
type input "*********"
click at [72, 73] on link "Wrap Up" at bounding box center [59, 75] width 118 height 28
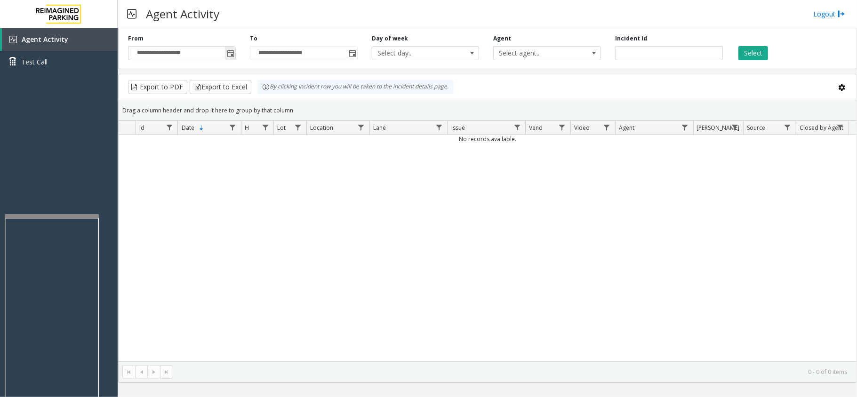
click at [225, 58] on span "Toggle popup" at bounding box center [230, 53] width 10 height 15
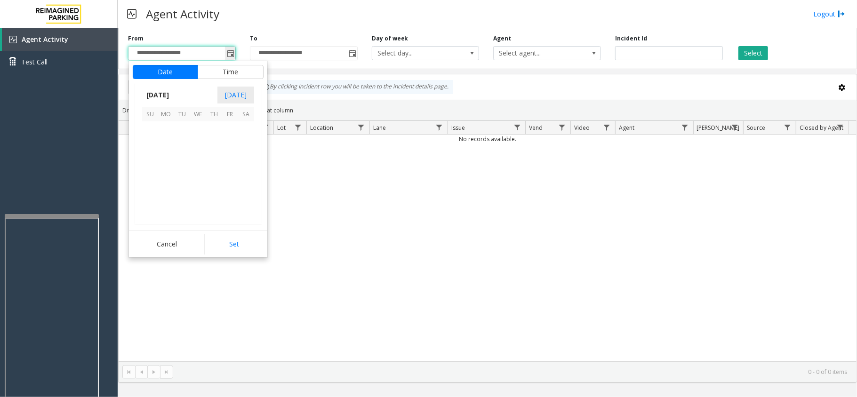
scroll to position [169086, 0]
click at [166, 161] on span "13" at bounding box center [166, 161] width 16 height 16
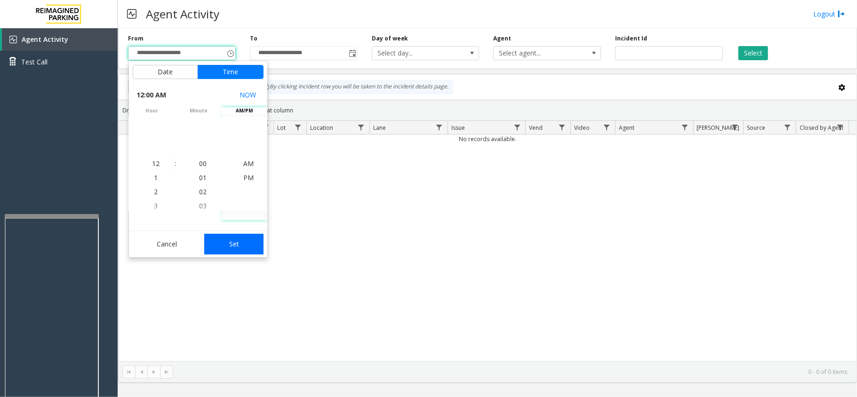
click at [232, 242] on button "Set" at bounding box center [233, 244] width 59 height 21
type input "**********"
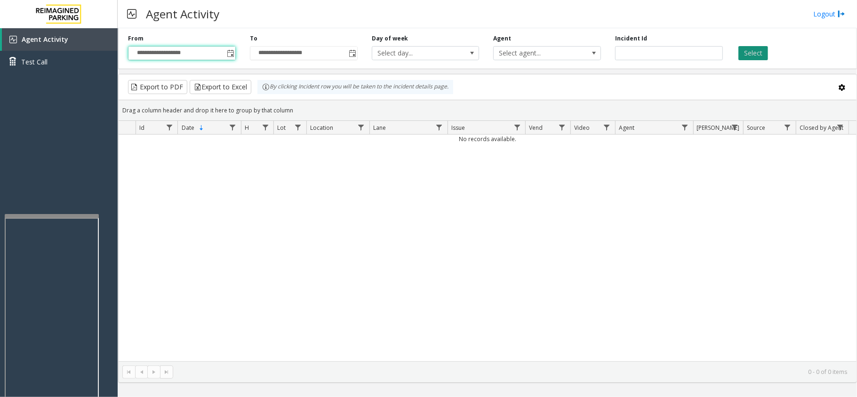
click at [748, 48] on button "Select" at bounding box center [754, 53] width 30 height 14
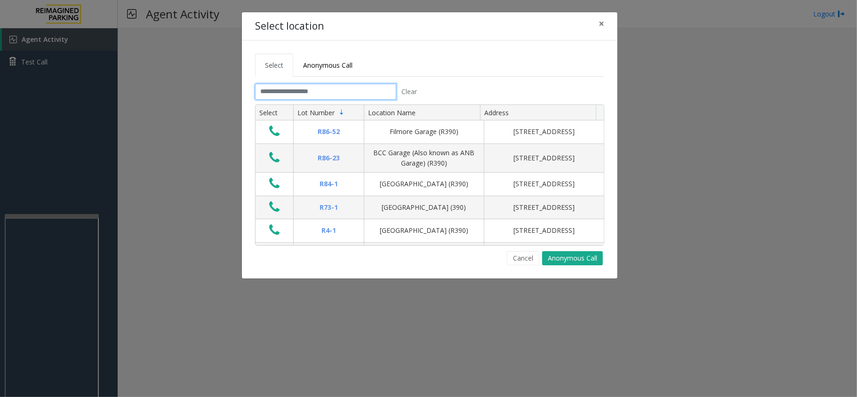
click at [308, 93] on input "text" at bounding box center [325, 92] width 141 height 16
click at [603, 23] on span "×" at bounding box center [602, 23] width 6 height 13
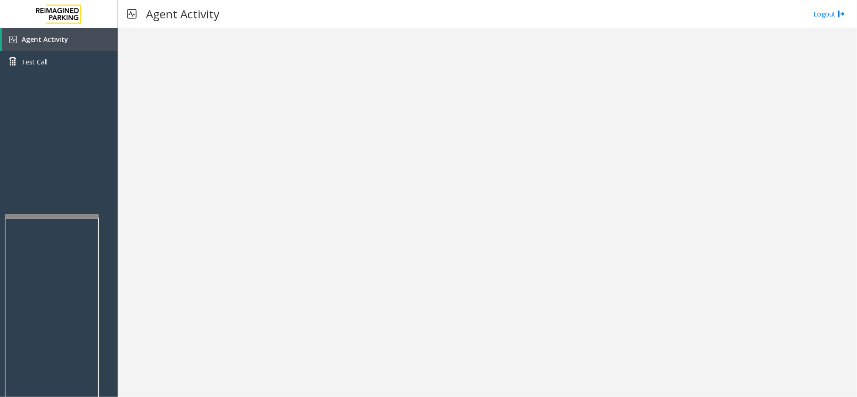
click at [300, 234] on div at bounding box center [488, 212] width 740 height 369
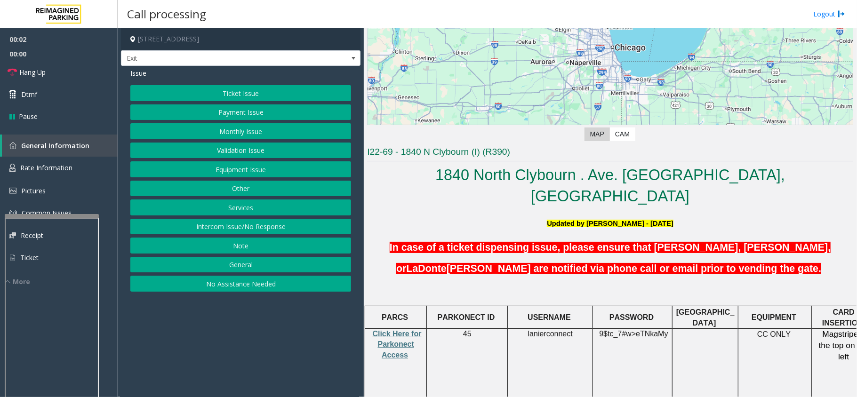
scroll to position [125, 0]
click at [401, 330] on span "Click Here for Parkonect Access" at bounding box center [397, 344] width 49 height 29
click at [562, 330] on span "lanierconnect" at bounding box center [550, 334] width 45 height 8
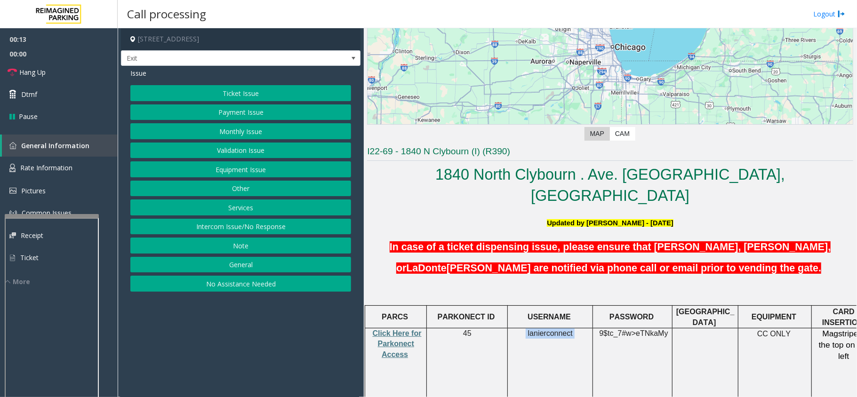
copy p "lanierconnect"
click at [628, 330] on span "9$tc_7#w>" at bounding box center [617, 334] width 37 height 8
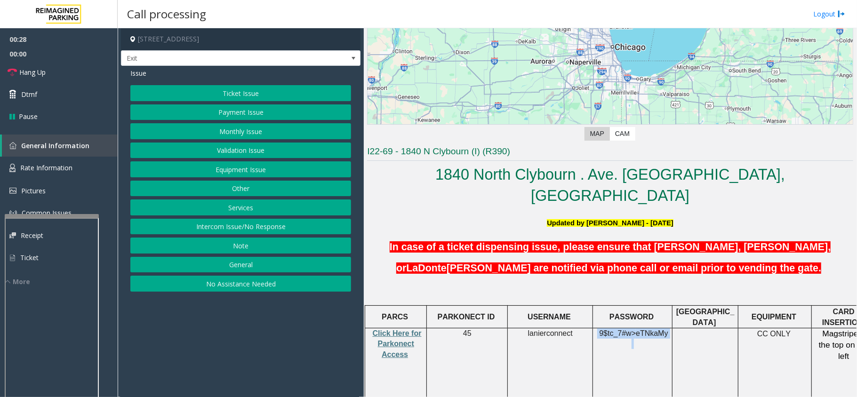
copy p "9$tc_7#w> eTNkaMy"
click at [225, 147] on button "Validation Issue" at bounding box center [240, 151] width 221 height 16
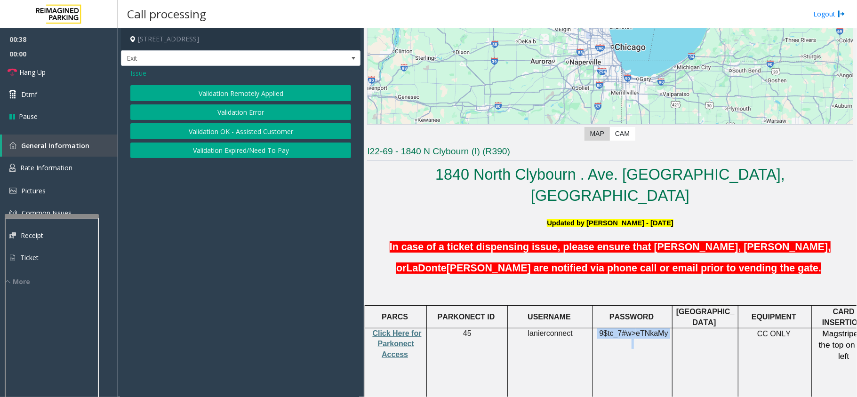
click at [233, 107] on button "Validation Error" at bounding box center [240, 113] width 221 height 16
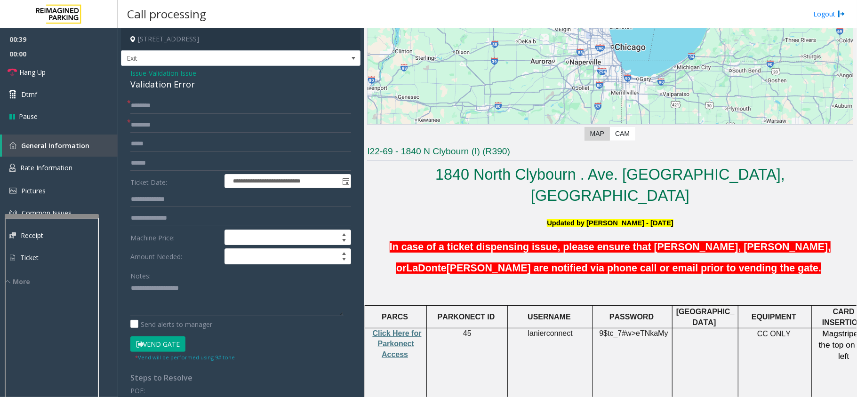
click at [480, 333] on td "45" at bounding box center [467, 366] width 81 height 74
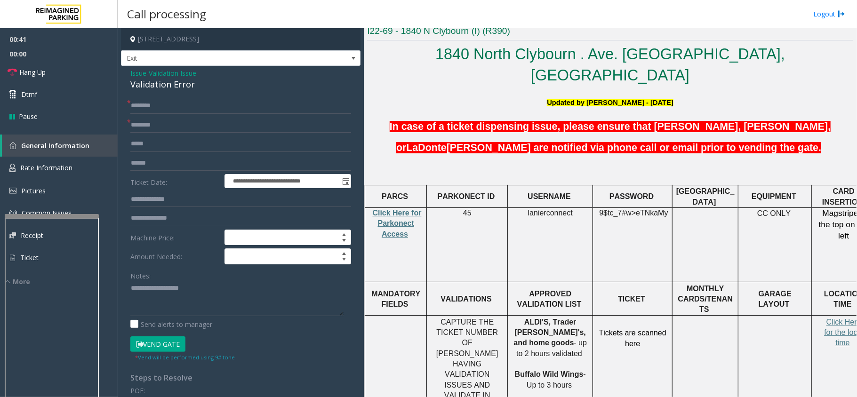
scroll to position [251, 0]
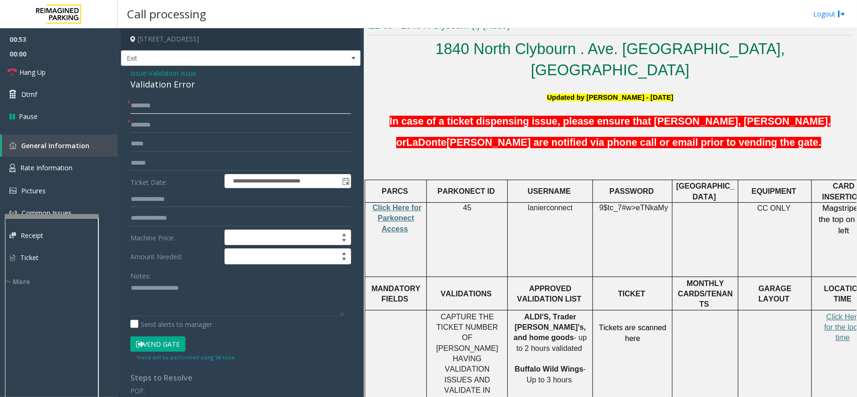
click at [158, 105] on input "text" at bounding box center [240, 106] width 221 height 16
type input "**"
click at [159, 127] on input "text" at bounding box center [240, 125] width 221 height 16
type input "**"
click at [54, 76] on link "Hang Up" at bounding box center [59, 72] width 118 height 22
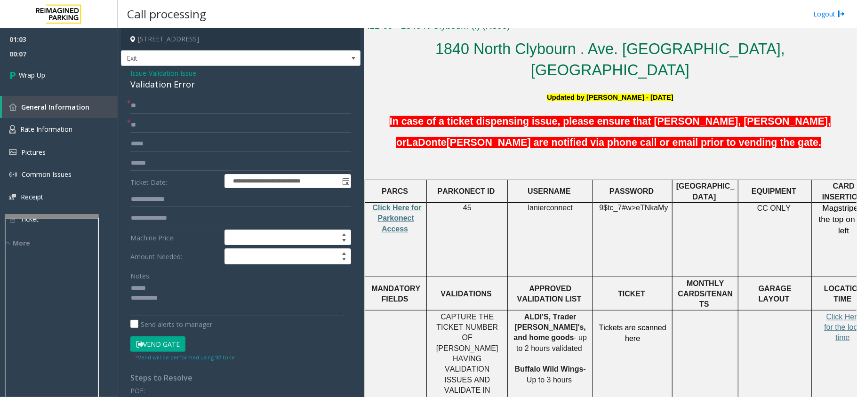
click at [166, 86] on div "Validation Error" at bounding box center [240, 84] width 221 height 13
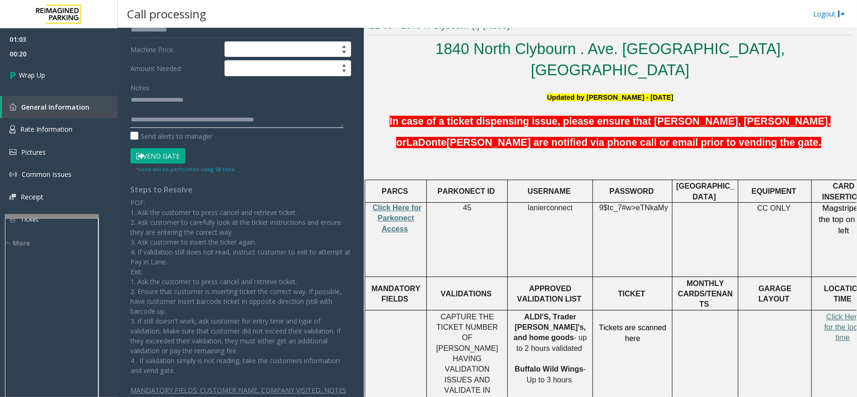
scroll to position [0, 0]
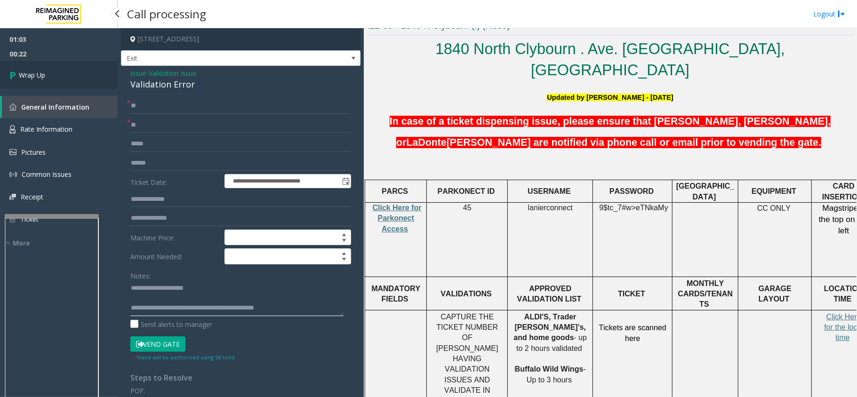
type textarea "**********"
click at [72, 80] on link "Wrap Up" at bounding box center [59, 75] width 118 height 28
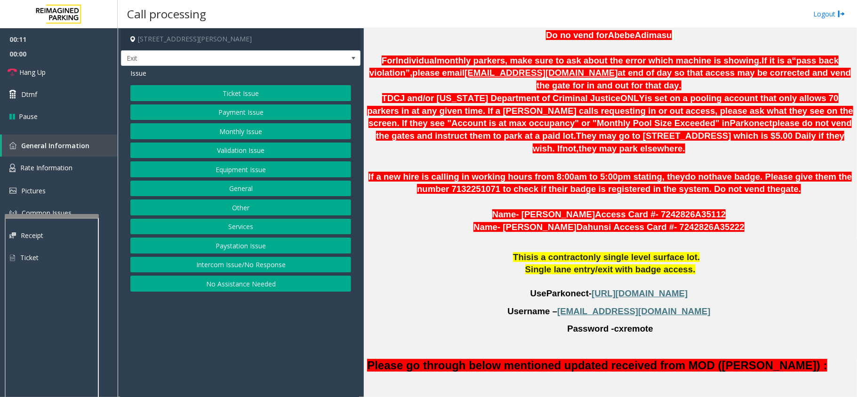
scroll to position [188, 0]
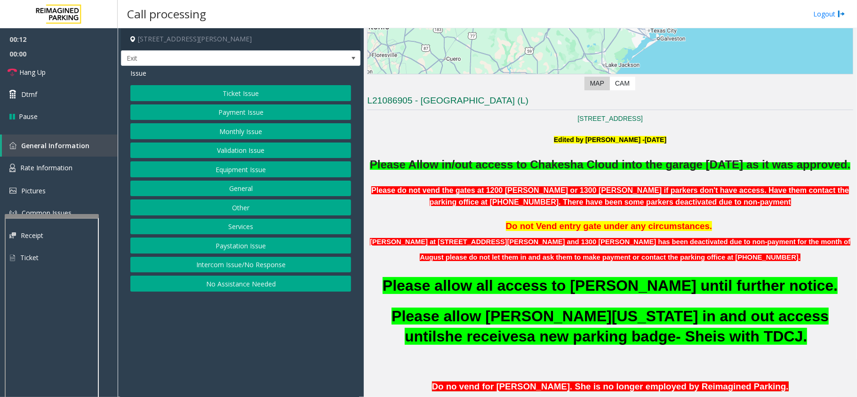
click at [226, 131] on button "Monthly Issue" at bounding box center [240, 131] width 221 height 16
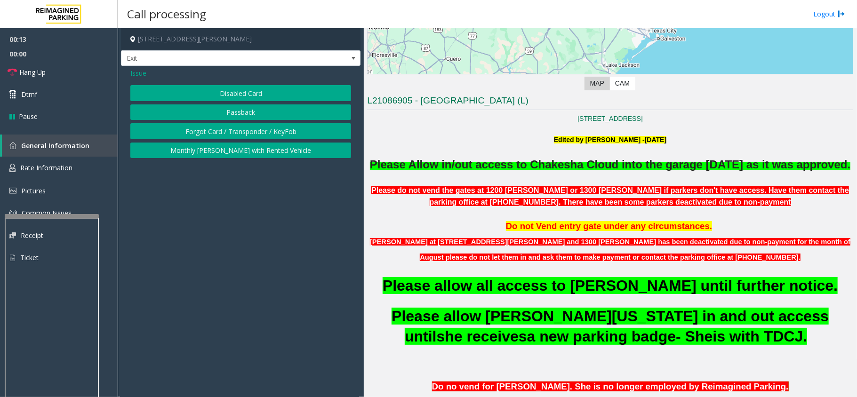
click at [243, 89] on button "Disabled Card" at bounding box center [240, 93] width 221 height 16
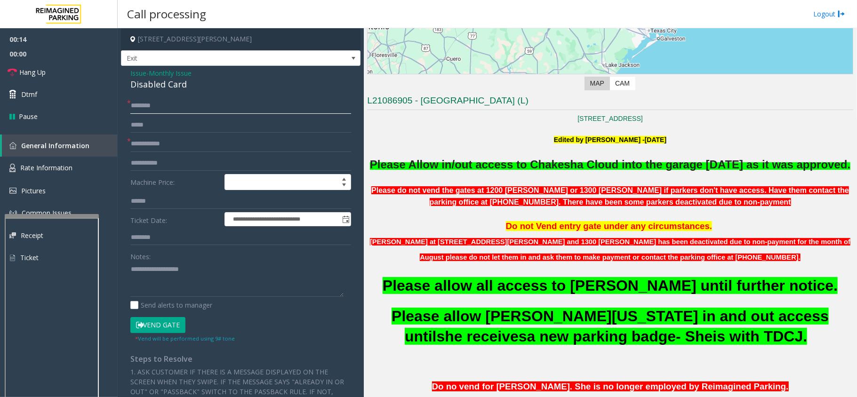
click at [191, 106] on input "text" at bounding box center [240, 106] width 221 height 16
click at [179, 277] on textarea at bounding box center [236, 279] width 213 height 35
type textarea "**********"
click at [152, 107] on input "text" at bounding box center [240, 106] width 221 height 16
click at [143, 74] on span "Issue" at bounding box center [138, 73] width 16 height 10
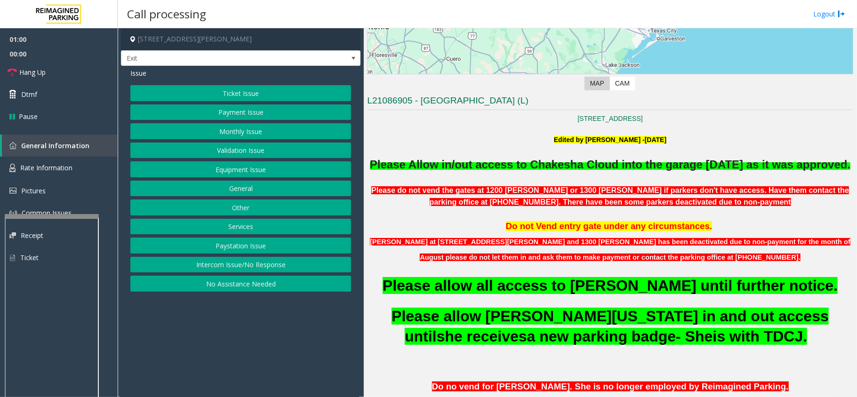
click at [183, 94] on button "Ticket Issue" at bounding box center [240, 93] width 221 height 16
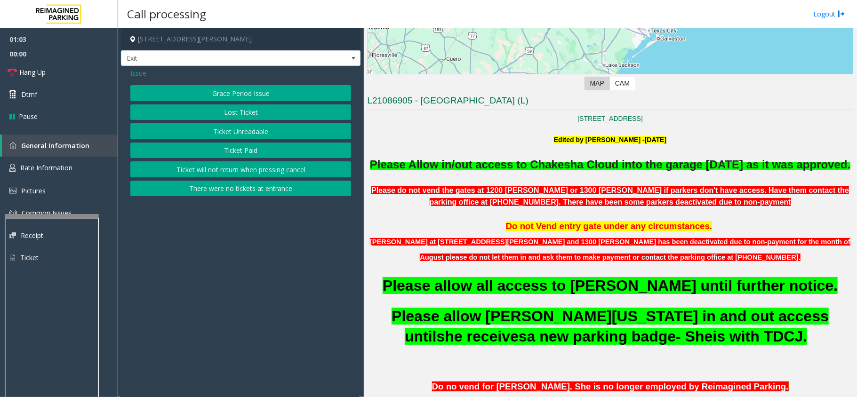
click at [204, 132] on button "Ticket Unreadable" at bounding box center [240, 131] width 221 height 16
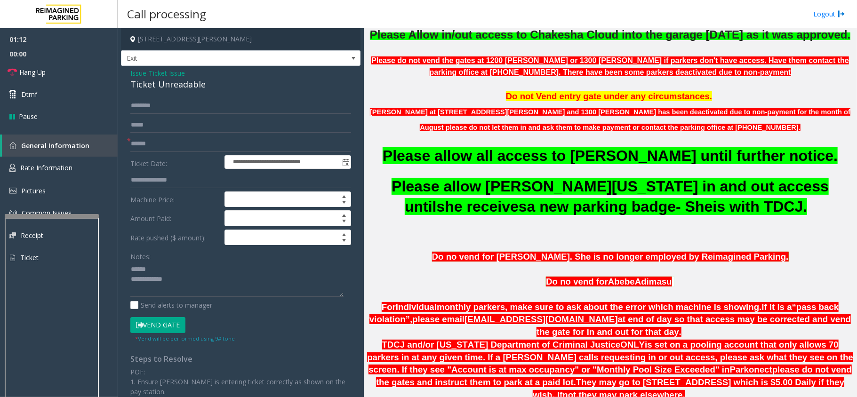
scroll to position [314, 0]
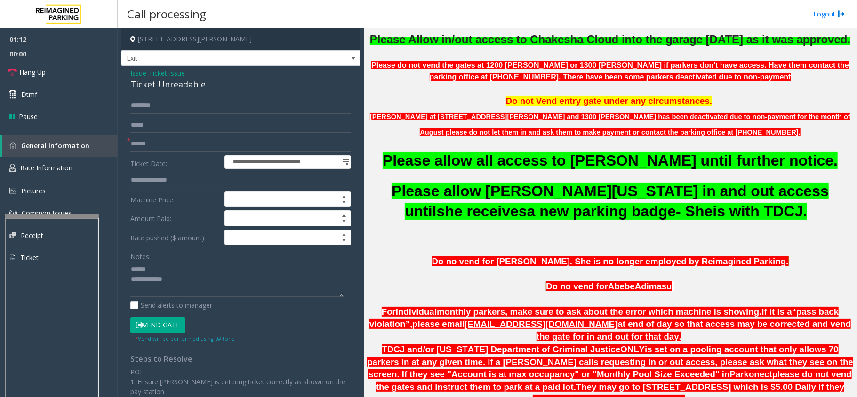
click at [162, 71] on span "Ticket Issue" at bounding box center [167, 73] width 36 height 10
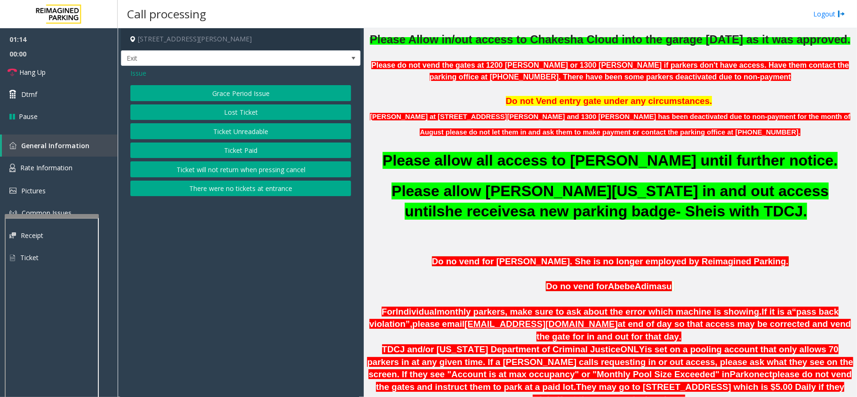
click at [130, 73] on span "Issue" at bounding box center [138, 73] width 16 height 10
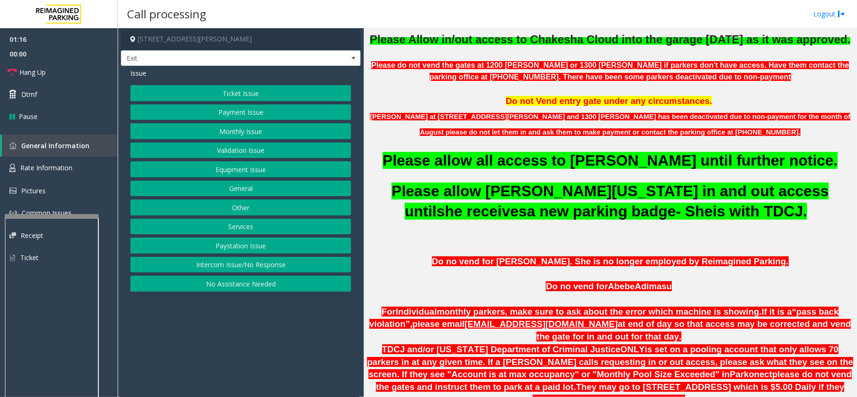
click at [223, 135] on button "Monthly Issue" at bounding box center [240, 131] width 221 height 16
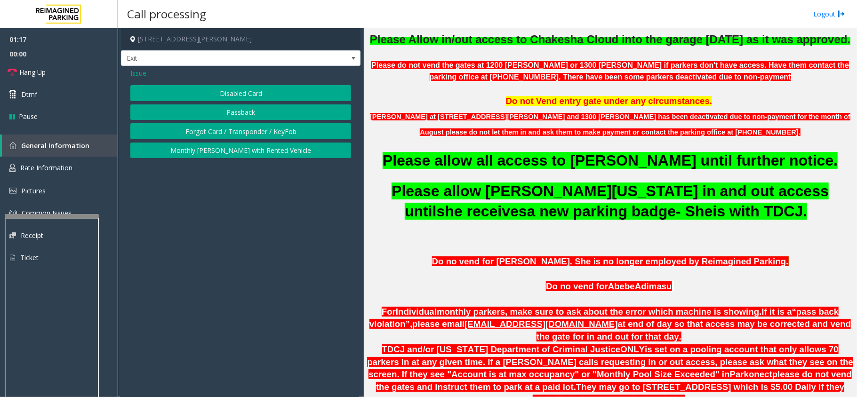
click at [215, 91] on button "Disabled Card" at bounding box center [240, 93] width 221 height 16
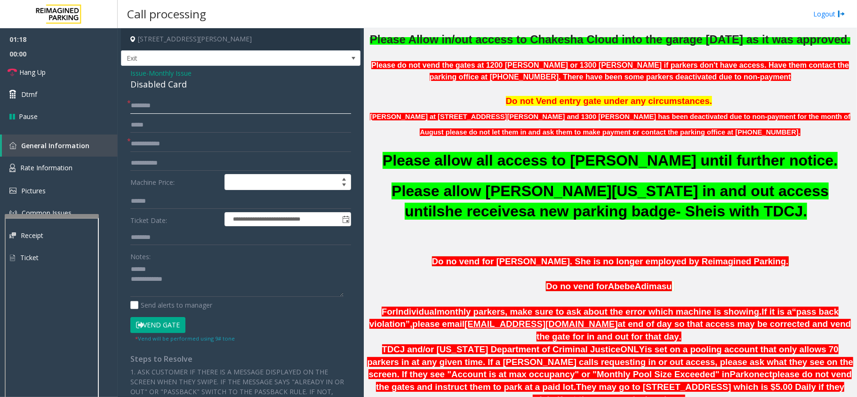
click at [167, 108] on input "text" at bounding box center [240, 106] width 221 height 16
click at [168, 106] on input "**********" at bounding box center [240, 106] width 221 height 16
type input "**********"
click at [167, 142] on input "text" at bounding box center [240, 144] width 221 height 16
click at [149, 85] on div "Disabled Card" at bounding box center [240, 84] width 221 height 13
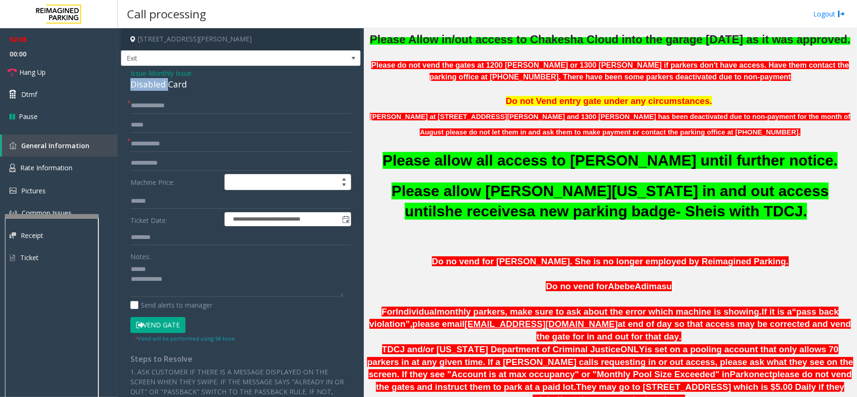
click at [149, 85] on div "Disabled Card" at bounding box center [240, 84] width 221 height 13
drag, startPoint x: 149, startPoint y: 85, endPoint x: 182, endPoint y: 85, distance: 32.5
click at [182, 85] on div "Disabled Card" at bounding box center [240, 84] width 221 height 13
type textarea "**********"
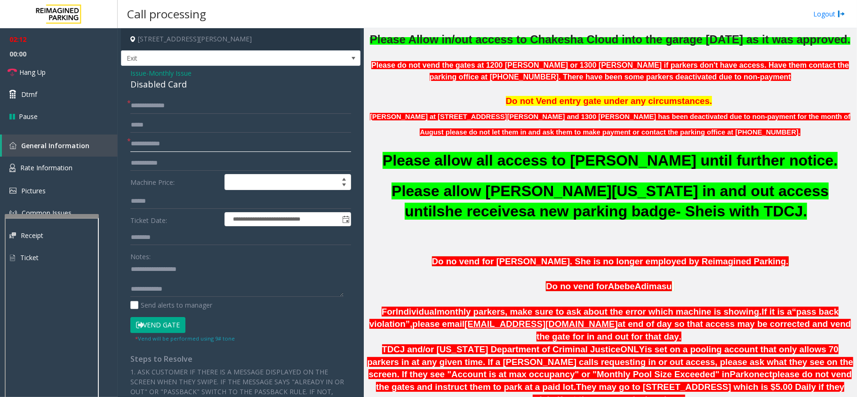
click at [161, 142] on input "text" at bounding box center [240, 144] width 221 height 16
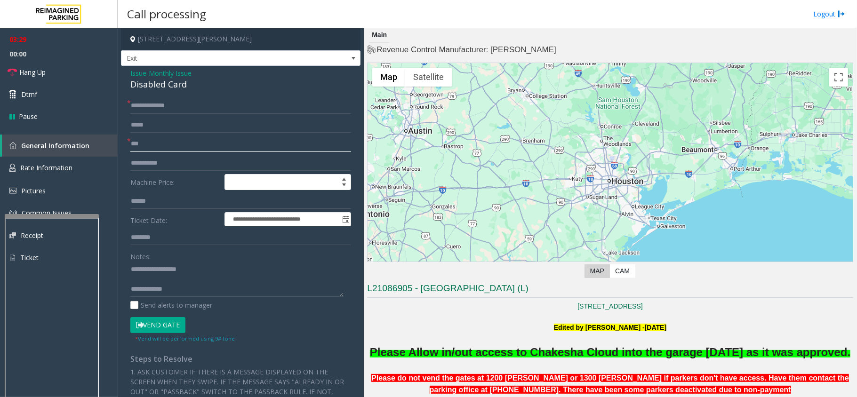
scroll to position [0, 0]
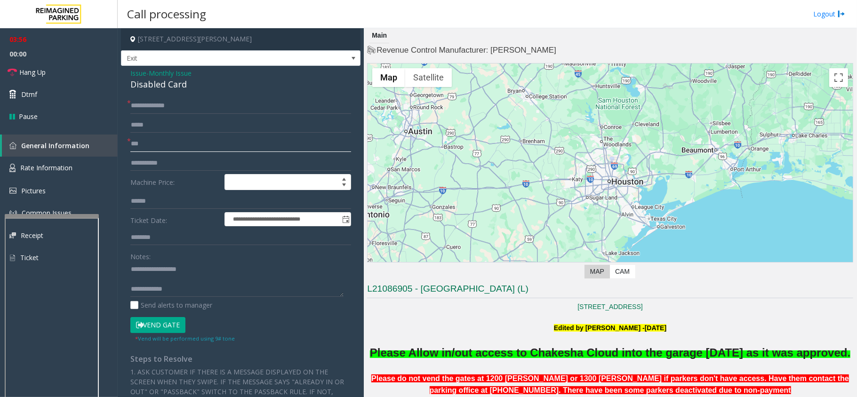
type input "***"
click at [176, 329] on button "Vend Gate" at bounding box center [157, 325] width 55 height 16
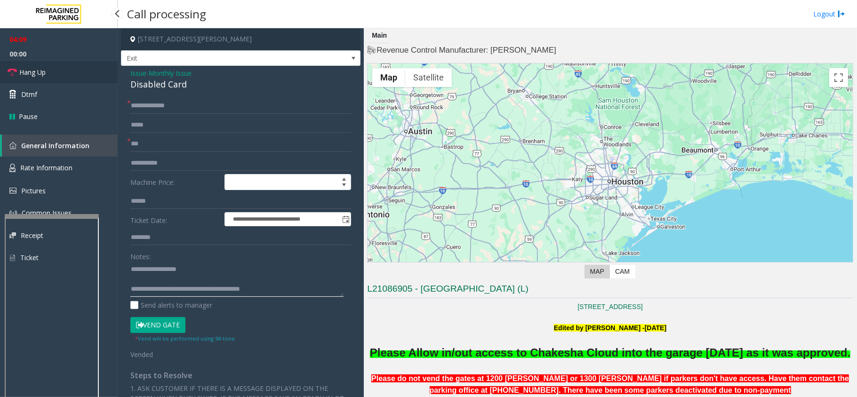
type textarea "**********"
click at [38, 73] on span "Hang Up" at bounding box center [32, 72] width 26 height 10
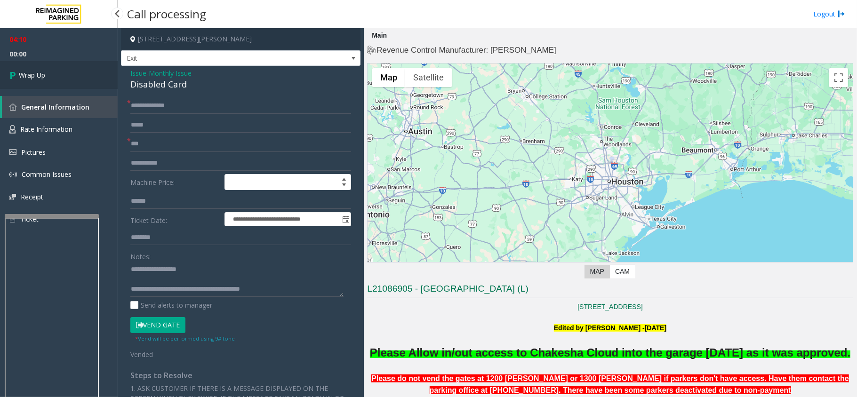
click at [39, 74] on span "Wrap Up" at bounding box center [32, 75] width 26 height 10
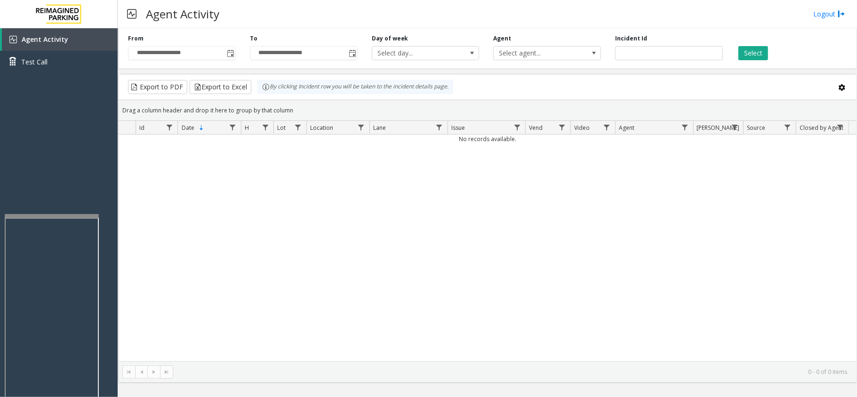
click at [330, 228] on div "No records available." at bounding box center [488, 248] width 738 height 227
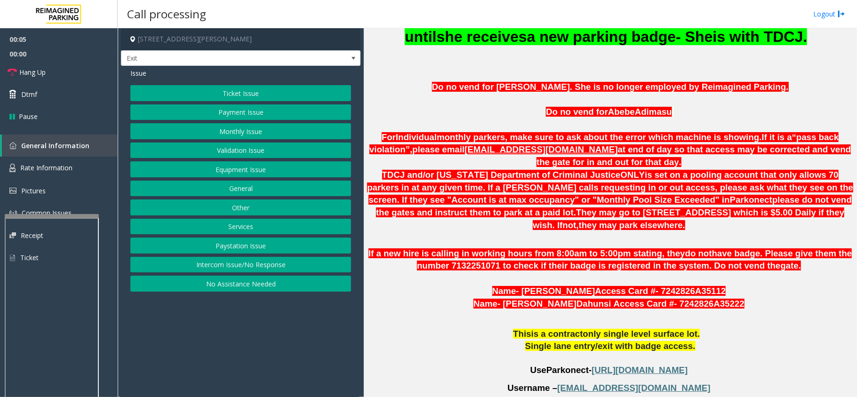
scroll to position [391, 0]
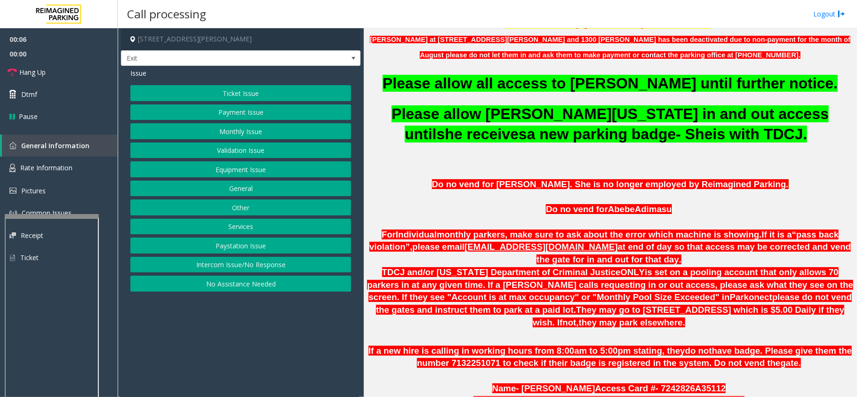
click at [276, 269] on button "Intercom Issue/No Response" at bounding box center [240, 265] width 221 height 16
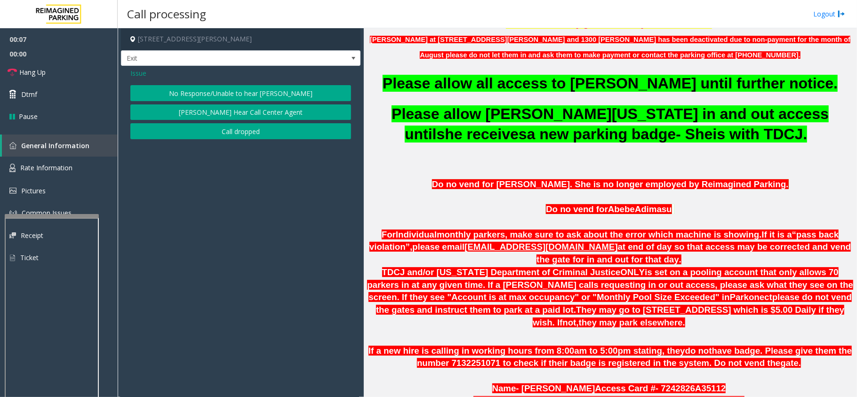
click at [171, 95] on button "No Response/Unable to hear [PERSON_NAME]" at bounding box center [240, 93] width 221 height 16
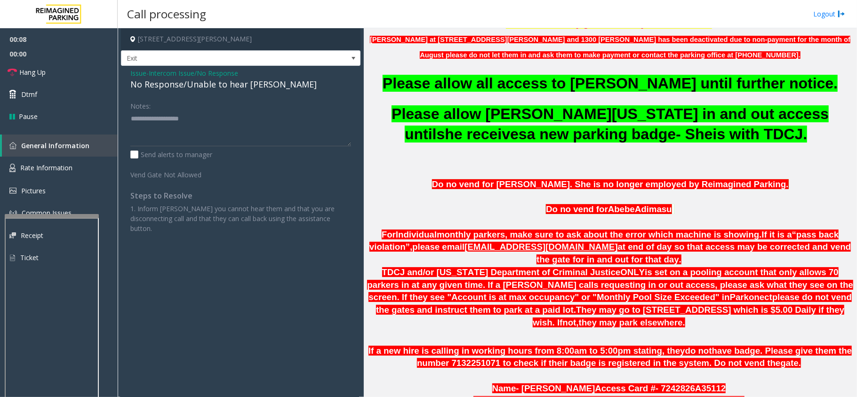
click at [171, 83] on div "No Response/Unable to hear [PERSON_NAME]" at bounding box center [240, 84] width 221 height 13
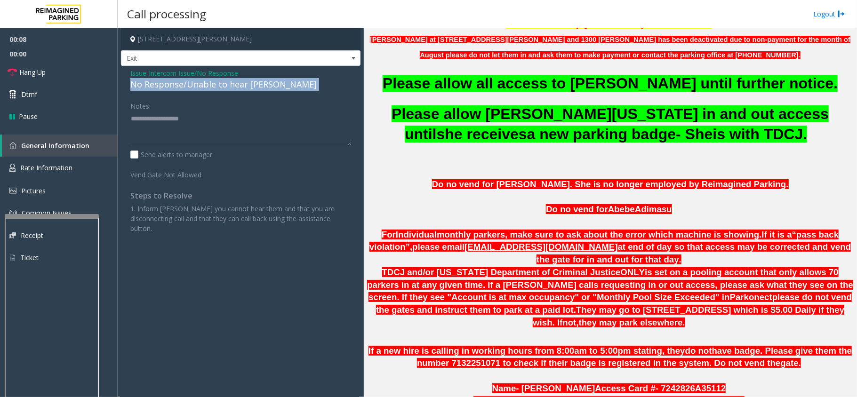
click at [171, 83] on div "No Response/Unable to hear [PERSON_NAME]" at bounding box center [240, 84] width 221 height 13
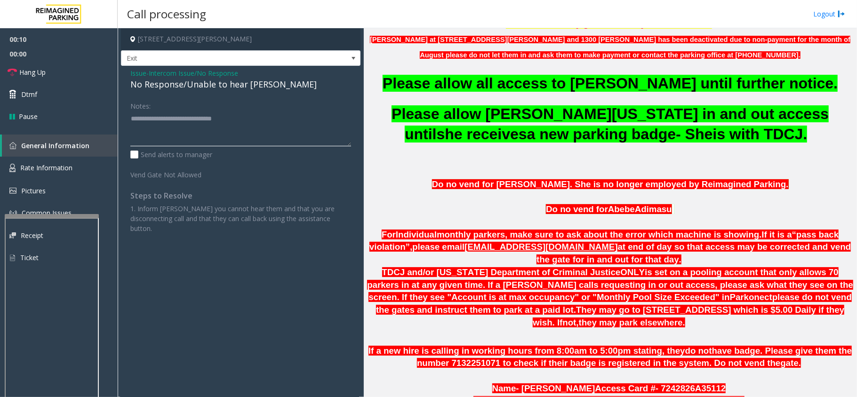
click at [183, 126] on textarea at bounding box center [240, 128] width 221 height 35
type textarea "**********"
click at [65, 79] on link "Hang Up" at bounding box center [59, 72] width 118 height 22
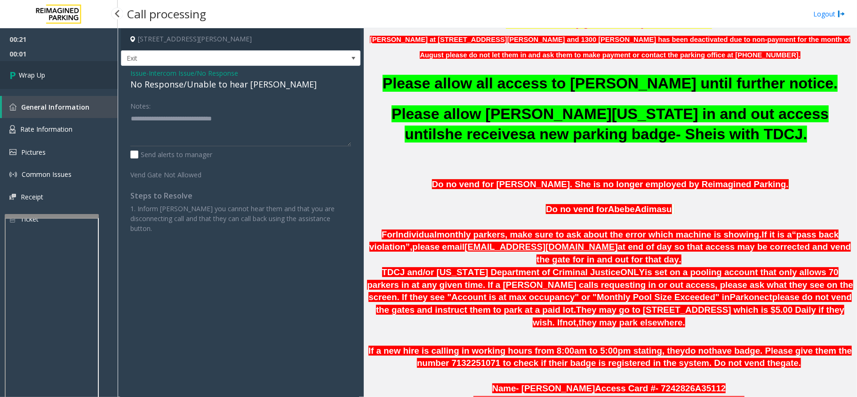
click at [65, 79] on link "Wrap Up" at bounding box center [59, 75] width 118 height 28
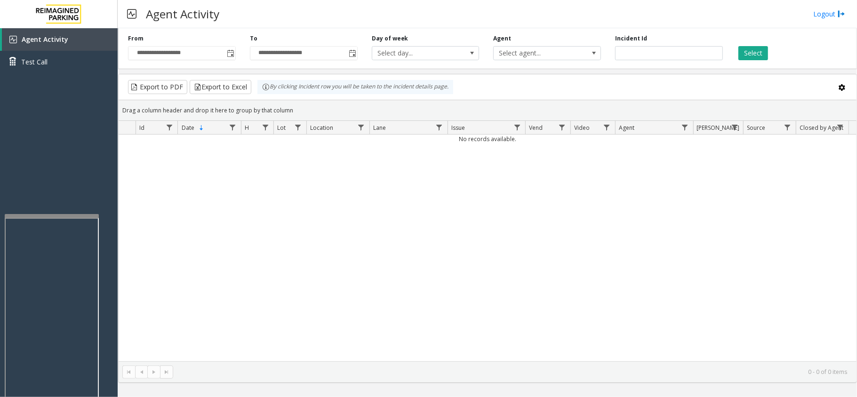
click at [337, 196] on div "No records available." at bounding box center [488, 248] width 738 height 227
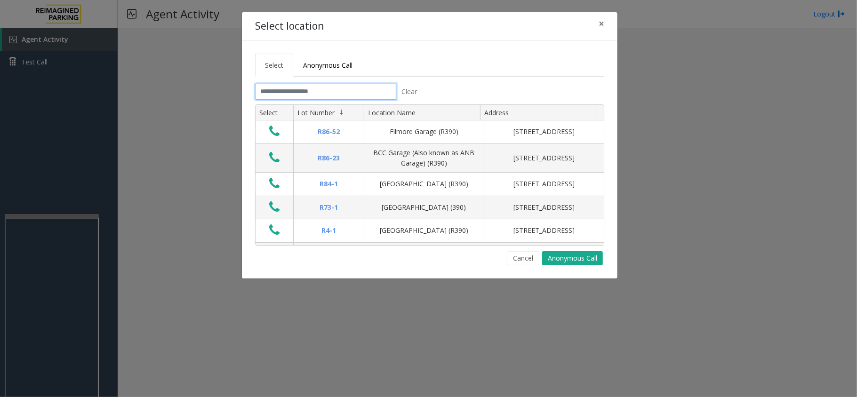
click at [304, 89] on input "text" at bounding box center [325, 92] width 141 height 16
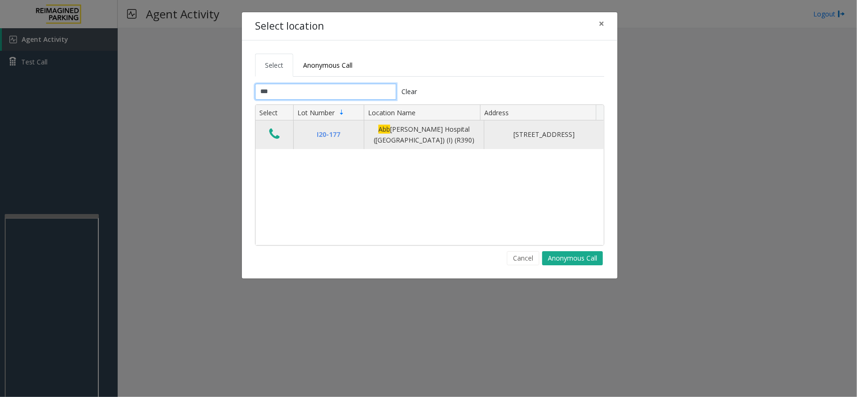
type input "***"
click at [274, 134] on icon "Data table" at bounding box center [274, 134] width 10 height 13
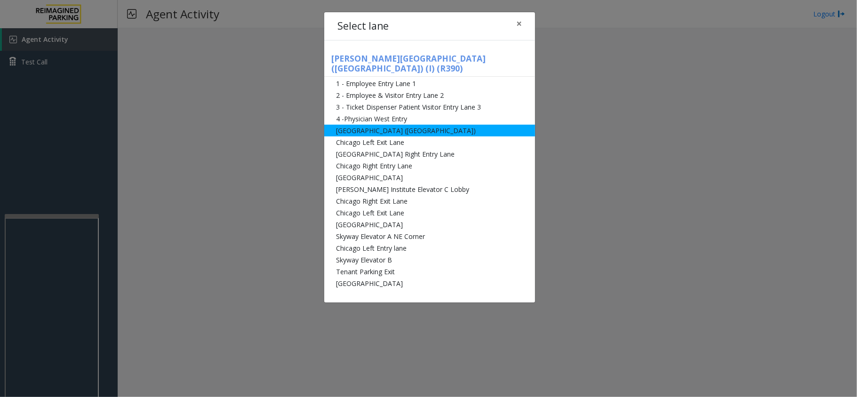
click at [390, 125] on li "[GEOGRAPHIC_DATA] ([GEOGRAPHIC_DATA])" at bounding box center [429, 131] width 211 height 12
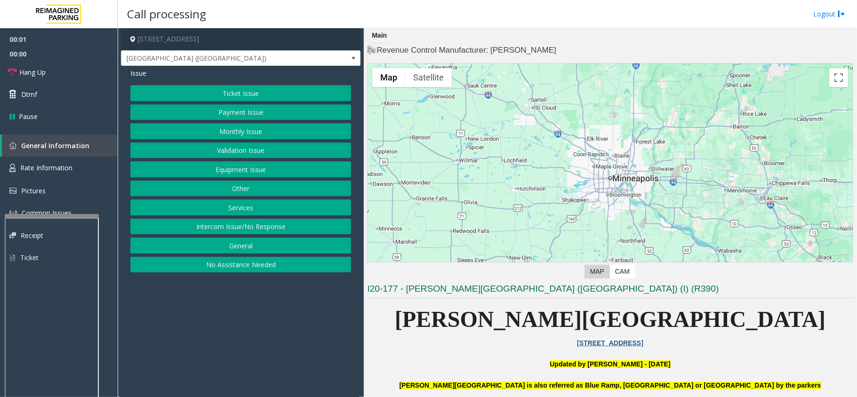
click at [249, 137] on button "Monthly Issue" at bounding box center [240, 131] width 221 height 16
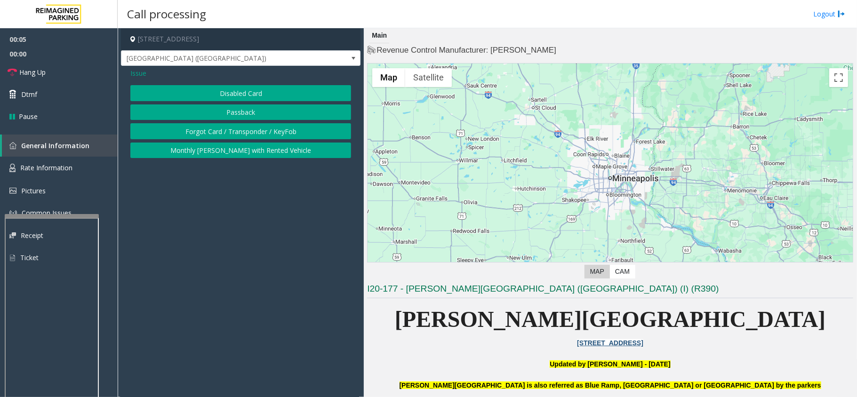
click at [255, 131] on button "Forgot Card / Transponder / KeyFob" at bounding box center [240, 131] width 221 height 16
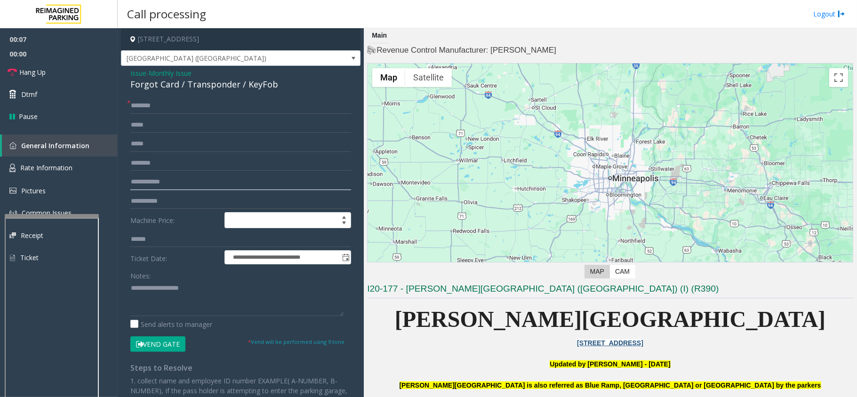
click at [168, 184] on input "text" at bounding box center [240, 182] width 221 height 16
type input "*"
click at [147, 180] on input "******" at bounding box center [240, 182] width 221 height 16
click at [138, 183] on input "******" at bounding box center [240, 182] width 221 height 16
type input "*******"
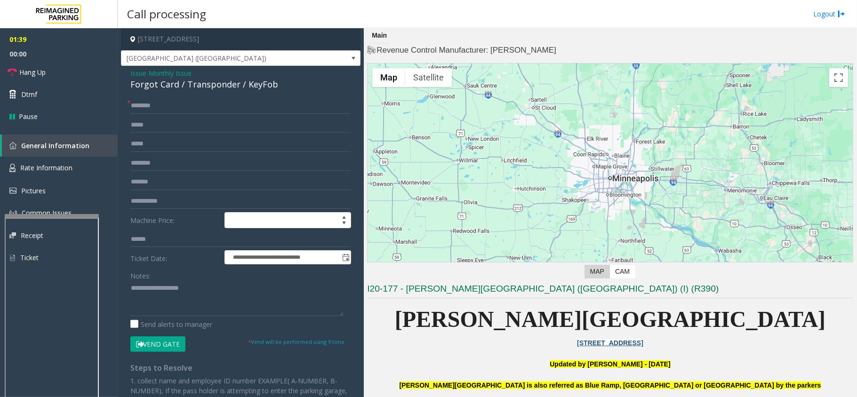
click at [155, 350] on button "Vend Gate" at bounding box center [157, 345] width 55 height 16
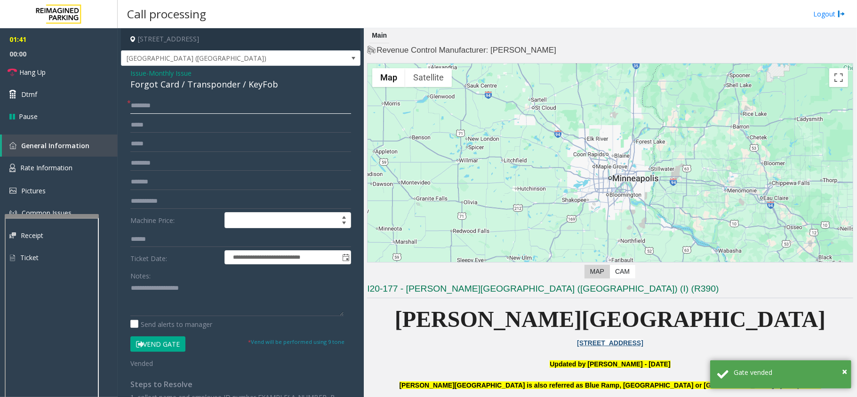
click at [155, 107] on input "text" at bounding box center [240, 106] width 221 height 16
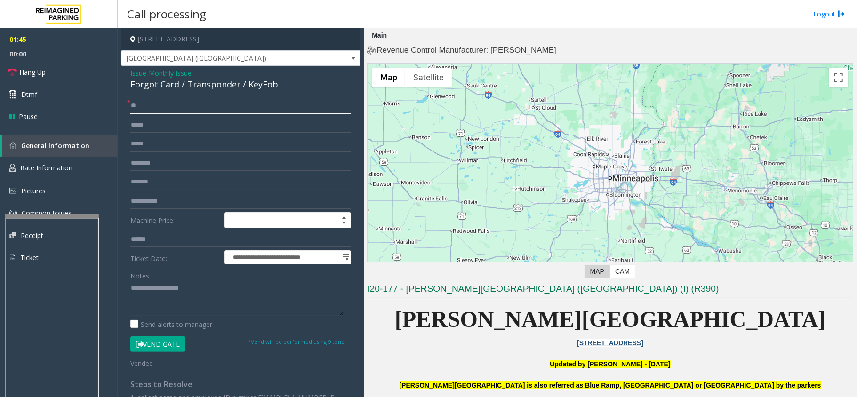
type input "**"
click at [48, 68] on link "Hang Up" at bounding box center [59, 72] width 118 height 22
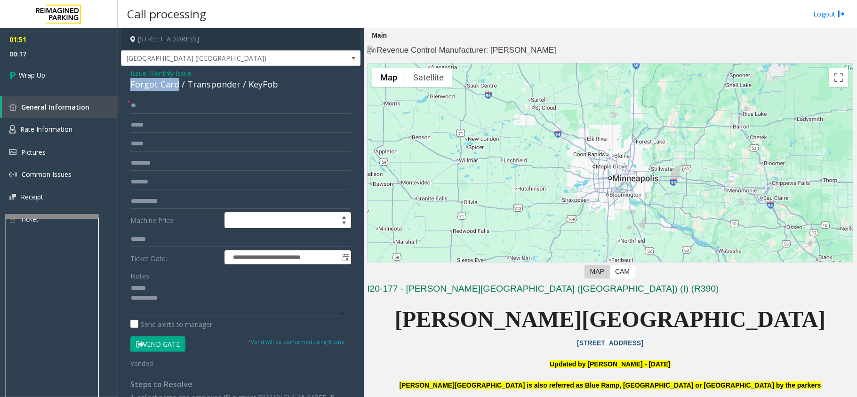
drag, startPoint x: 177, startPoint y: 84, endPoint x: 129, endPoint y: 84, distance: 48.0
click at [129, 84] on div "**********" at bounding box center [241, 303] width 240 height 475
click at [170, 302] on textarea at bounding box center [236, 298] width 213 height 35
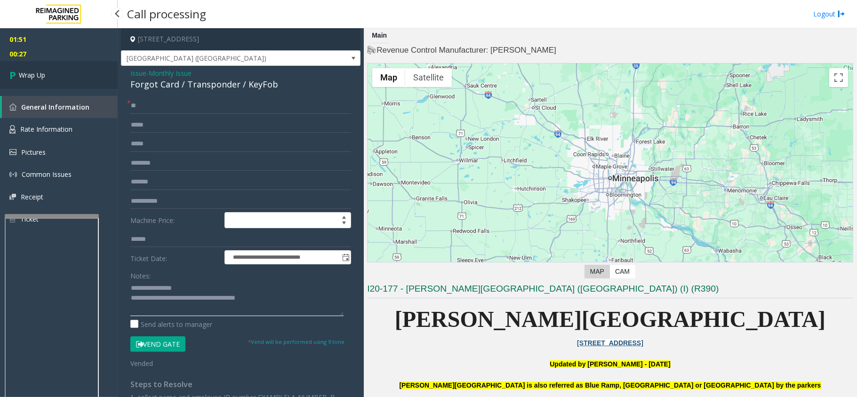
type textarea "**********"
click at [54, 78] on link "Wrap Up" at bounding box center [59, 75] width 118 height 28
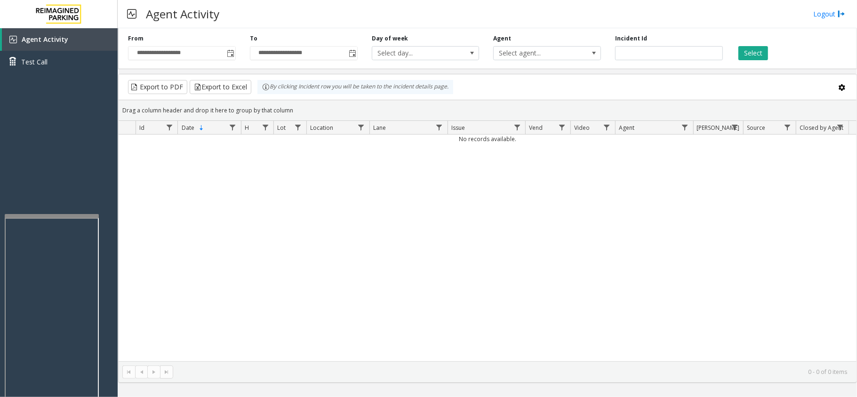
click at [279, 219] on div "No records available." at bounding box center [488, 248] width 738 height 227
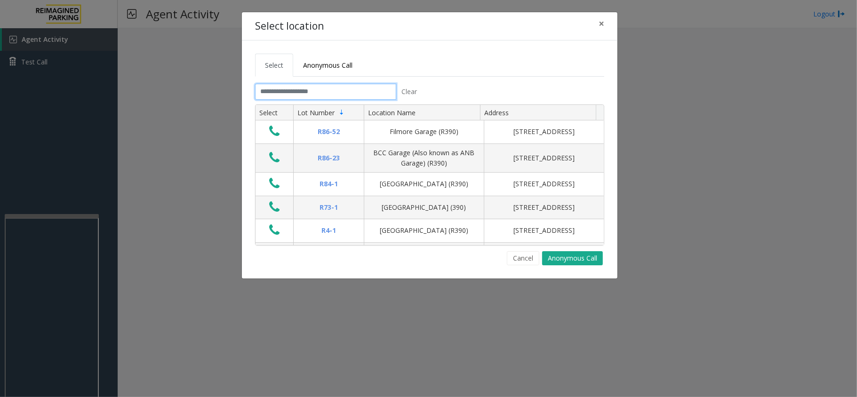
click at [363, 92] on input "text" at bounding box center [325, 92] width 141 height 16
click at [603, 24] on span "×" at bounding box center [602, 23] width 6 height 13
